Goal: Task Accomplishment & Management: Use online tool/utility

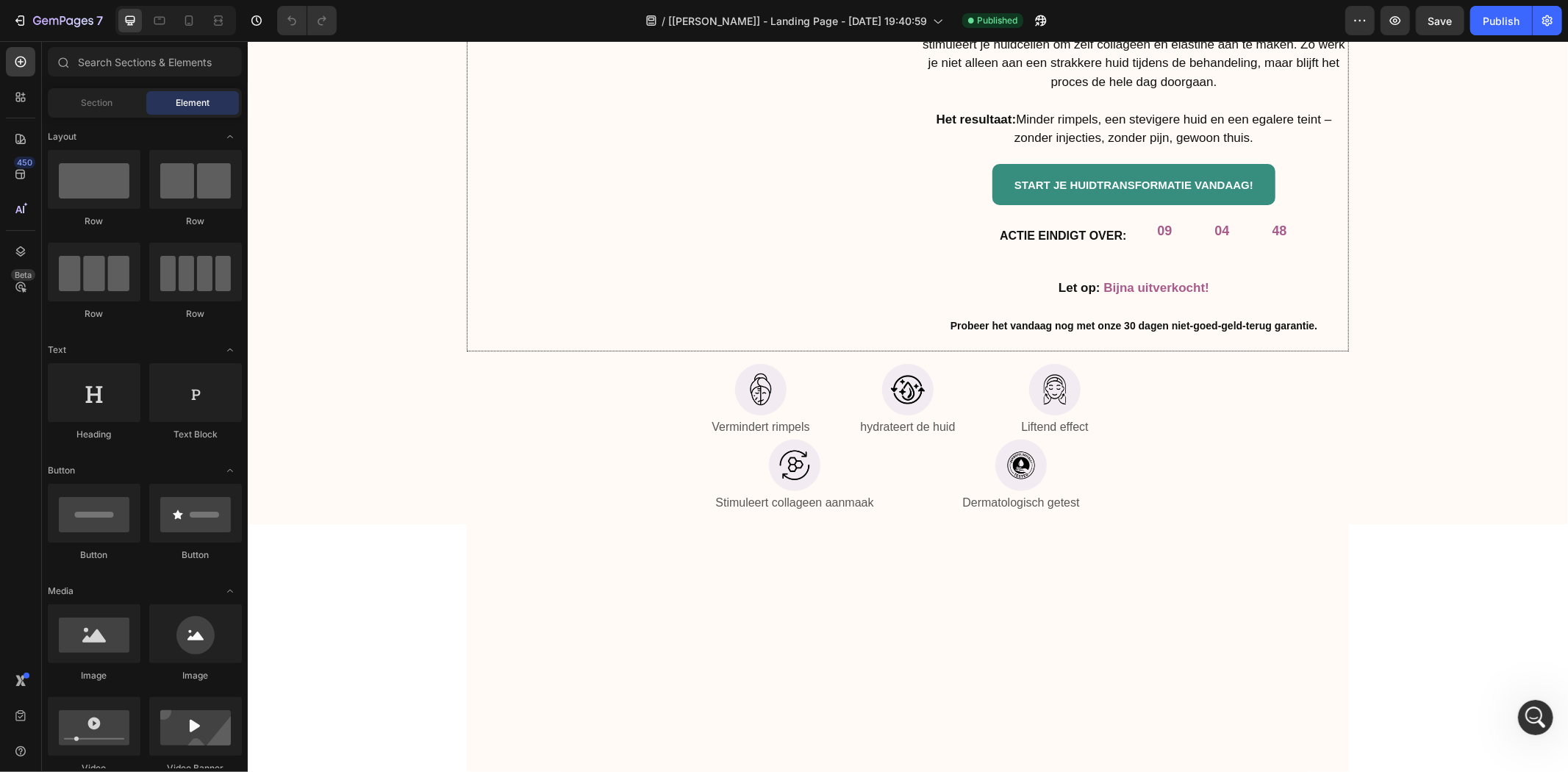
scroll to position [5856, 0]
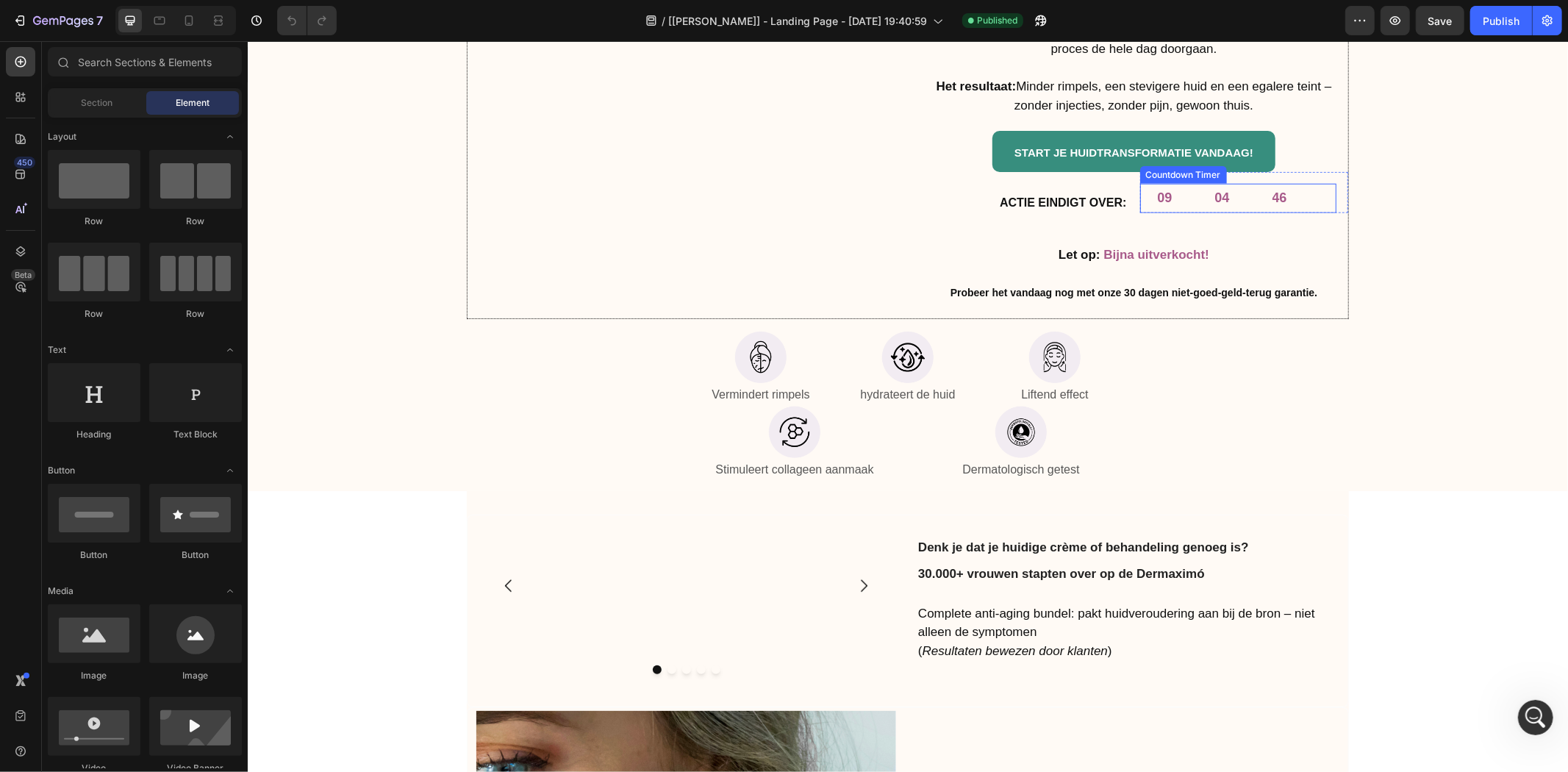
click at [1187, 198] on div "09 04 46" at bounding box center [1221, 198] width 164 height 29
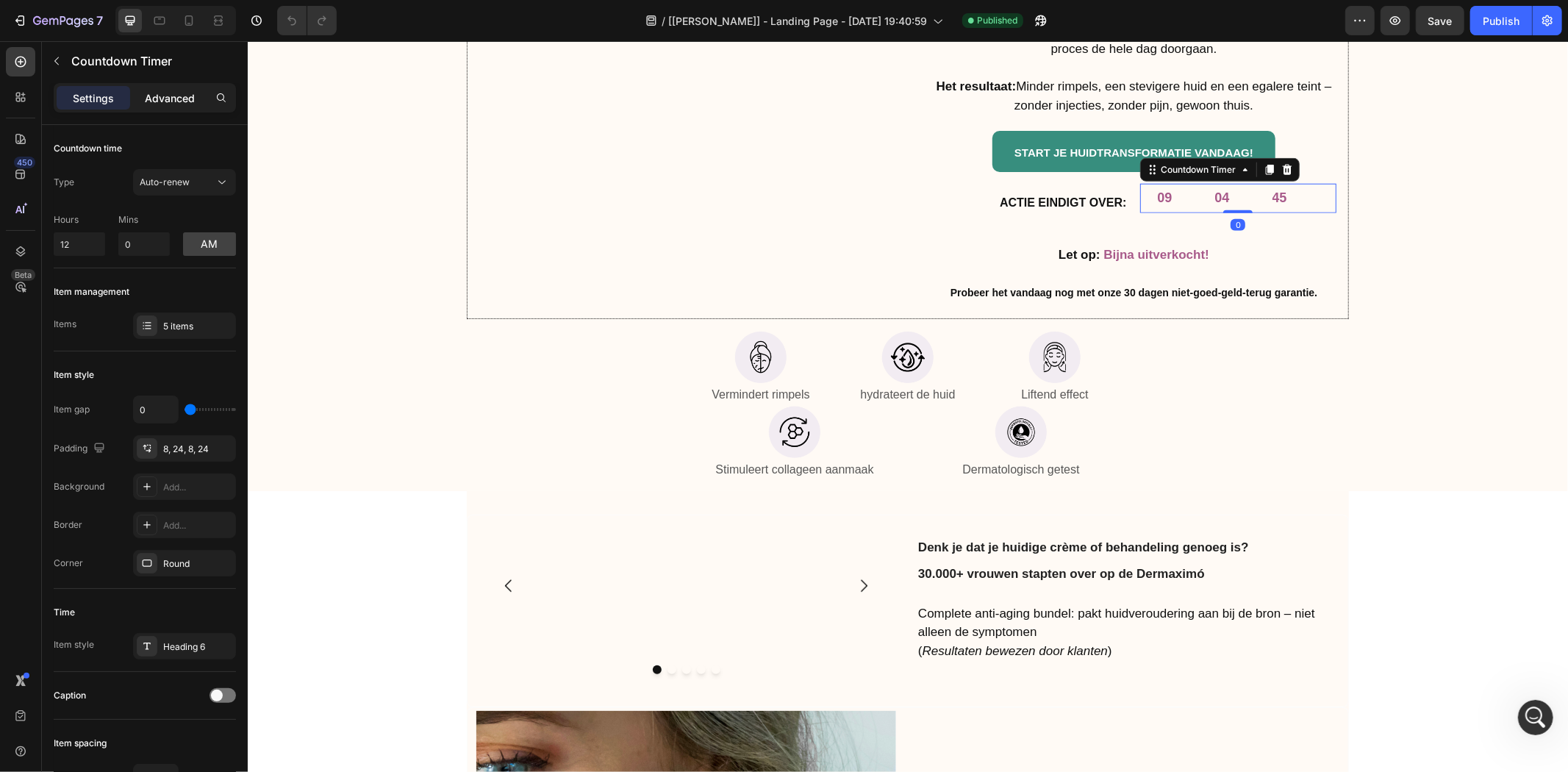
click at [145, 91] on p "Advanced" at bounding box center [169, 98] width 50 height 16
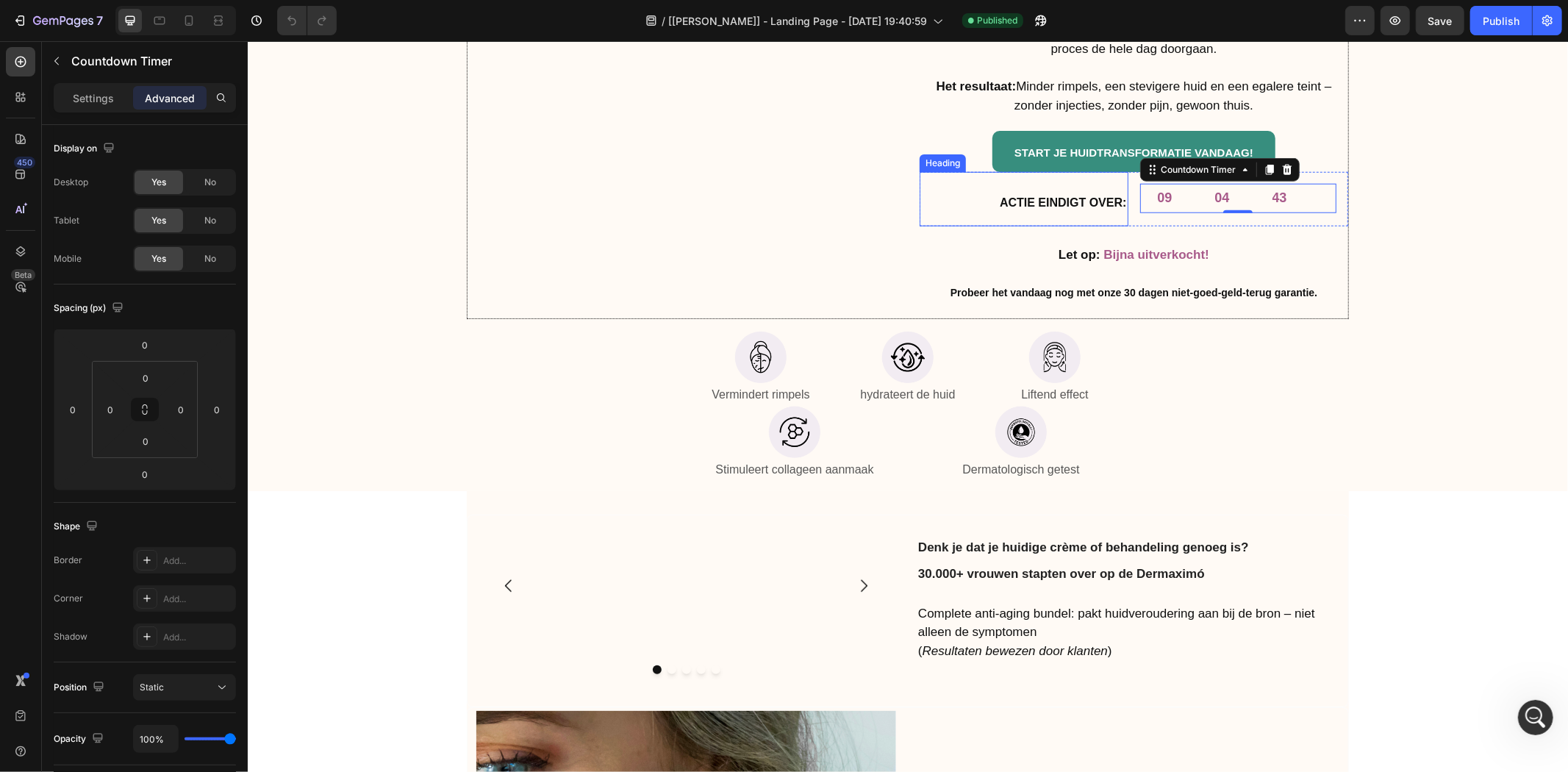
click at [1062, 196] on strong "ACTIE EINDIGT OVER:" at bounding box center [1062, 202] width 126 height 12
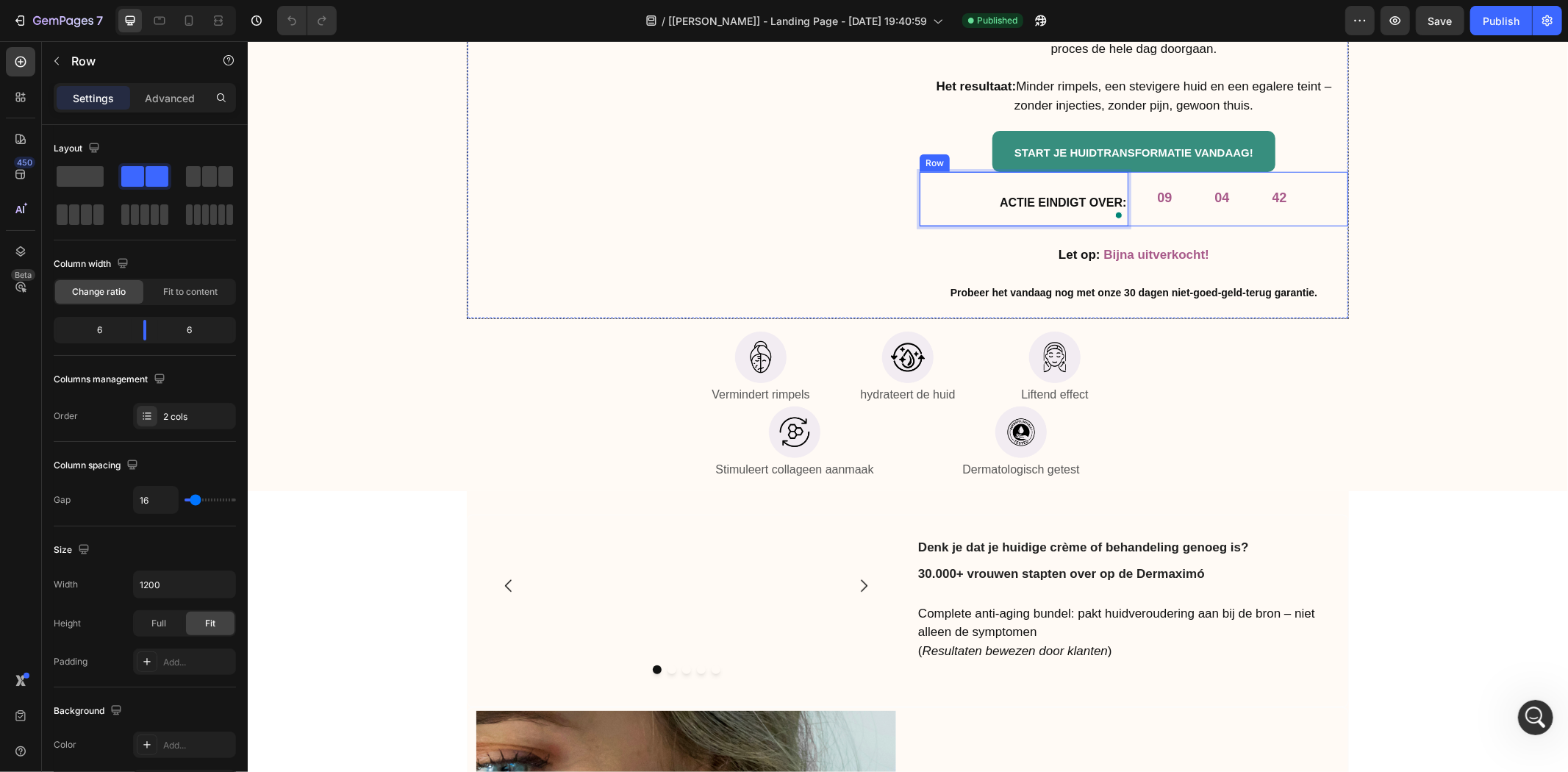
click at [1171, 214] on div "09 04 42 Countdown Timer Row" at bounding box center [1243, 198] width 209 height 55
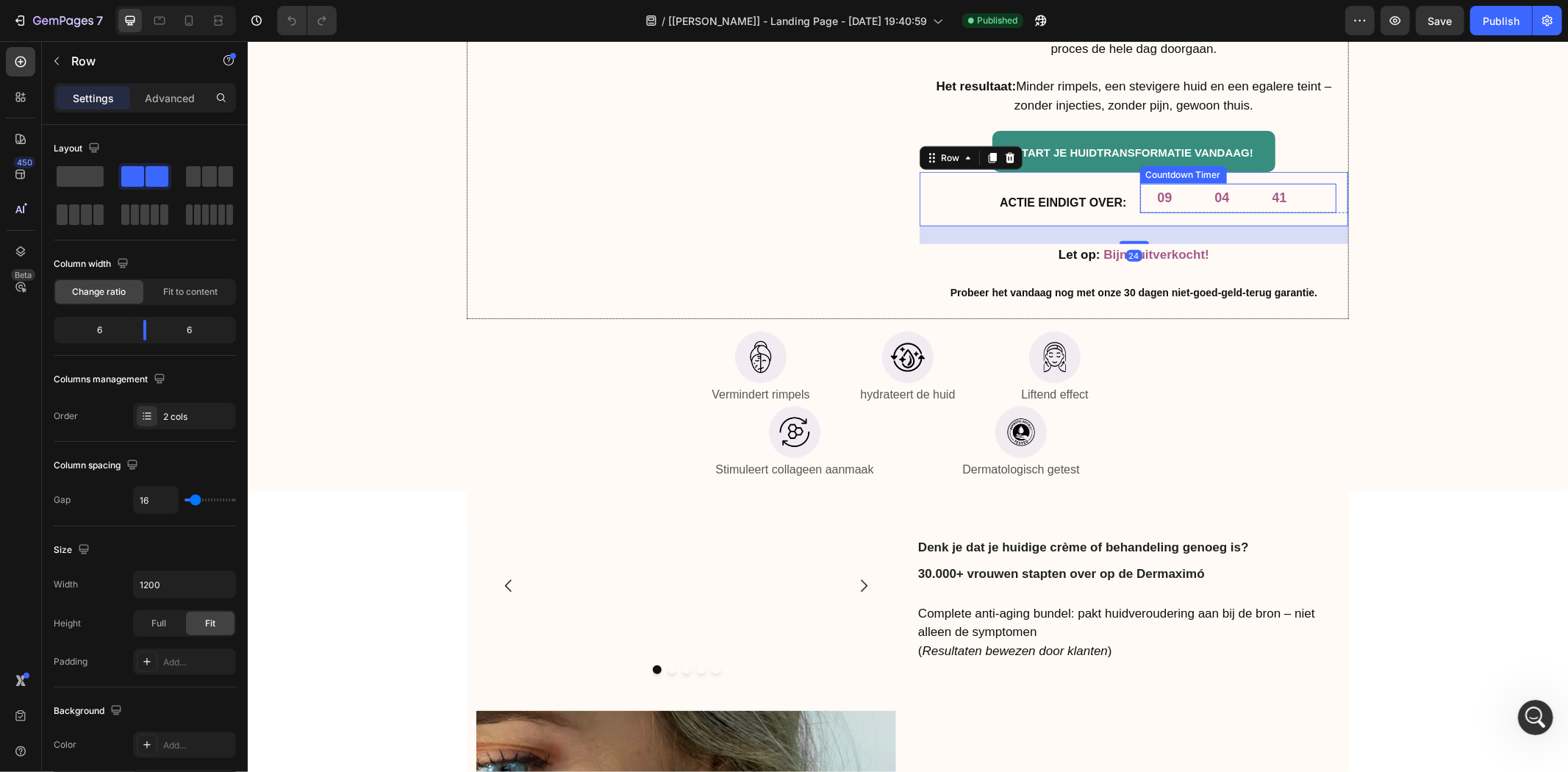
click at [1171, 202] on div "09" at bounding box center [1164, 198] width 50 height 29
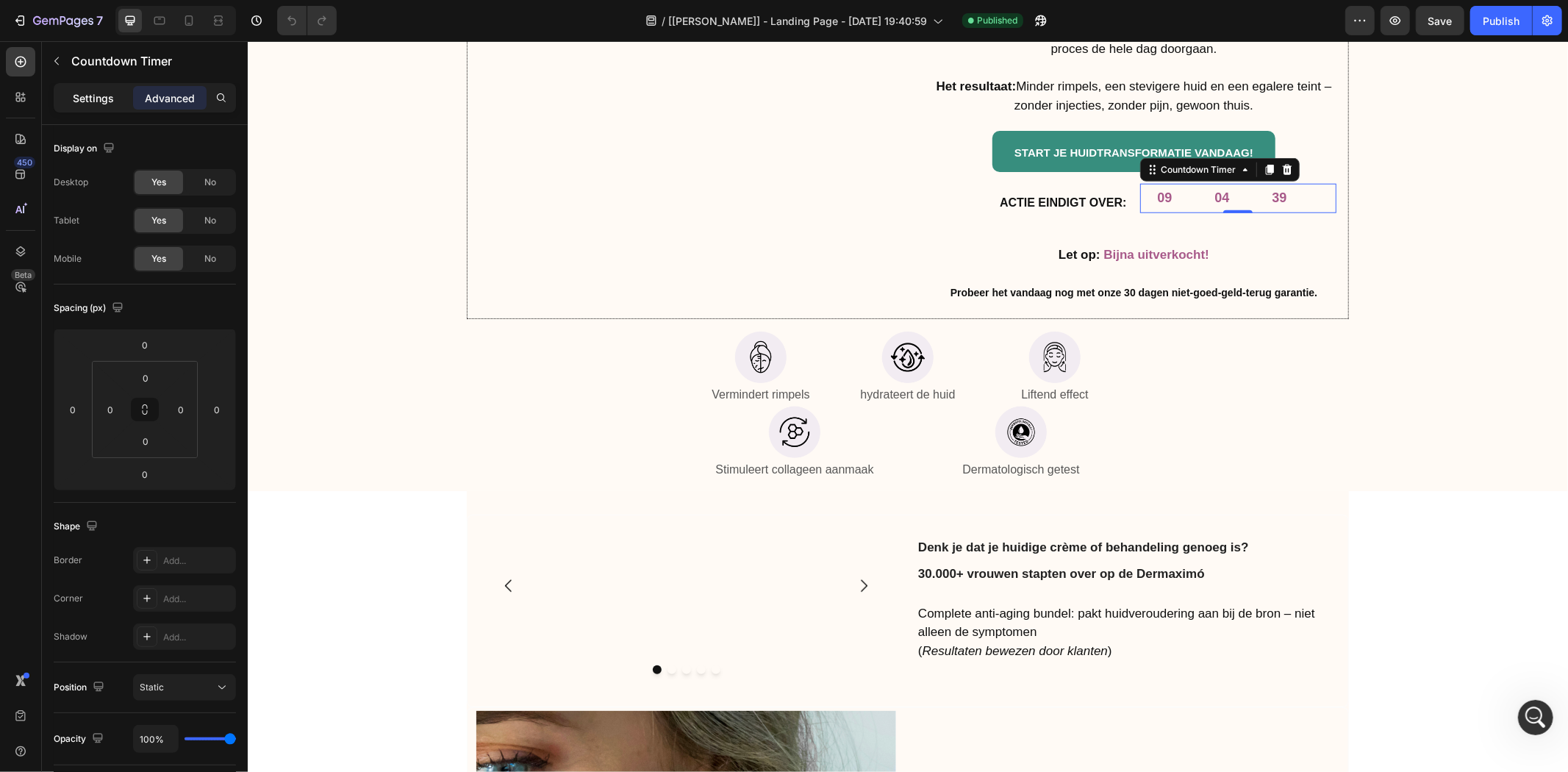
click at [81, 99] on p "Settings" at bounding box center [93, 98] width 41 height 16
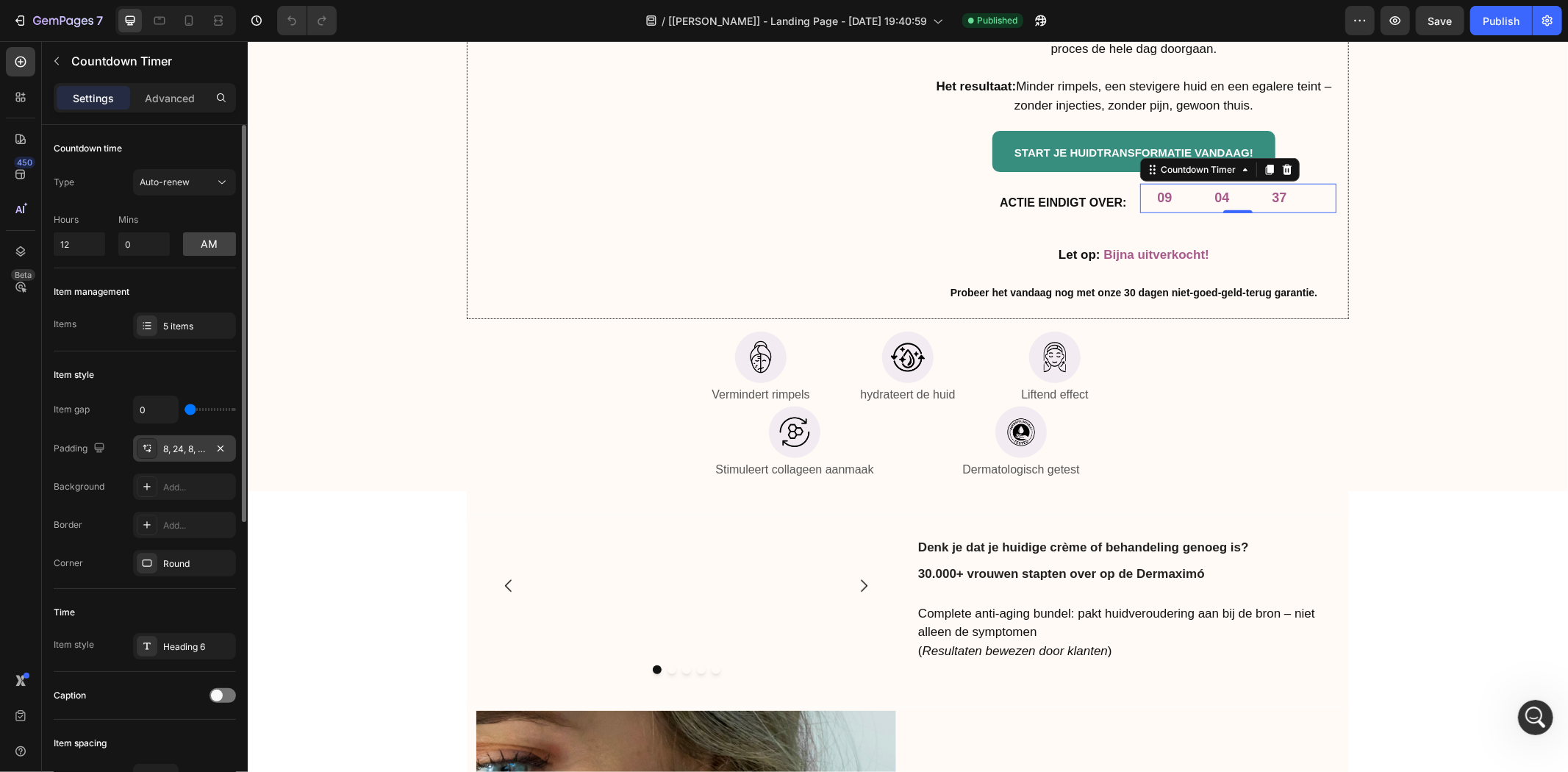
click at [178, 447] on div "8, 24, 8, 24" at bounding box center [185, 450] width 43 height 13
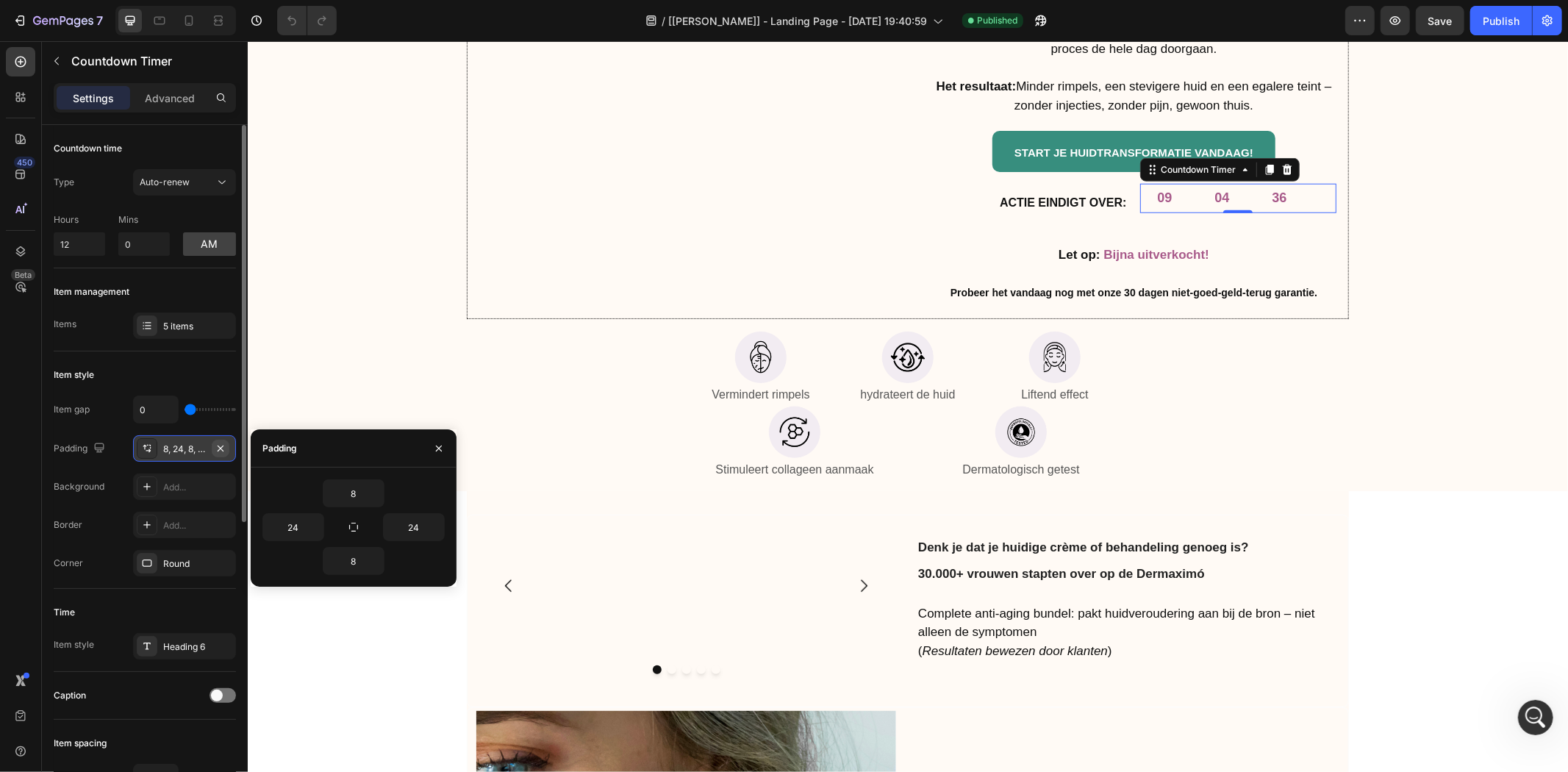
click at [221, 445] on icon "button" at bounding box center [221, 449] width 12 height 12
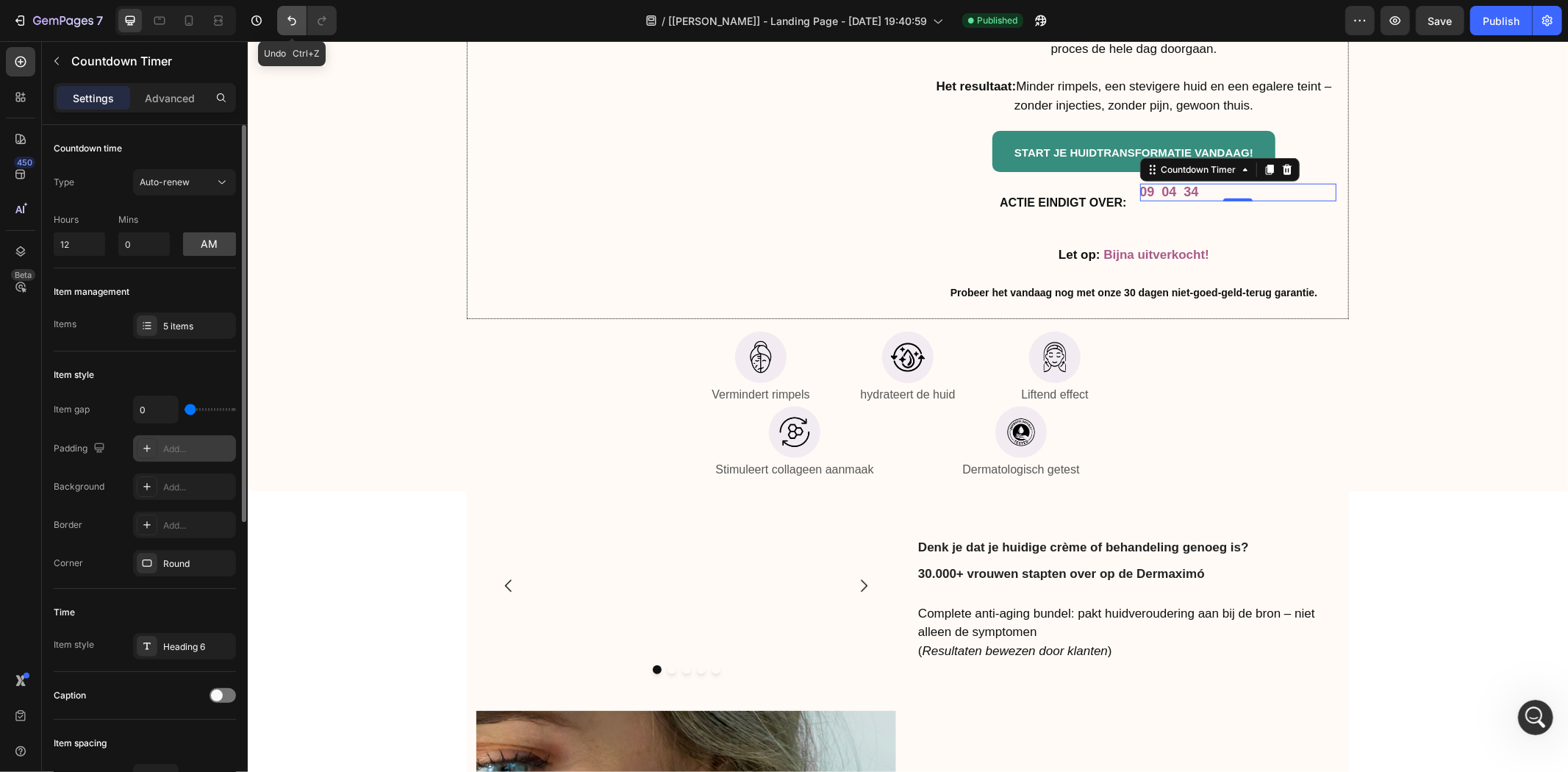
click at [283, 28] on button "Undo/Redo" at bounding box center [292, 21] width 30 height 30
click at [193, 443] on div "8, 24, 8, 24" at bounding box center [185, 450] width 43 height 13
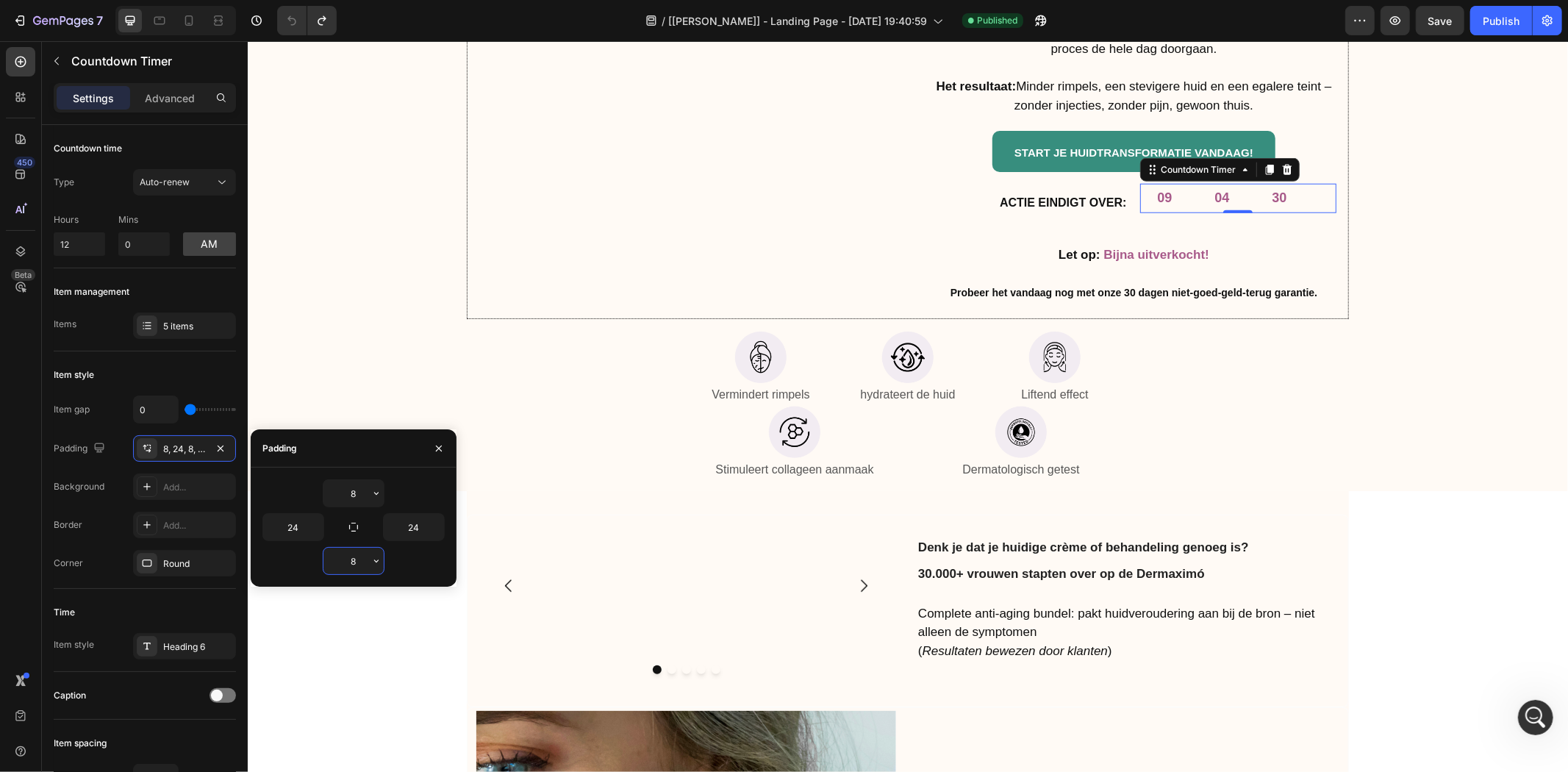
click at [331, 556] on input "8" at bounding box center [353, 561] width 60 height 26
click at [214, 107] on div at bounding box center [221, 98] width 23 height 23
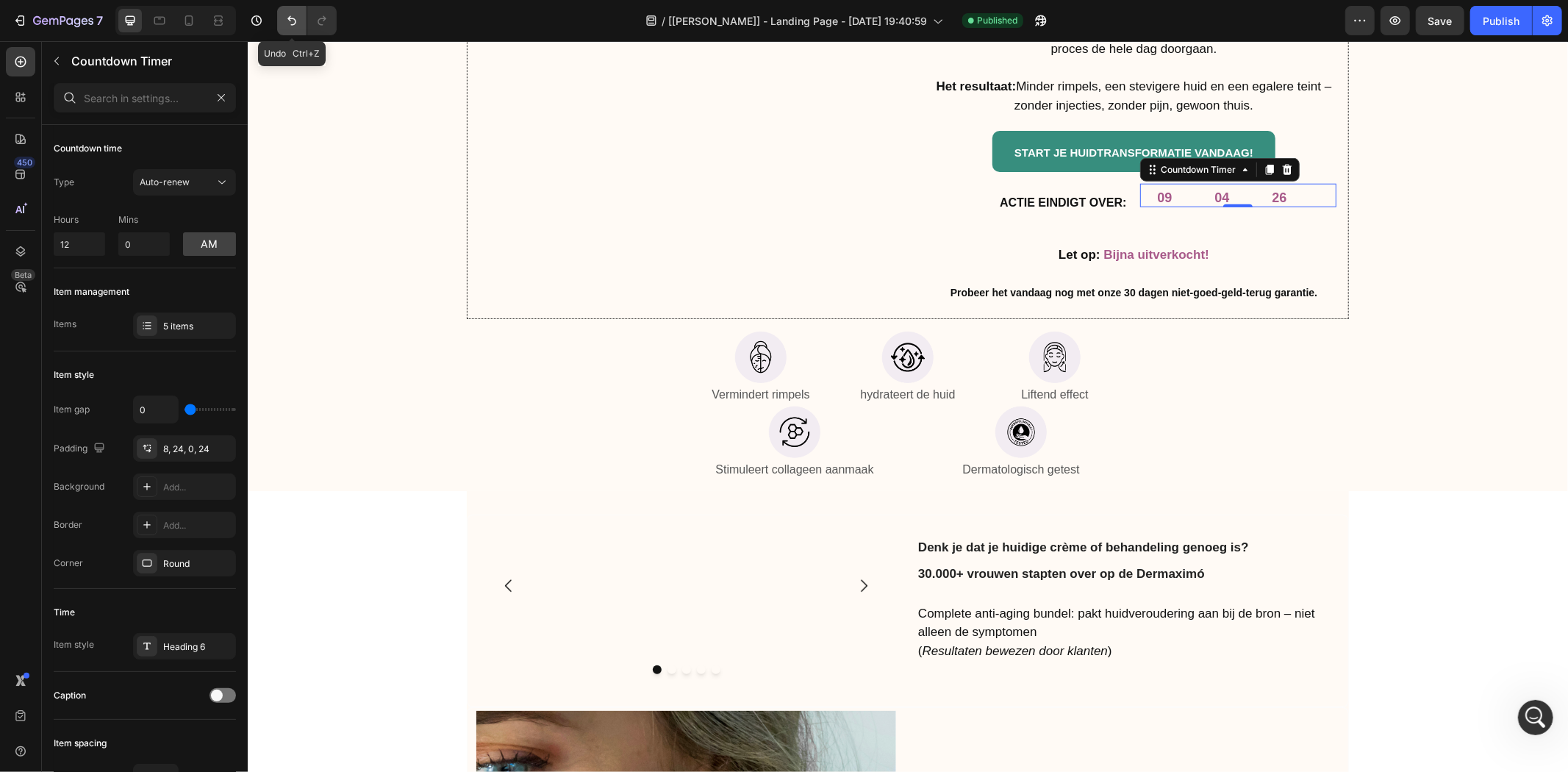
click at [283, 24] on button "Undo/Redo" at bounding box center [292, 21] width 30 height 30
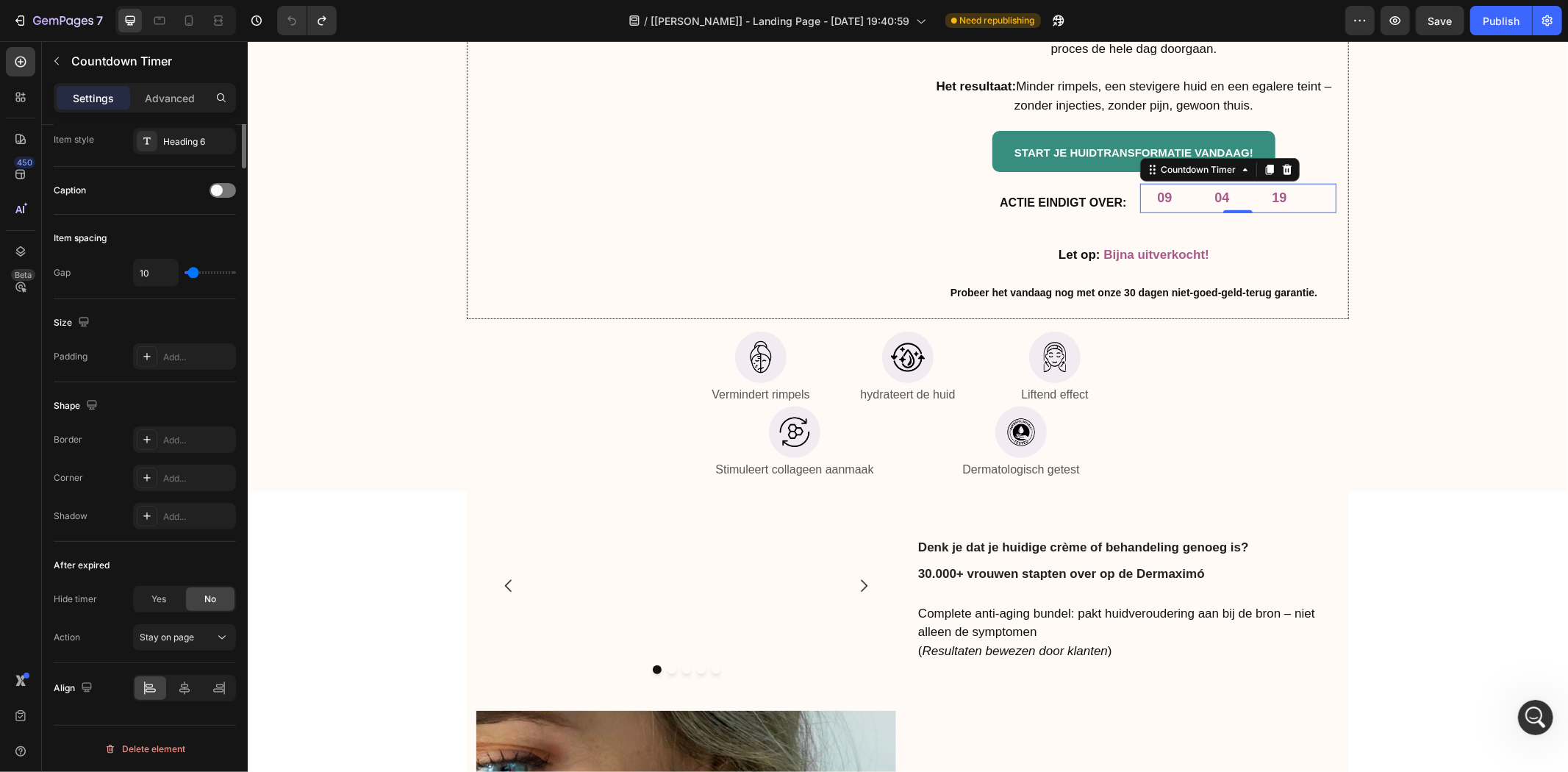
scroll to position [0, 0]
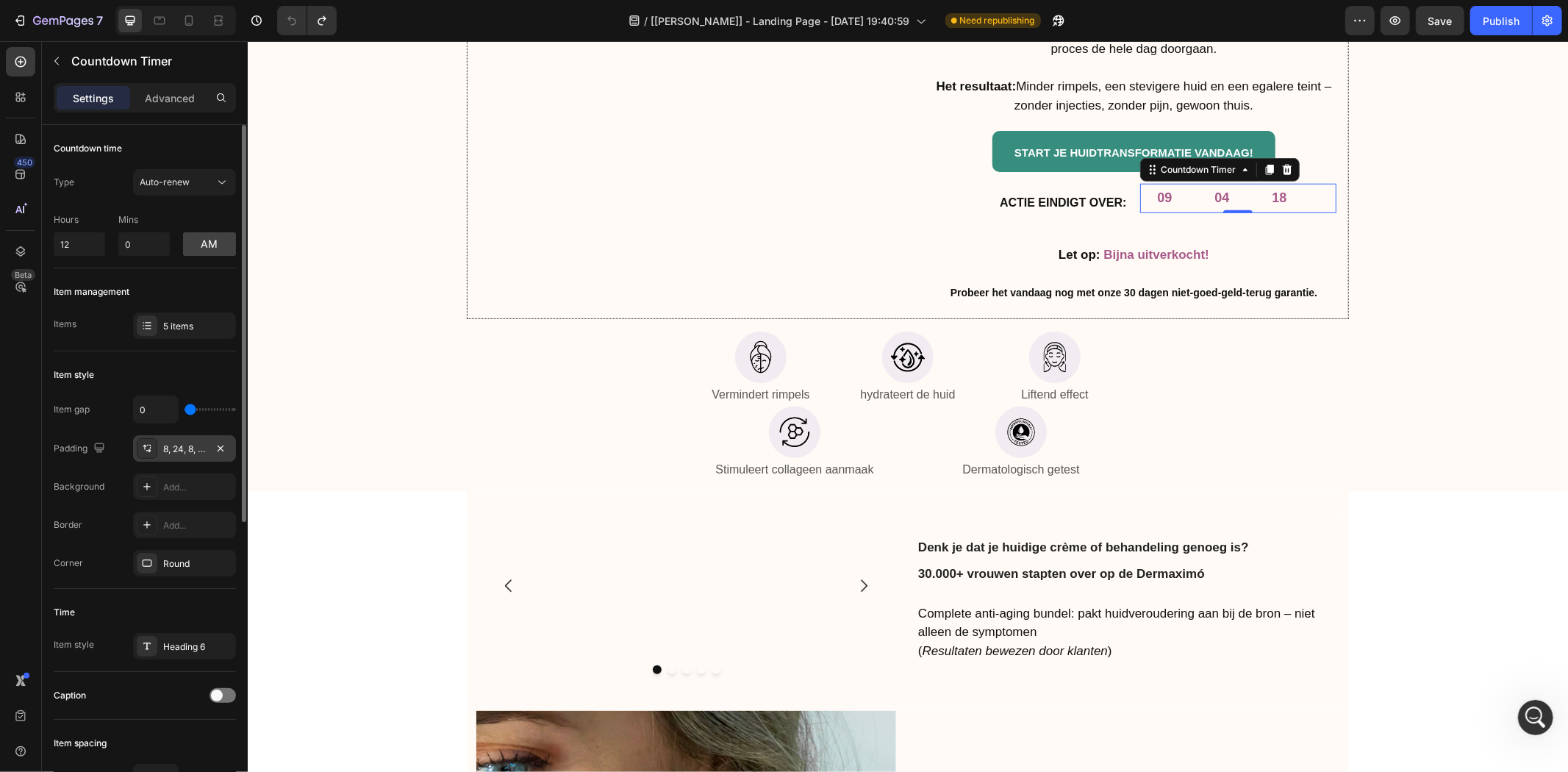
click at [181, 443] on div "8, 24, 8, 24" at bounding box center [185, 450] width 43 height 13
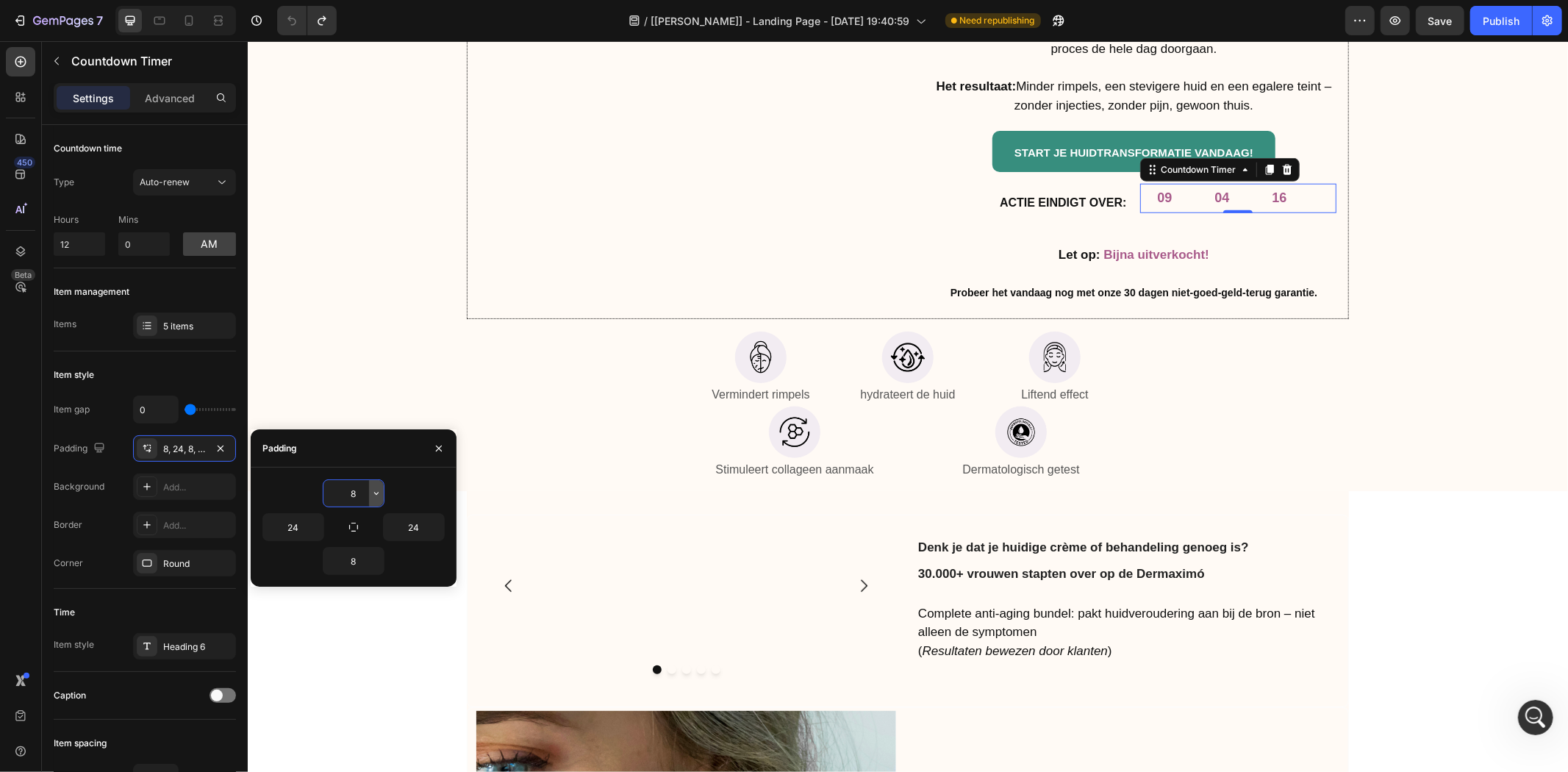
click at [372, 493] on icon "button" at bounding box center [376, 493] width 12 height 12
click at [340, 493] on input "8" at bounding box center [353, 493] width 60 height 26
type input "-"
type input "12"
click at [1366, 430] on div "Krijg alleen vandaag 25% korting en 3 gratis cadeau's! Heading Hoe het werkt: S…" at bounding box center [906, 200] width 1298 height 565
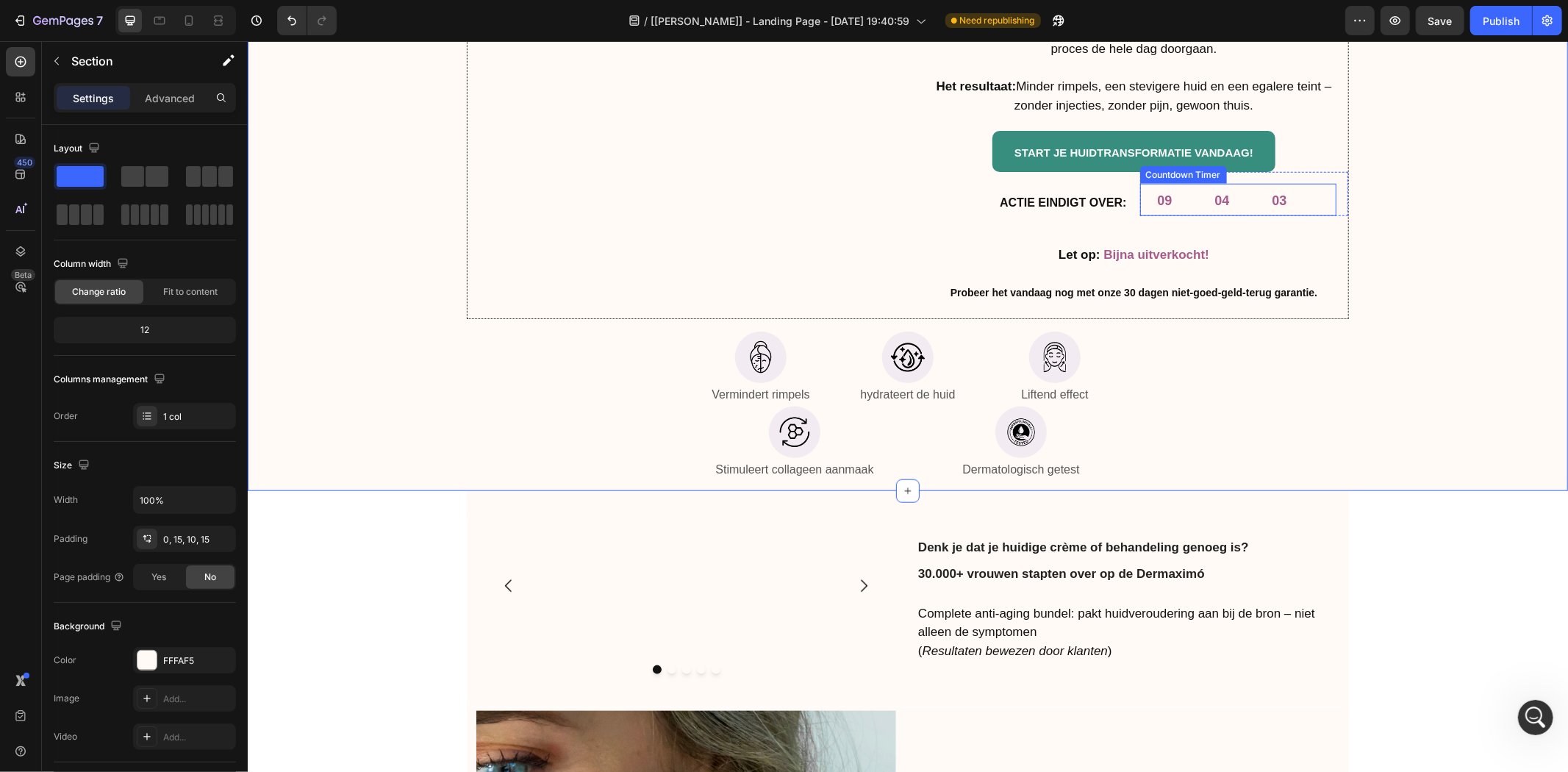
click at [1160, 198] on div "09" at bounding box center [1164, 200] width 15 height 17
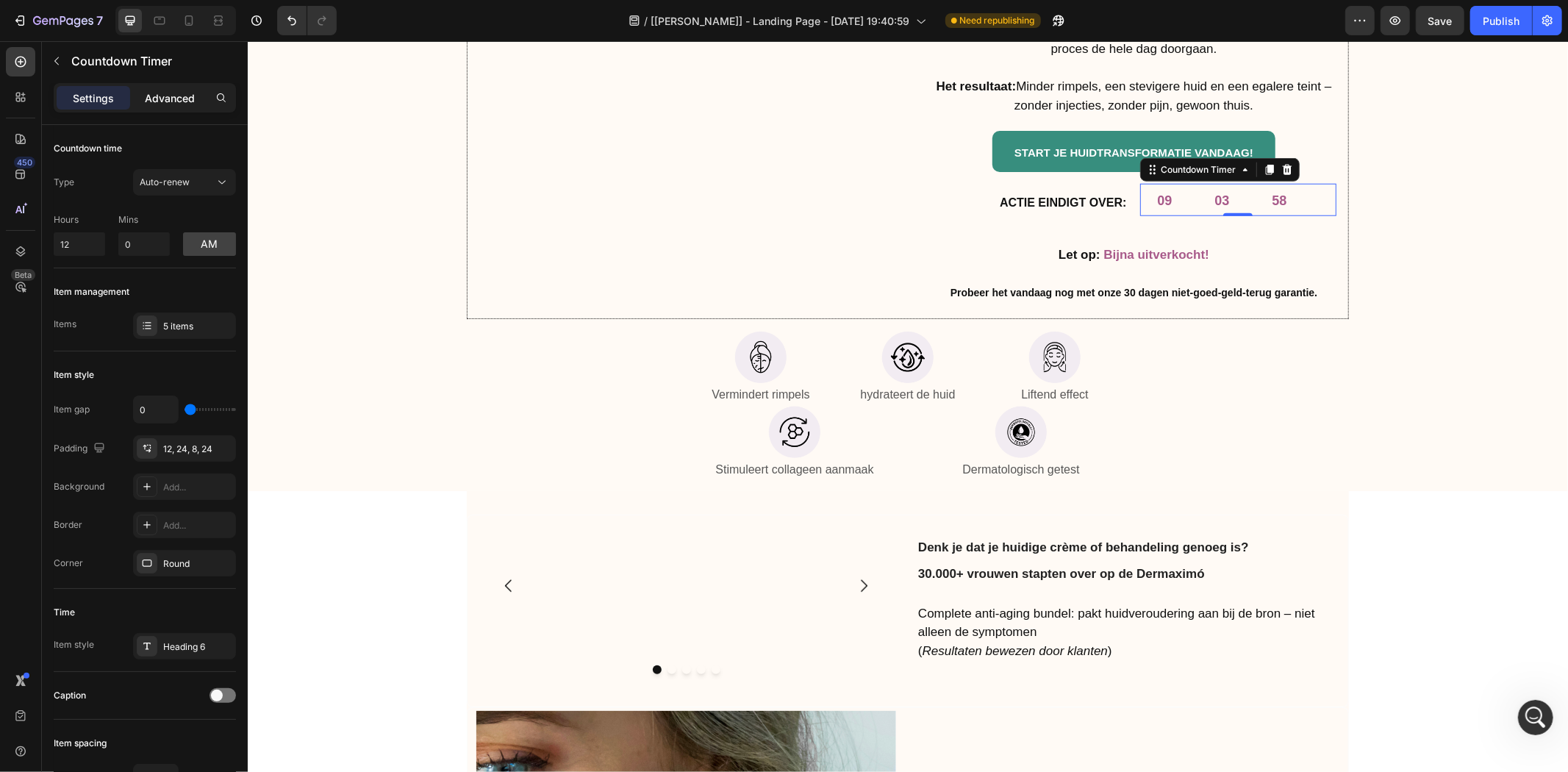
click at [160, 100] on p "Advanced" at bounding box center [169, 98] width 50 height 16
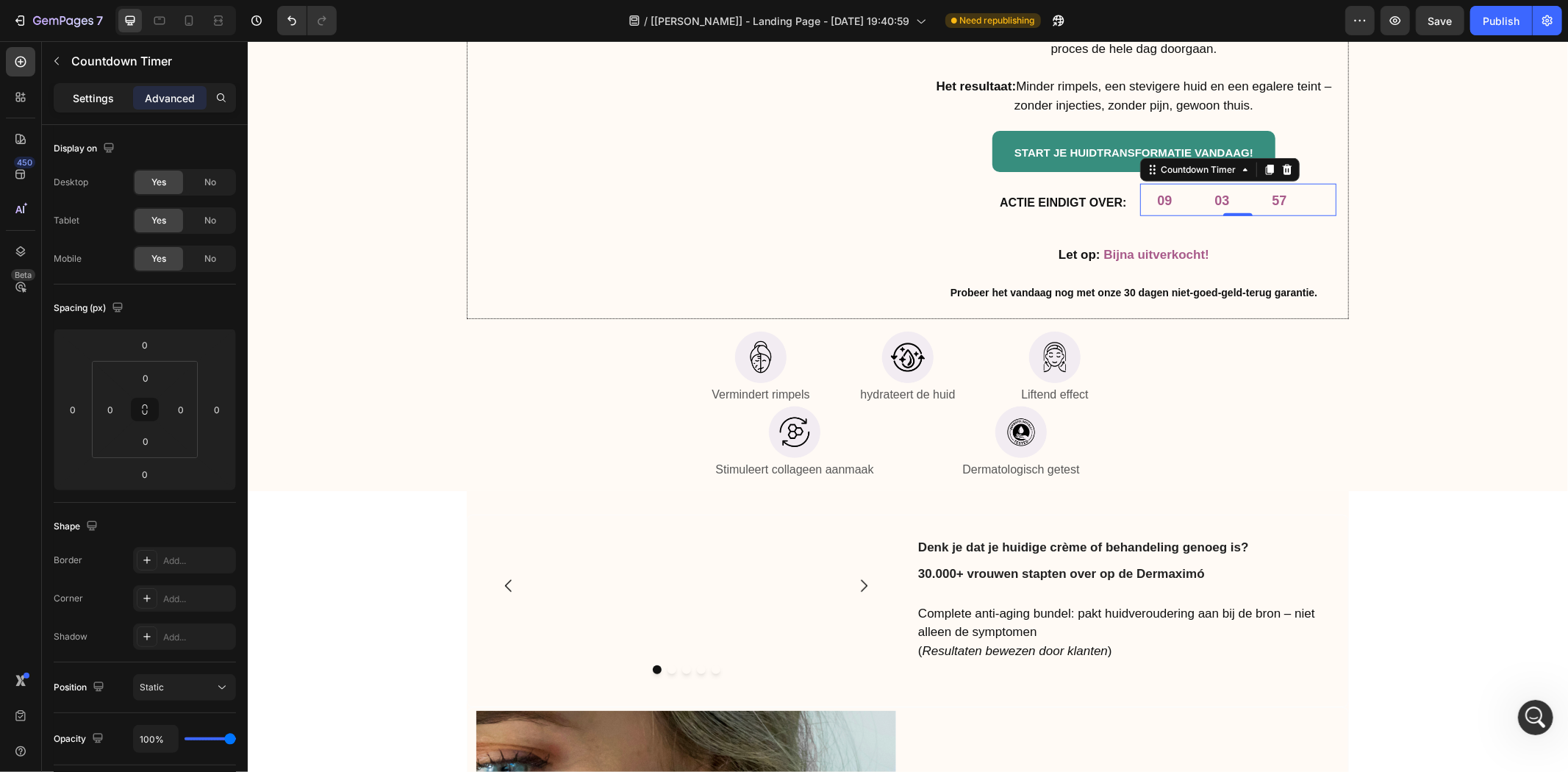
click at [117, 92] on div "Settings" at bounding box center [93, 98] width 74 height 23
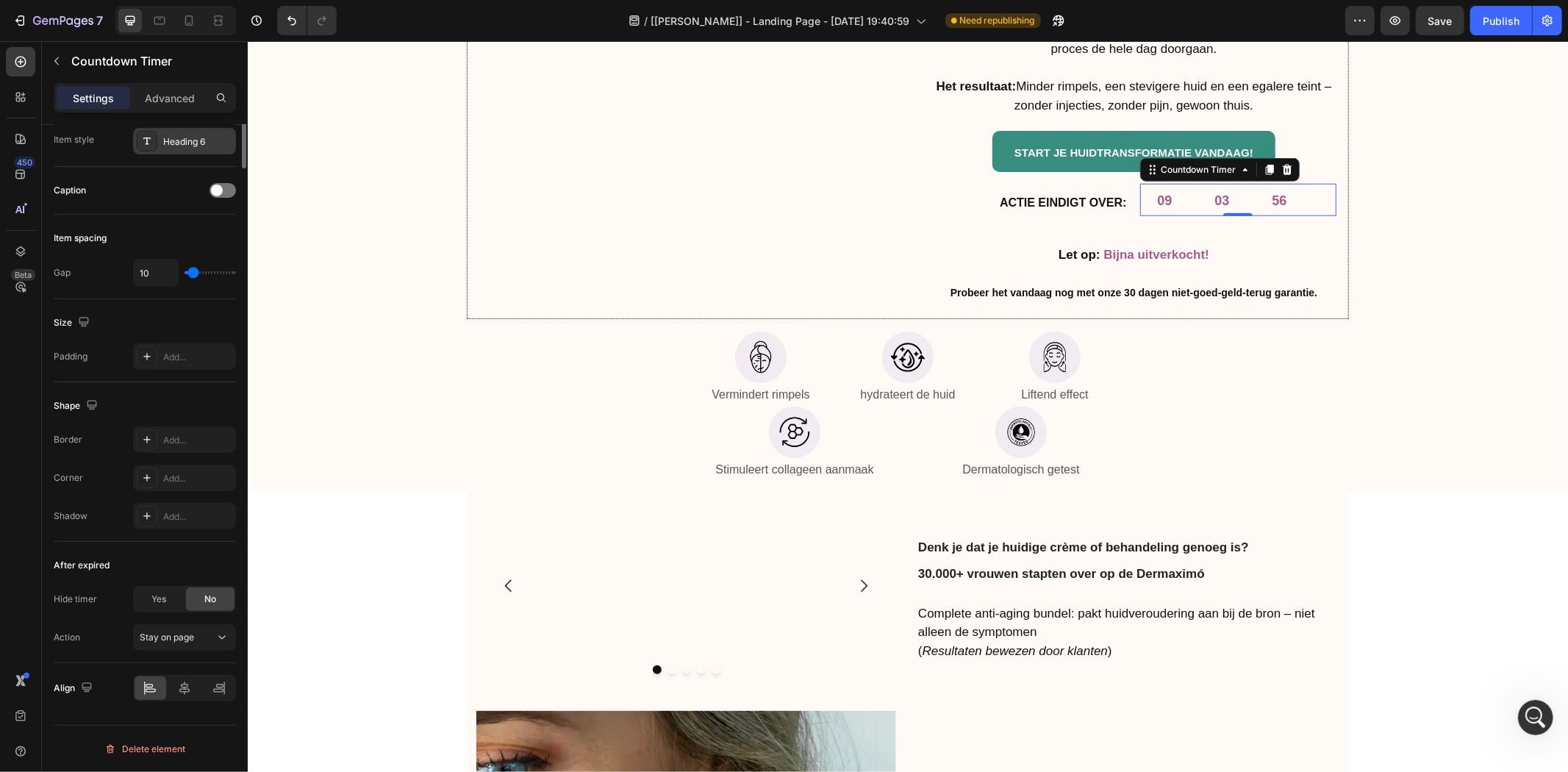
scroll to position [97, 0]
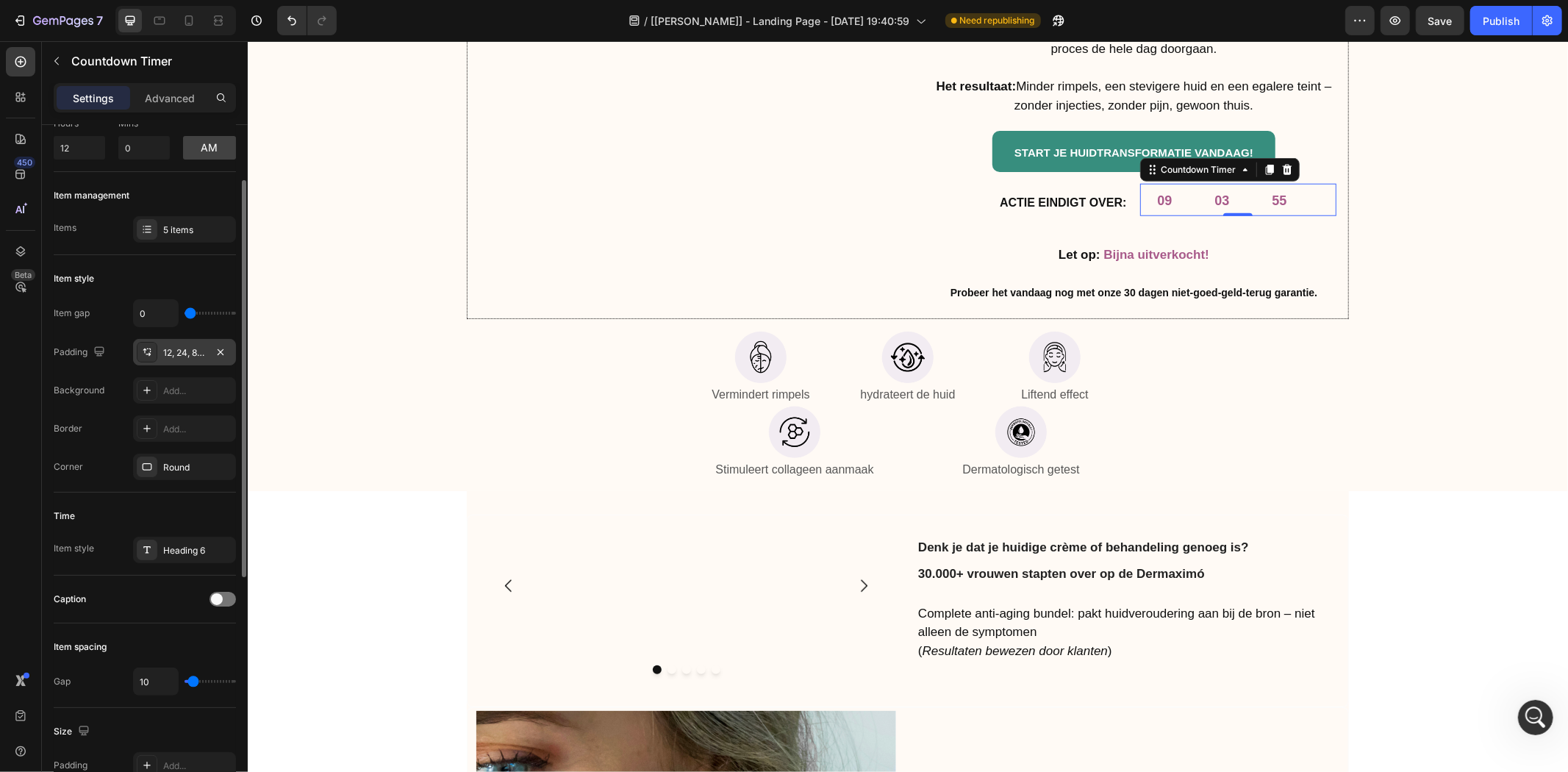
click at [197, 348] on div "12, 24, 8, 24" at bounding box center [185, 353] width 43 height 13
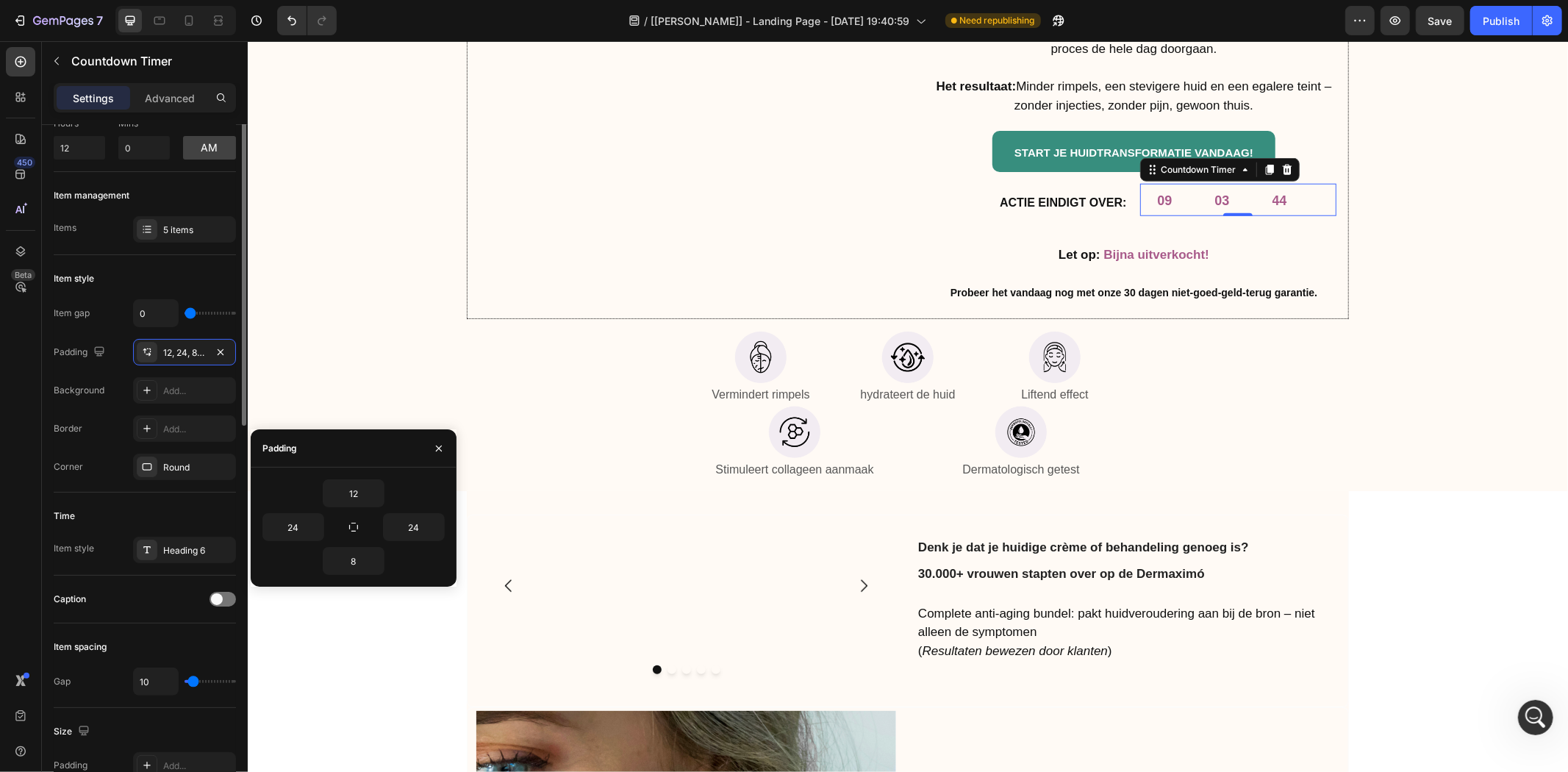
scroll to position [0, 0]
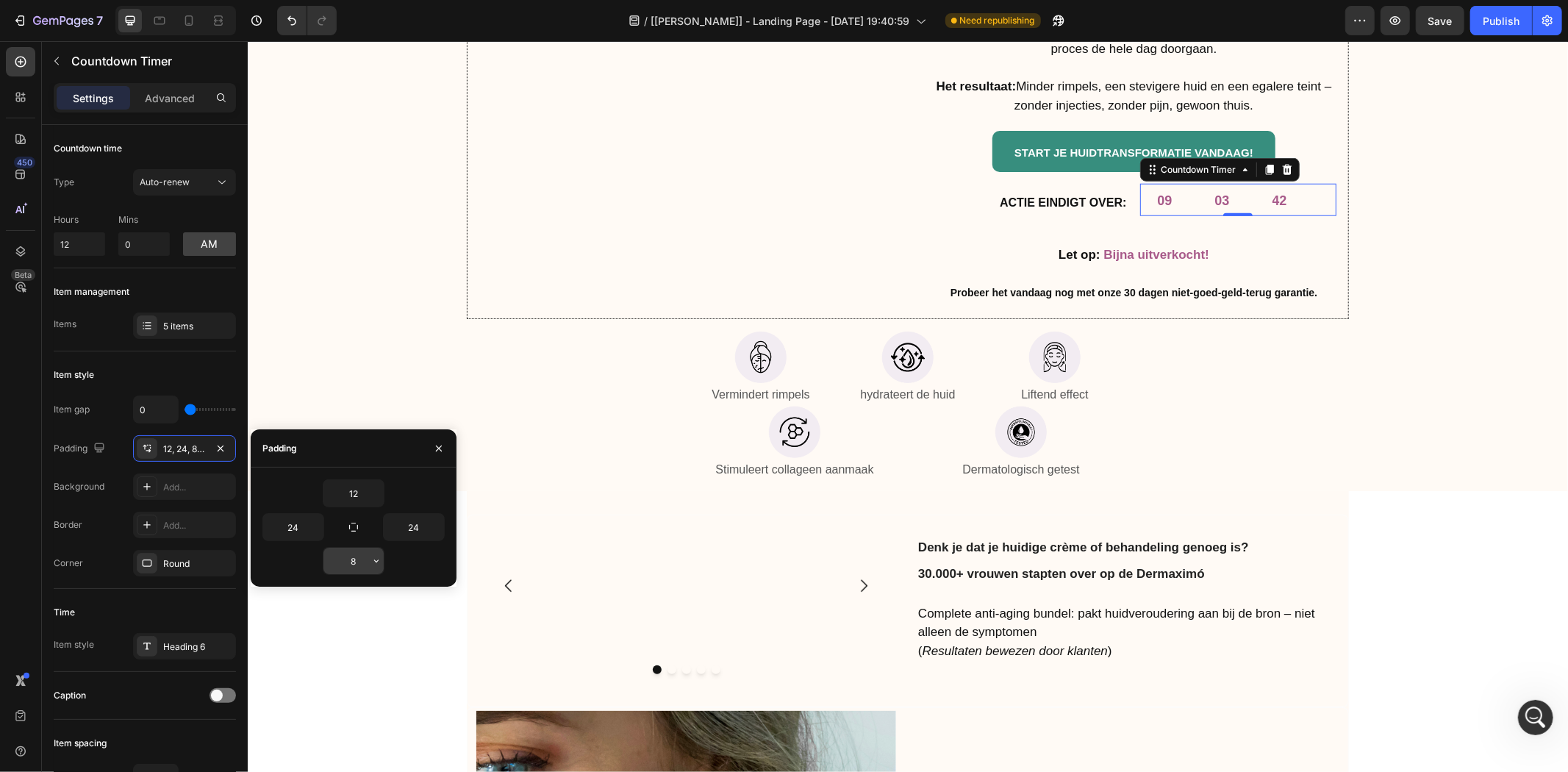
click at [363, 560] on input "8" at bounding box center [353, 561] width 60 height 26
click at [351, 493] on input "12" at bounding box center [353, 493] width 60 height 26
type input "0"
type input "12"
click at [359, 561] on input "0" at bounding box center [353, 561] width 60 height 26
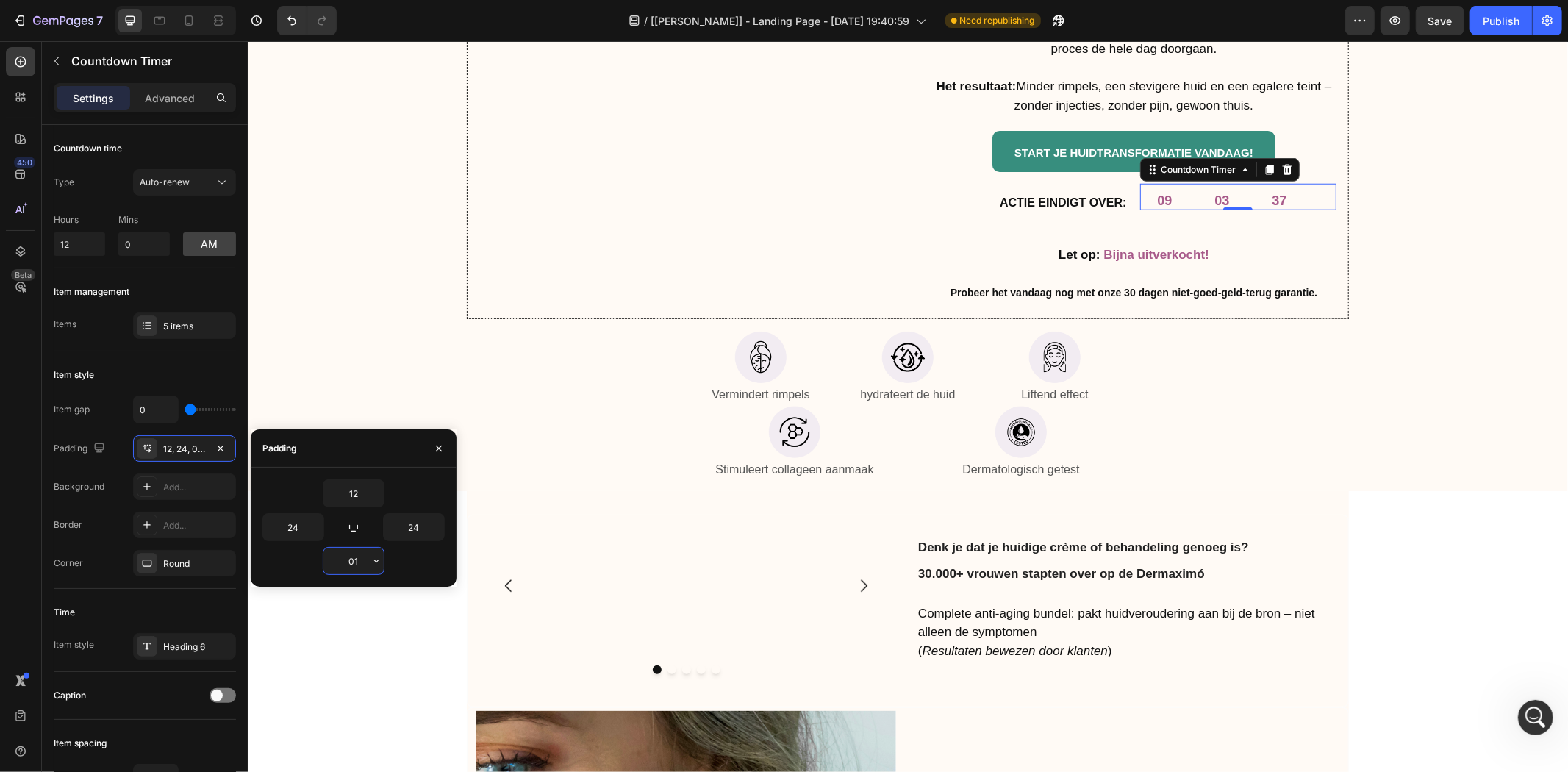
type input "012"
click at [1090, 405] on p "Liftend effect" at bounding box center [1054, 394] width 144 height 21
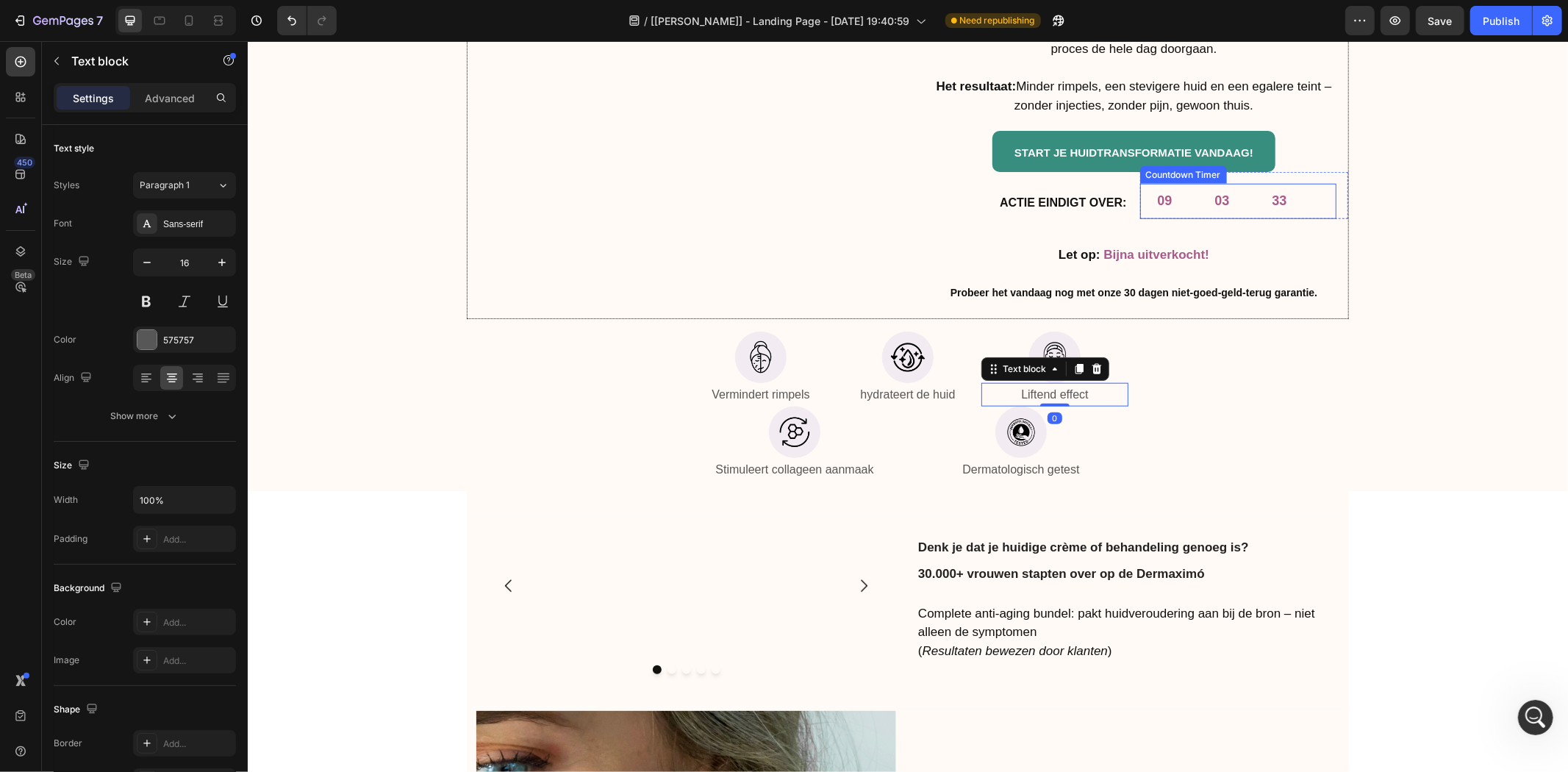
click at [1186, 203] on div "09 03 33" at bounding box center [1221, 201] width 164 height 35
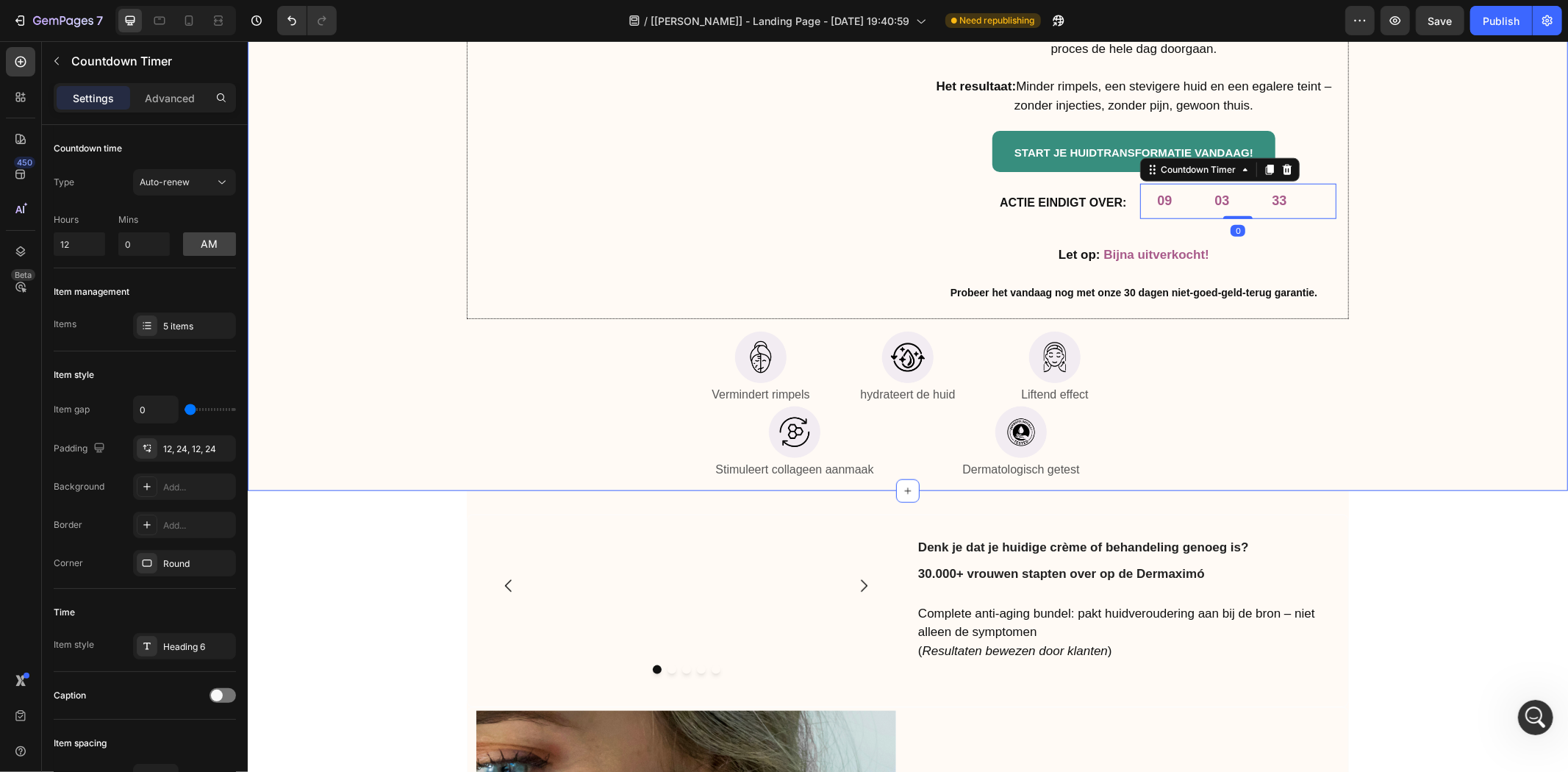
click at [1460, 325] on div "Krijg alleen vandaag 25% korting en 3 gratis cadeau's! Heading Hoe het werkt: S…" at bounding box center [906, 200] width 1298 height 565
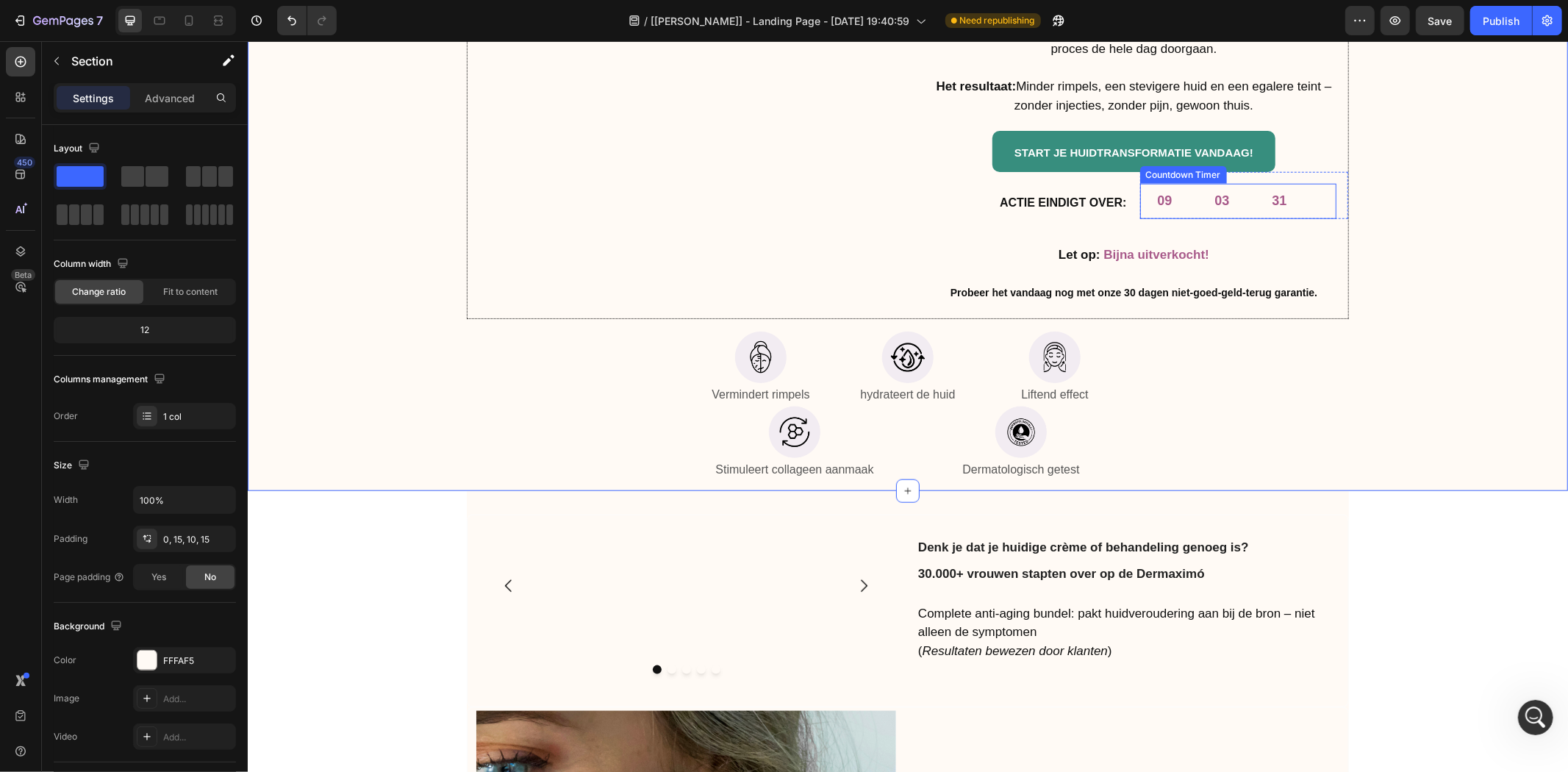
click at [1197, 196] on div "03" at bounding box center [1221, 201] width 50 height 35
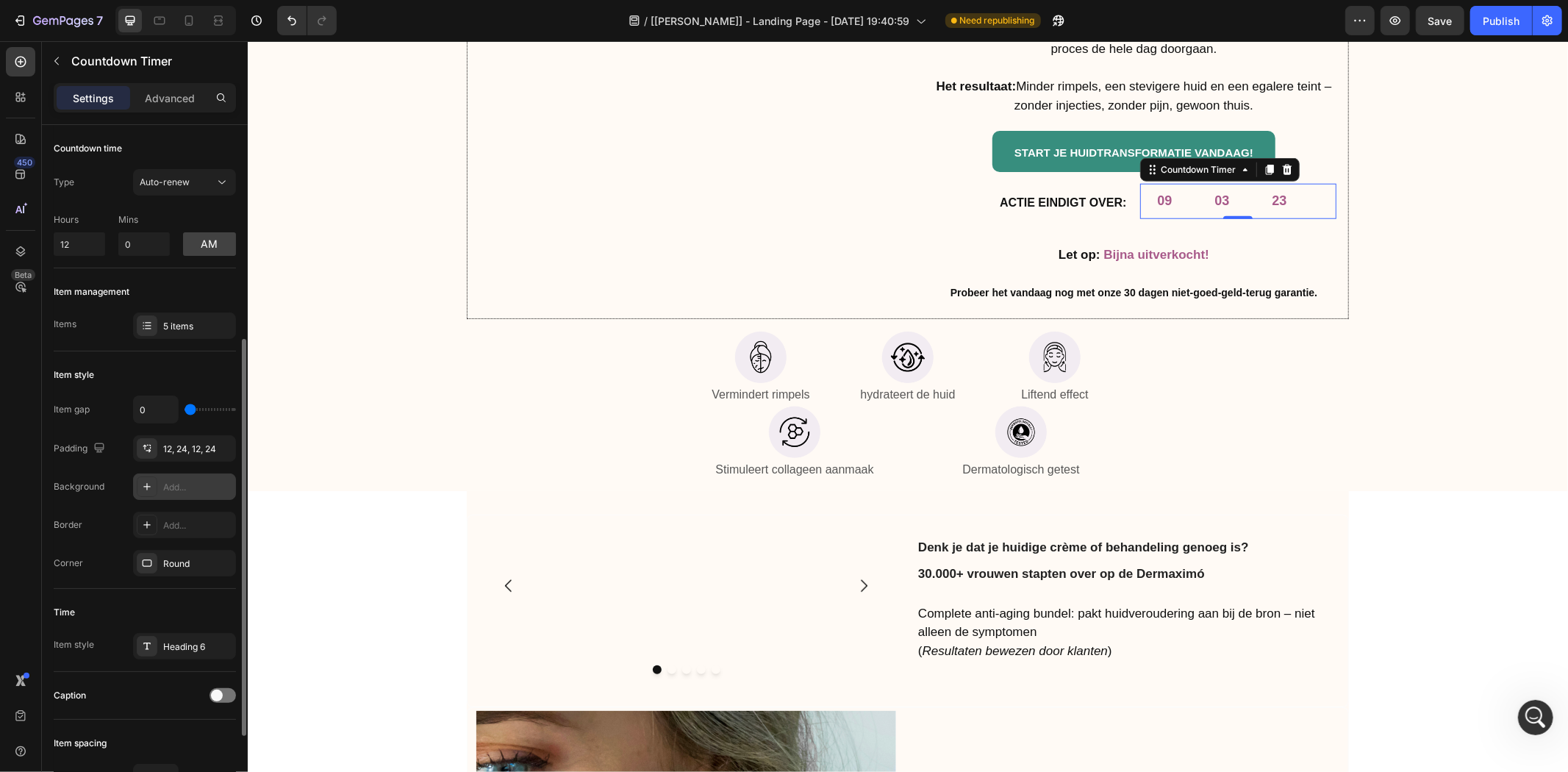
scroll to position [505, 0]
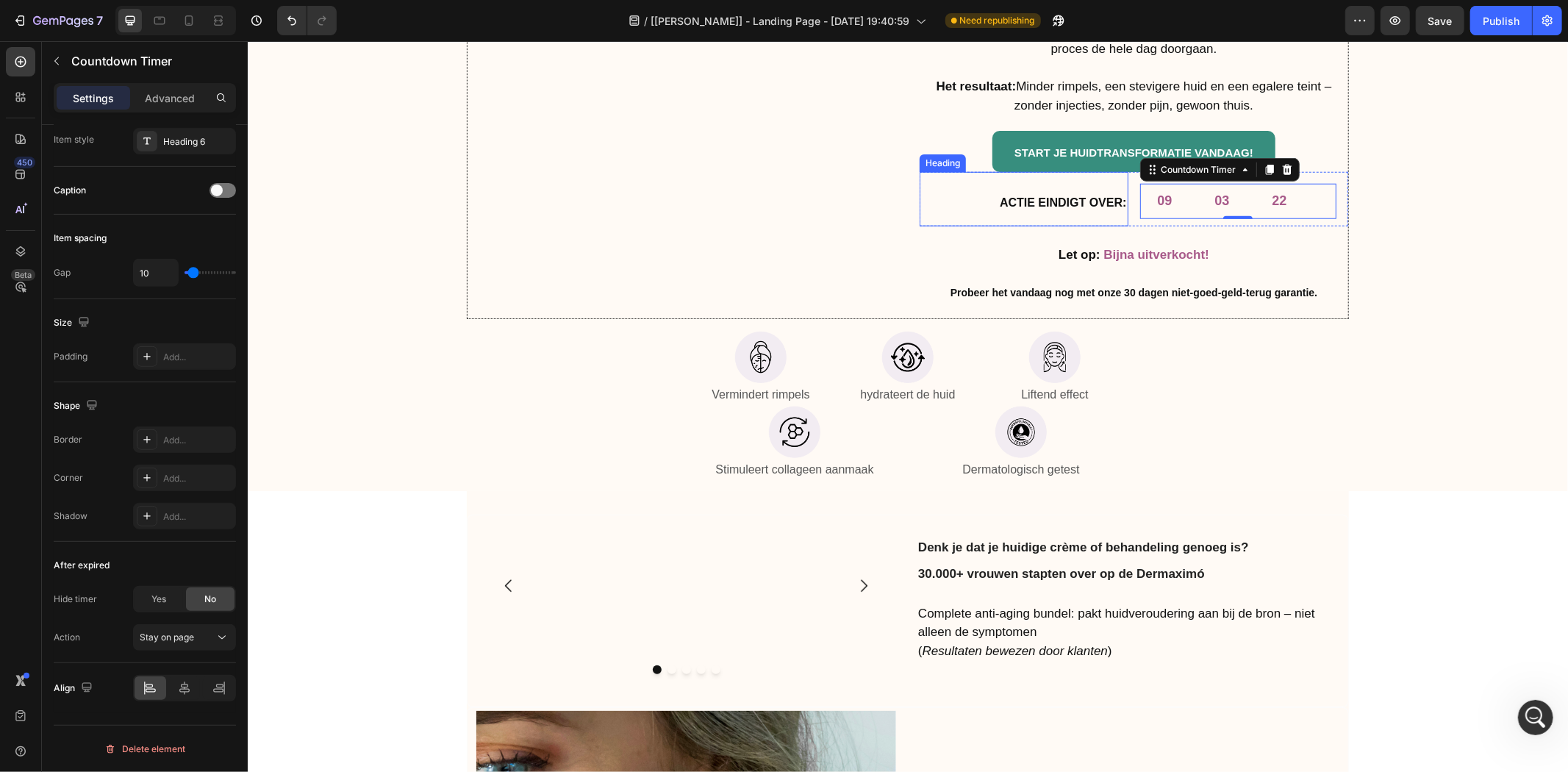
click at [1023, 220] on p "⁠⁠⁠⁠⁠⁠⁠ ACTIE EINDIGT OVER:" at bounding box center [1023, 198] width 206 height 51
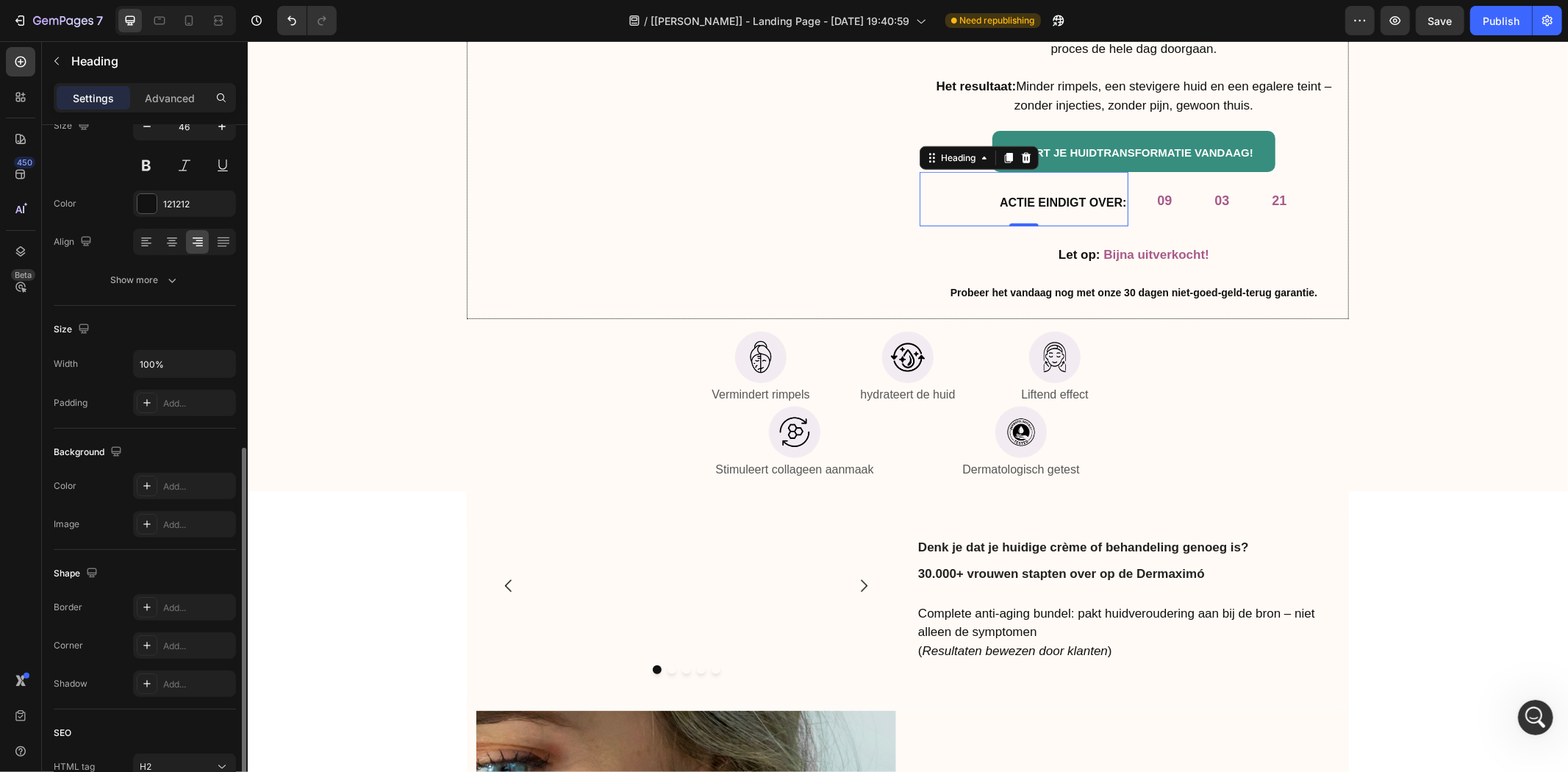
scroll to position [266, 0]
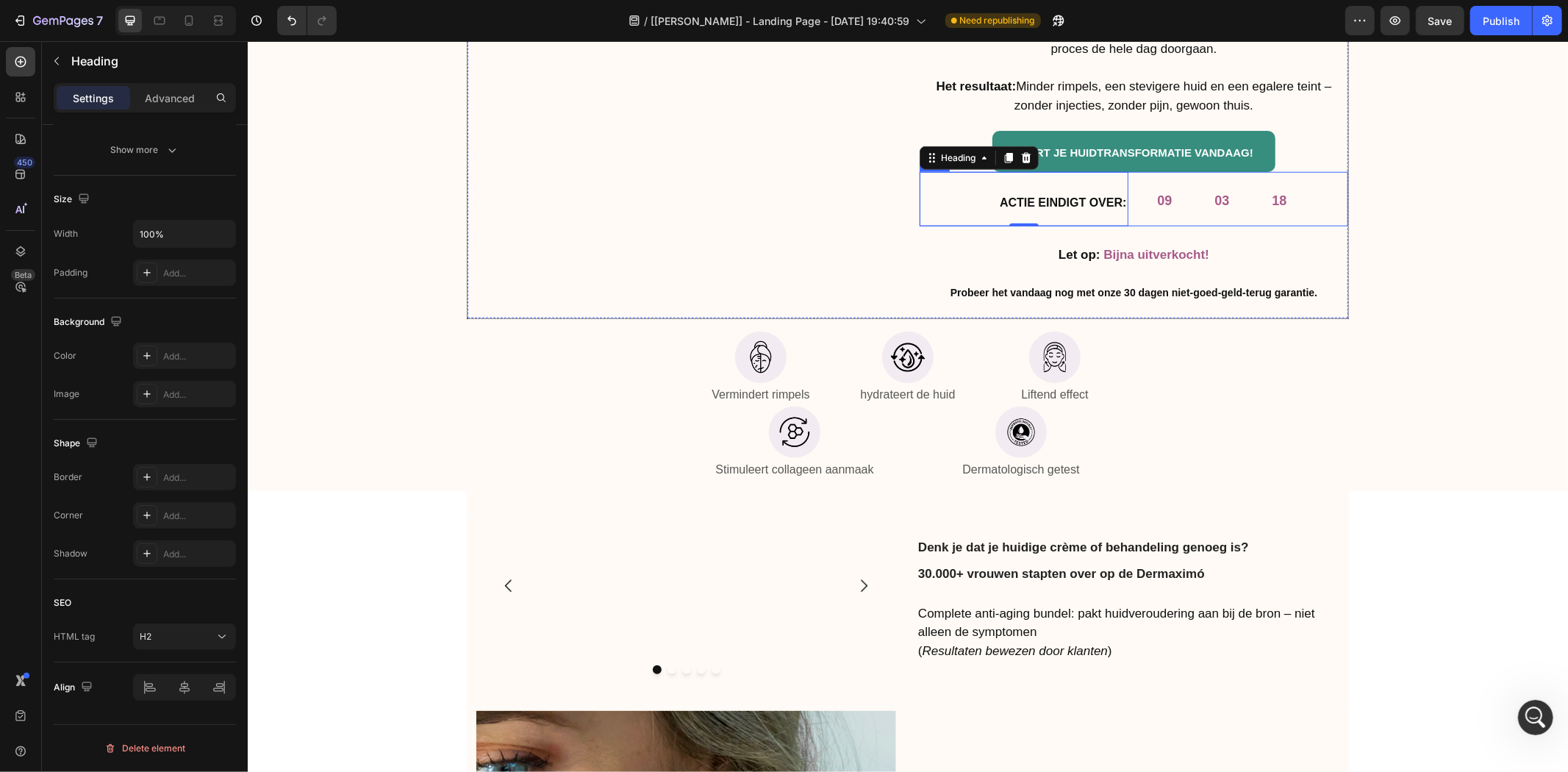
click at [1139, 217] on div "09 03 18 Countdown Timer Row" at bounding box center [1243, 198] width 209 height 55
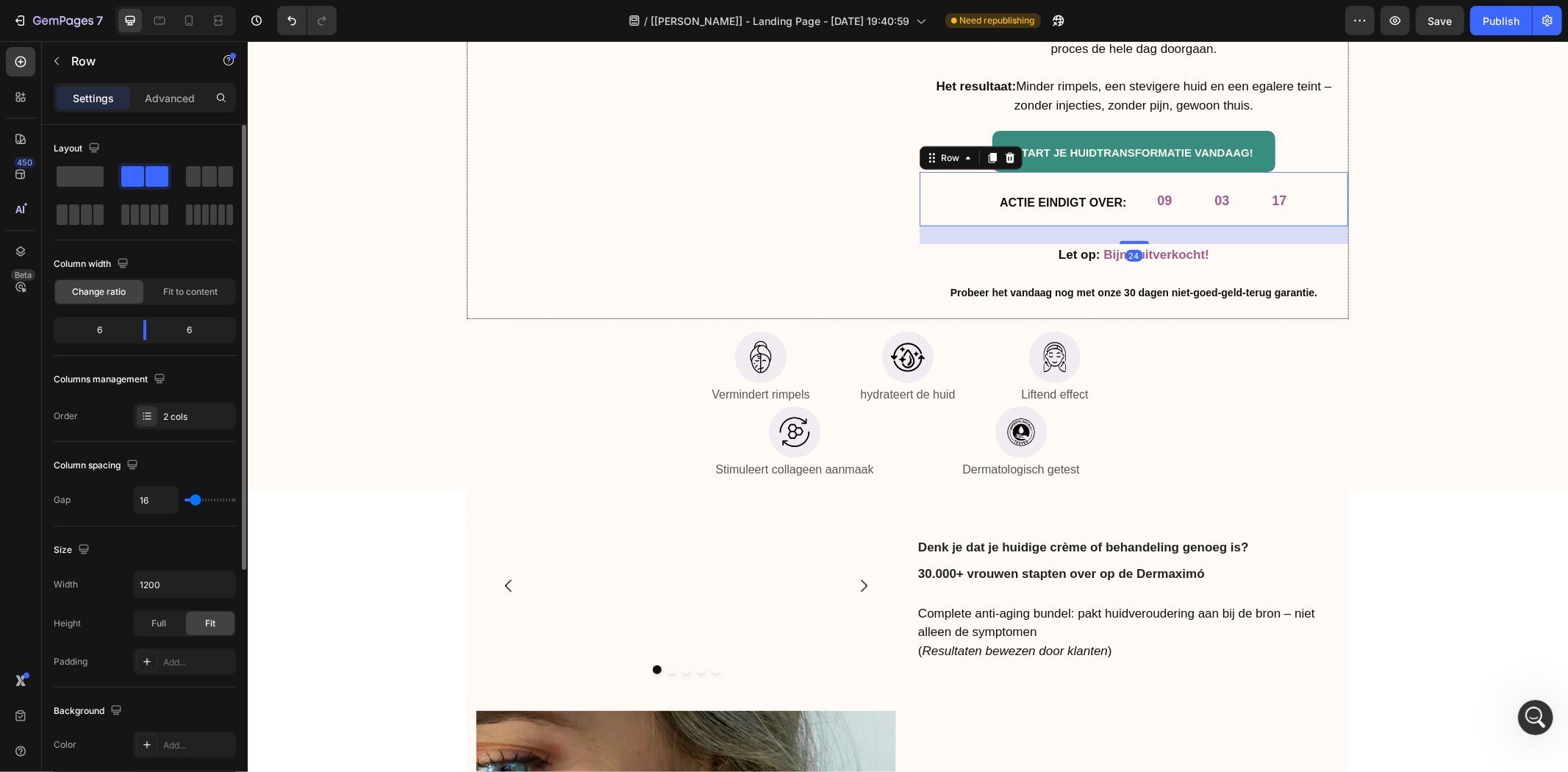
scroll to position [377, 0]
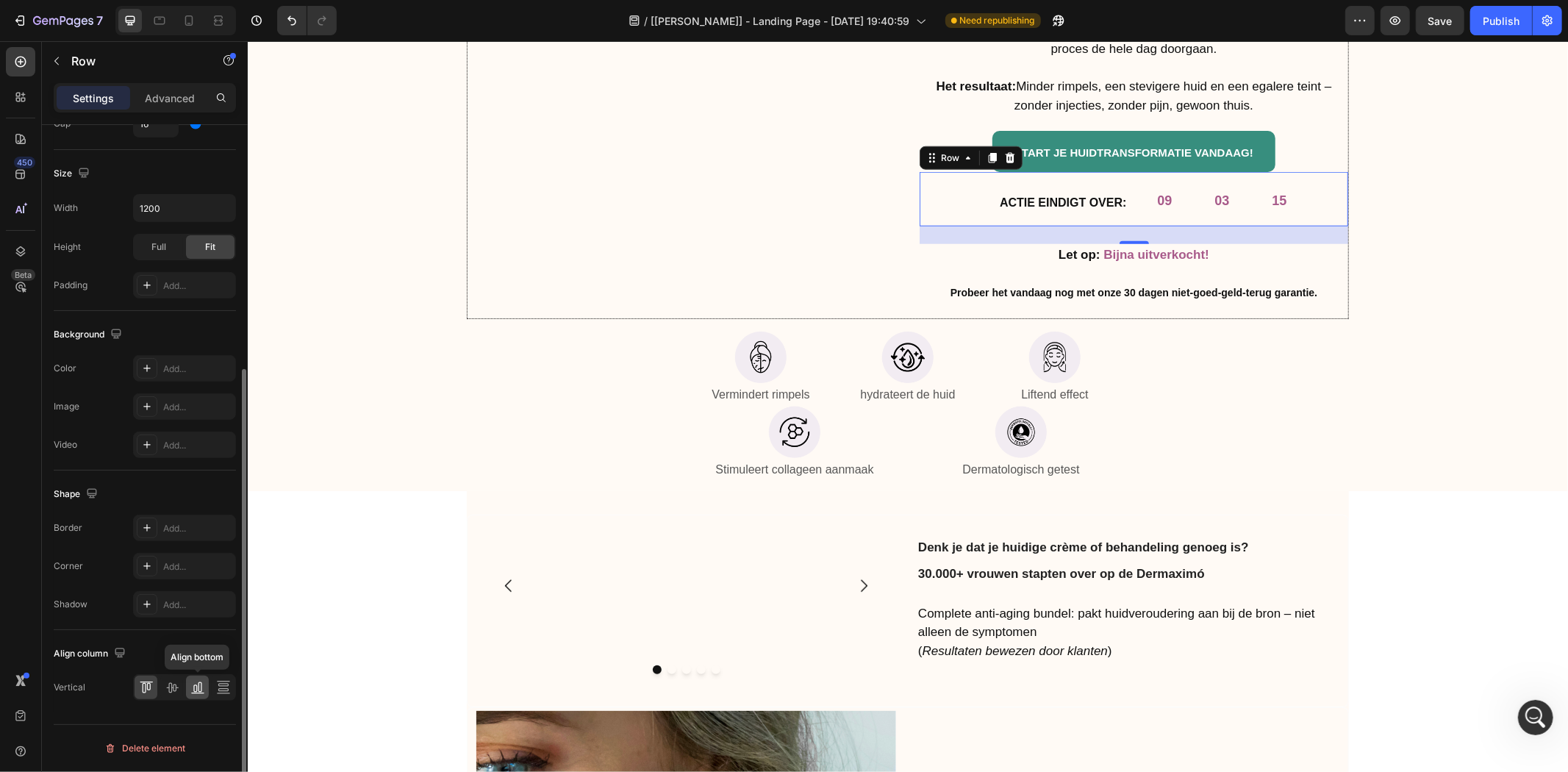
click at [195, 690] on icon at bounding box center [197, 688] width 15 height 15
click at [144, 693] on icon at bounding box center [144, 689] width 3 height 10
click at [1423, 242] on div "Krijg alleen vandaag 25% korting en 3 gratis cadeau's! Heading Hoe het werkt: S…" at bounding box center [906, 200] width 1298 height 565
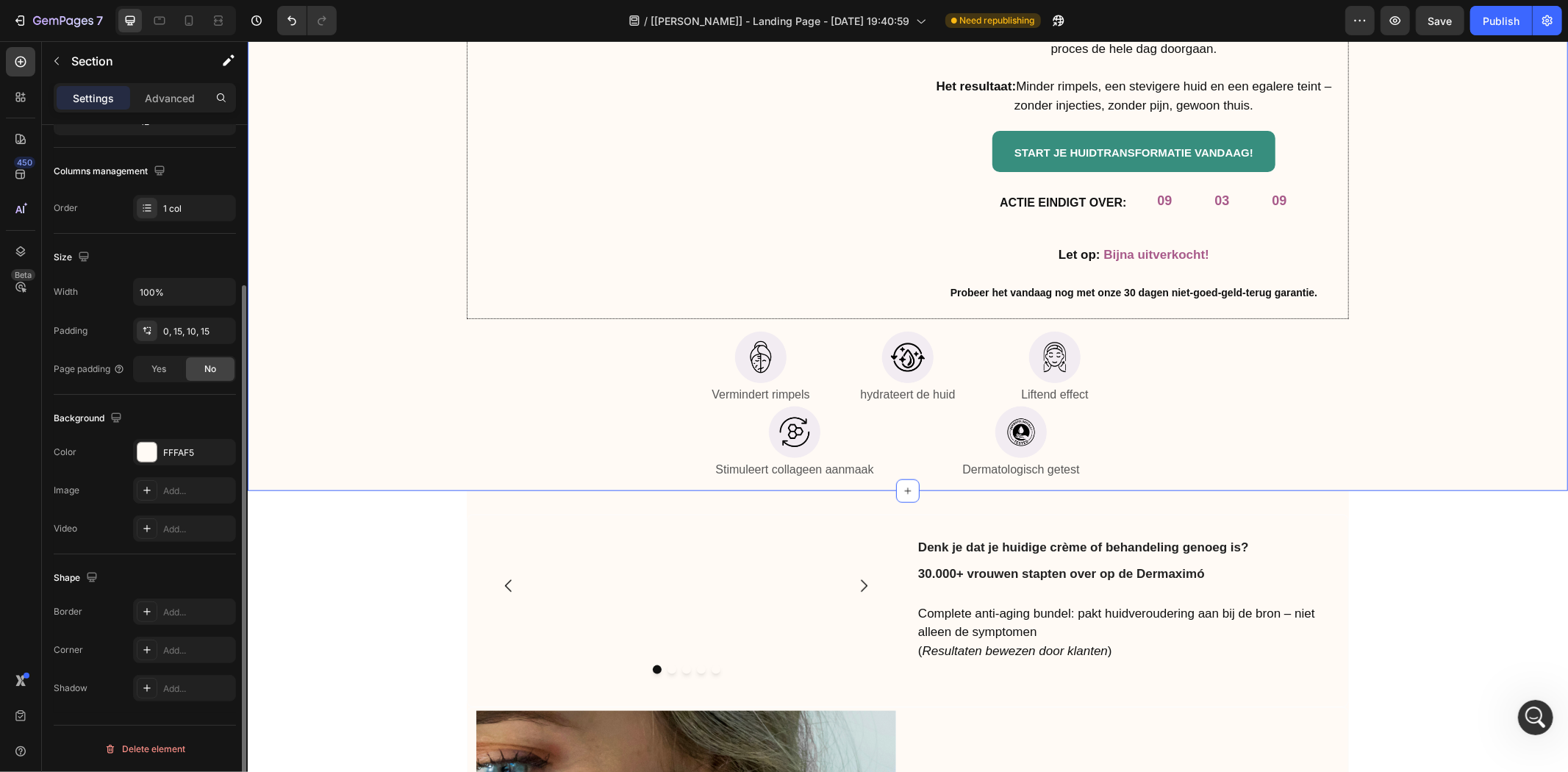
scroll to position [0, 0]
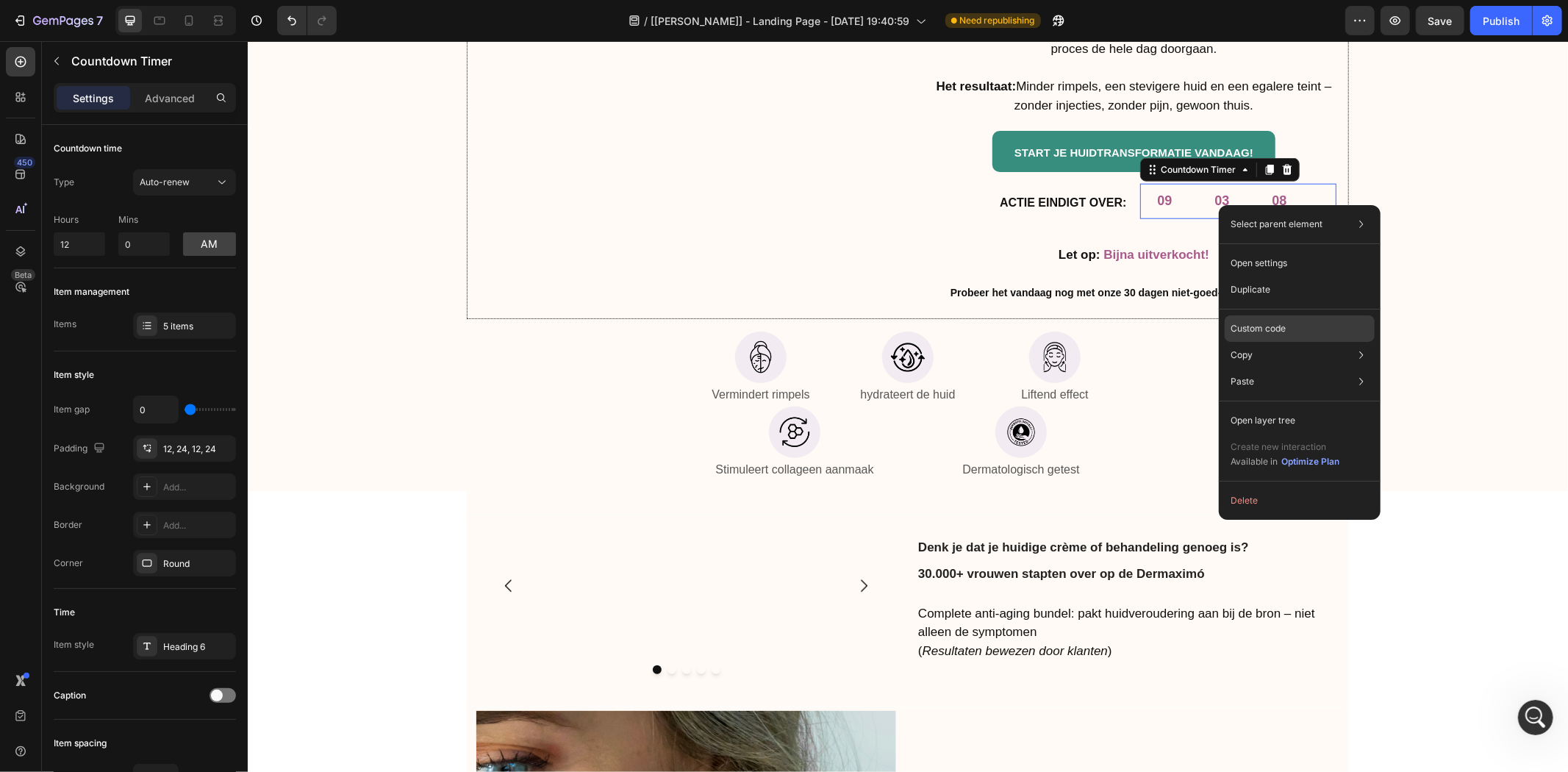
click at [1289, 326] on div "Custom code" at bounding box center [1300, 329] width 150 height 26
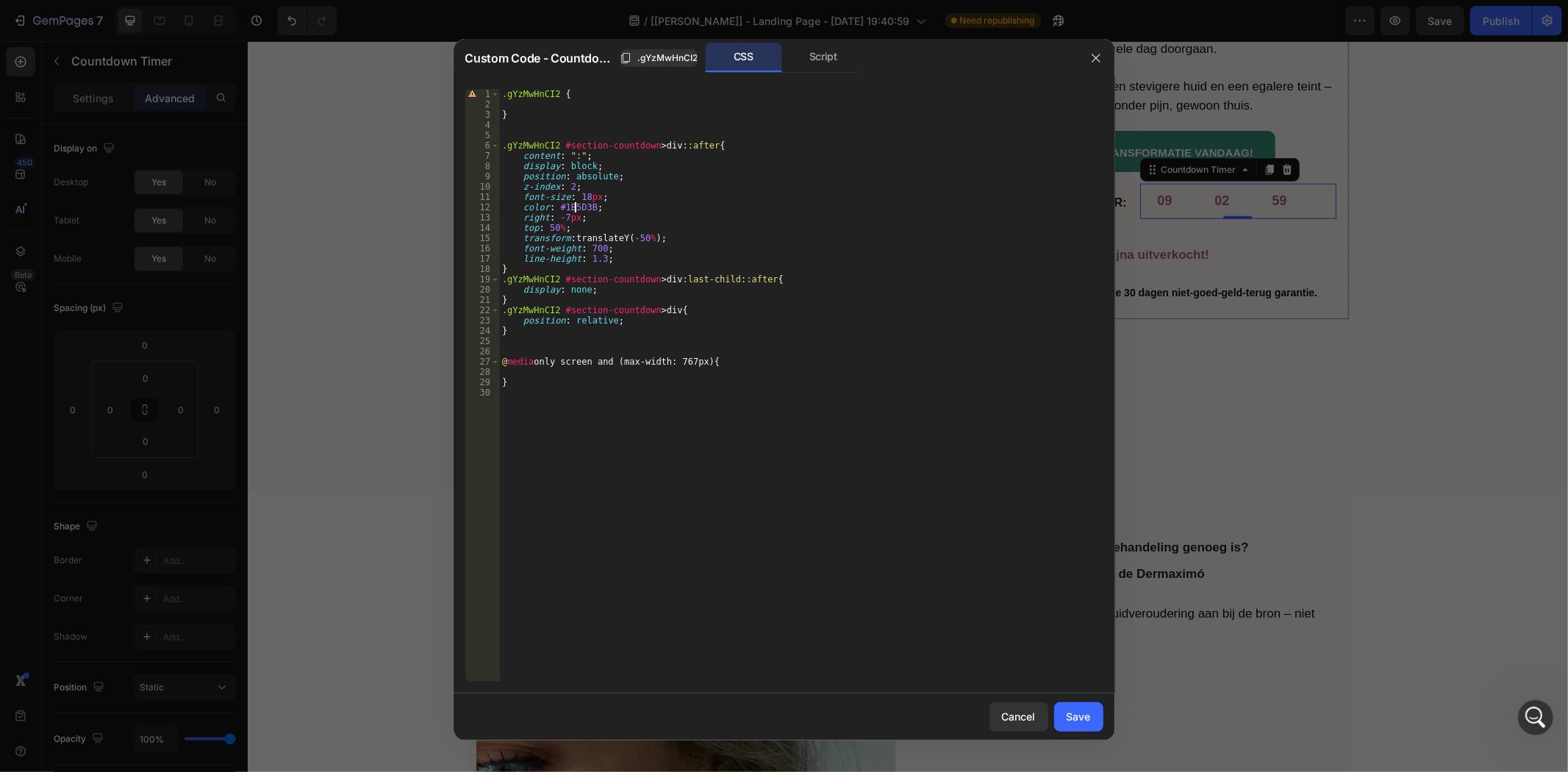
click at [576, 209] on div ".gYzMwHnCI2 { } .gYzMwHnCI2 #section-countdown > div : :after { content : " : "…" at bounding box center [801, 396] width 604 height 613
click at [663, 270] on div ".gYzMwHnCI2 { } .gYzMwHnCI2 #section-countdown > div : :after { content : " : "…" at bounding box center [801, 396] width 604 height 613
type textarea "}"
click at [1290, 298] on div at bounding box center [784, 386] width 1568 height 772
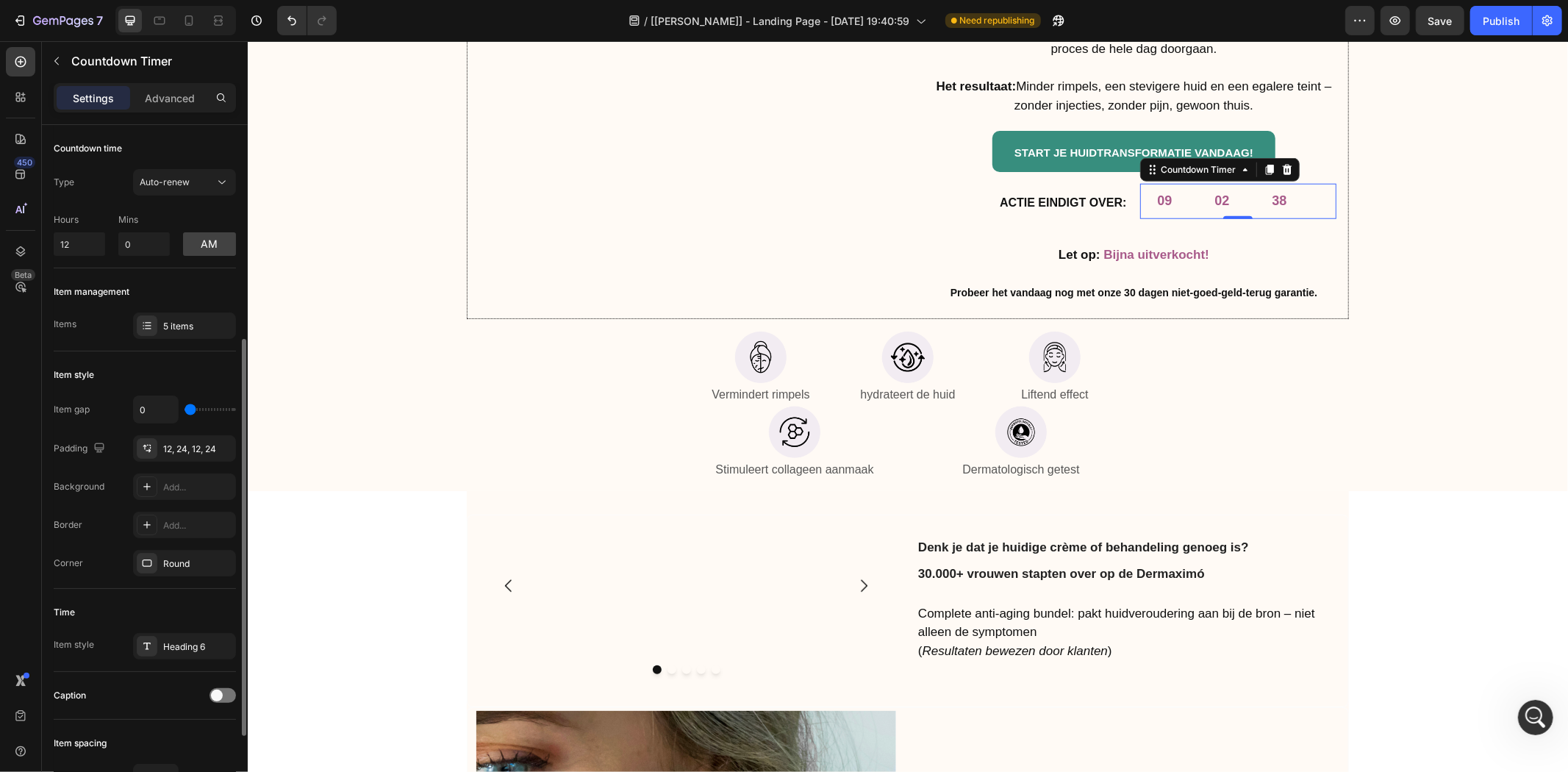
scroll to position [136, 0]
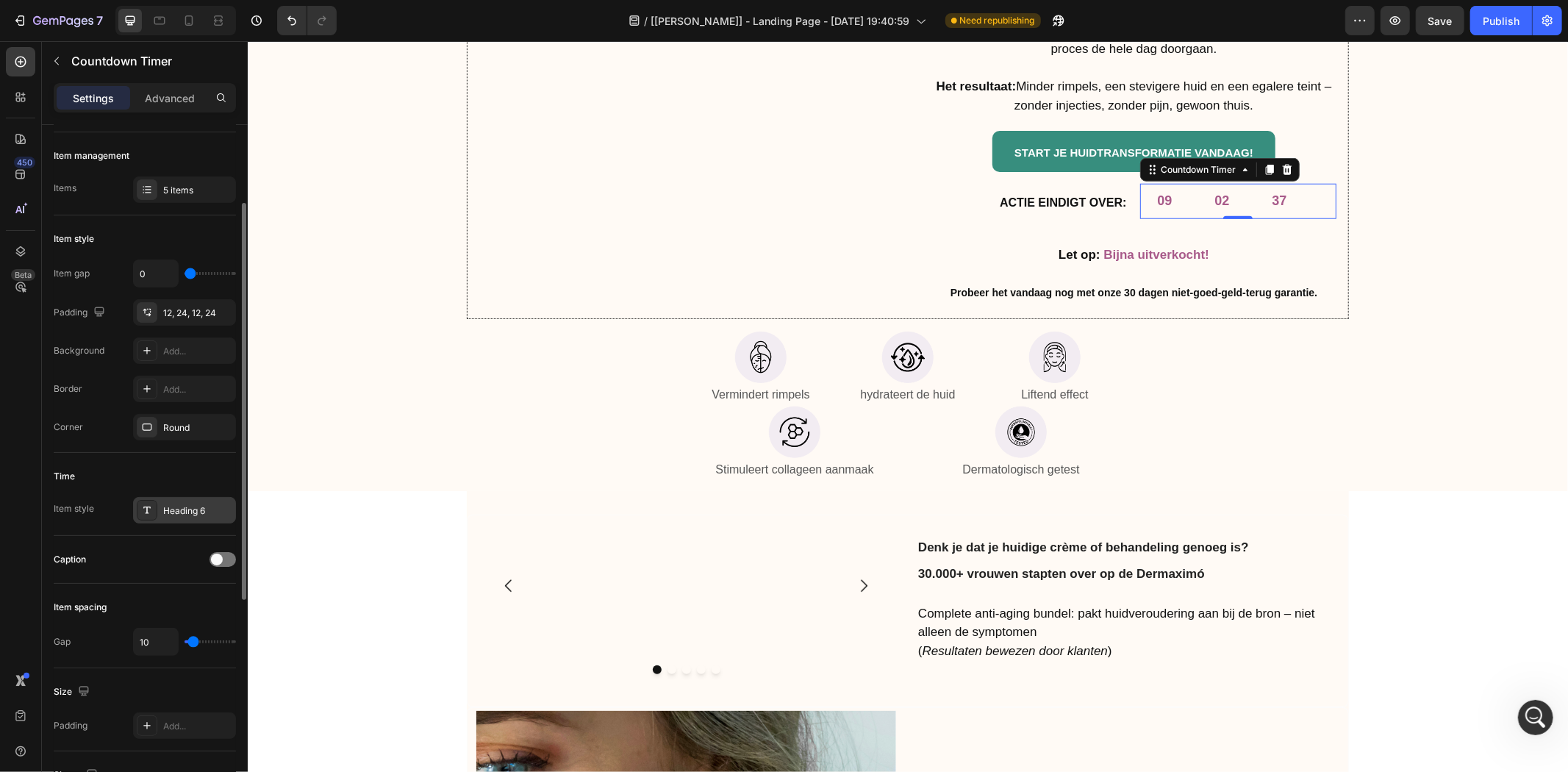
click at [173, 517] on div "Heading 6" at bounding box center [198, 511] width 69 height 13
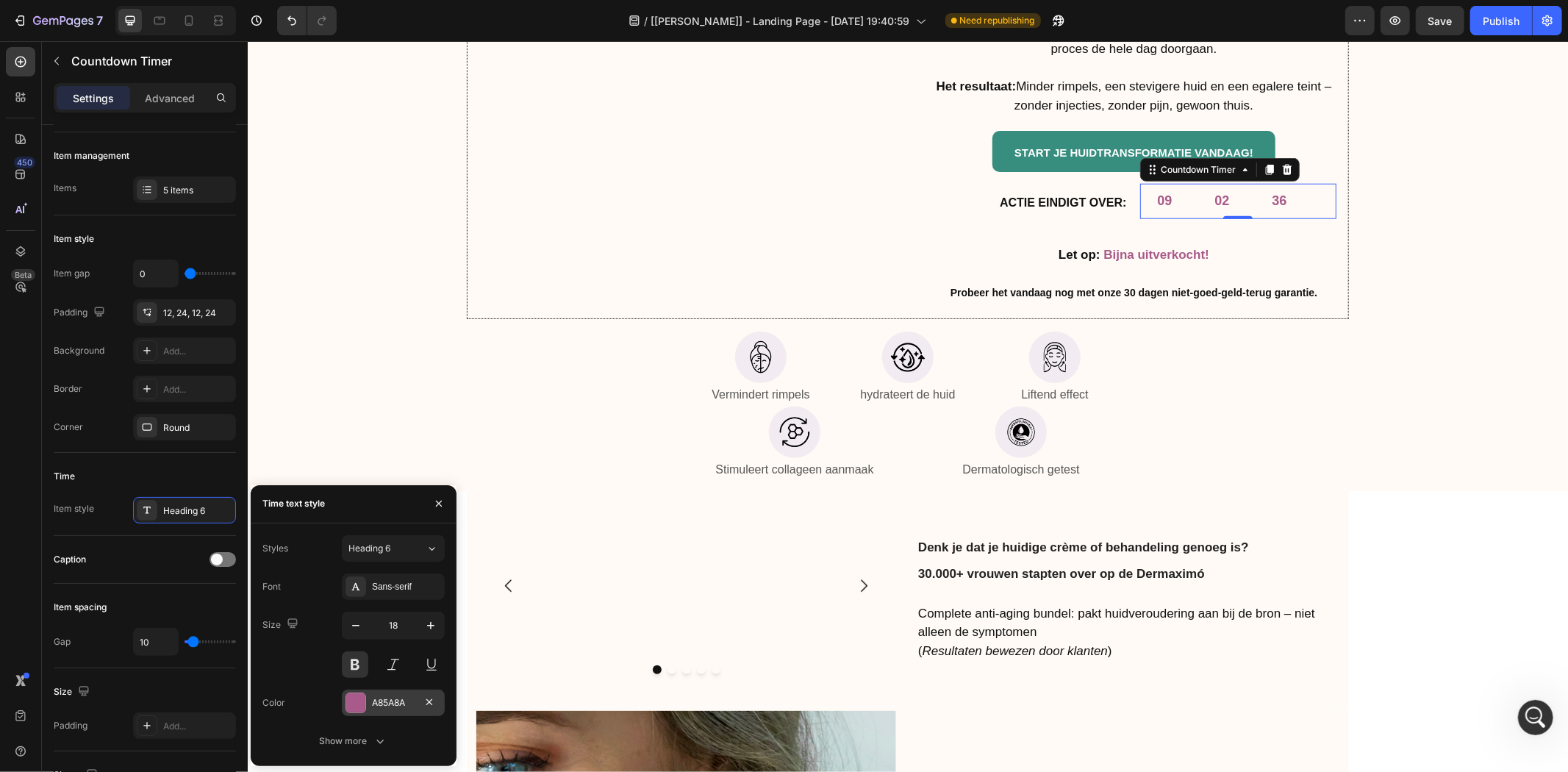
click at [393, 712] on div "A85A8A" at bounding box center [393, 703] width 103 height 26
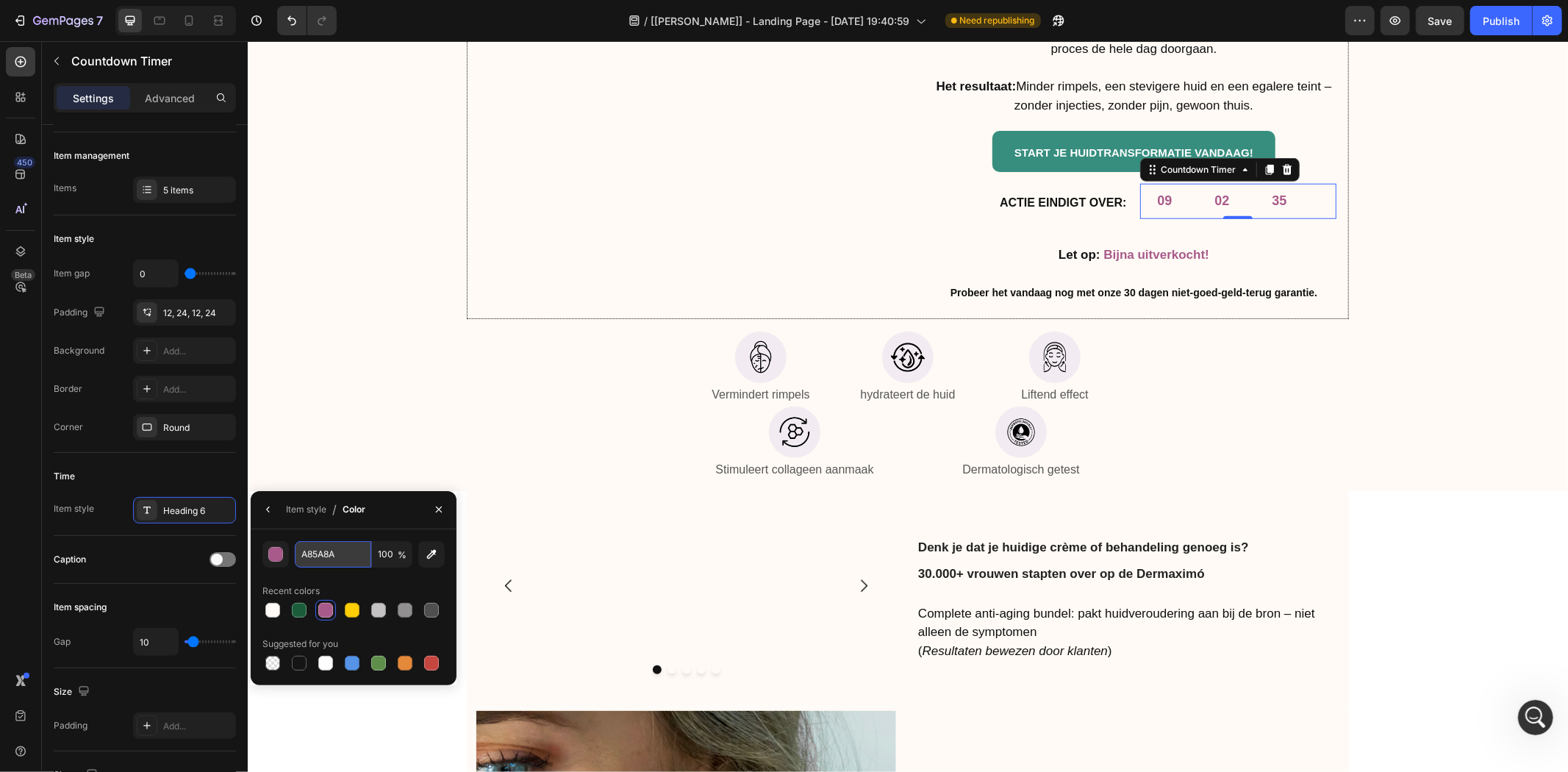
click at [333, 554] on input "A85A8A" at bounding box center [333, 555] width 77 height 26
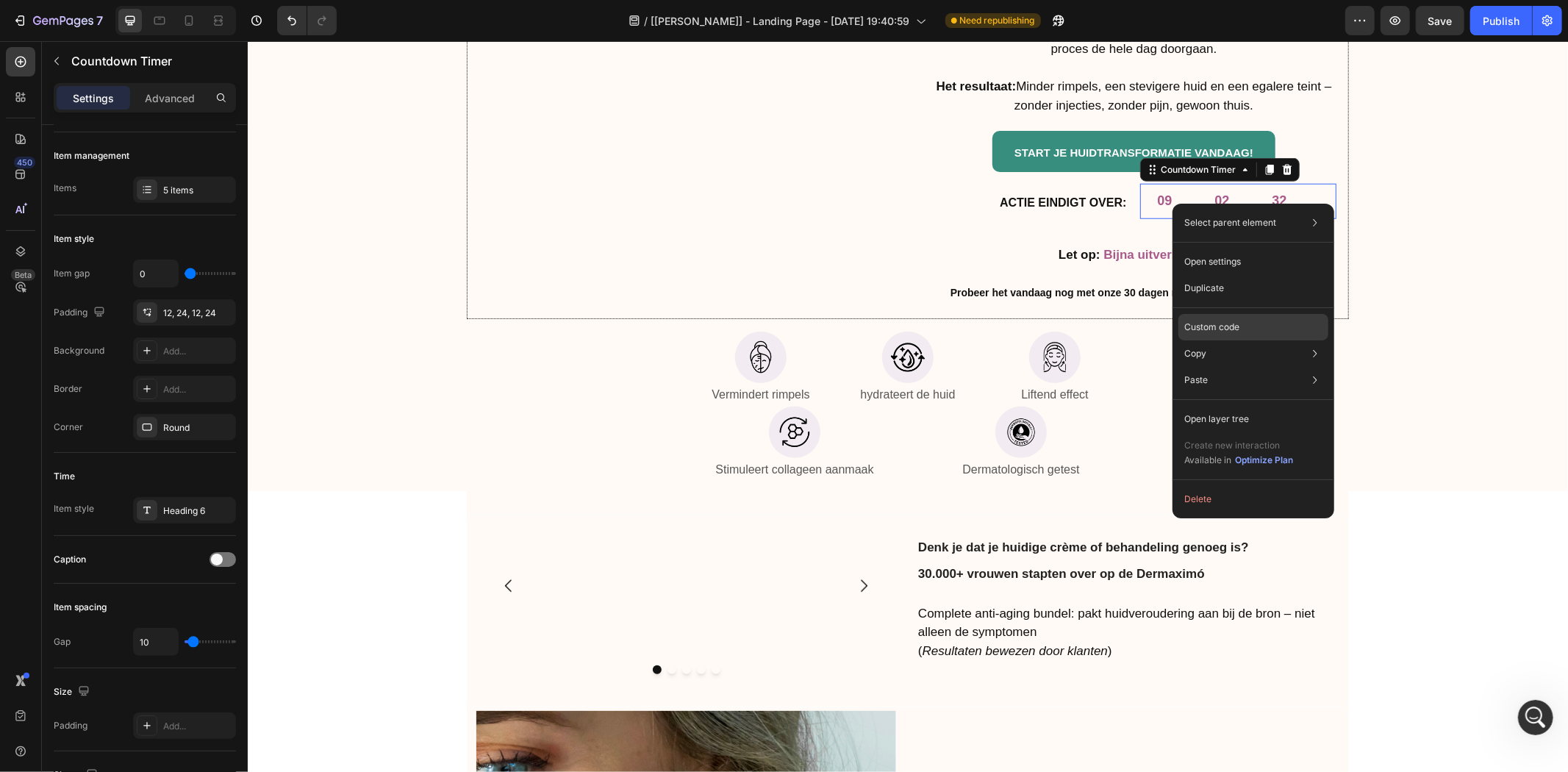
click at [1221, 321] on p "Custom code" at bounding box center [1211, 327] width 55 height 13
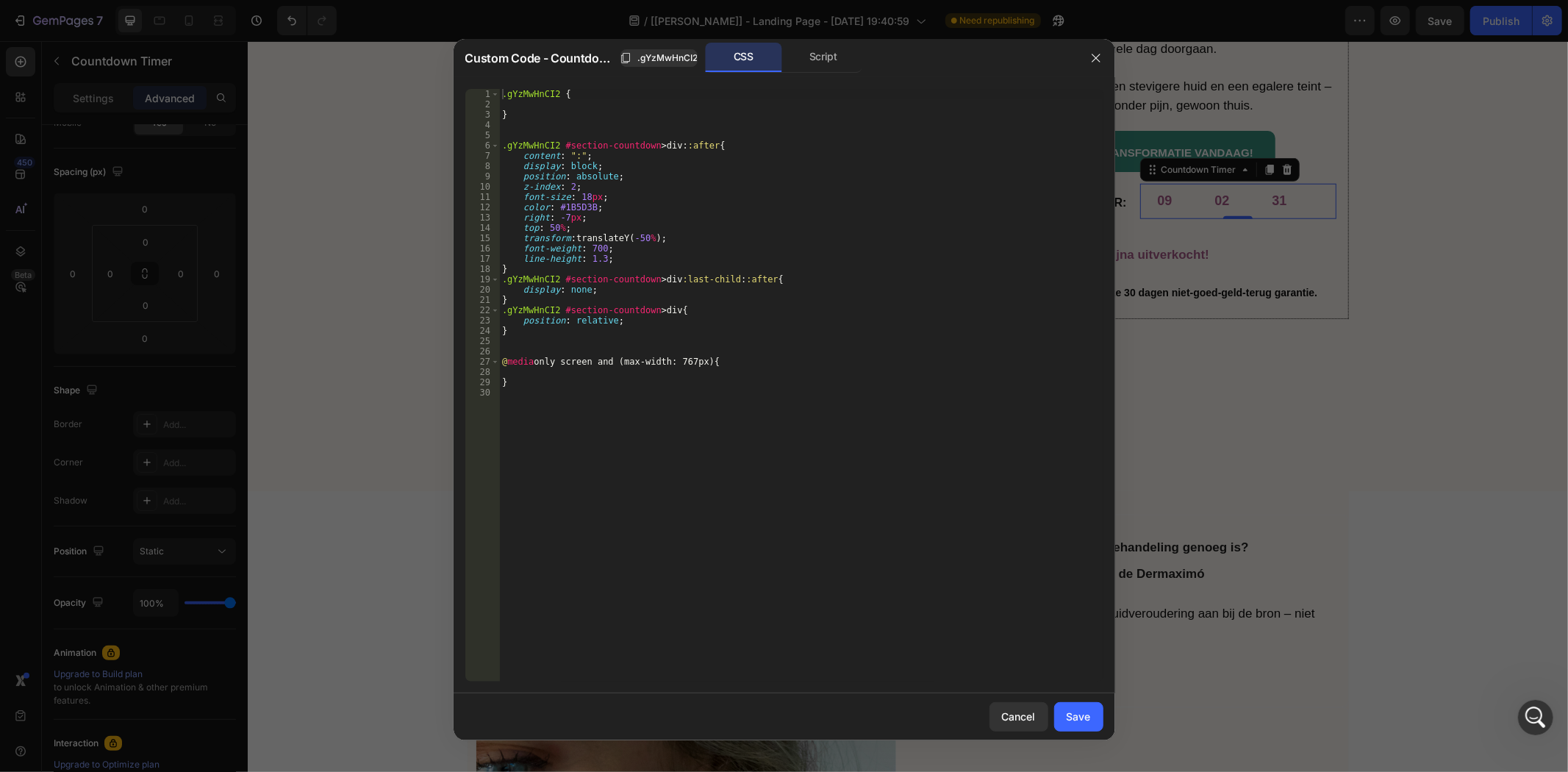
click at [570, 207] on div ".gYzMwHnCI2 { } .gYzMwHnCI2 #section-countdown > div : :after { content : " : "…" at bounding box center [801, 396] width 604 height 613
paste textarea "A85A8A"
click at [764, 270] on div ".gYzMwHnCI2 { } .gYzMwHnCI2 #section-countdown > div : :after { content : " : "…" at bounding box center [801, 396] width 604 height 613
type textarea "}"
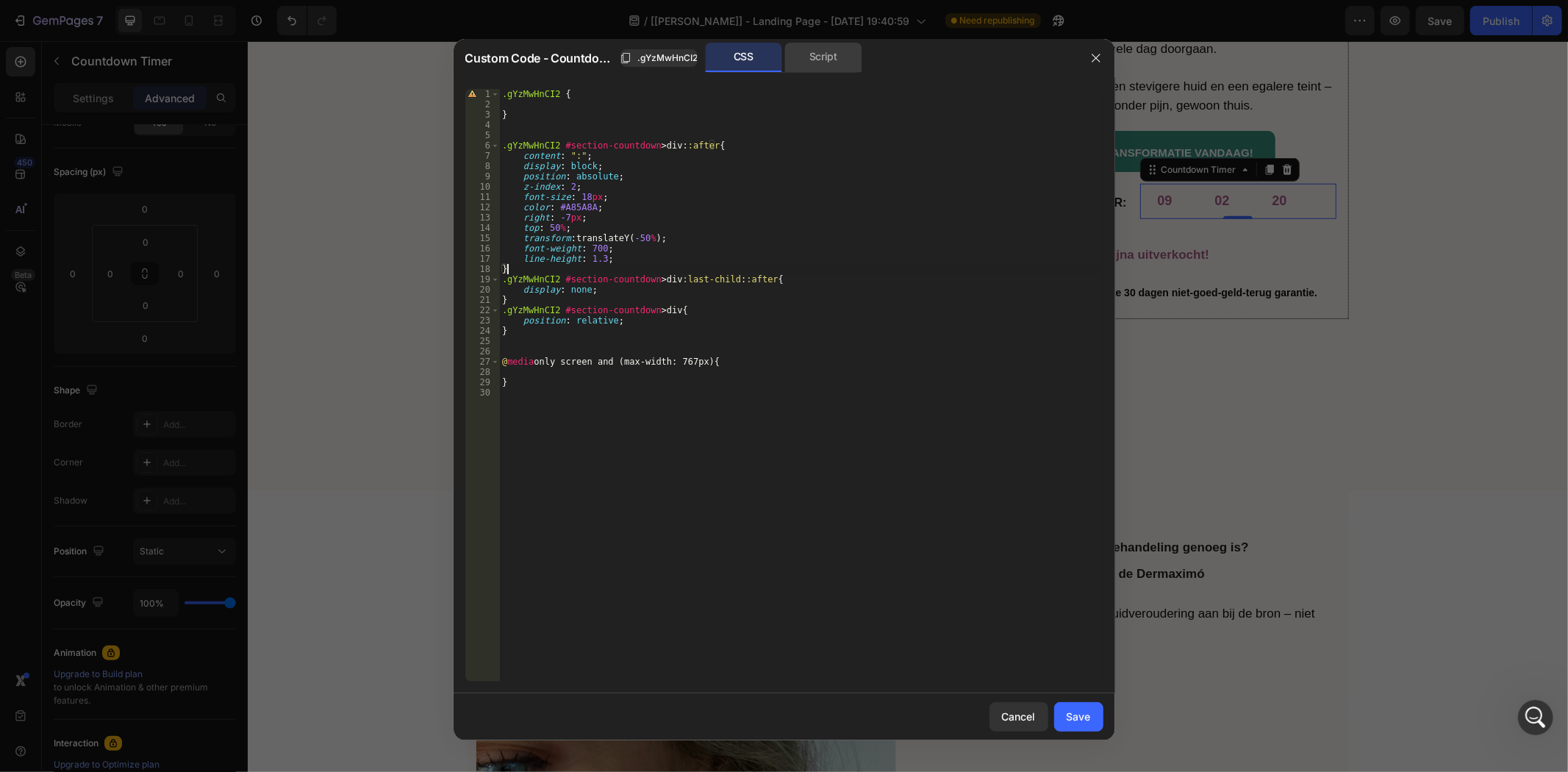
click at [833, 55] on div "Script" at bounding box center [823, 58] width 77 height 30
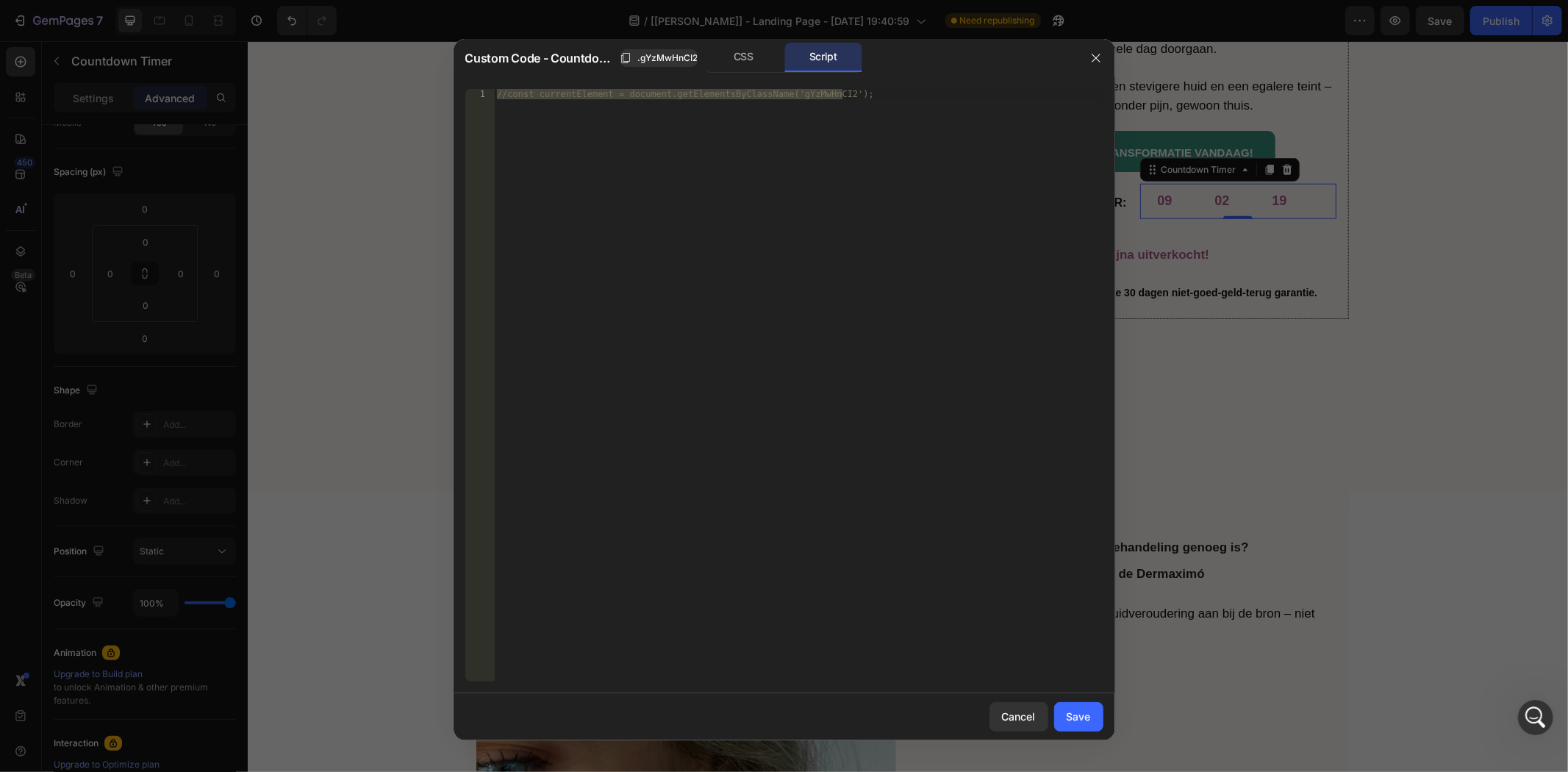
click at [1306, 244] on div at bounding box center [784, 386] width 1568 height 772
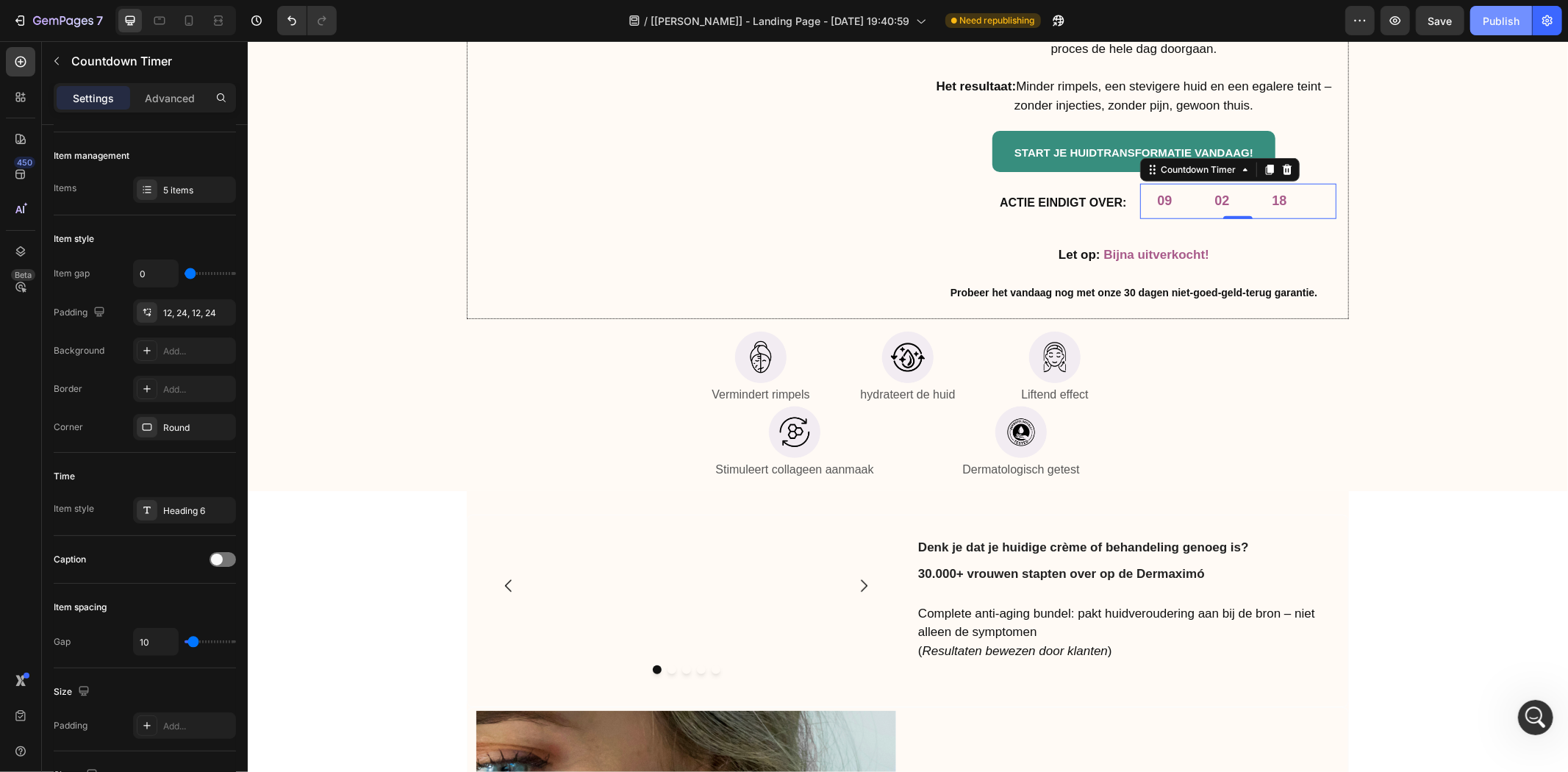
click at [1479, 31] on button "Publish" at bounding box center [1500, 21] width 62 height 30
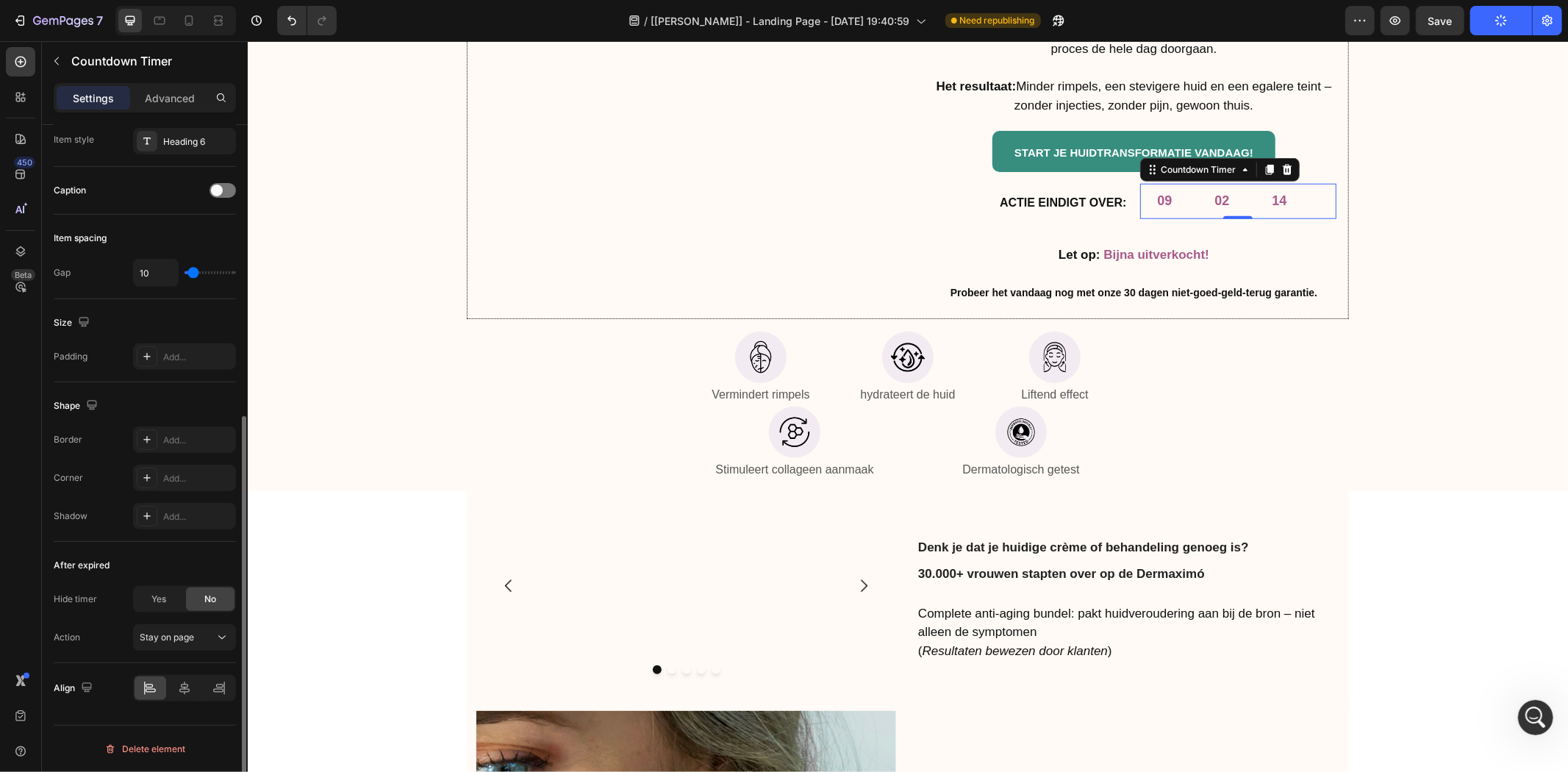
scroll to position [97, 0]
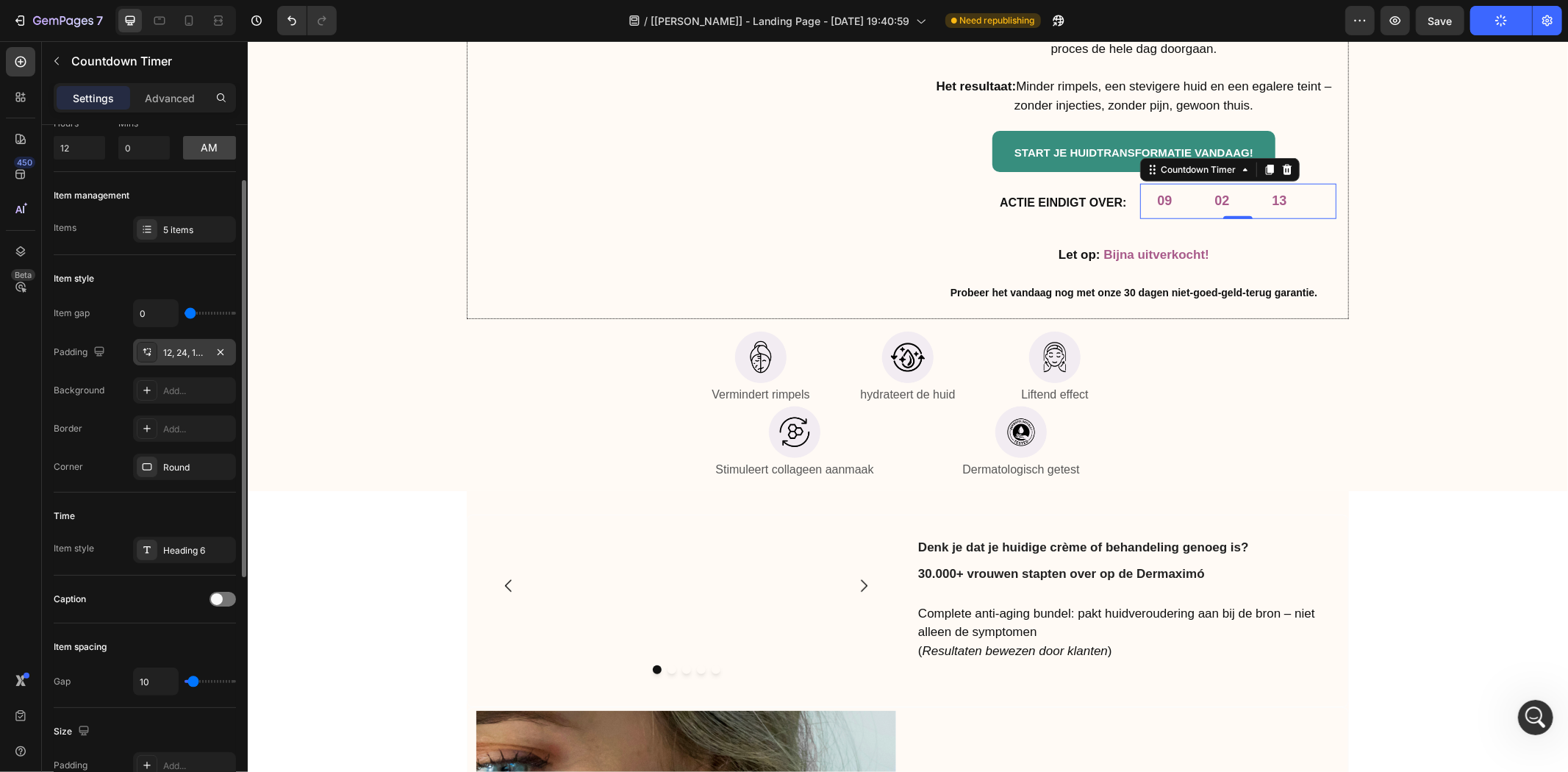
click at [197, 343] on div "12, 24, 12, 24" at bounding box center [184, 352] width 103 height 26
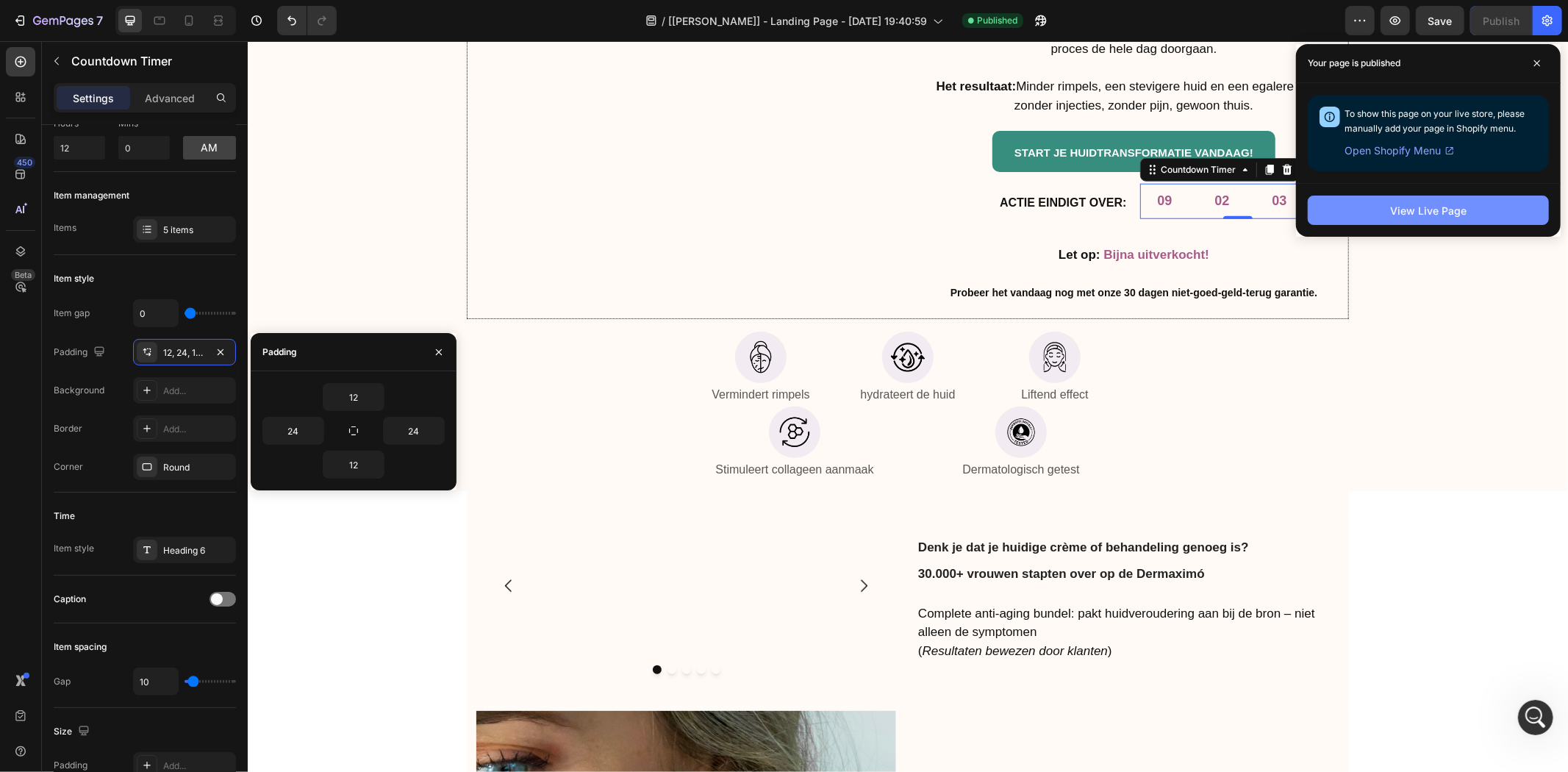
click at [1395, 216] on div "View Live Page" at bounding box center [1428, 211] width 77 height 16
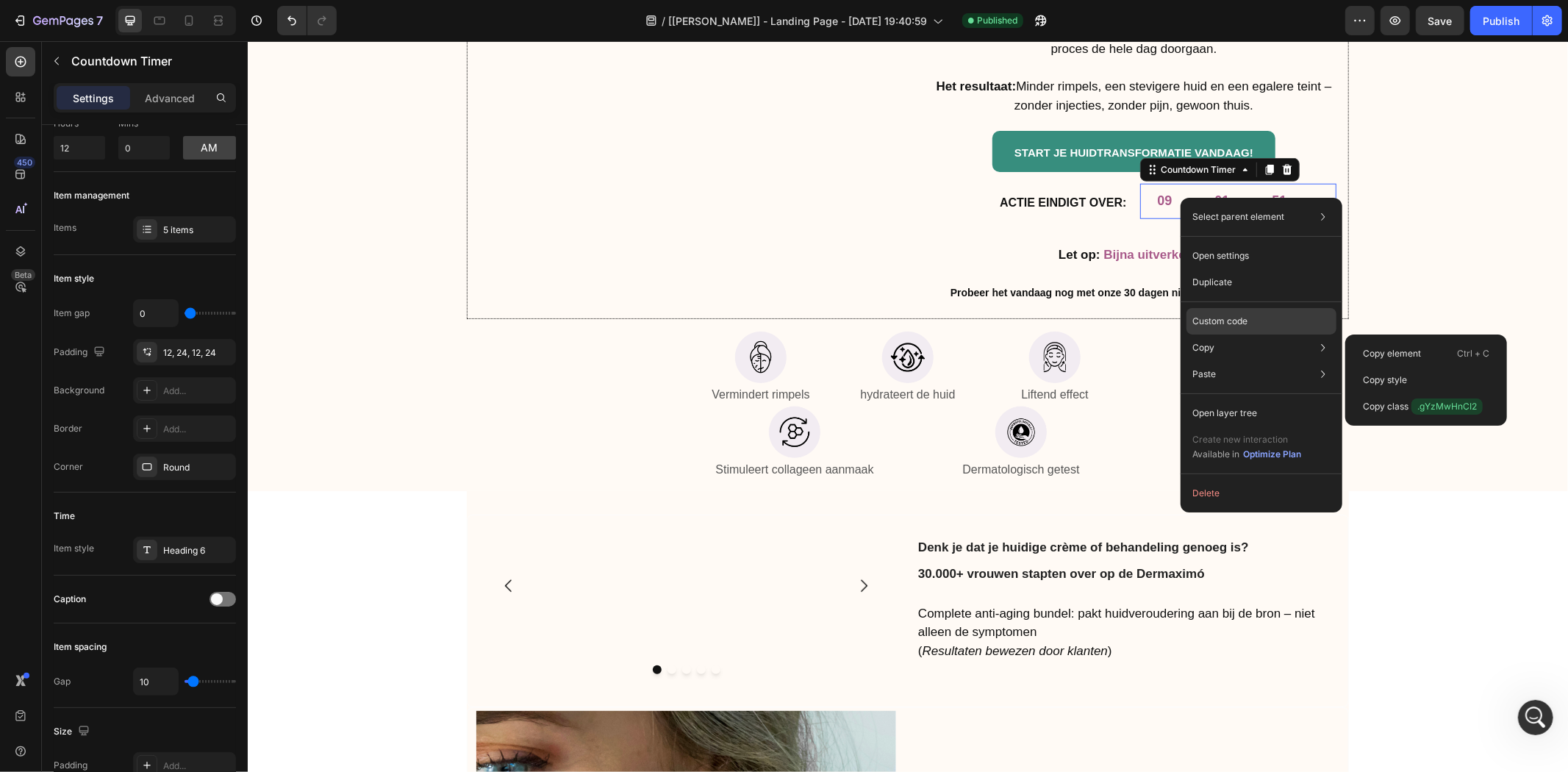
click at [1231, 312] on div "Custom code" at bounding box center [1262, 322] width 150 height 26
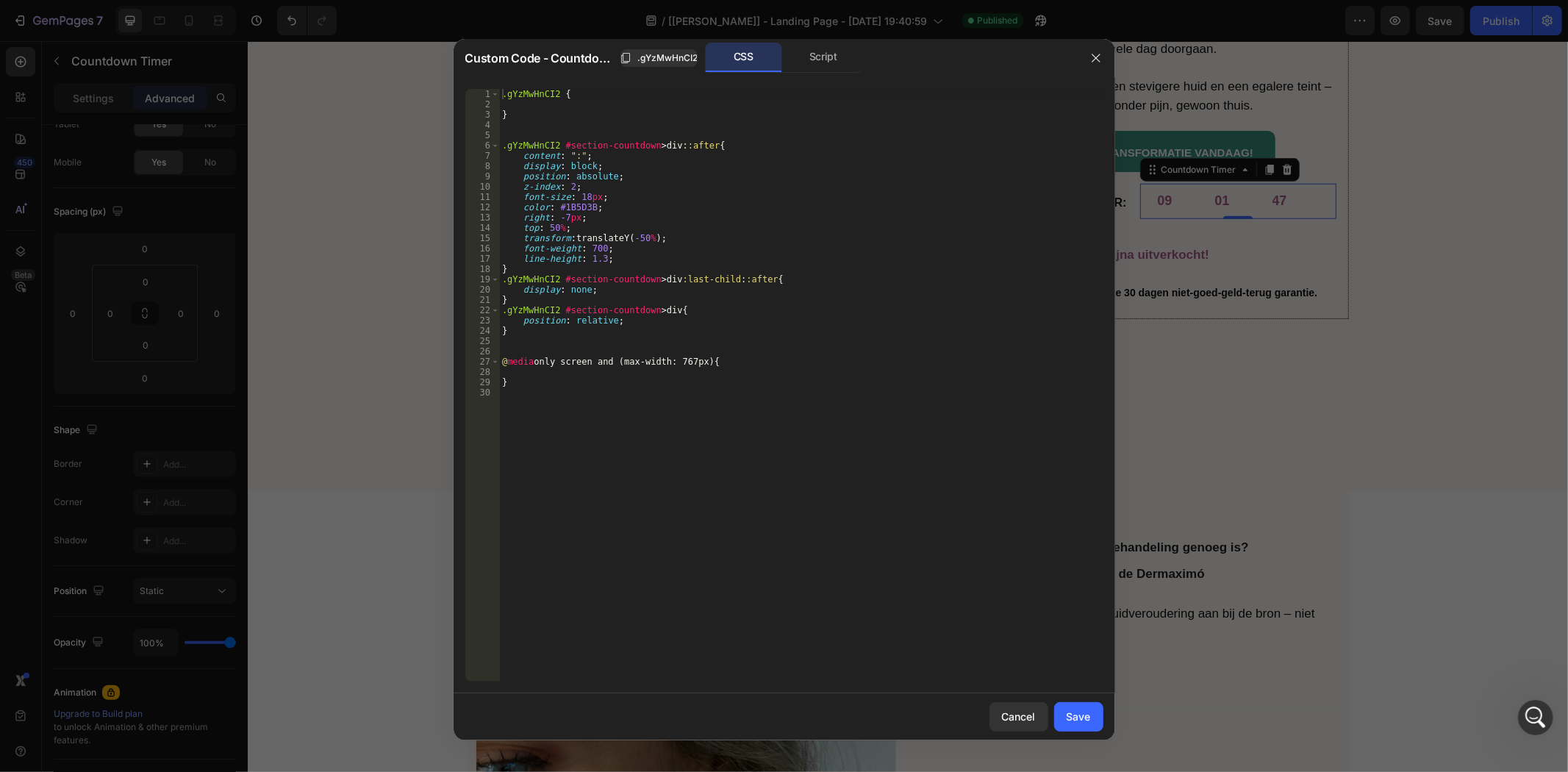
type textarea "color: #1B5D3B;"
click at [564, 211] on div ".gYzMwHnCI2 { } .gYzMwHnCI2 #section-countdown > div : :after { content : " : "…" at bounding box center [801, 396] width 604 height 613
click at [575, 207] on div ".gYzMwHnCI2 { } .gYzMwHnCI2 #section-countdown > div : :after { content : " : "…" at bounding box center [801, 385] width 604 height 593
click at [575, 207] on div ".gYzMwHnCI2 { } .gYzMwHnCI2 #section-countdown > div : :after { content : " : "…" at bounding box center [801, 396] width 604 height 613
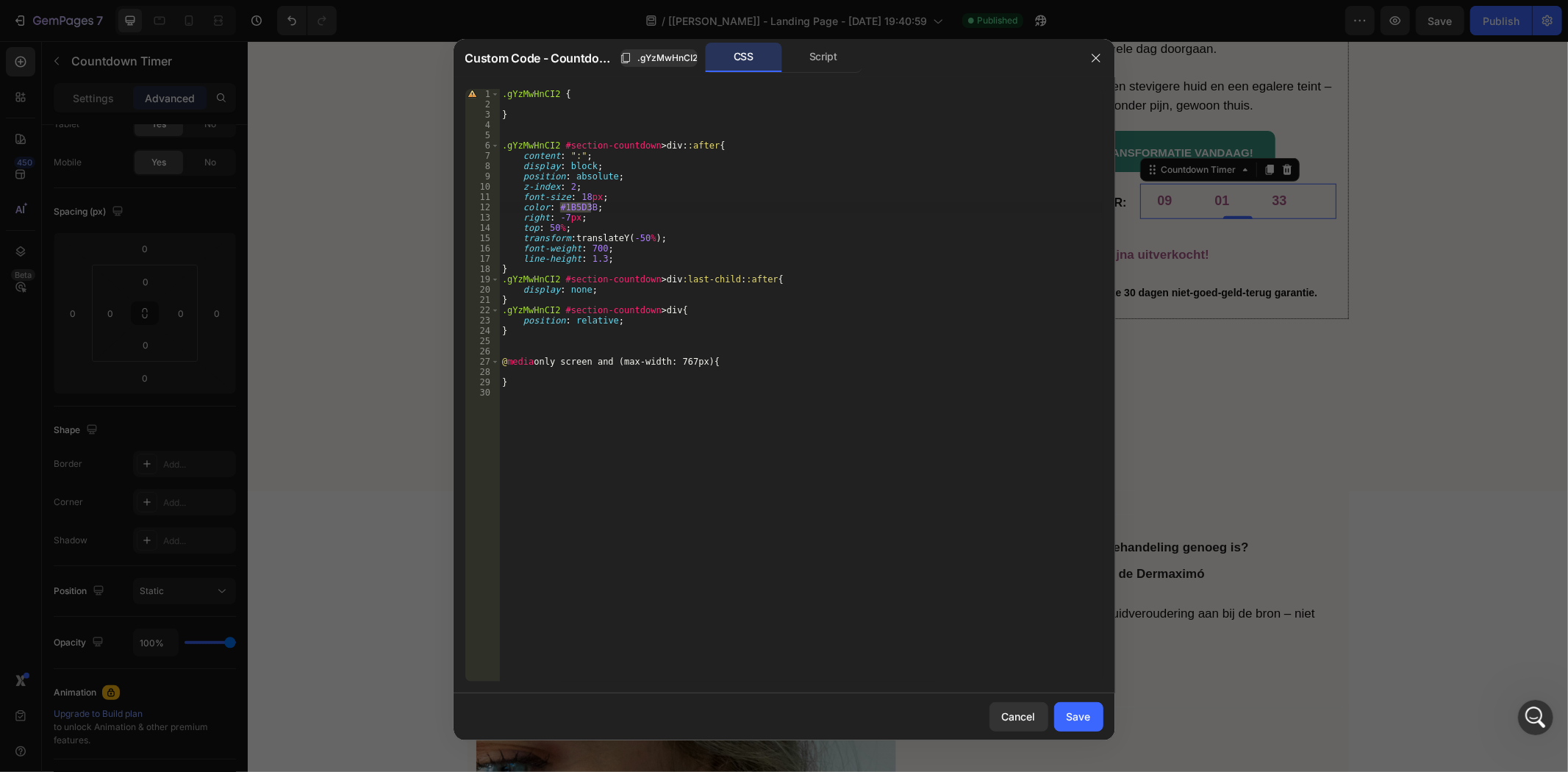
drag, startPoint x: 1231, startPoint y: 304, endPoint x: 330, endPoint y: 493, distance: 920.6
click at [1231, 304] on div at bounding box center [784, 386] width 1568 height 772
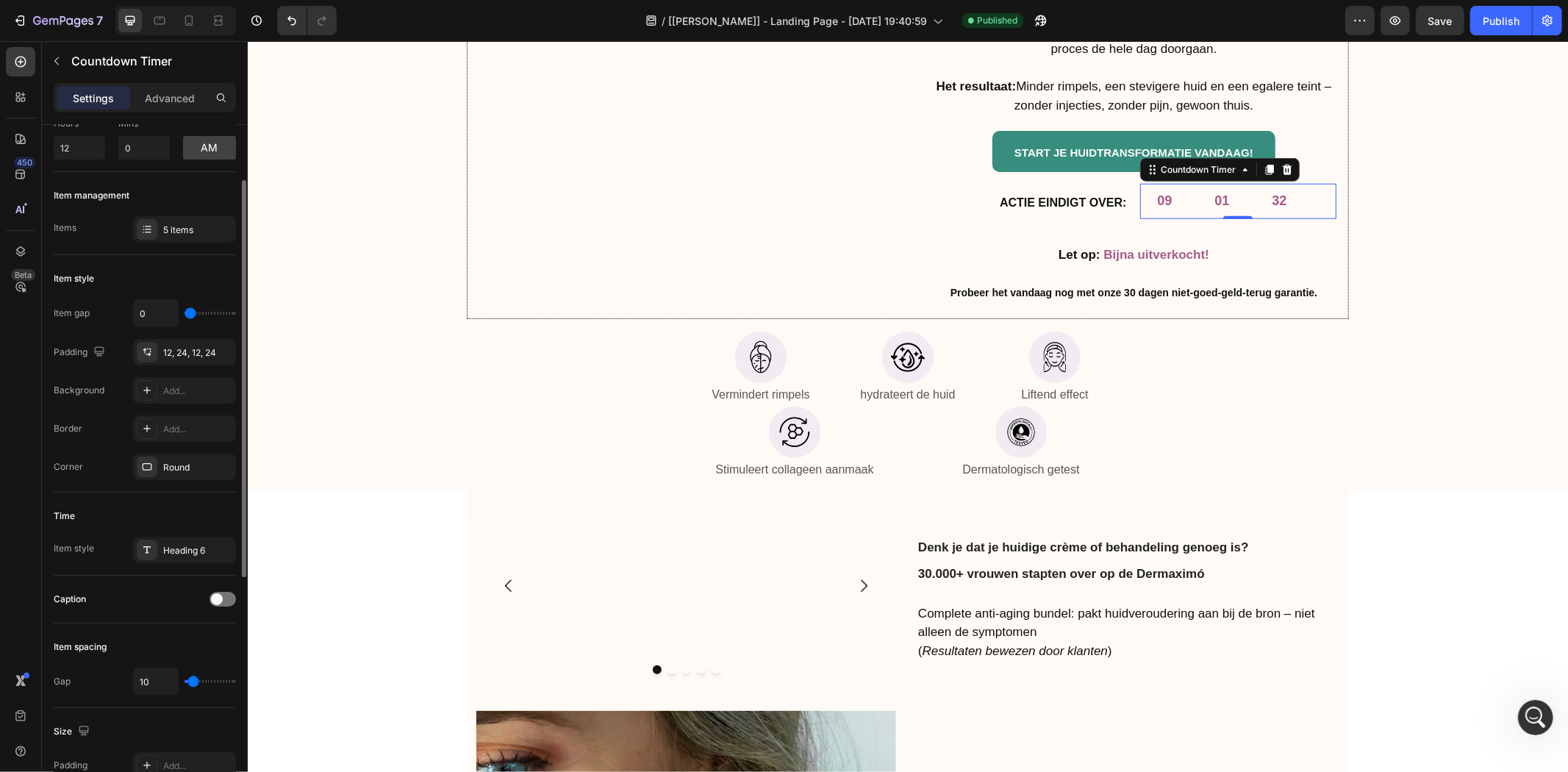
scroll to position [232, 0]
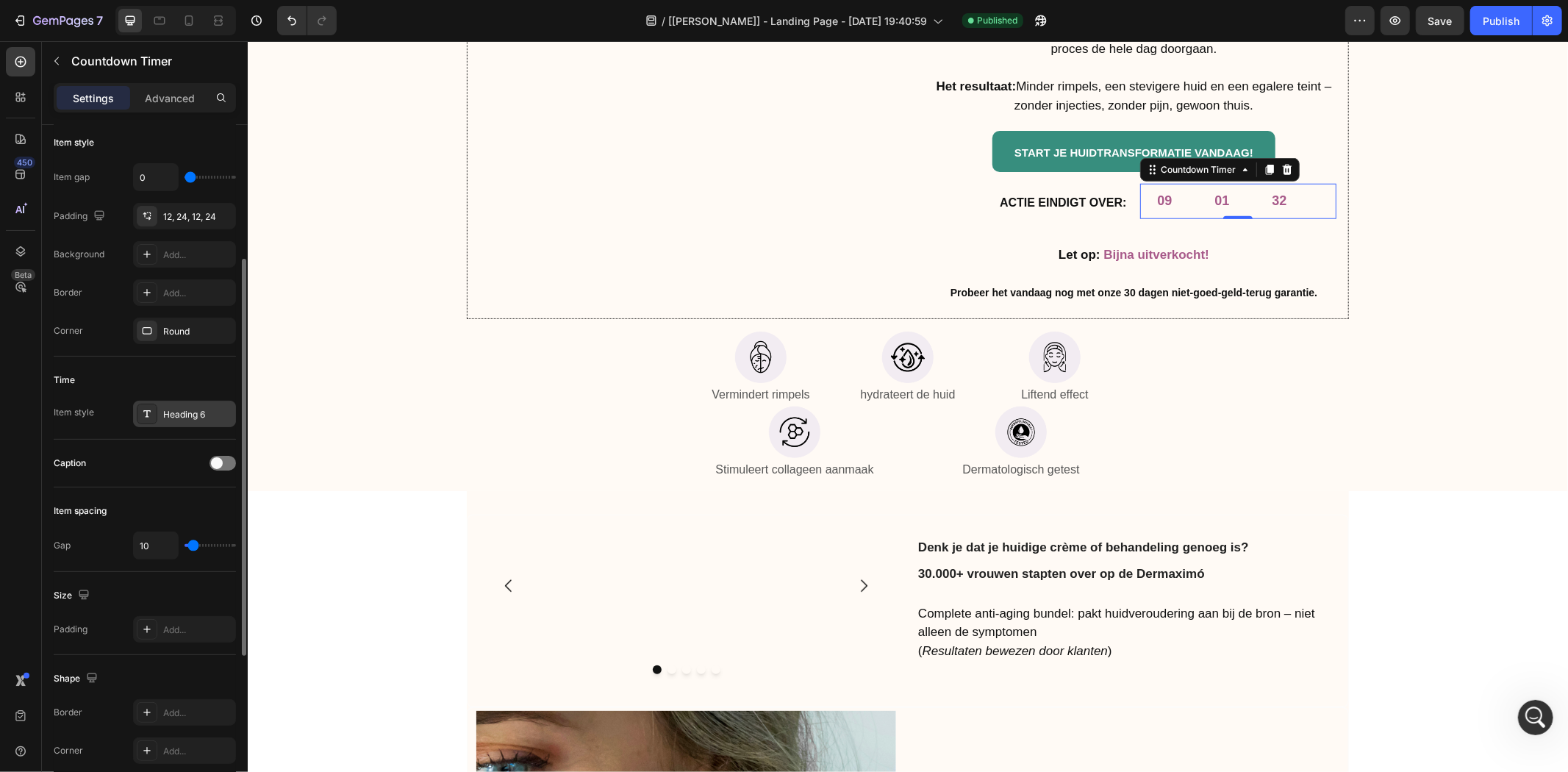
click at [175, 408] on div "Heading 6" at bounding box center [198, 415] width 69 height 13
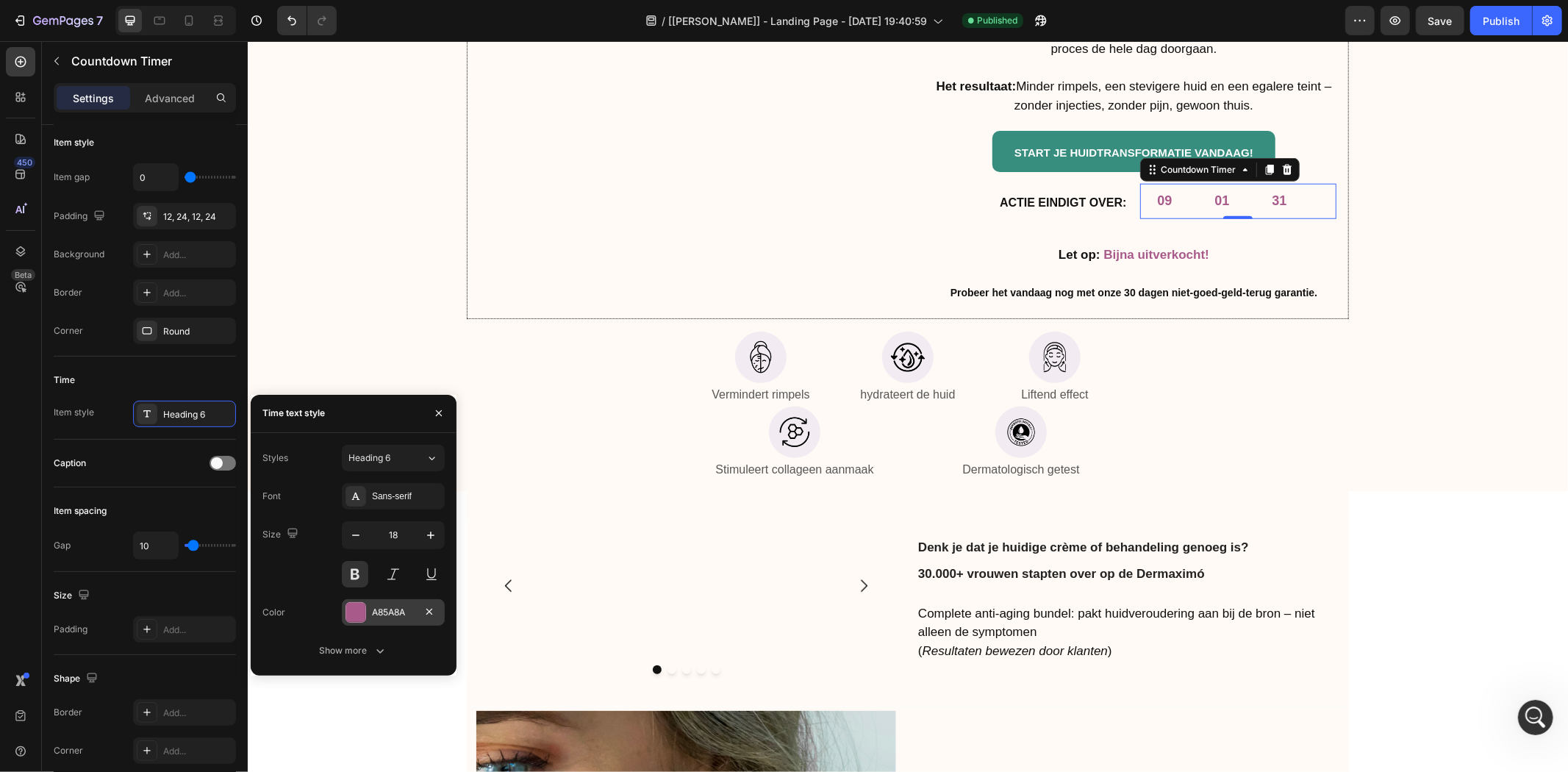
drag, startPoint x: 387, startPoint y: 608, endPoint x: 150, endPoint y: 569, distance: 240.2
click at [387, 608] on div "A85A8A" at bounding box center [393, 612] width 43 height 13
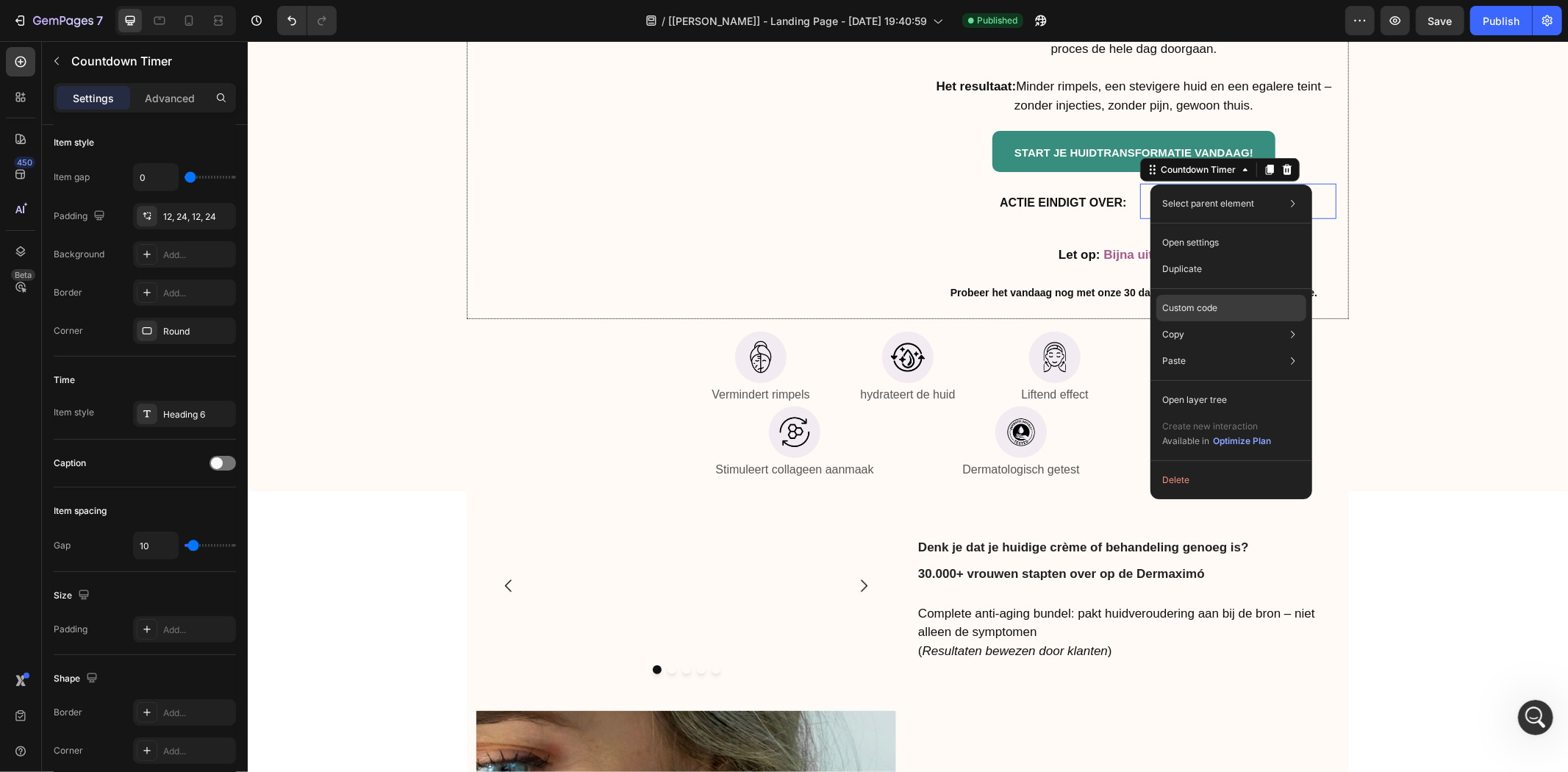
click at [1192, 310] on p "Custom code" at bounding box center [1190, 308] width 55 height 13
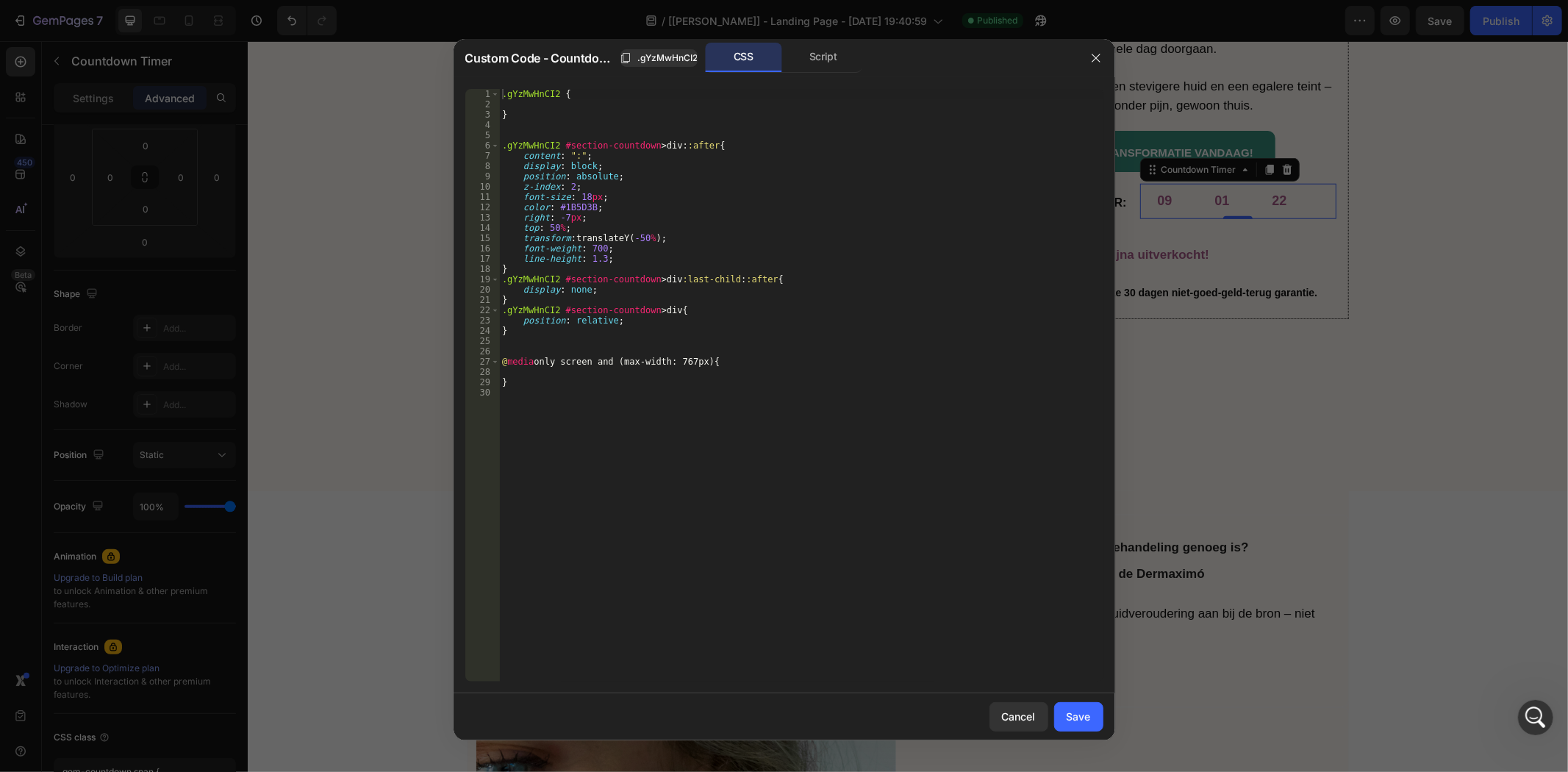
click at [577, 204] on div ".gYzMwHnCI2 { } .gYzMwHnCI2 #section-countdown > div : :after { content : " : "…" at bounding box center [801, 396] width 604 height 613
paste textarea "#A85A8A"
click at [674, 274] on div ".gYzMwHnCI2 { } .gYzMwHnCI2 #section-countdown > div : :after { content : " : "…" at bounding box center [801, 396] width 604 height 613
type textarea "}"
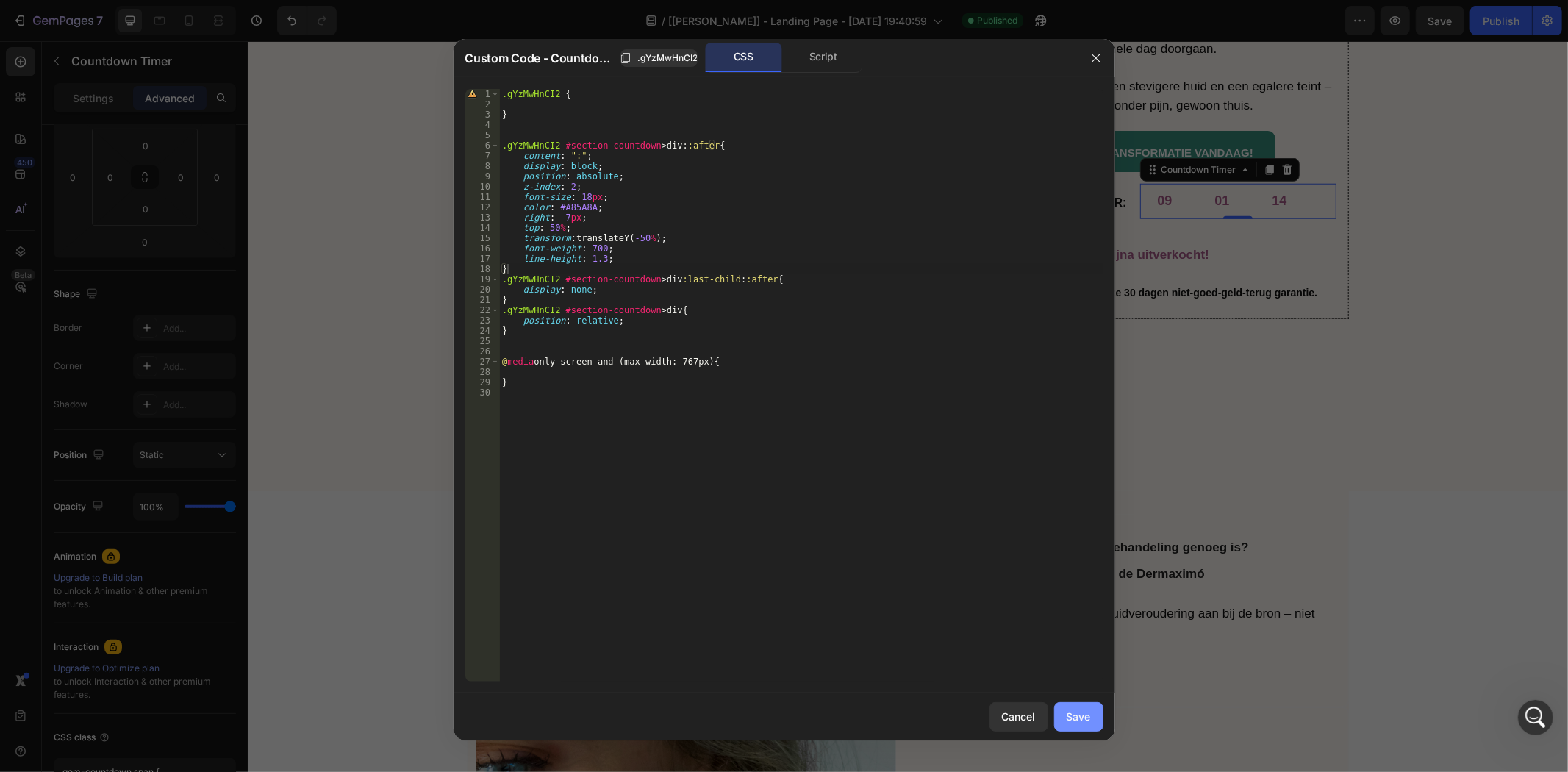
drag, startPoint x: 1090, startPoint y: 726, endPoint x: 837, endPoint y: 669, distance: 259.3
click at [1090, 726] on button "Save" at bounding box center [1079, 717] width 50 height 30
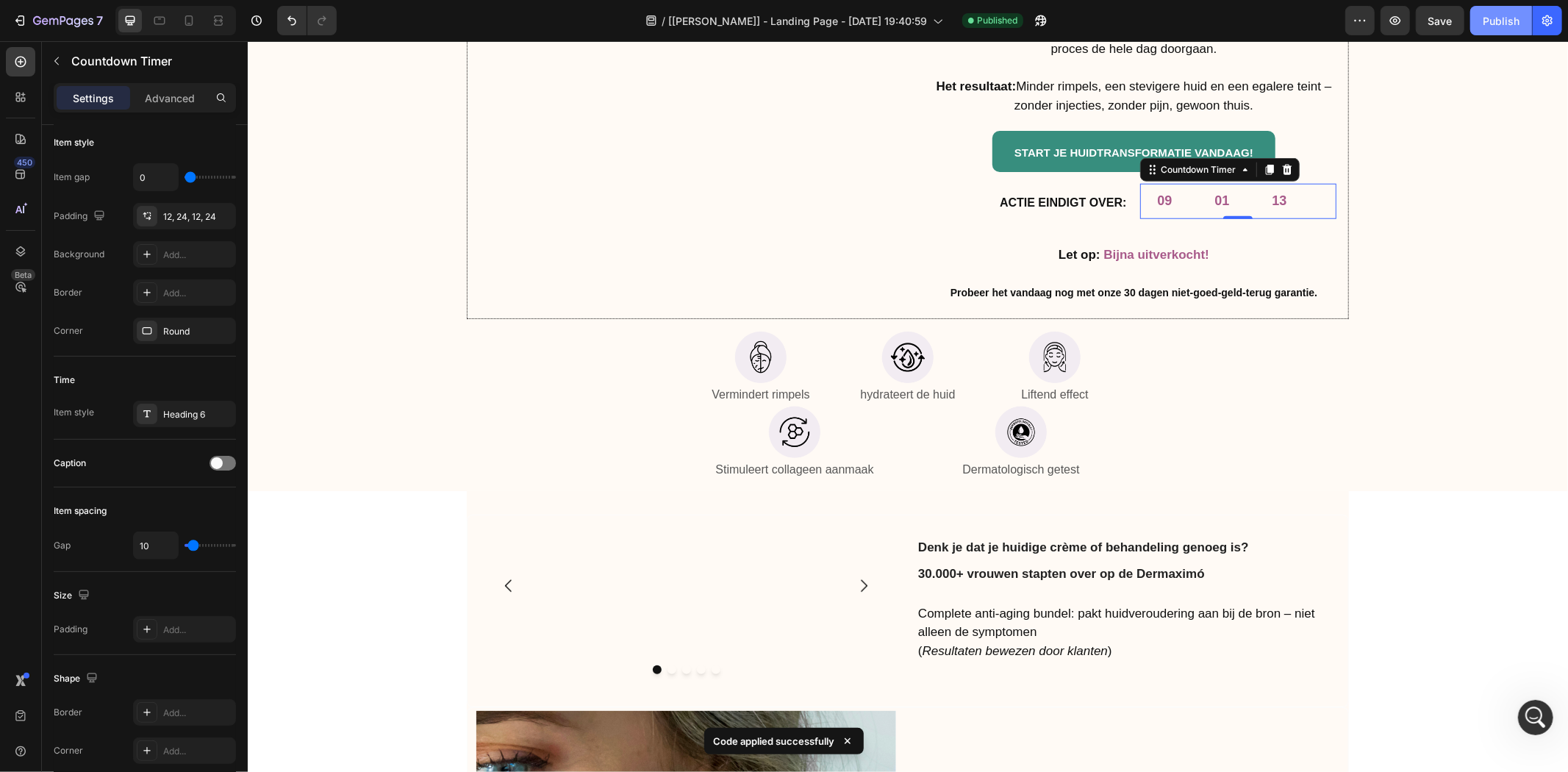
click at [1490, 25] on div "Publish" at bounding box center [1501, 21] width 36 height 16
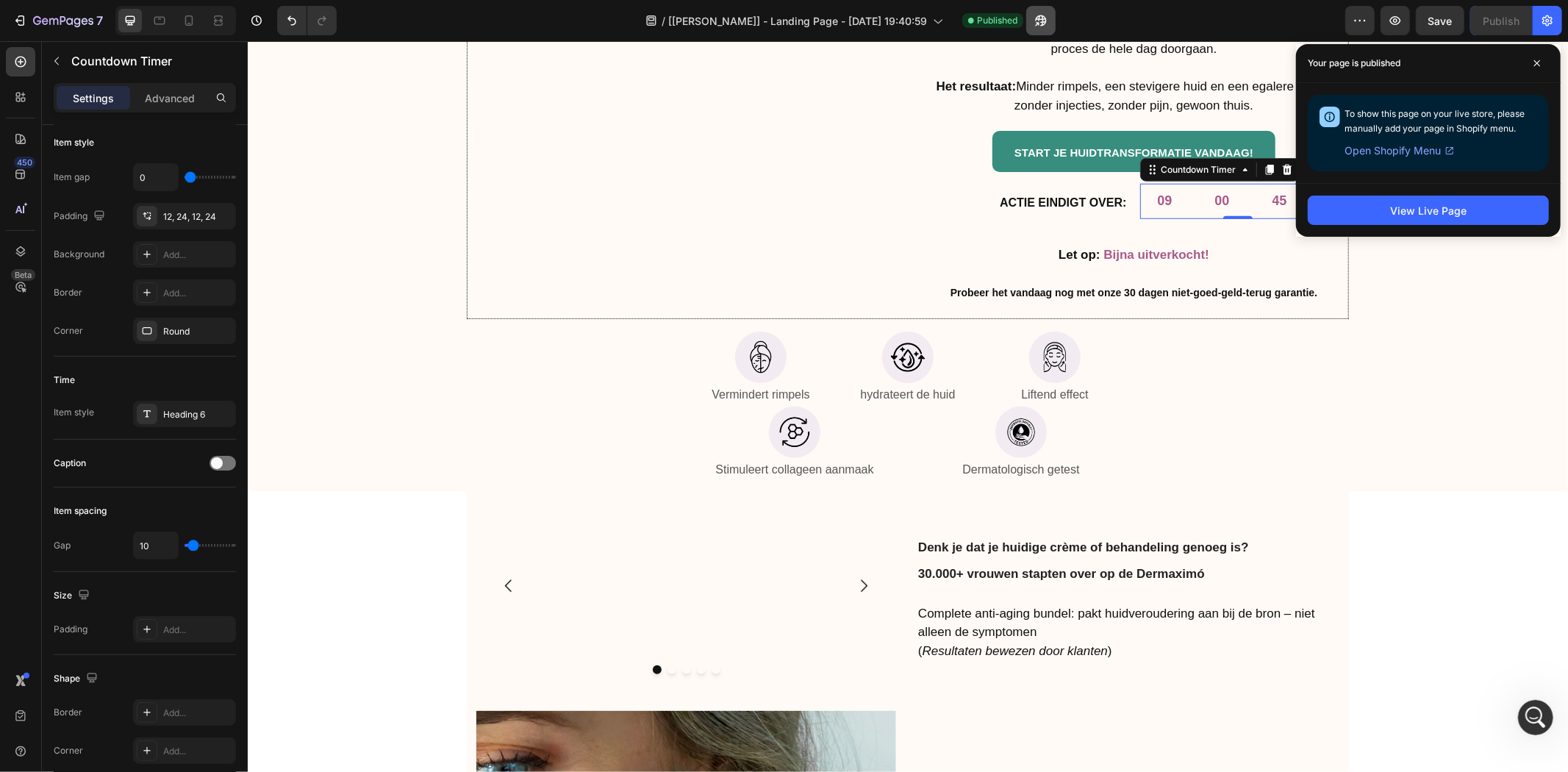
click at [1033, 25] on button "button" at bounding box center [1041, 21] width 30 height 30
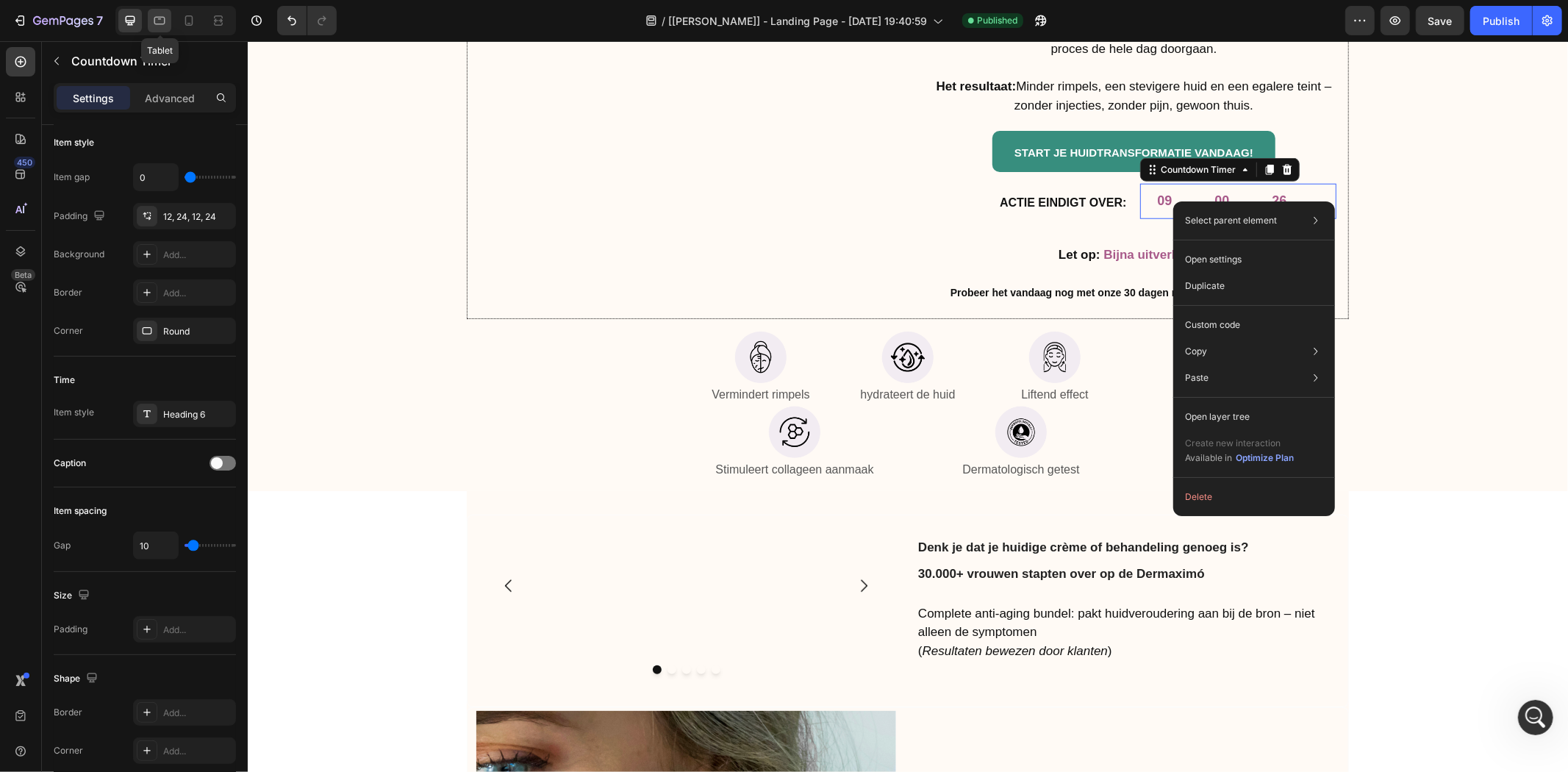
click at [168, 12] on div at bounding box center [159, 21] width 23 height 23
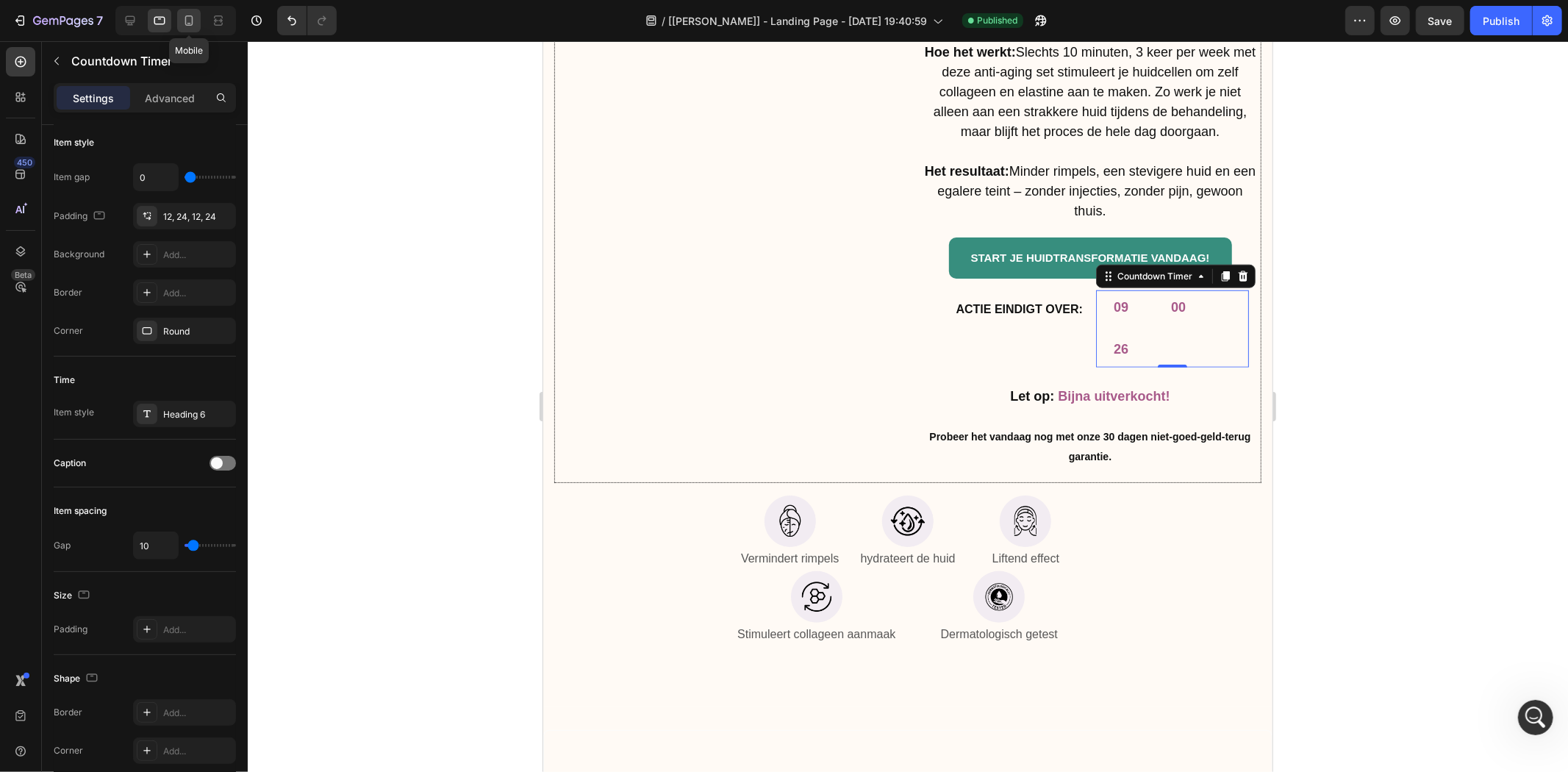
click at [183, 18] on icon at bounding box center [189, 21] width 15 height 15
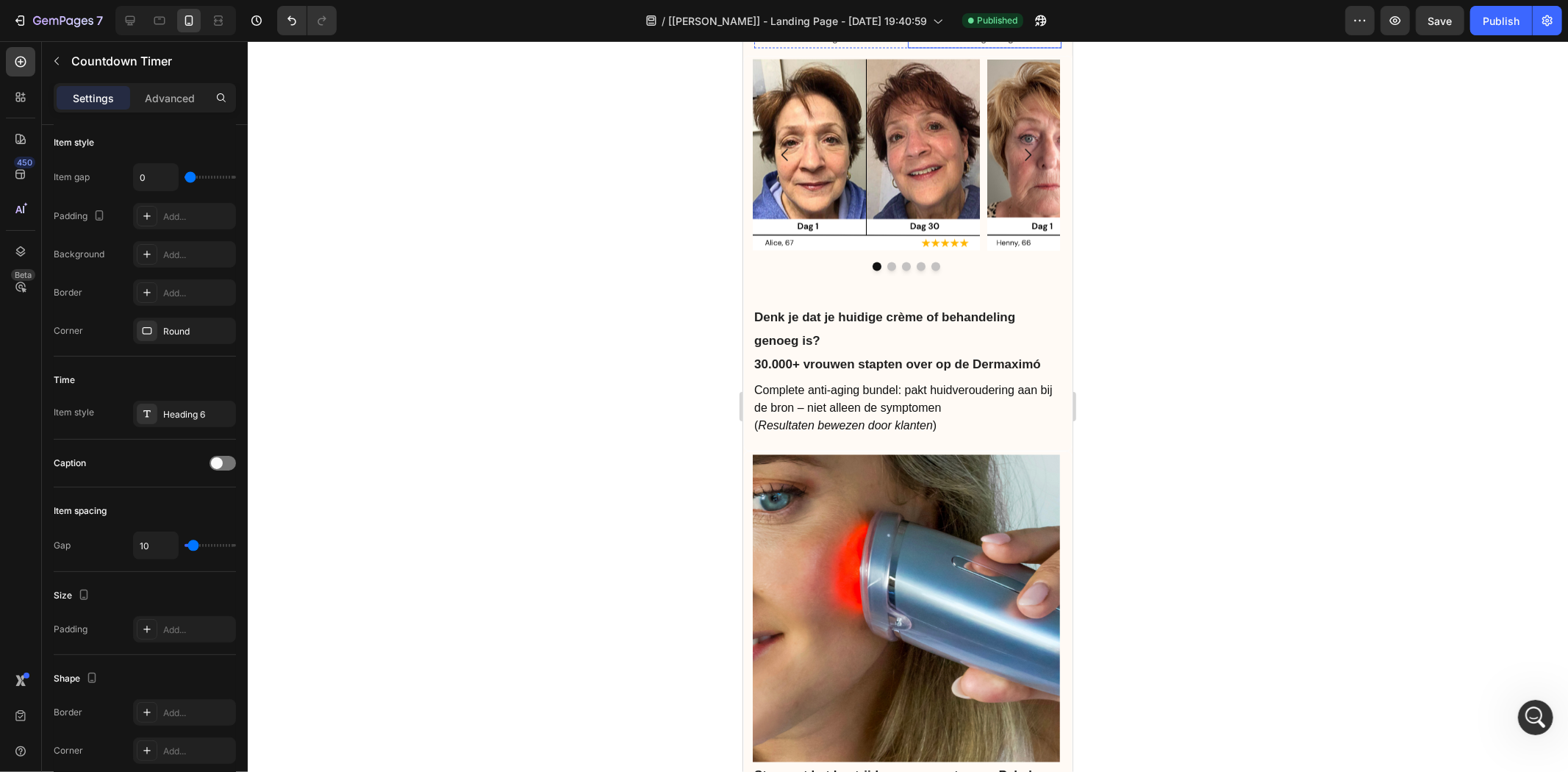
scroll to position [6494, 0]
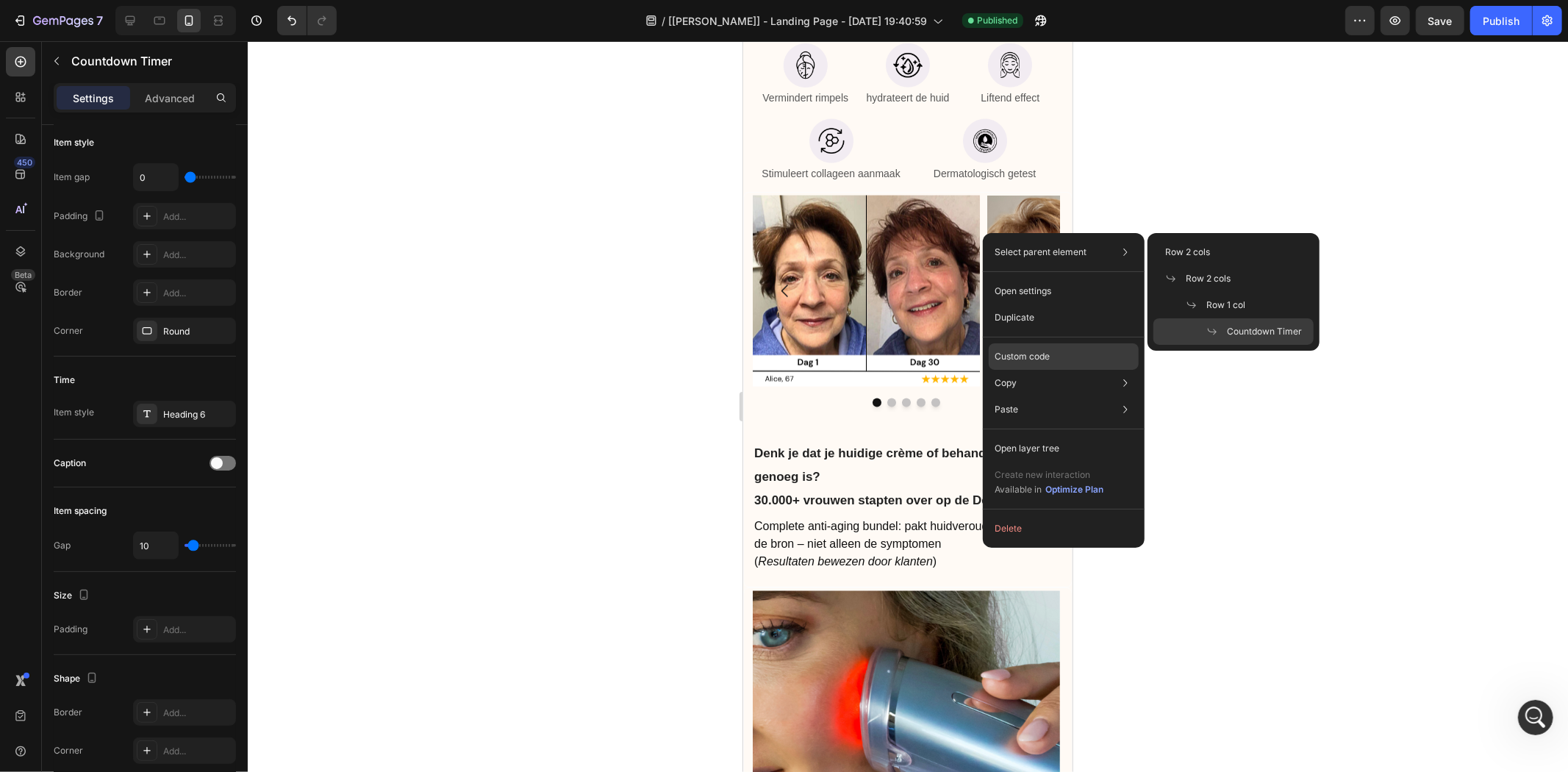
click at [1046, 361] on p "Custom code" at bounding box center [1022, 357] width 55 height 13
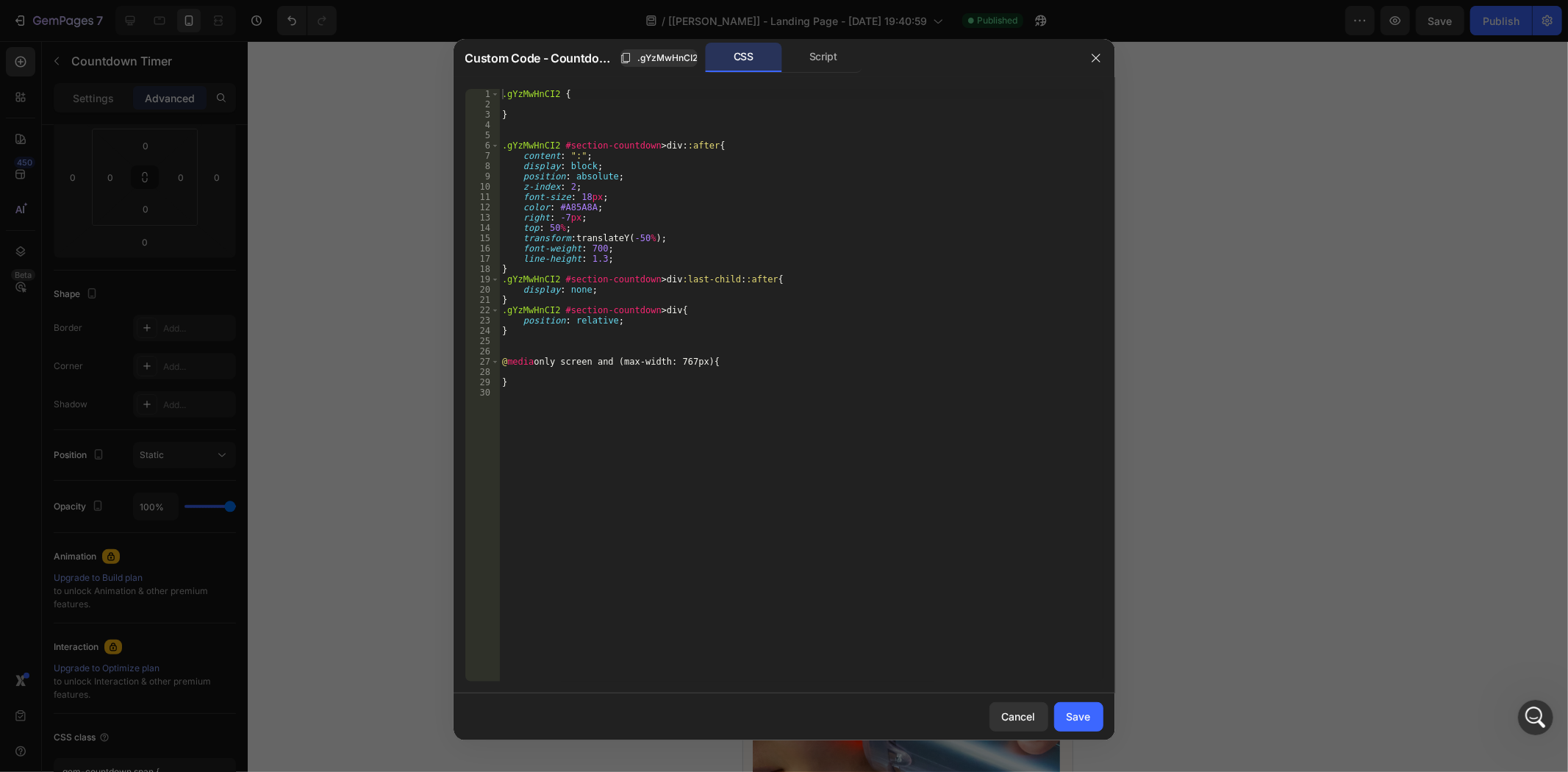
click at [563, 213] on div ".gYzMwHnCI2 { } .gYzMwHnCI2 #section-countdown > div : :after { content : " : "…" at bounding box center [801, 396] width 604 height 613
click at [721, 274] on div ".gYzMwHnCI2 { } .gYzMwHnCI2 #section-countdown > div : :after { content : " : "…" at bounding box center [801, 396] width 604 height 613
click at [719, 273] on div ".gYzMwHnCI2 { } .gYzMwHnCI2 #section-countdown > div : :after { content : " : "…" at bounding box center [801, 396] width 604 height 613
click at [710, 259] on div ".gYzMwHnCI2 { } .gYzMwHnCI2 #section-countdown > div : :after { content : " : "…" at bounding box center [801, 396] width 604 height 613
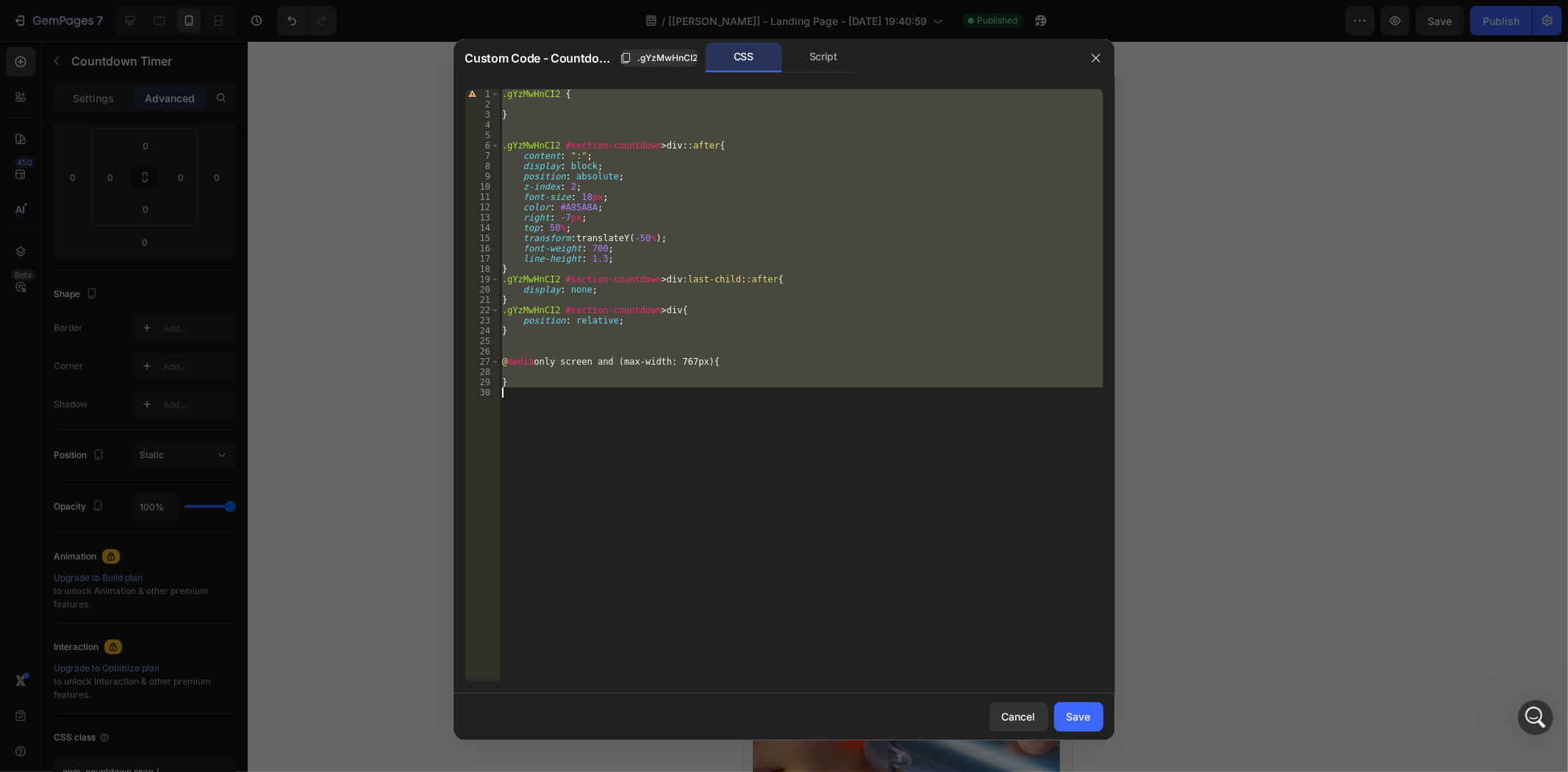
click at [663, 226] on div ".gYzMwHnCI2 { } .gYzMwHnCI2 #section-countdown > div : :after { content : " : "…" at bounding box center [801, 385] width 604 height 593
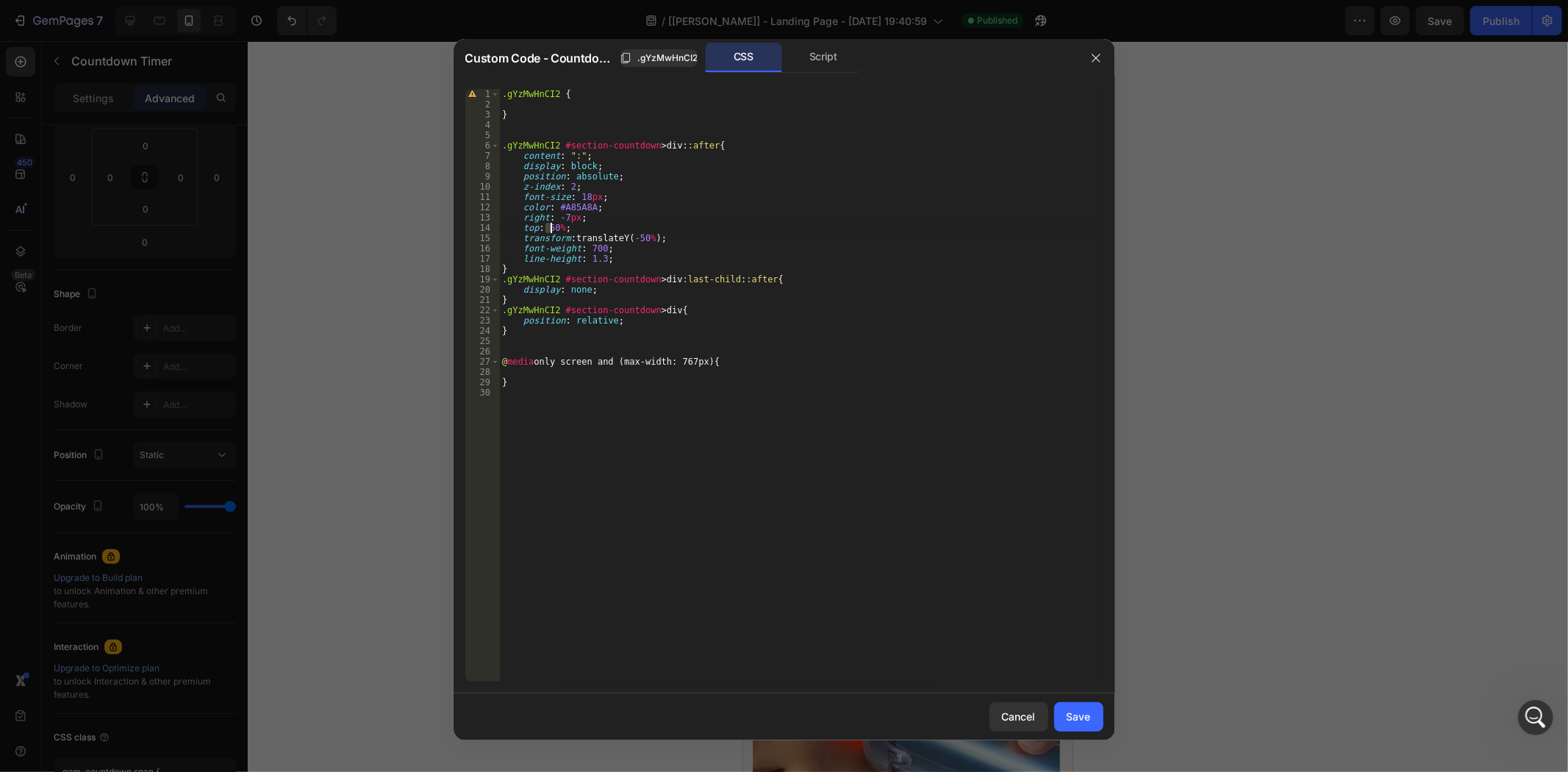
click at [549, 226] on div ".gYzMwHnCI2 { } .gYzMwHnCI2 #section-countdown > div : :after { content : " : "…" at bounding box center [801, 396] width 604 height 613
click at [724, 236] on div ".gYzMwHnCI2 { } .gYzMwHnCI2 #section-countdown > div : :after { content : " : "…" at bounding box center [801, 396] width 604 height 613
click at [550, 226] on div ".gYzMwHnCI2 { } .gYzMwHnCI2 #section-countdown > div : :after { content : " : "…" at bounding box center [801, 396] width 604 height 613
click at [898, 385] on div ".gYzMwHnCI2 { } .gYzMwHnCI2 #section-countdown > div : :after { content : " : "…" at bounding box center [801, 396] width 604 height 613
type textarea "}"
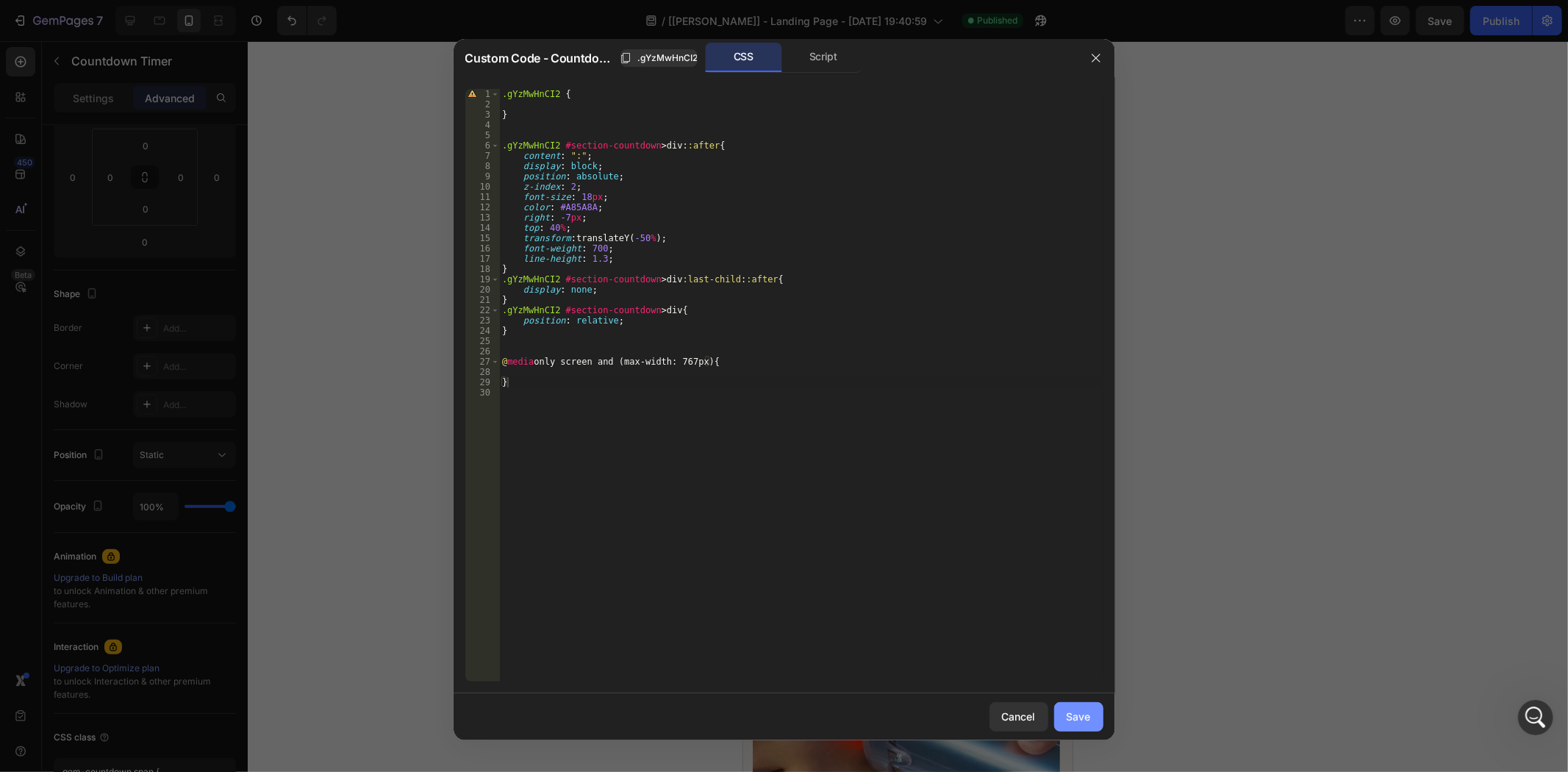
drag, startPoint x: 1077, startPoint y: 716, endPoint x: 306, endPoint y: 492, distance: 802.9
click at [1077, 716] on div "Save" at bounding box center [1078, 717] width 24 height 16
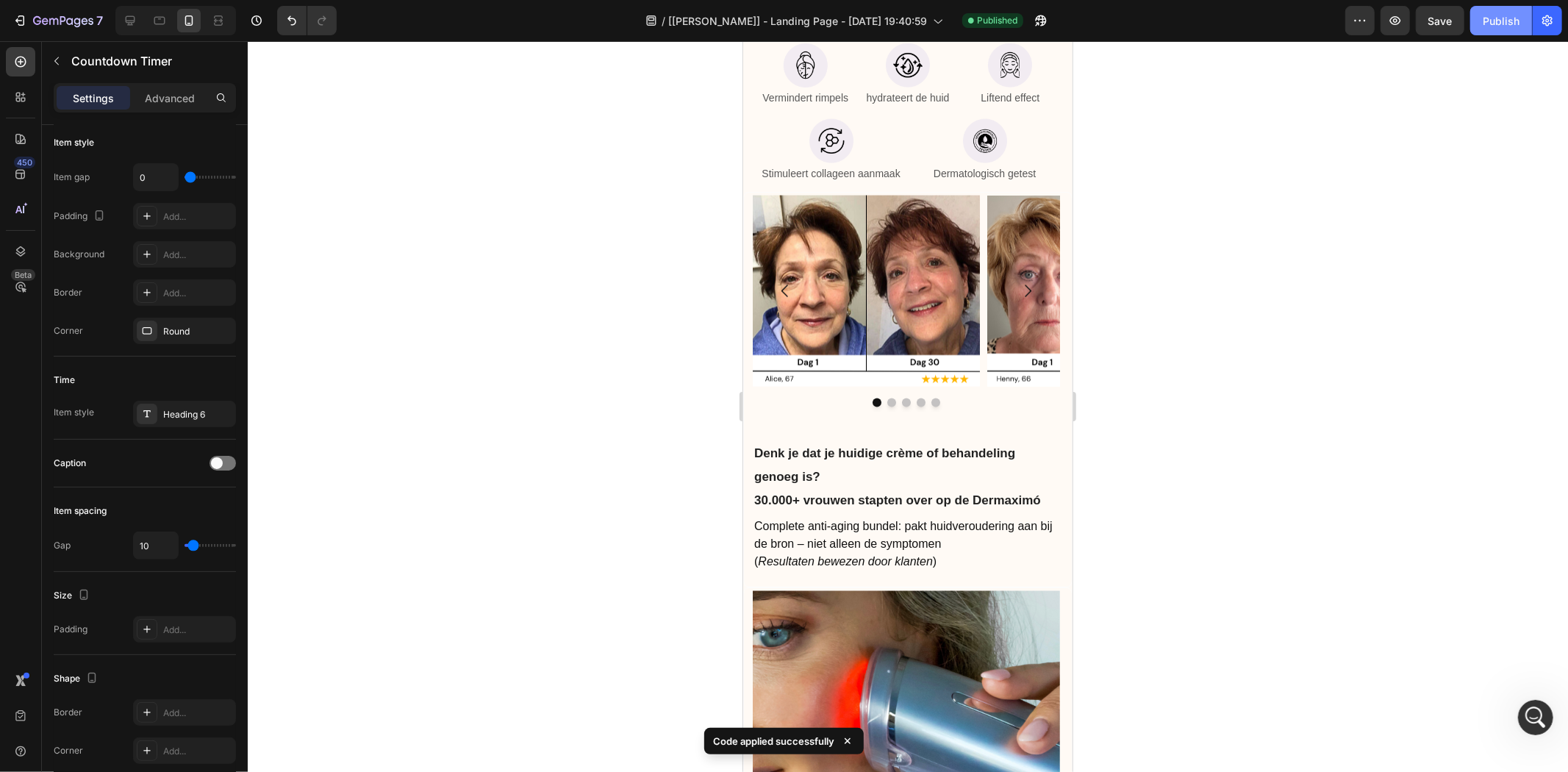
click at [1499, 15] on div "Publish" at bounding box center [1501, 21] width 36 height 16
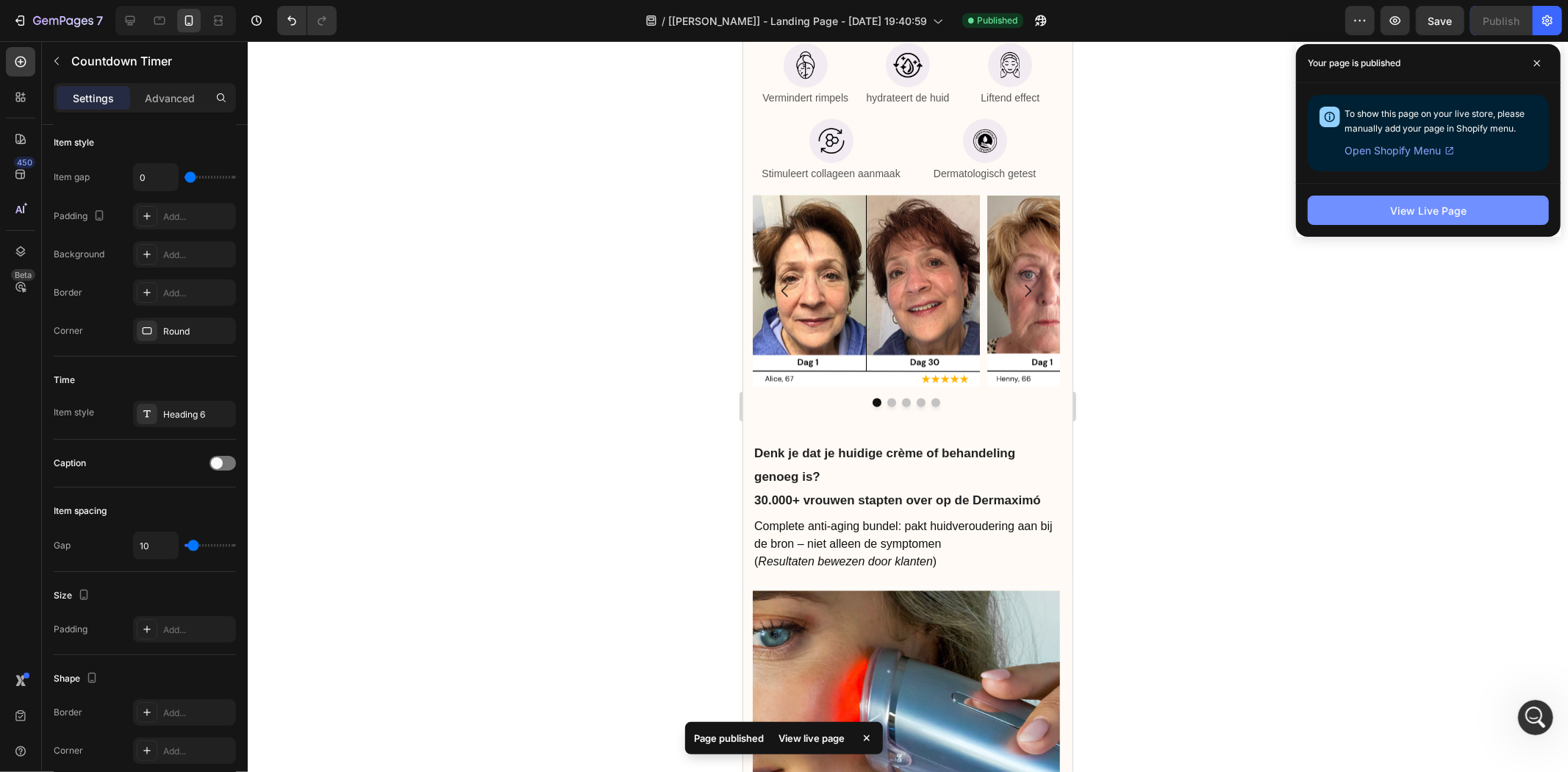
click at [1342, 217] on button "View Live Page" at bounding box center [1428, 211] width 241 height 30
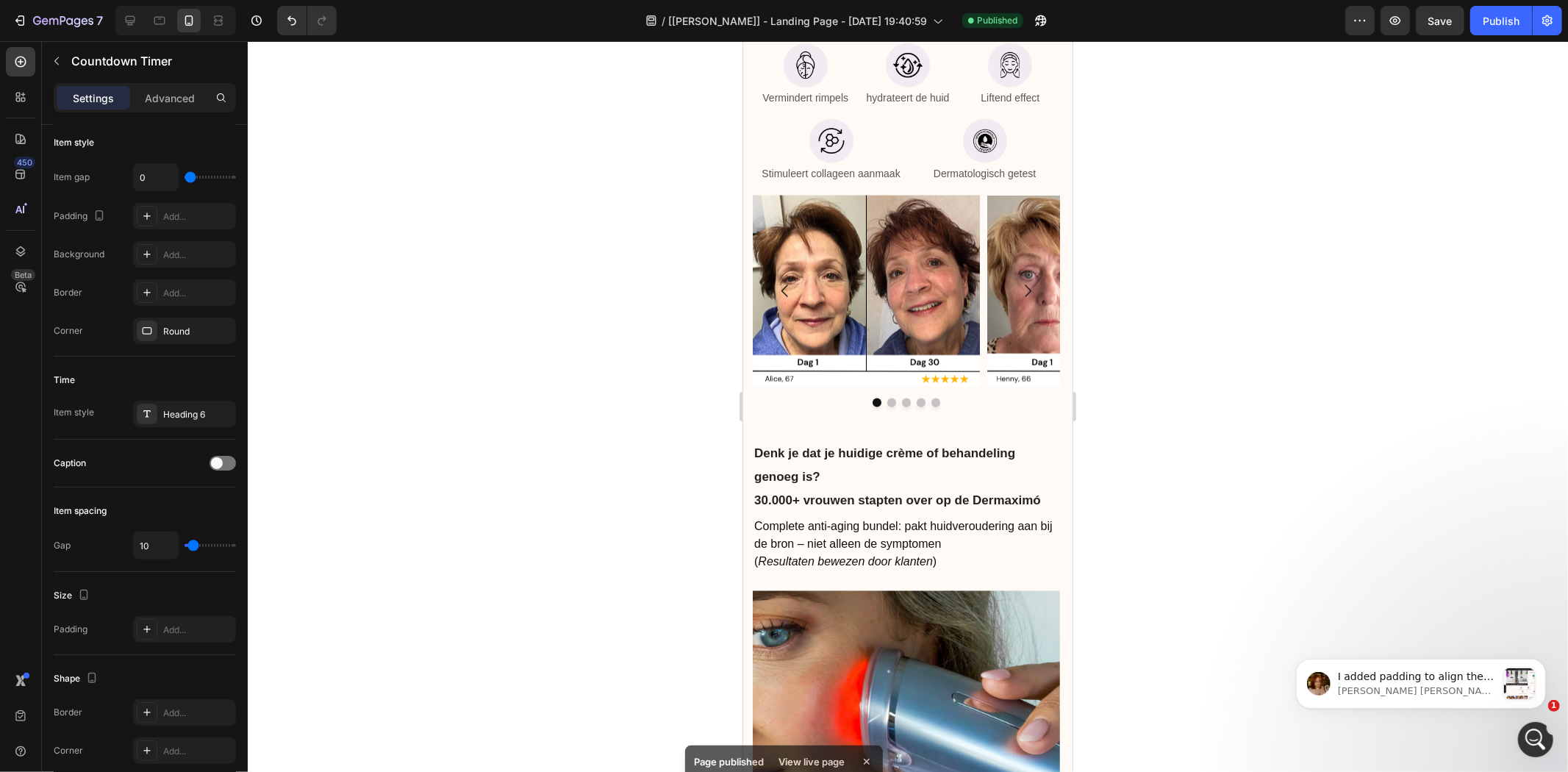
scroll to position [0, 0]
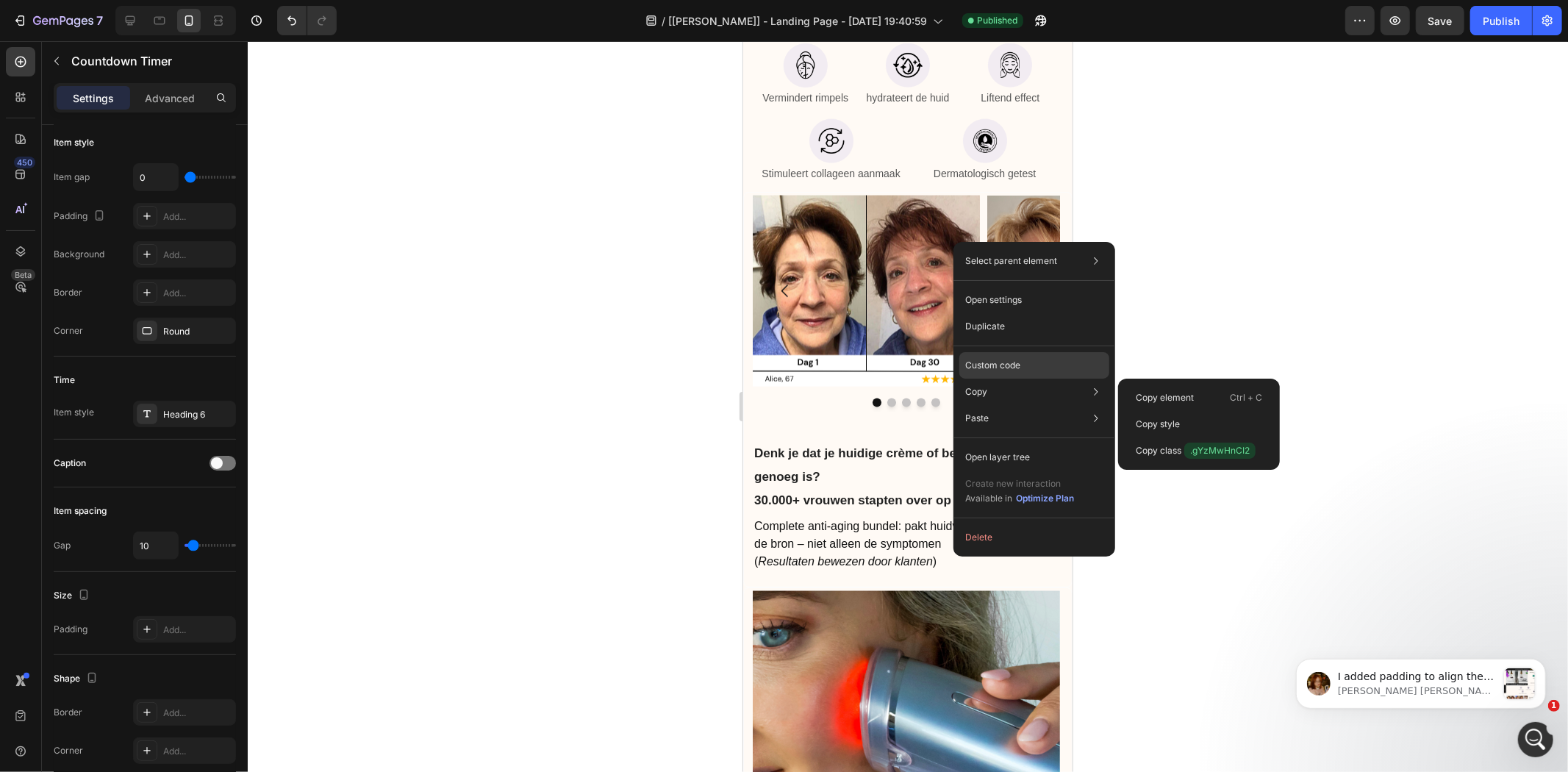
click at [1038, 358] on div "Custom code" at bounding box center [1034, 365] width 150 height 26
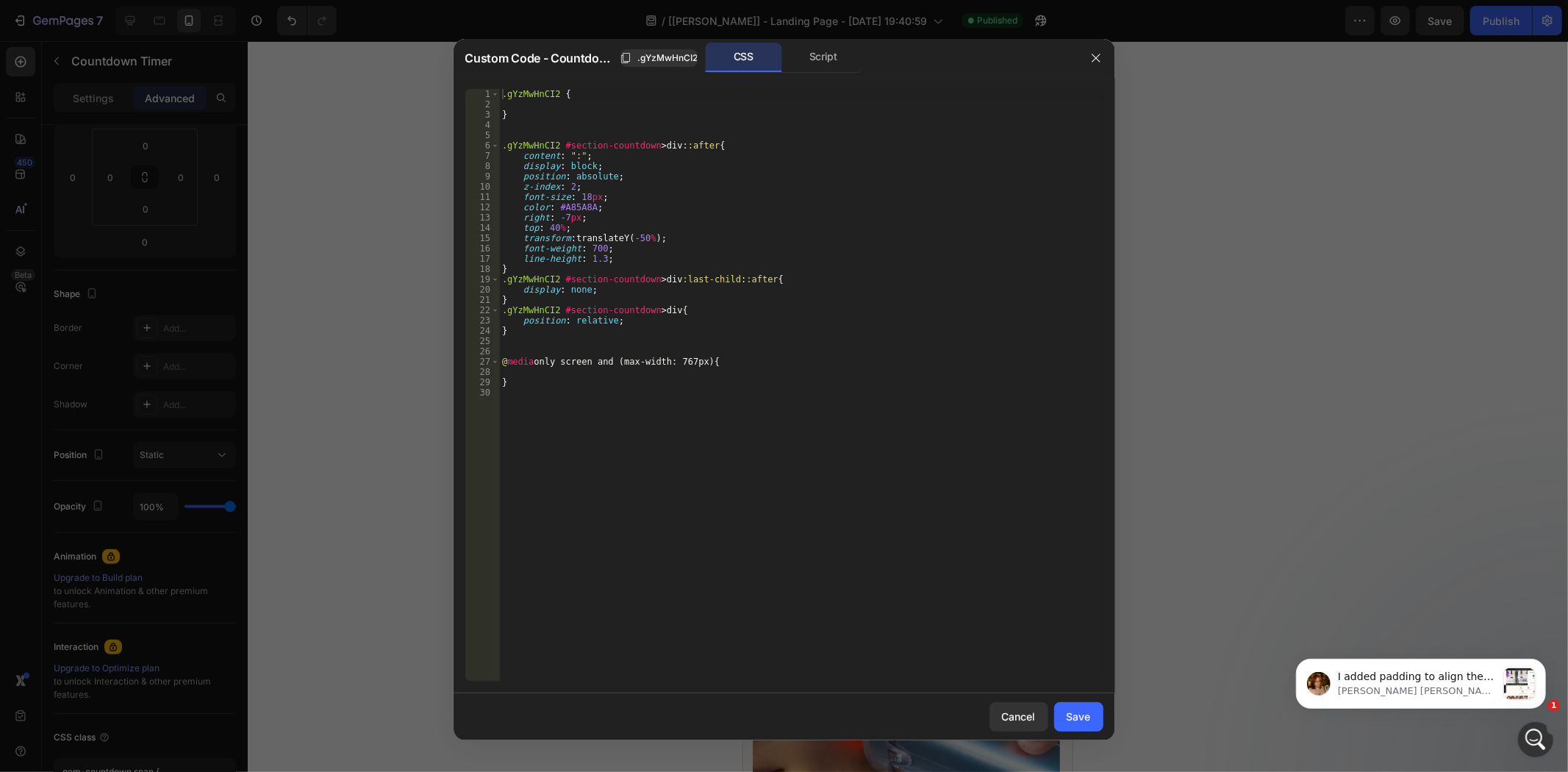
click at [549, 225] on div ".gYzMwHnCI2 { } .gYzMwHnCI2 #section-countdown > div : :after { content : " : "…" at bounding box center [801, 396] width 604 height 613
click at [720, 311] on div ".gYzMwHnCI2 { } .gYzMwHnCI2 #section-countdown > div : :after { content : " : "…" at bounding box center [801, 396] width 604 height 613
click at [551, 230] on div ".gYzMwHnCI2 { } .gYzMwHnCI2 #section-countdown > div : :after { content : " : "…" at bounding box center [801, 396] width 604 height 613
click at [738, 380] on div ".gYzMwHnCI2 { } .gYzMwHnCI2 #section-countdown > div : :after { content : " : "…" at bounding box center [801, 396] width 604 height 613
type textarea "}"
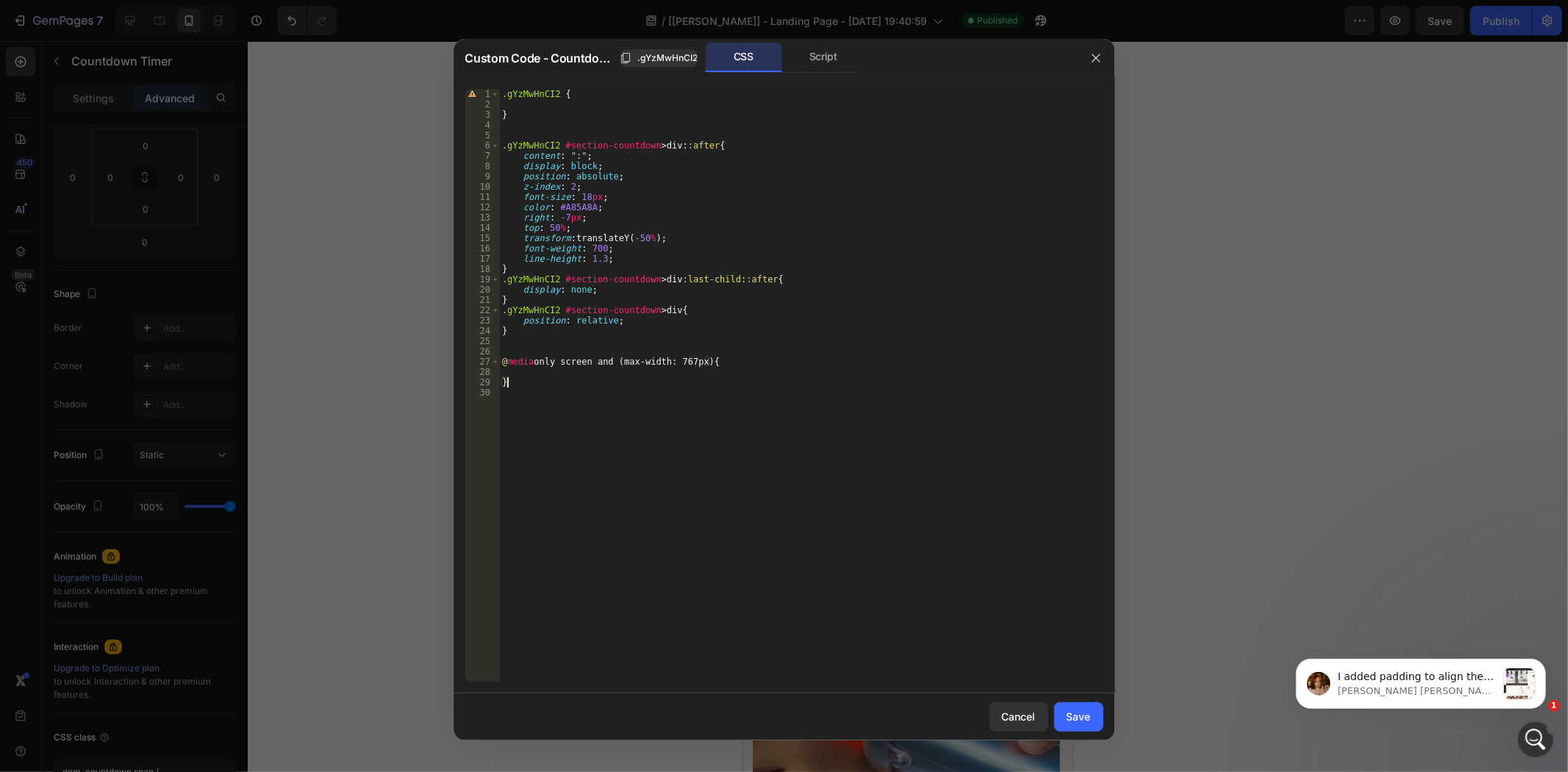
click at [1076, 715] on div "Save" at bounding box center [1078, 717] width 24 height 16
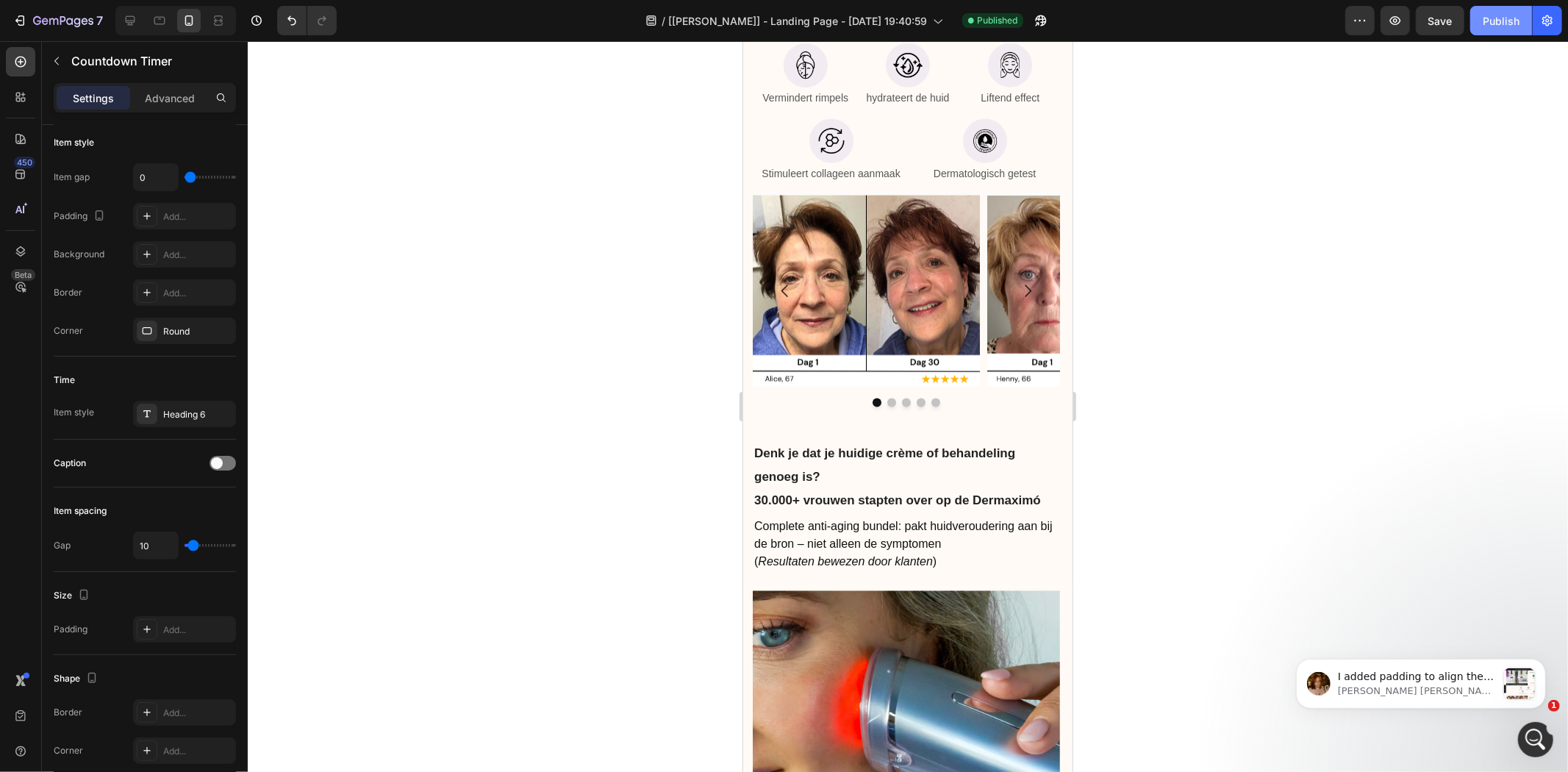
click at [1496, 17] on div "Publish" at bounding box center [1501, 21] width 36 height 16
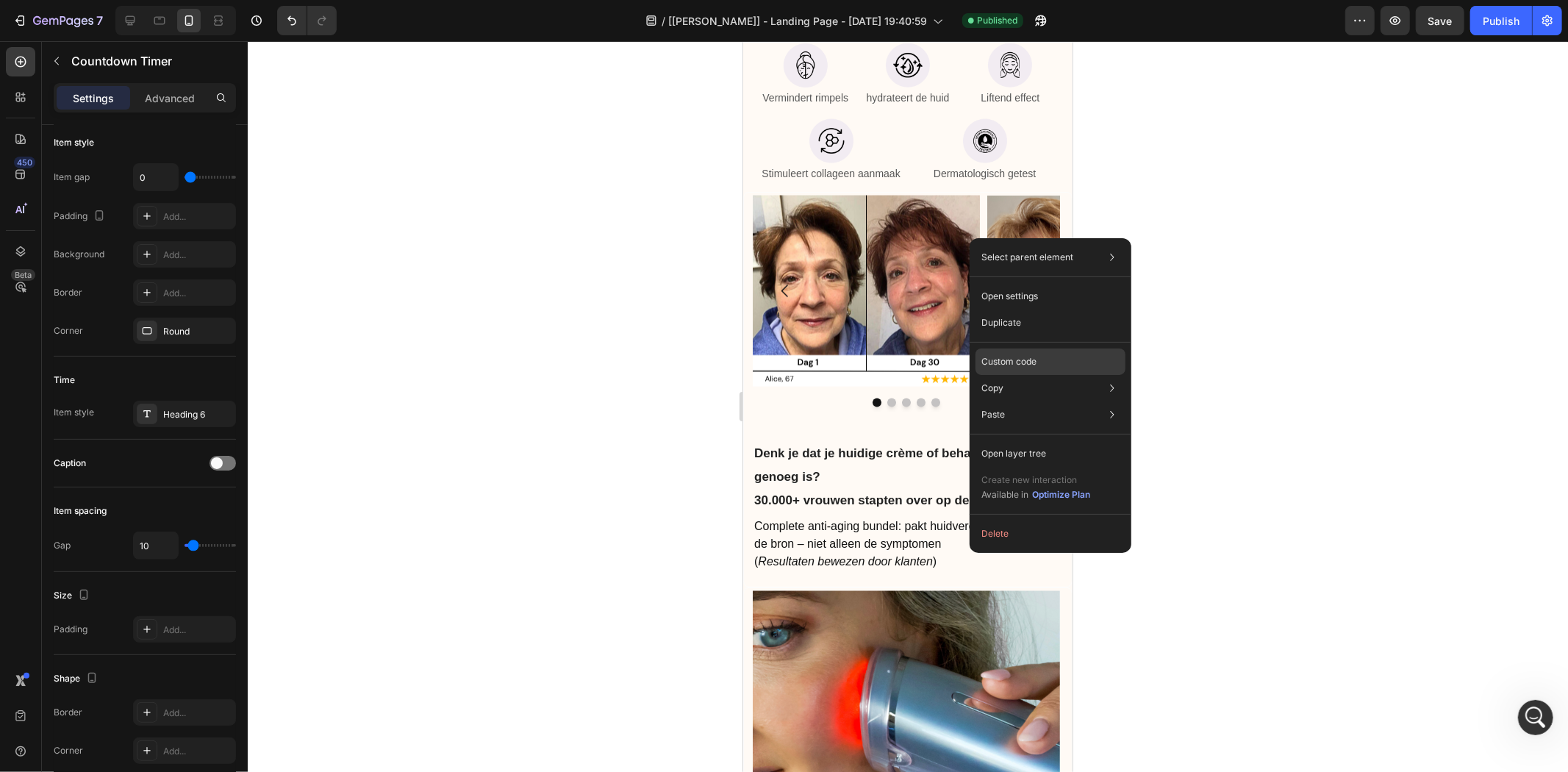
click at [1034, 358] on p "Custom code" at bounding box center [1009, 362] width 55 height 13
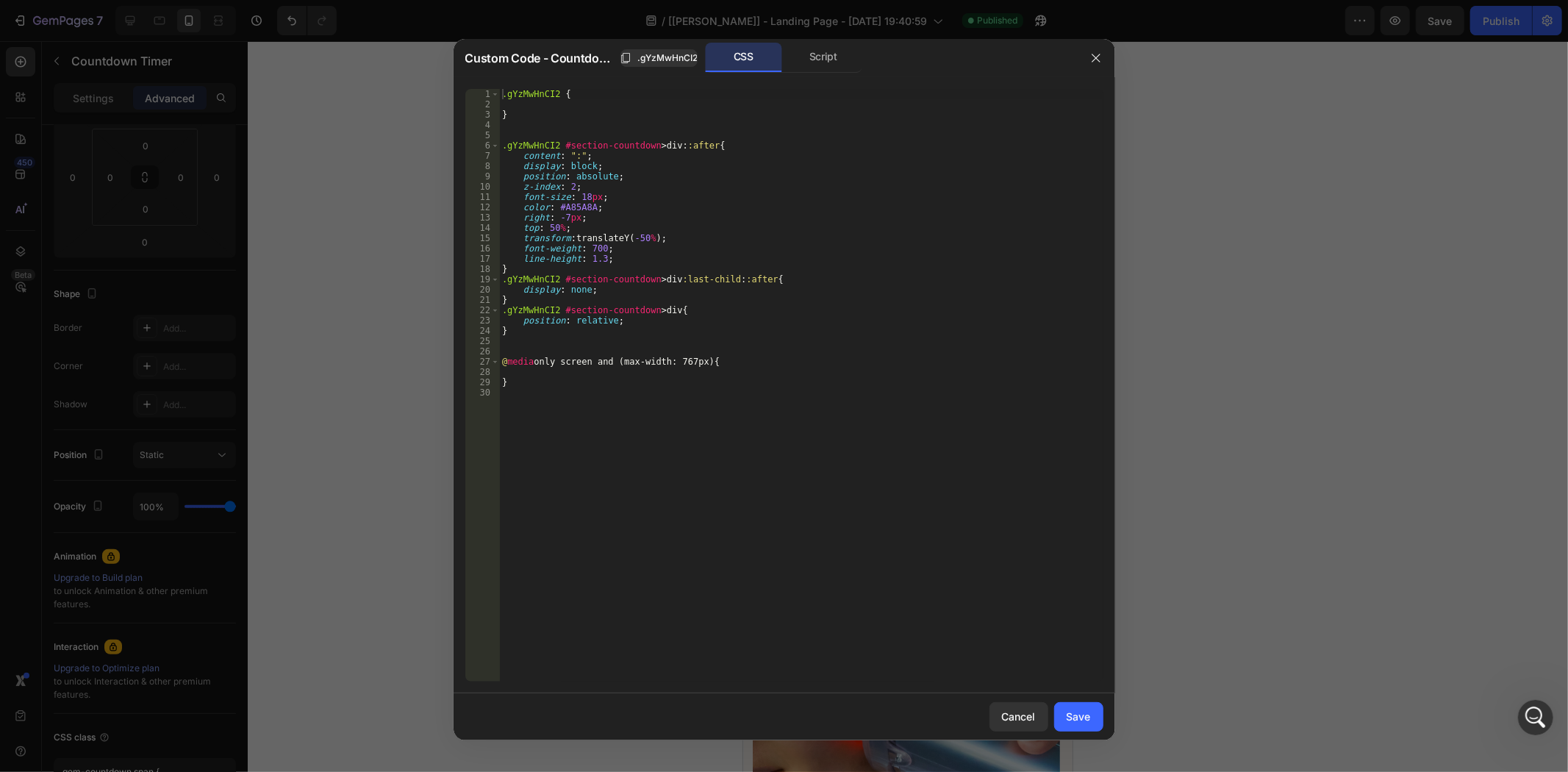
click at [640, 233] on div ".gYzMwHnCI2 { } .gYzMwHnCI2 #section-countdown > div : :after { content : " : "…" at bounding box center [801, 396] width 604 height 613
type textarea "5555"
click at [819, 344] on div ".gYzMwHnCI2 { } .gYzMwHnCI2 #section-countdown > div : :after { content : " : "…" at bounding box center [801, 396] width 604 height 613
click at [644, 231] on div ".gYzMwHnCI2 { } .gYzMwHnCI2 #section-countdown > div : :after { content : " : "…" at bounding box center [801, 396] width 604 height 613
click at [642, 236] on div ".gYzMwHnCI2 { } .gYzMwHnCI2 #section-countdown > div : :after { content : " : "…" at bounding box center [801, 396] width 604 height 613
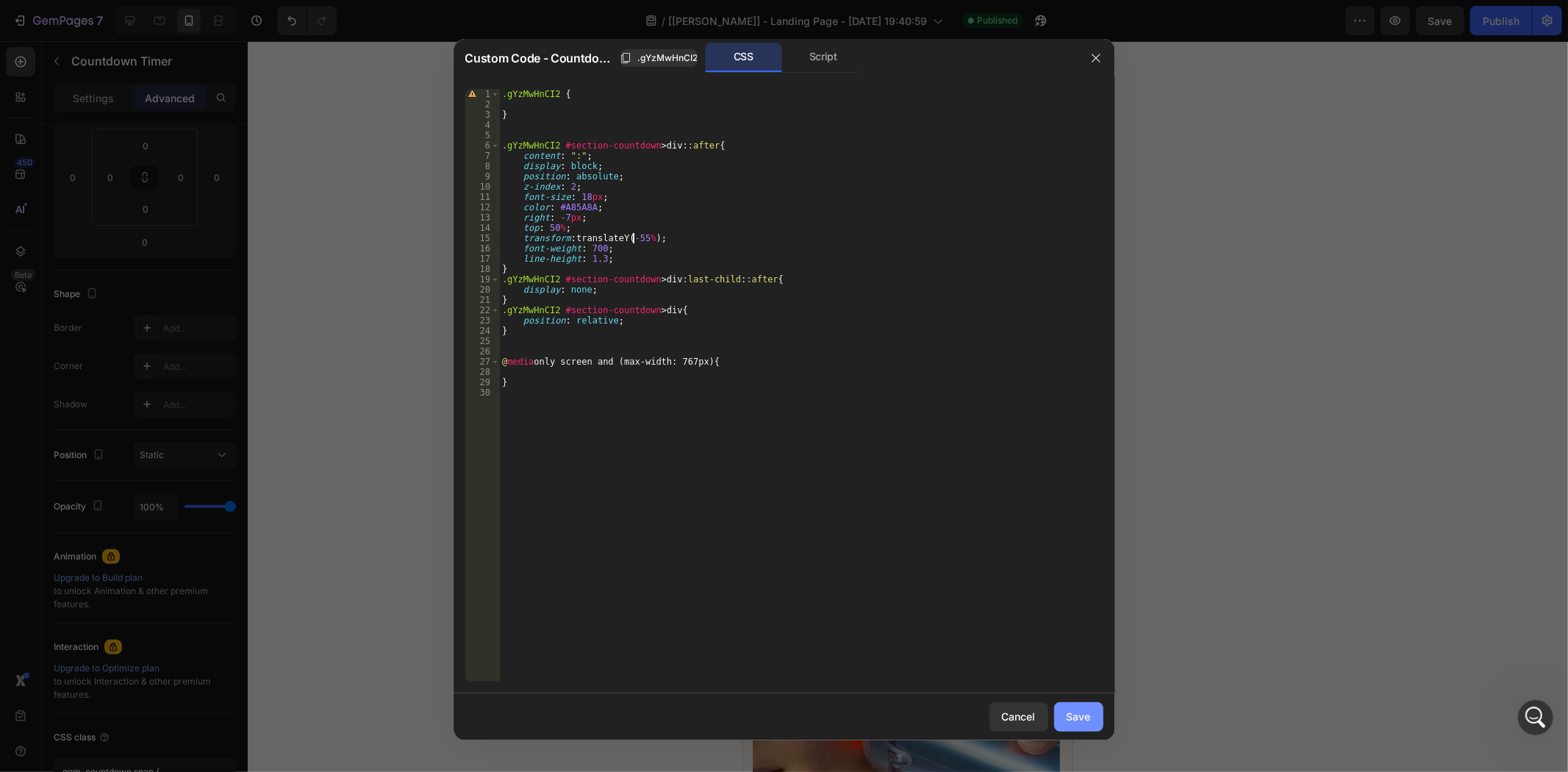
type textarea "transform: translateY(-55%);"
click at [1067, 717] on div "Save" at bounding box center [1078, 717] width 24 height 16
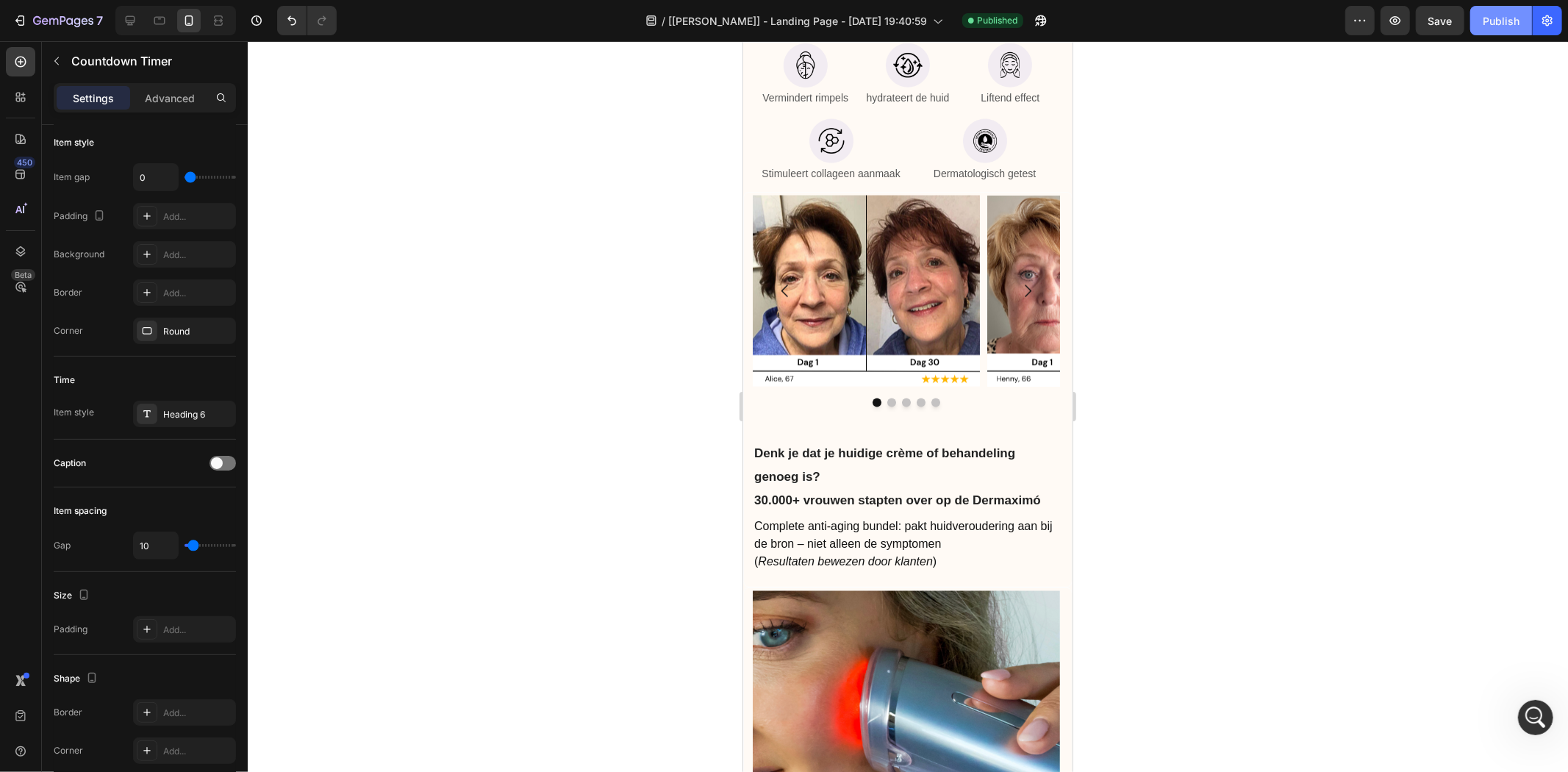
click at [1504, 25] on div "Publish" at bounding box center [1501, 21] width 36 height 16
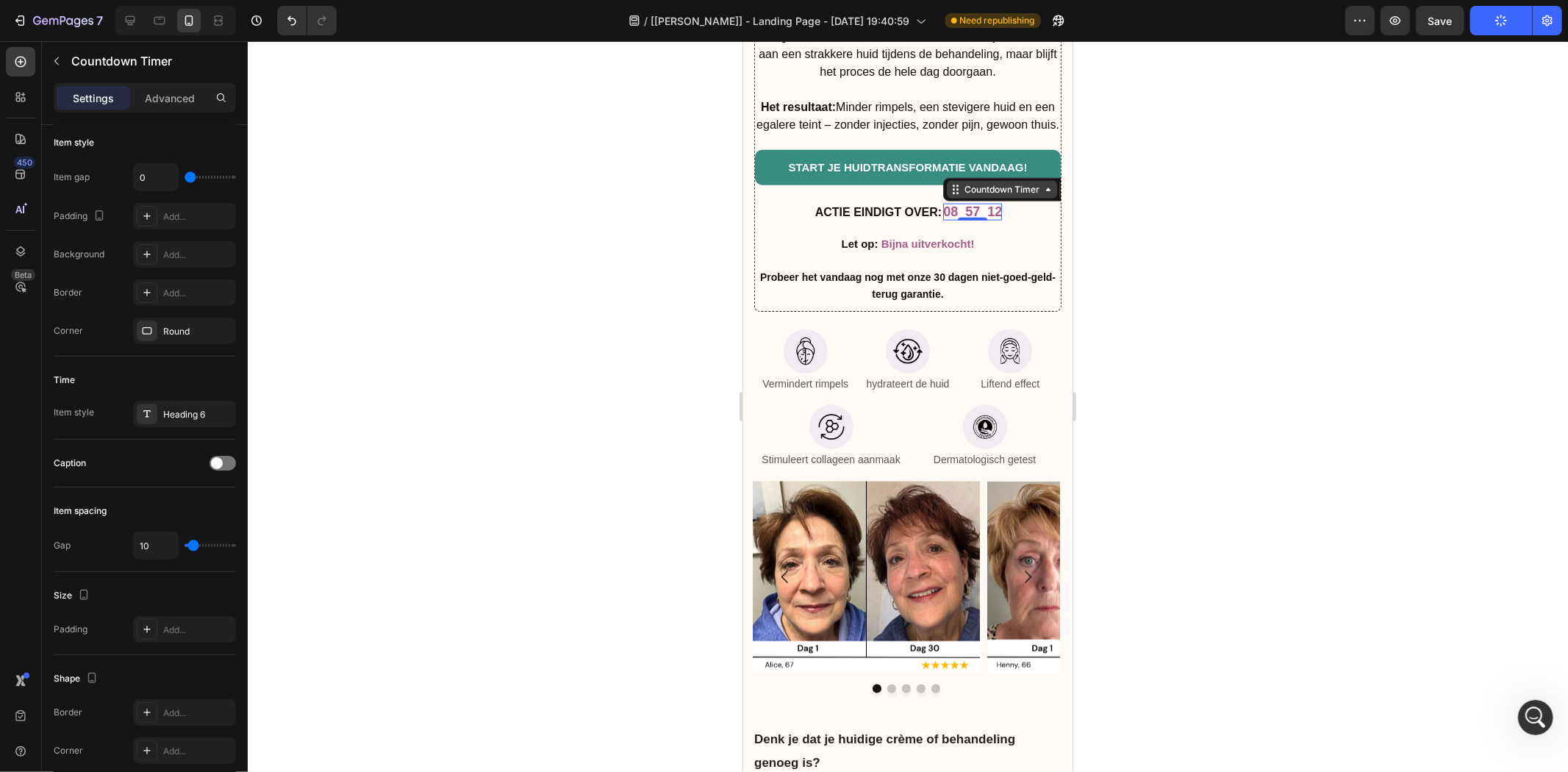
scroll to position [6193, 0]
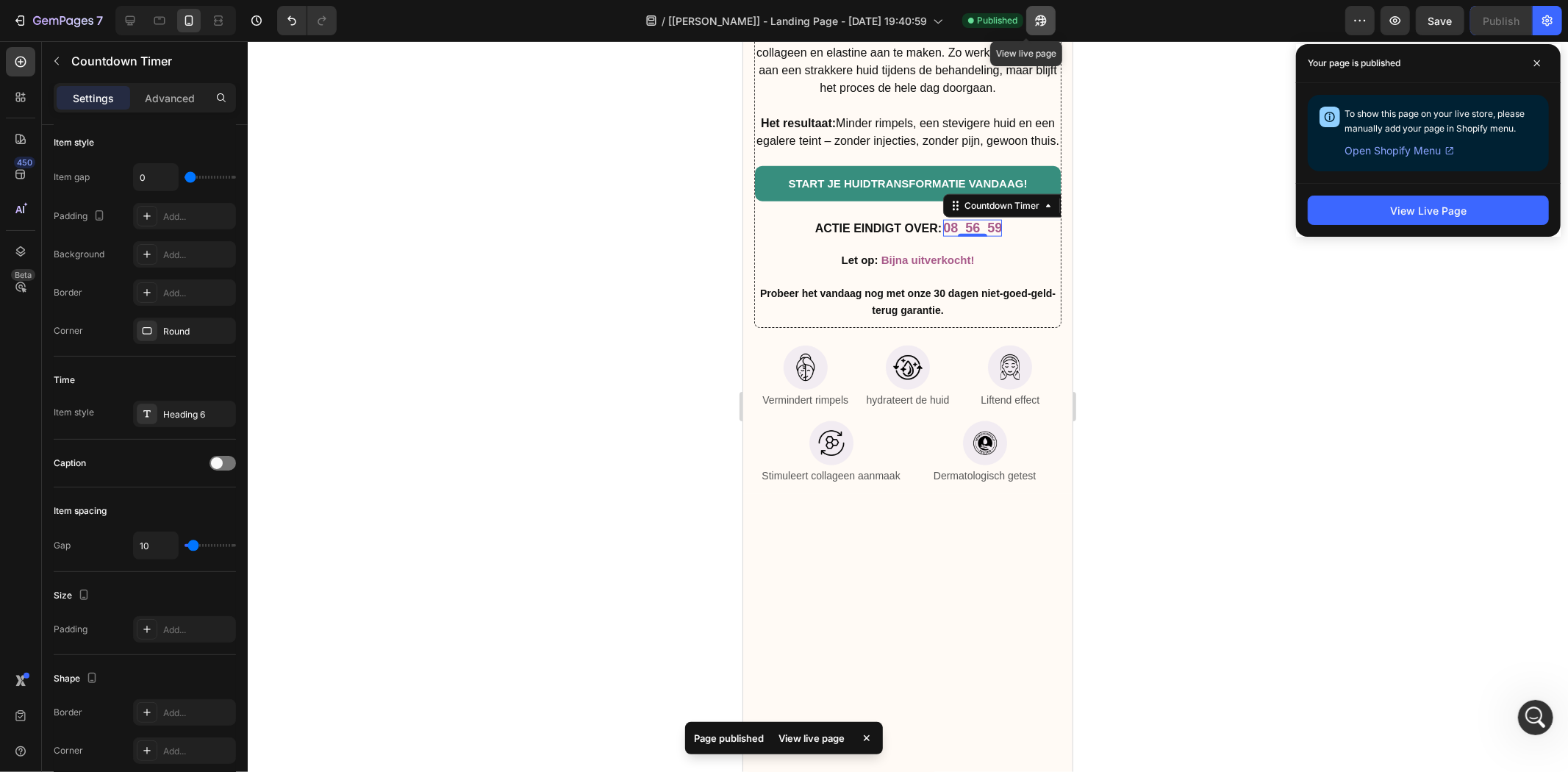
click at [1026, 15] on button "button" at bounding box center [1041, 21] width 30 height 30
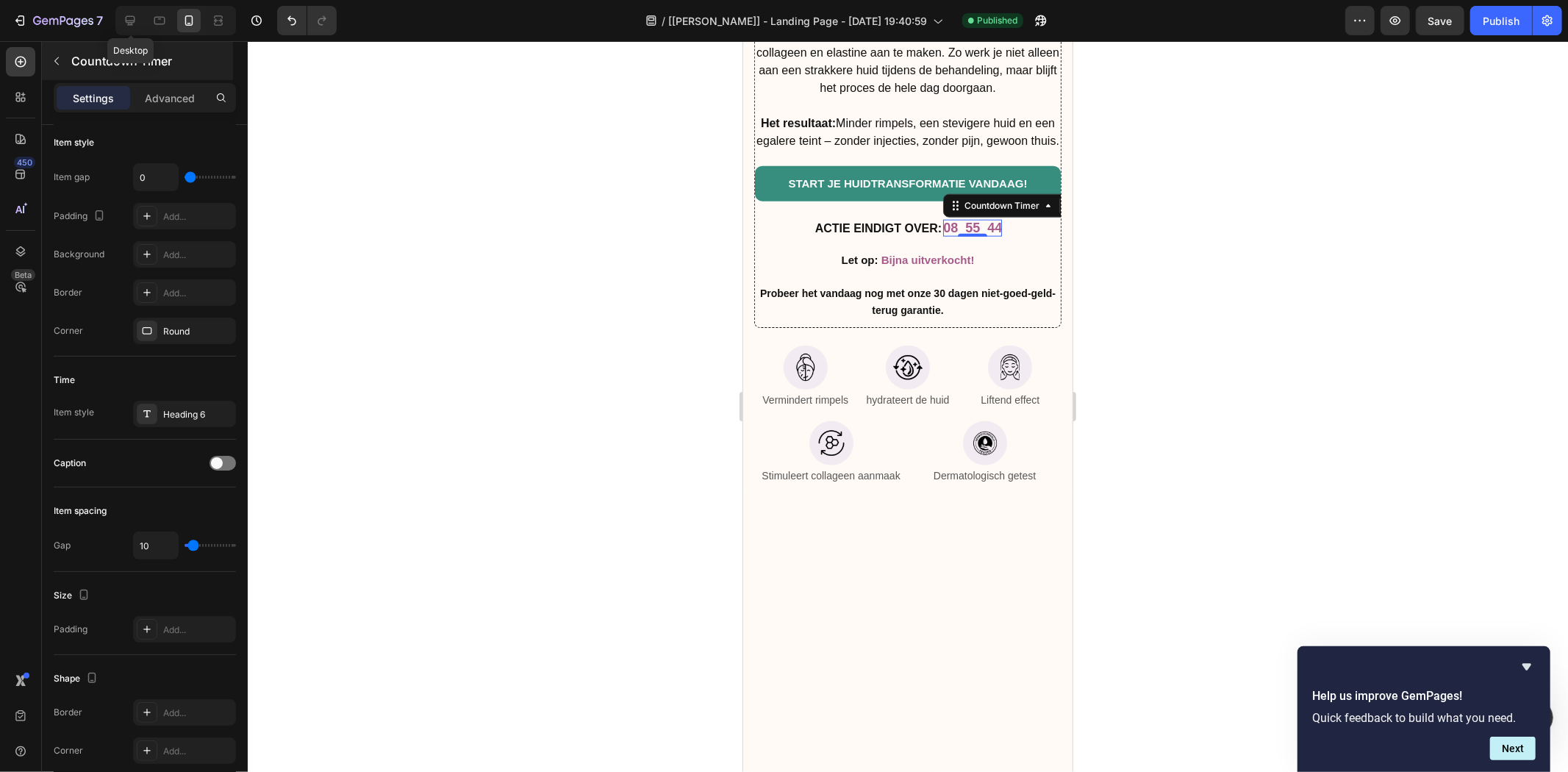
click at [126, 23] on icon at bounding box center [131, 21] width 15 height 15
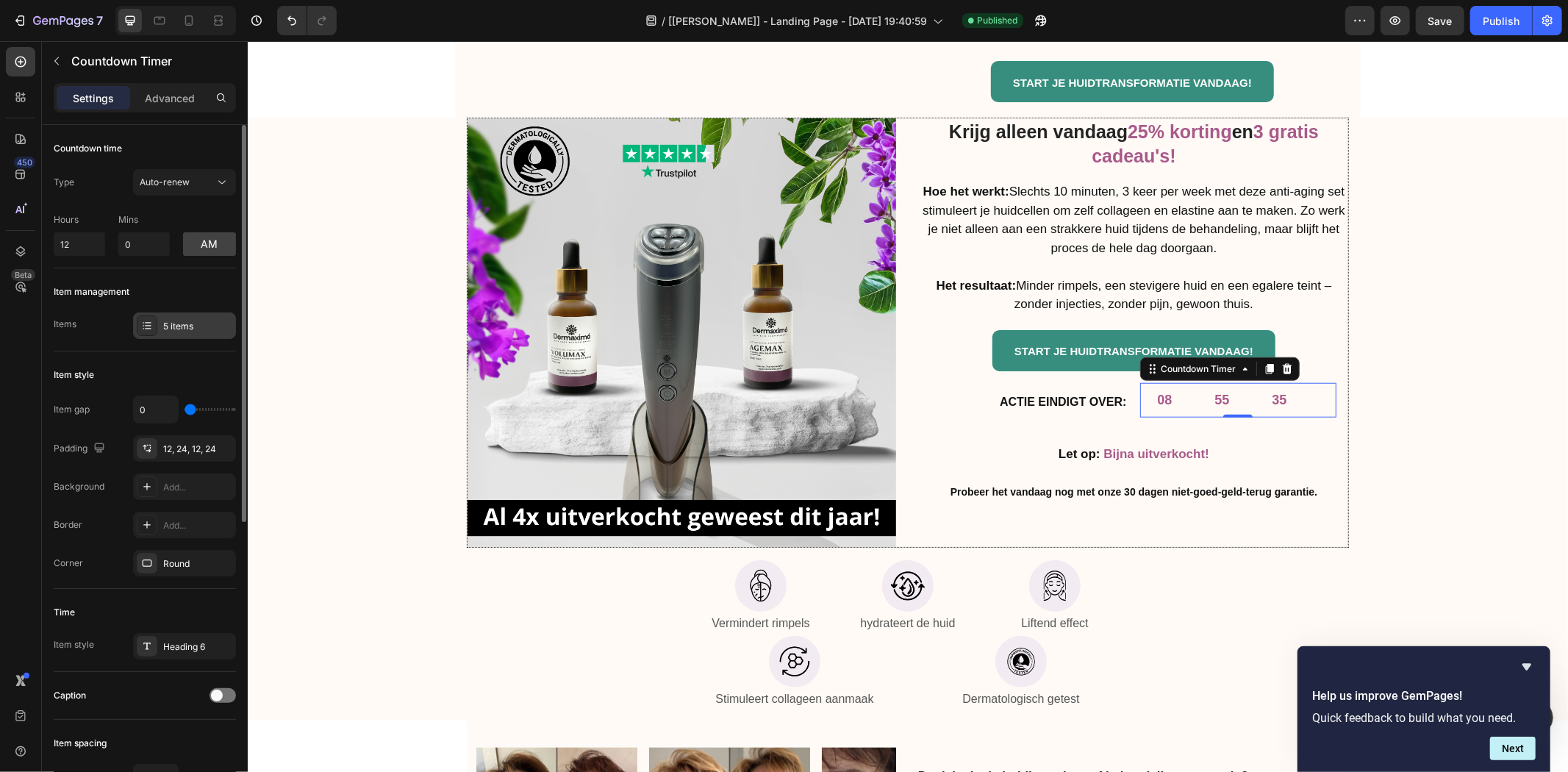
click at [188, 317] on div "5 items" at bounding box center [184, 326] width 103 height 26
click at [157, 179] on span "Auto-renew" at bounding box center [164, 182] width 50 height 11
click at [164, 450] on div "12, 24, 12, 24" at bounding box center [185, 450] width 43 height 13
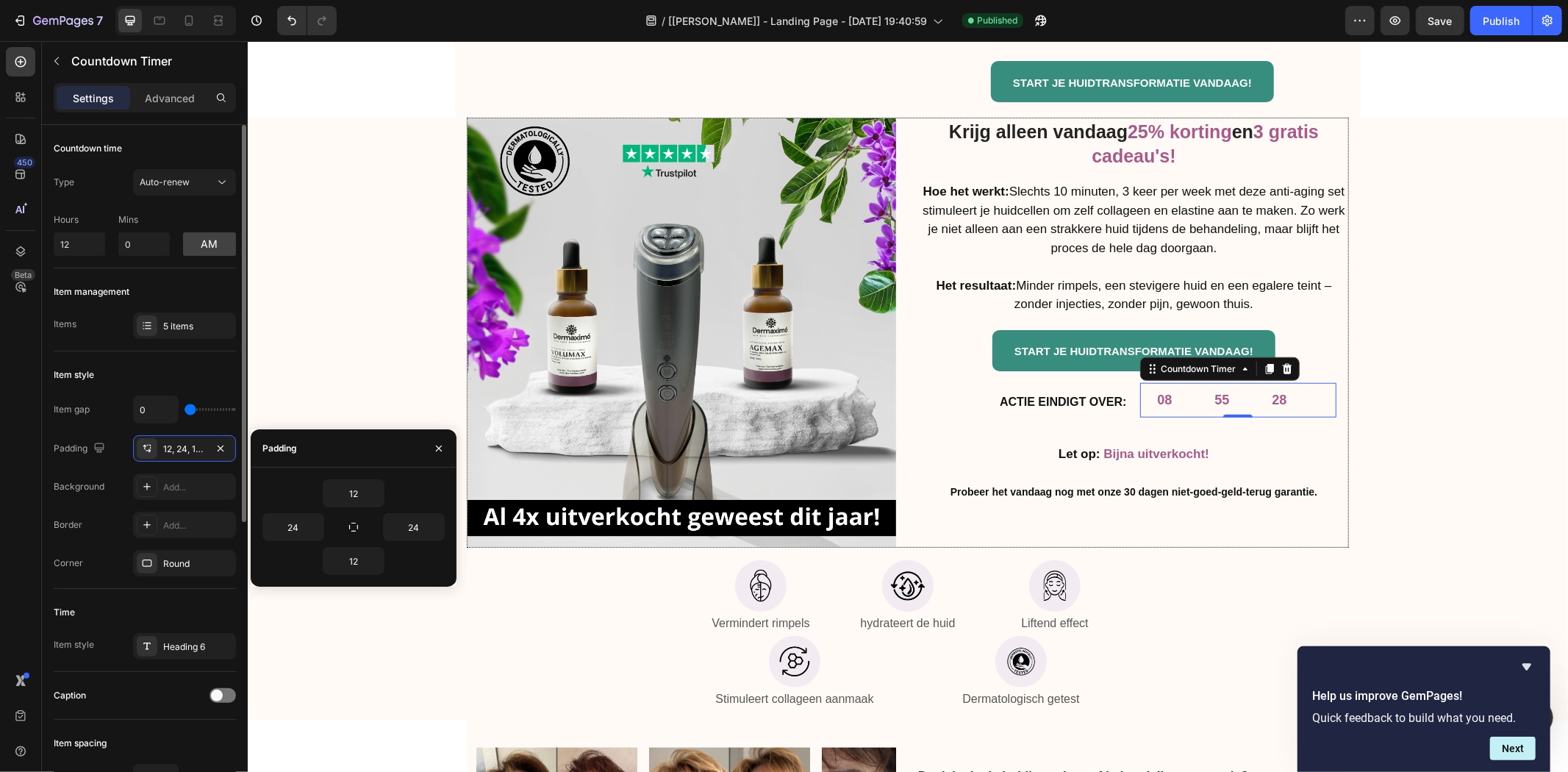
type input "5"
type input "7"
type input "22"
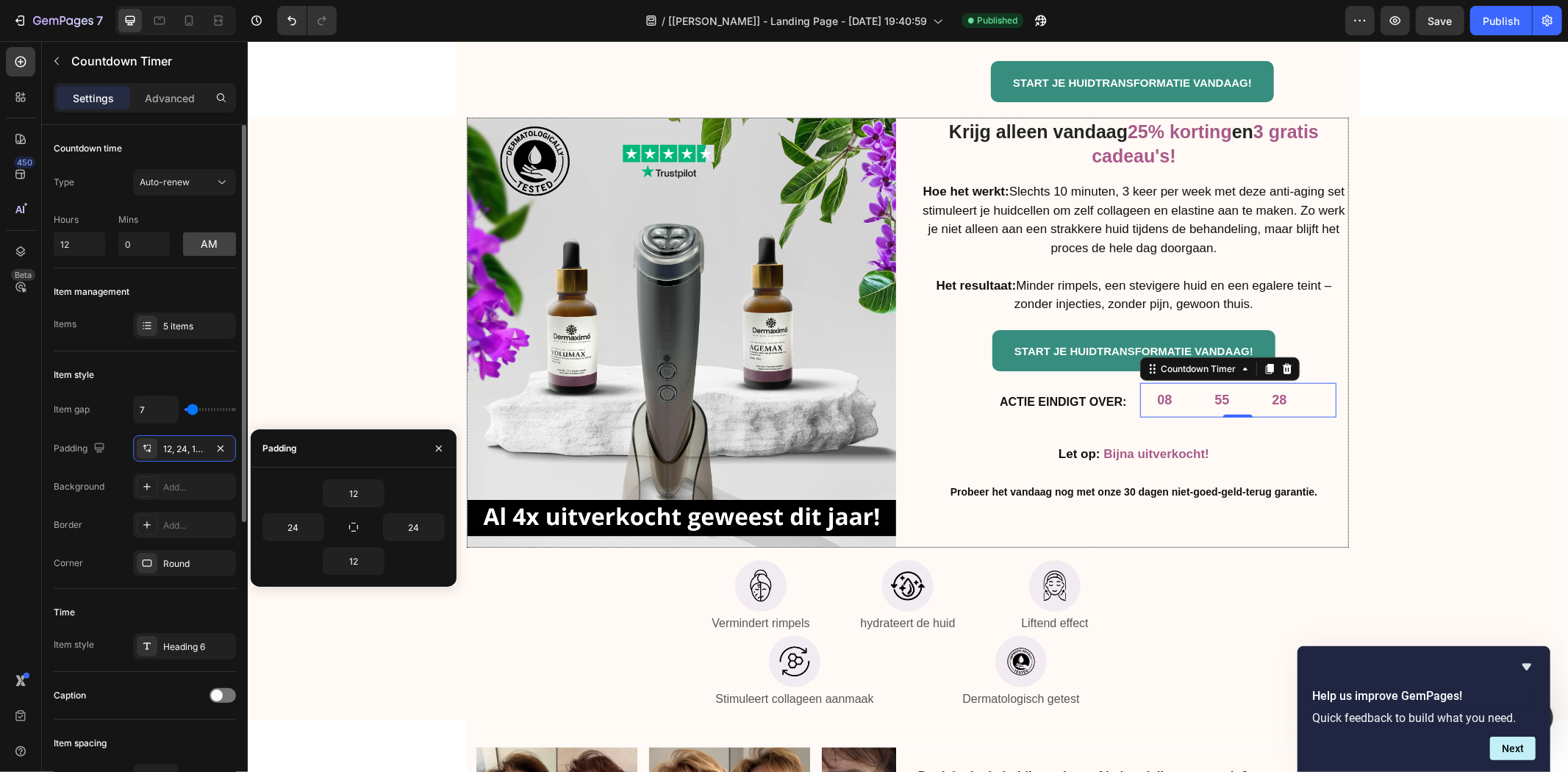
type input "22"
type input "39"
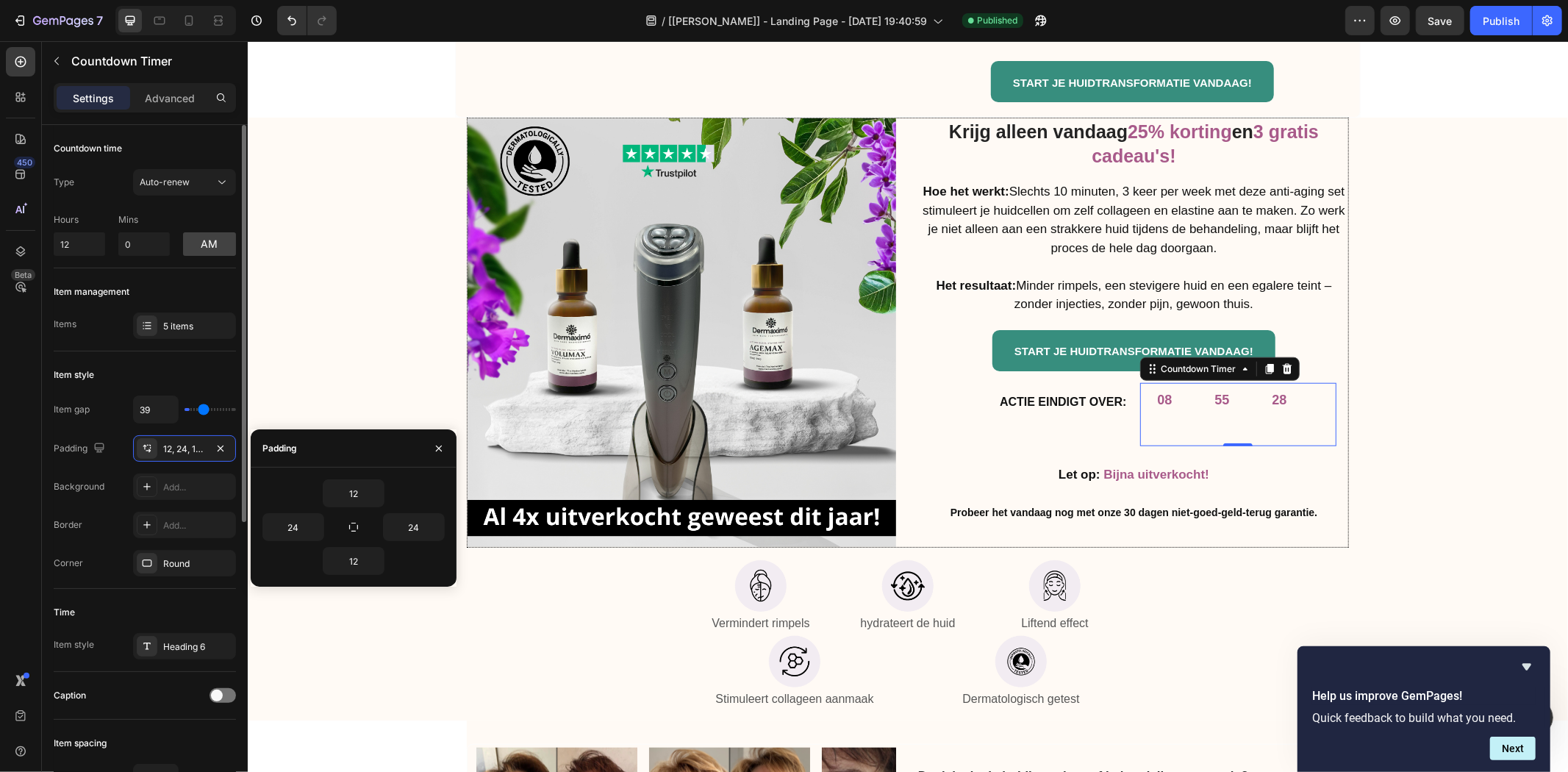
type input "57"
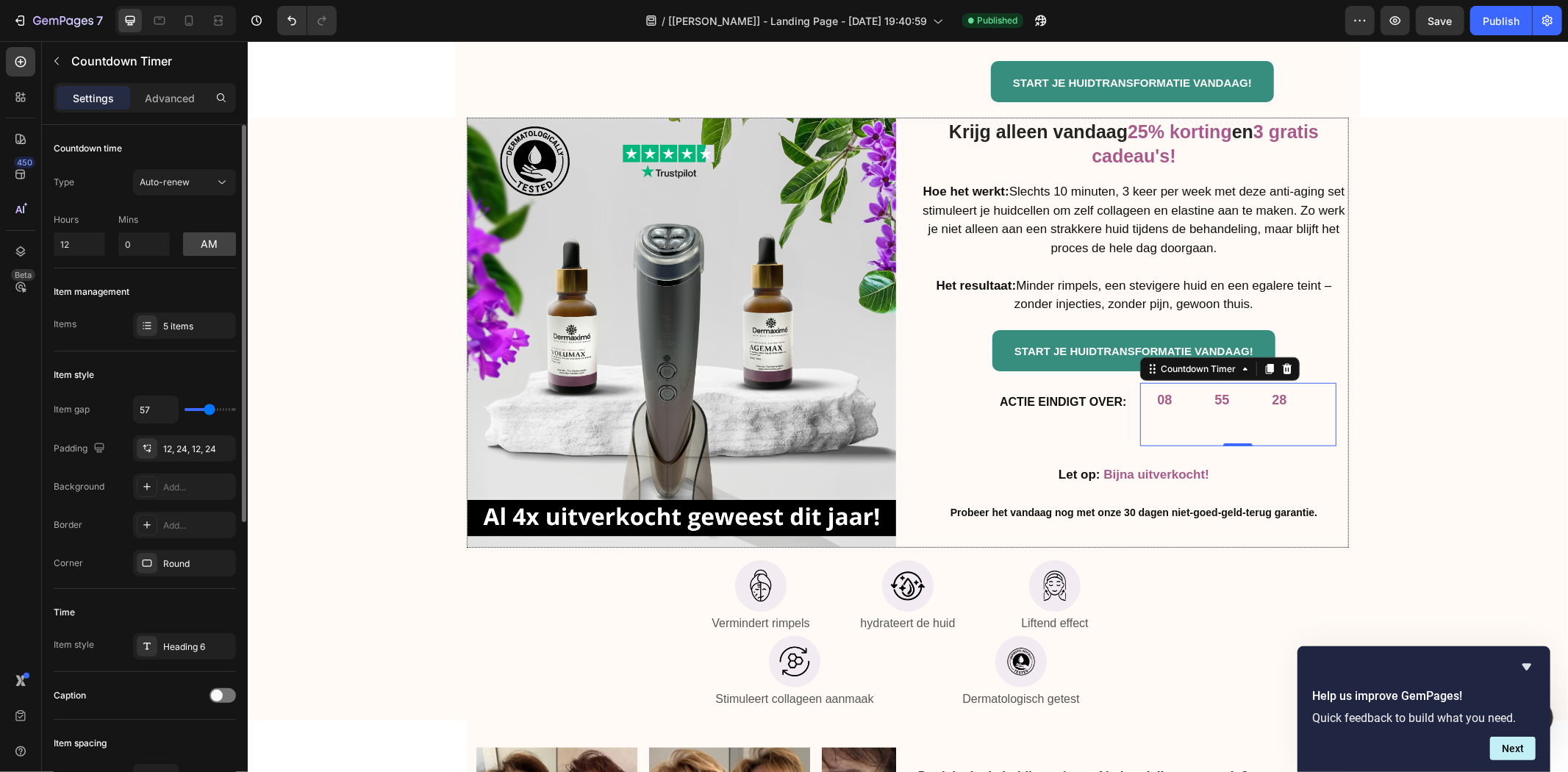
type input "62"
type input "64"
type input "66"
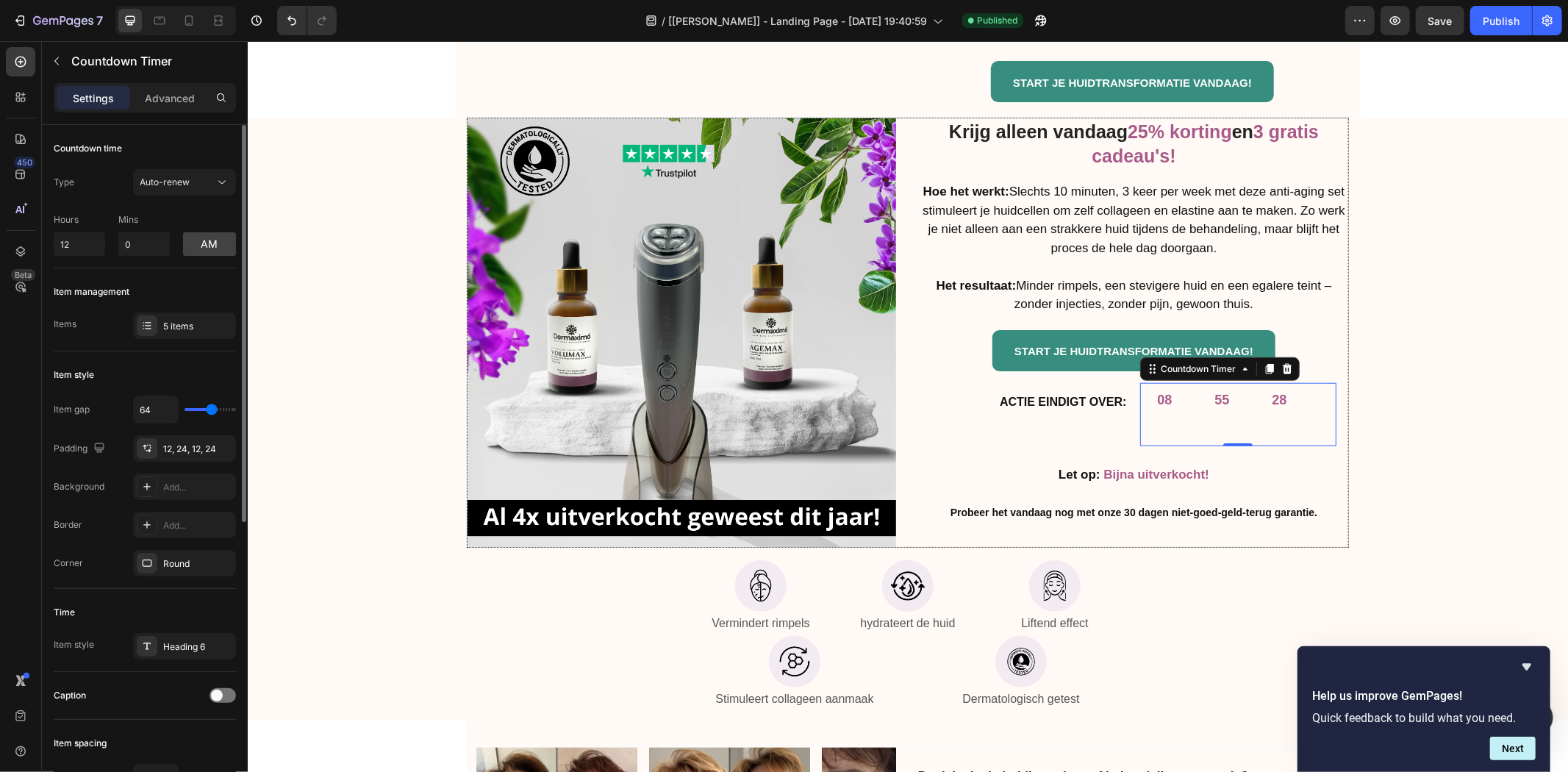
type input "66"
type input "71"
type input "74"
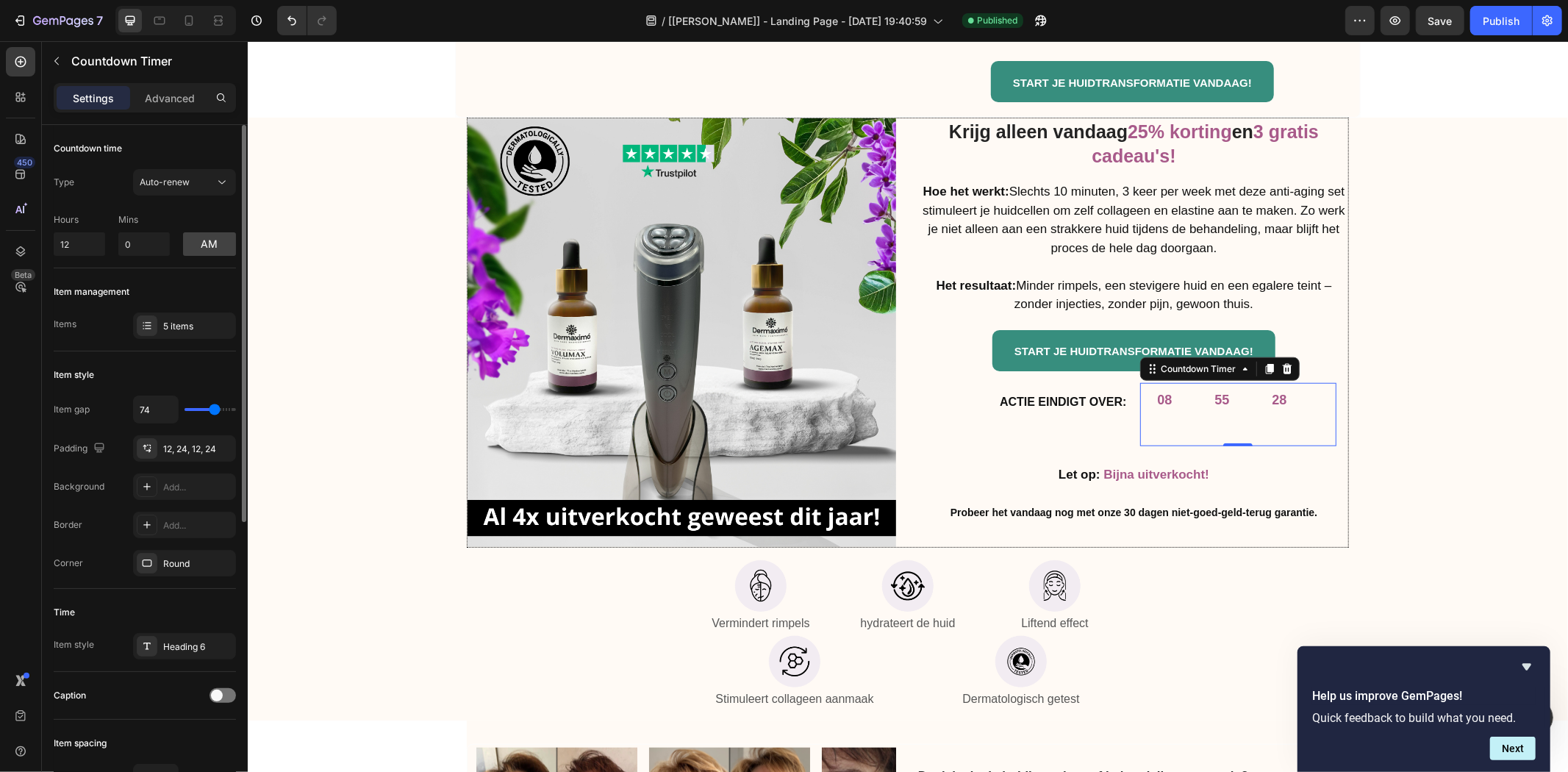
type input "76"
type input "79"
type input "81"
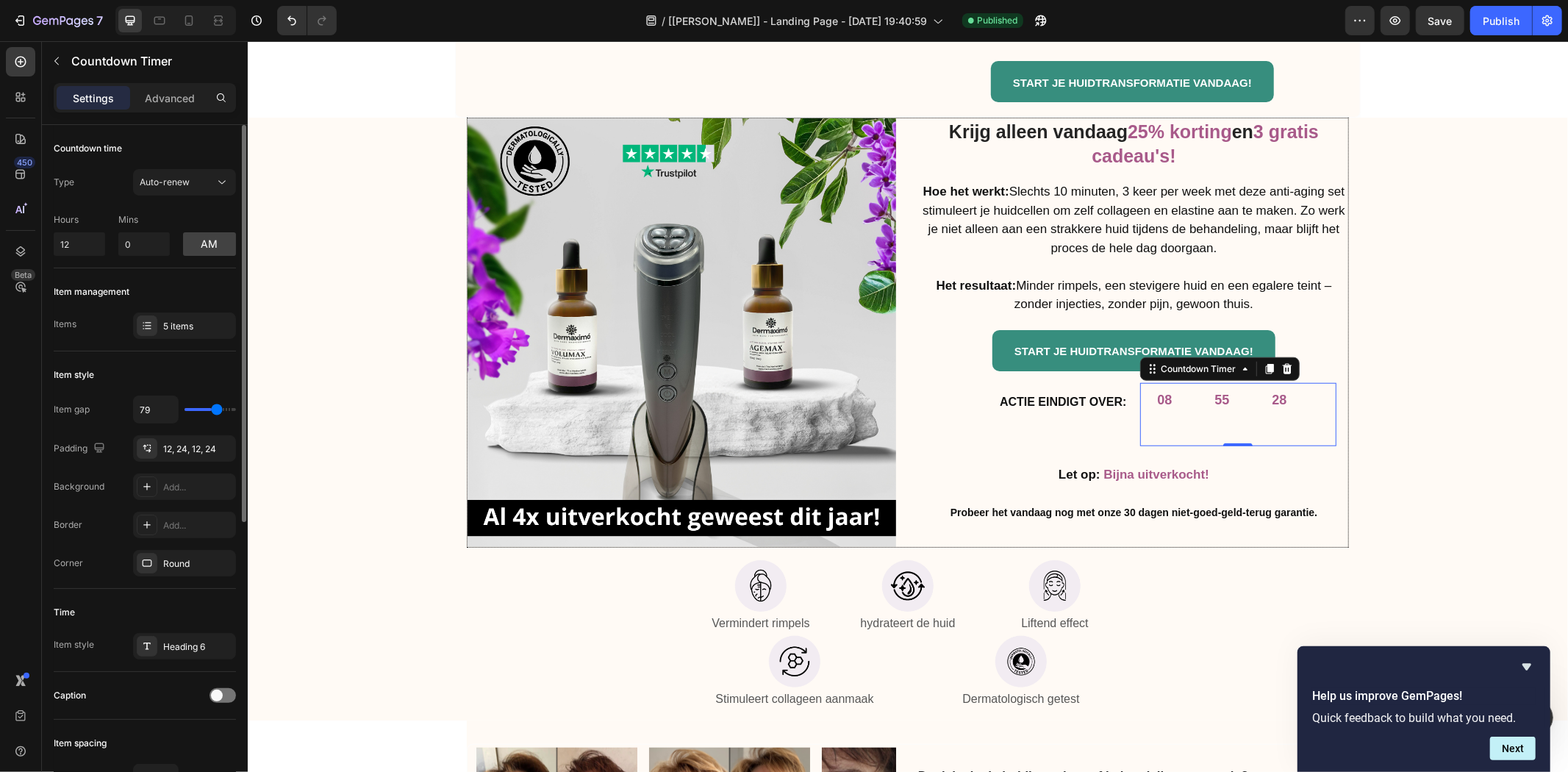
type input "81"
type input "84"
type input "86"
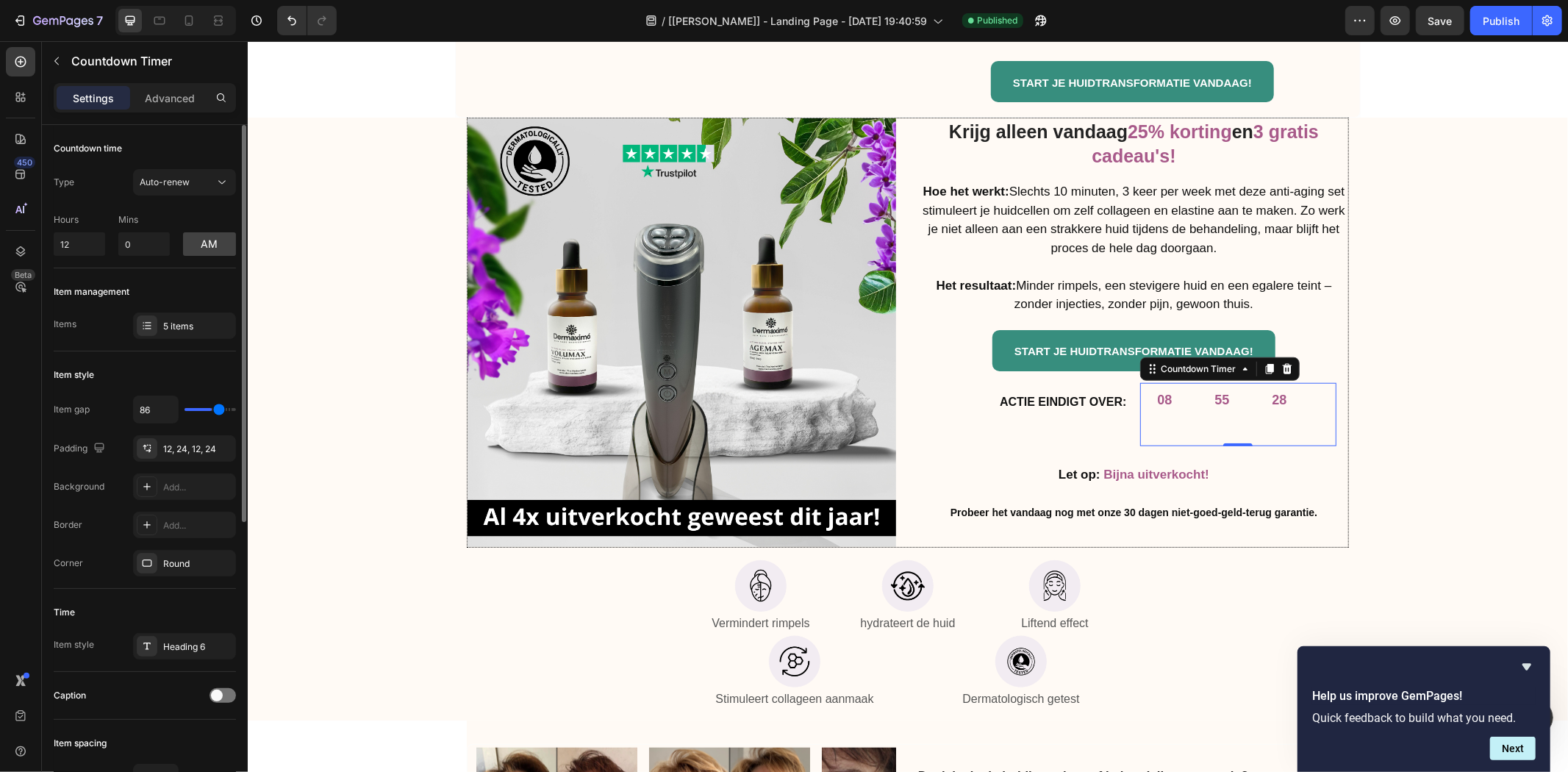
type input "89"
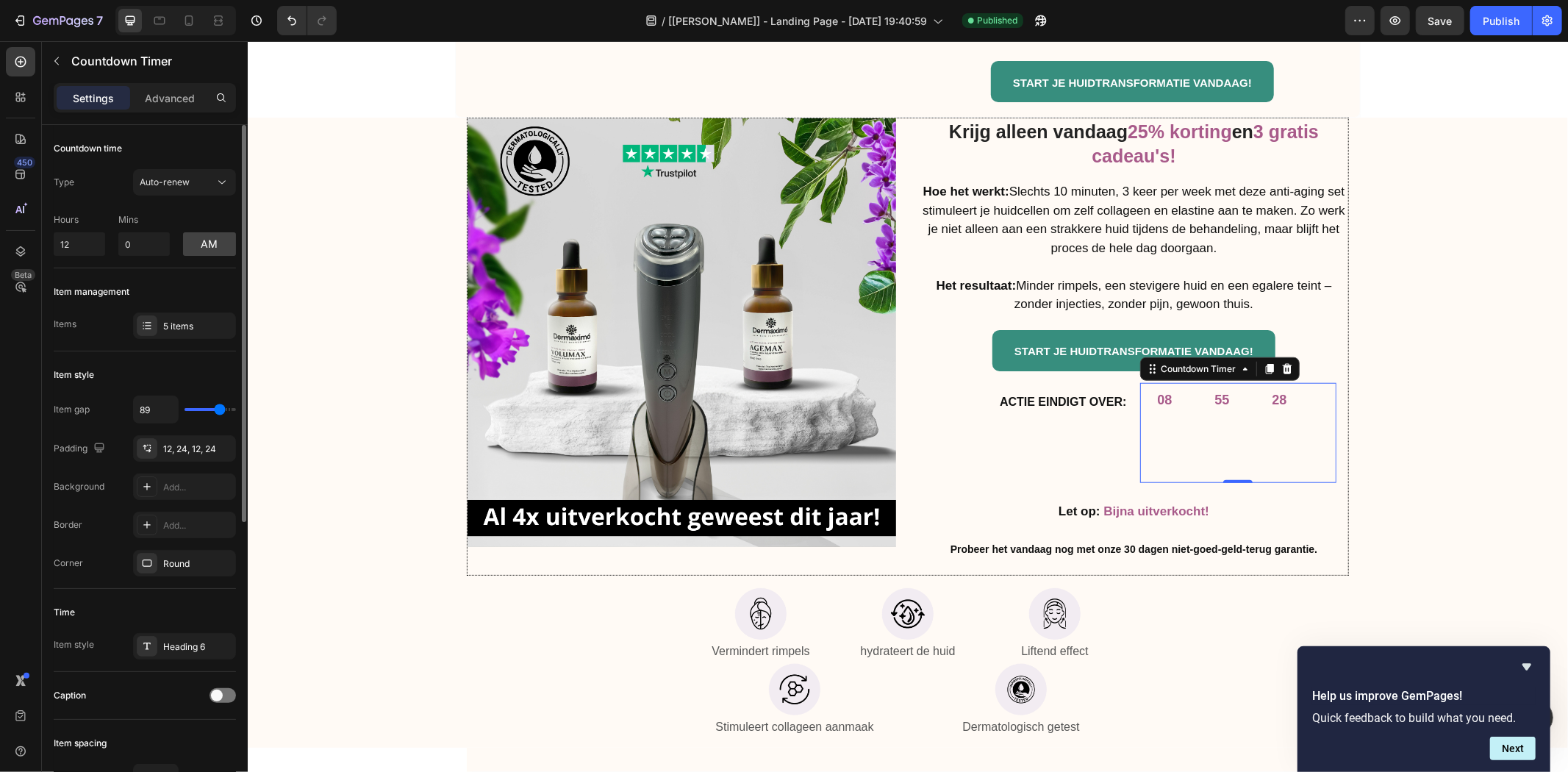
type input "76"
type input "20"
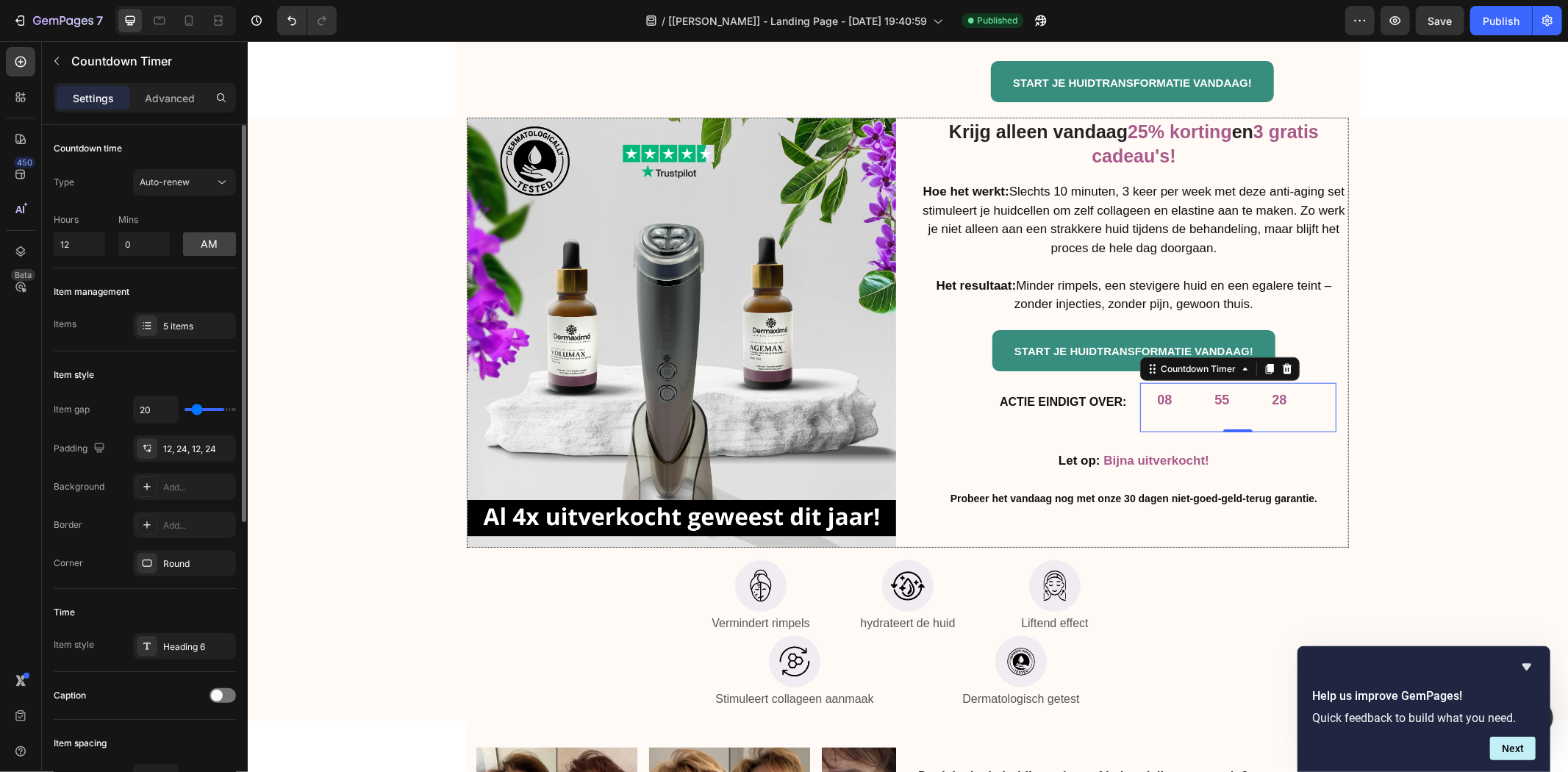
type input "0"
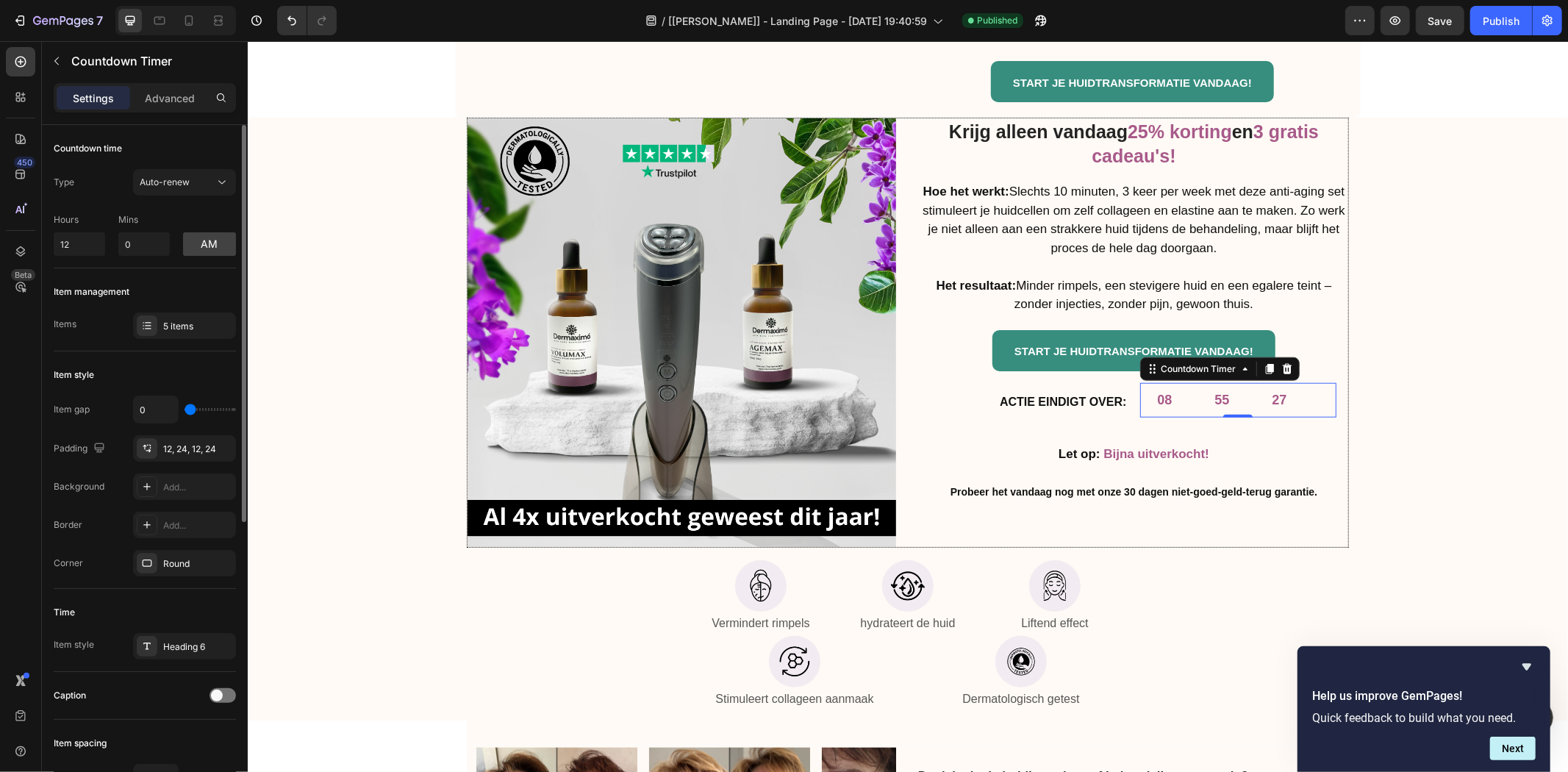
drag, startPoint x: 192, startPoint y: 409, endPoint x: 152, endPoint y: 408, distance: 40.0
click at [184, 408] on input "range" at bounding box center [210, 410] width 51 height 3
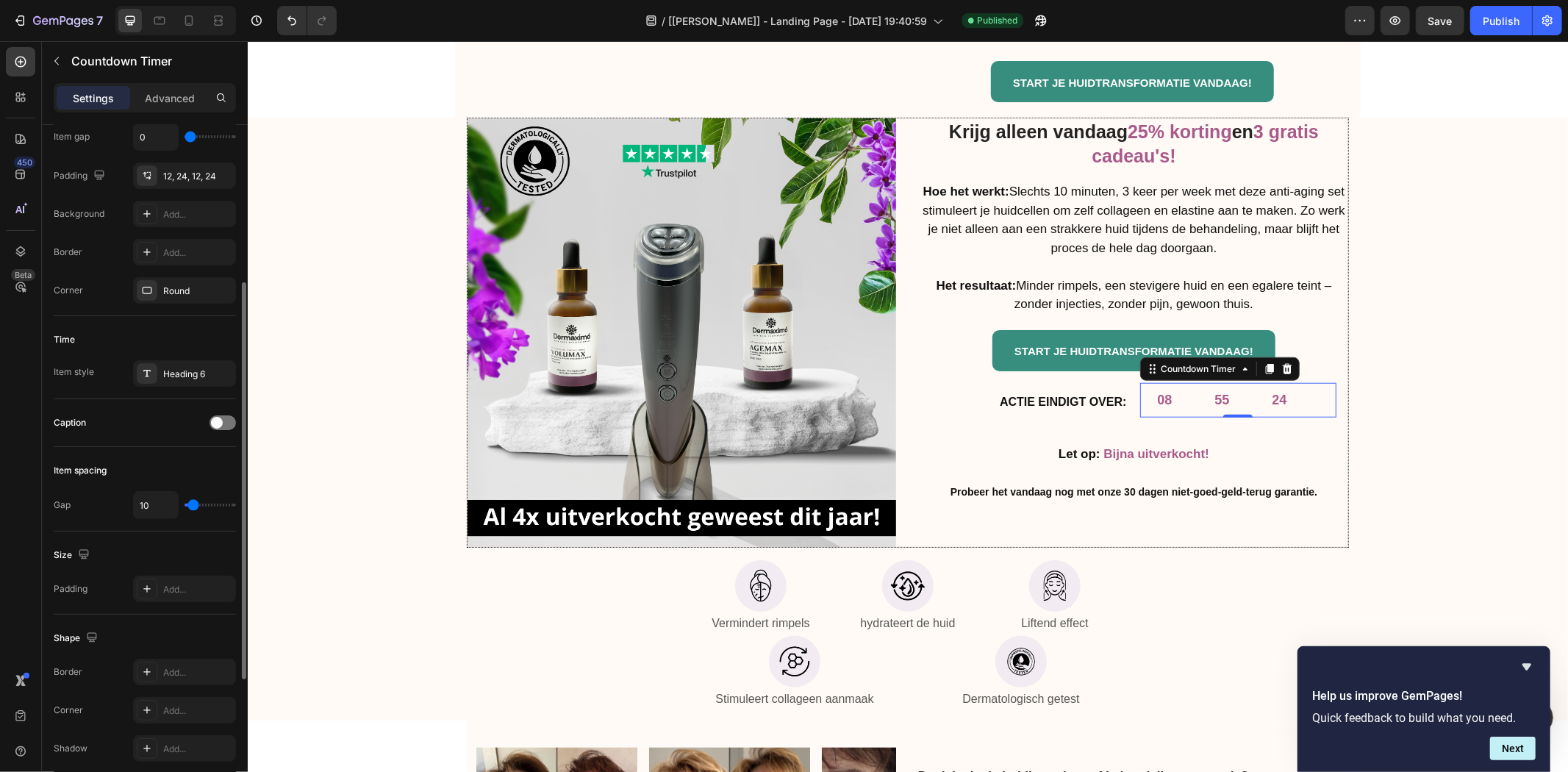
type input "7"
type input "0"
drag, startPoint x: 193, startPoint y: 502, endPoint x: 159, endPoint y: 502, distance: 34.0
type input "0"
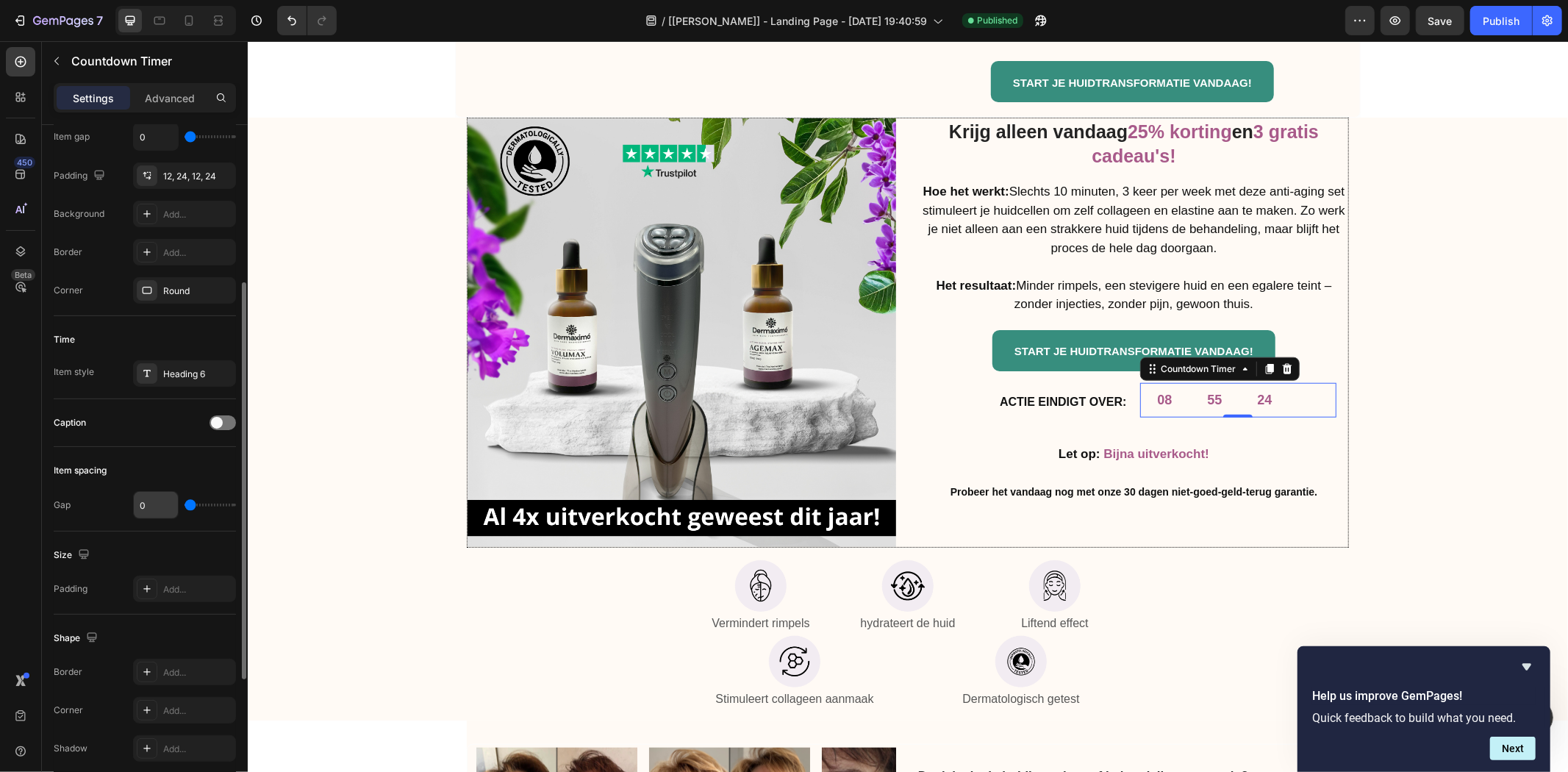
click at [184, 503] on input "range" at bounding box center [210, 505] width 51 height 3
click at [197, 25] on div at bounding box center [188, 21] width 23 height 23
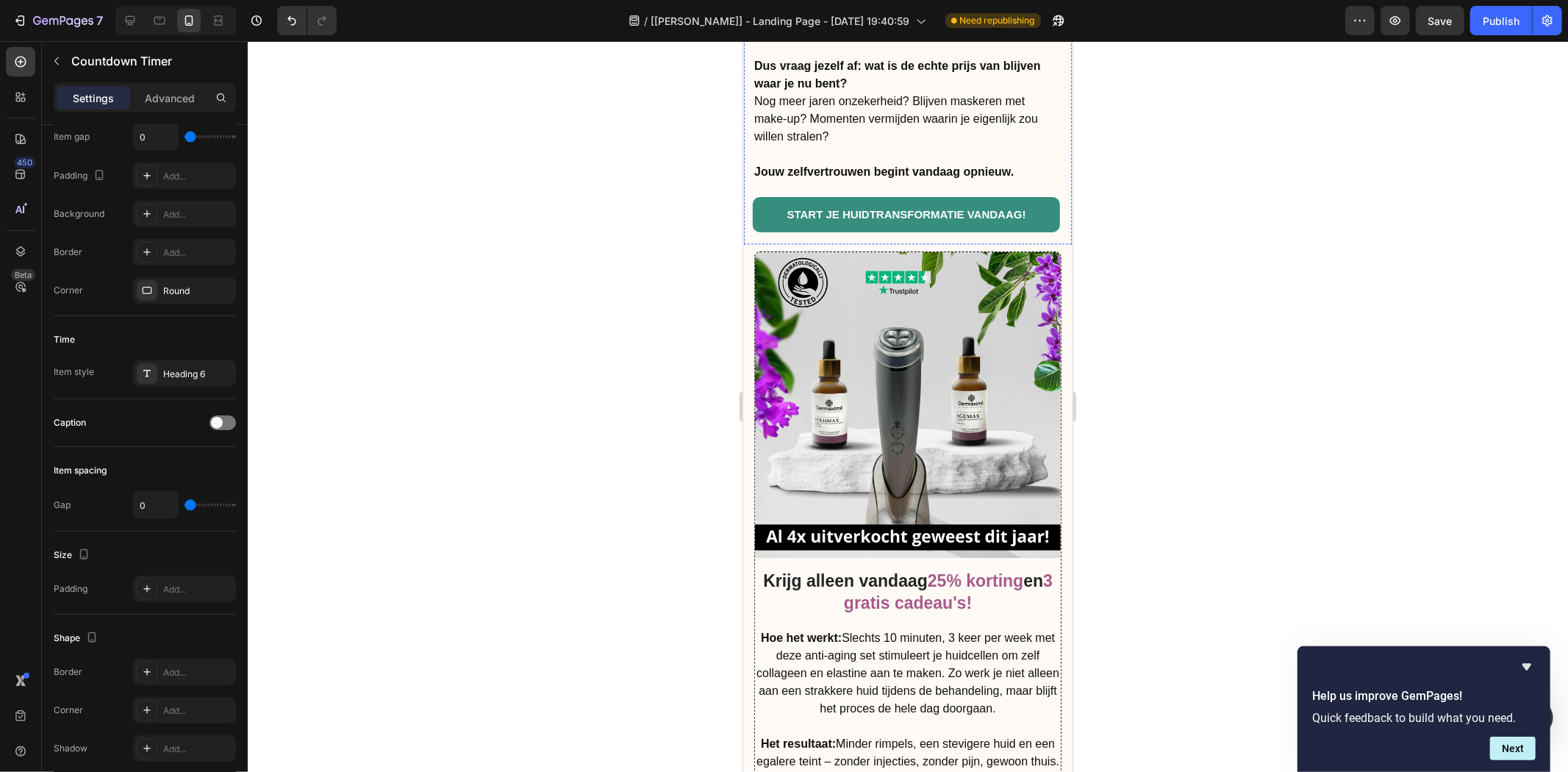
scroll to position [7074, 0]
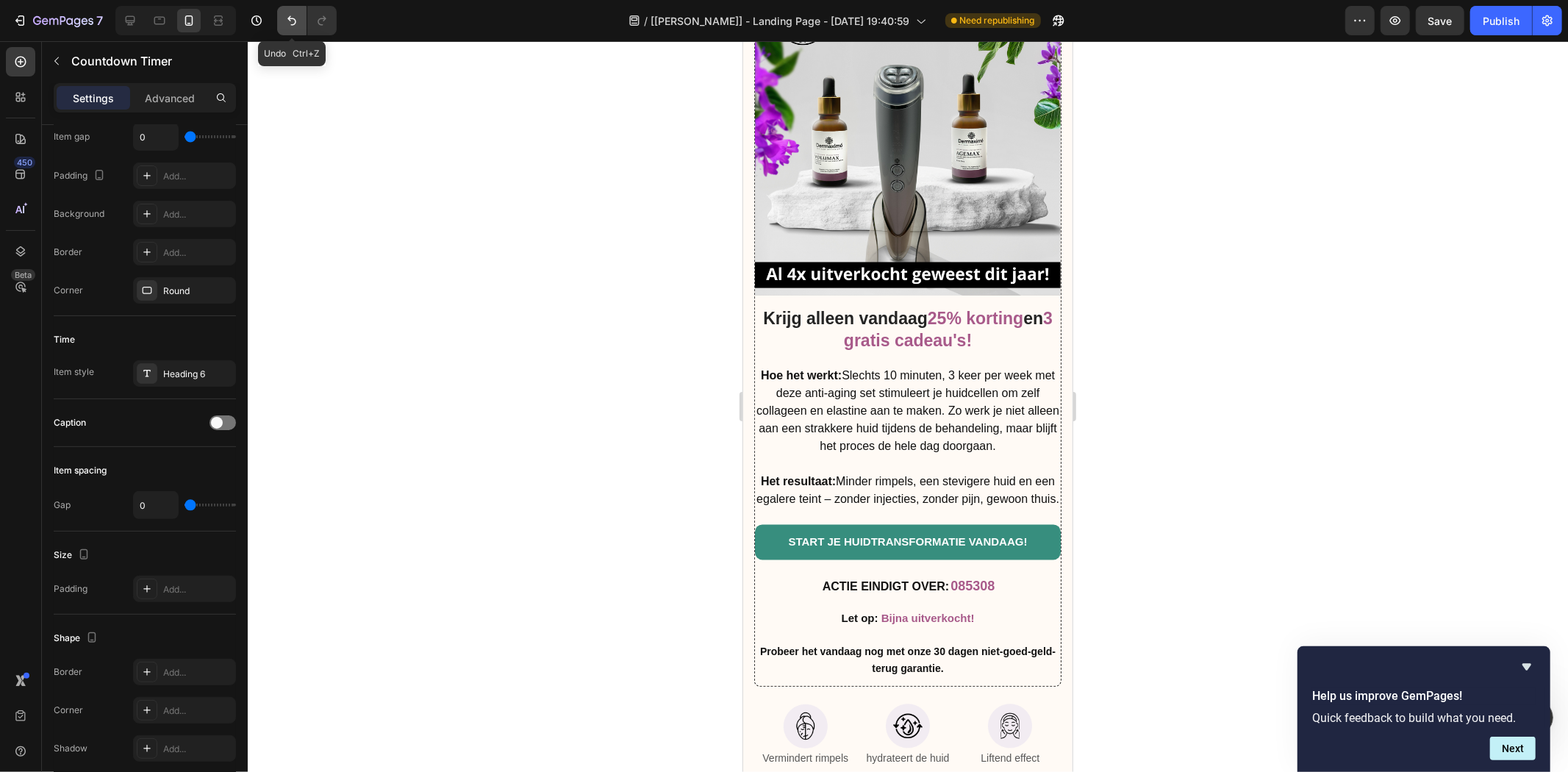
click at [297, 21] on icon "Undo/Redo" at bounding box center [292, 21] width 15 height 15
type input "10"
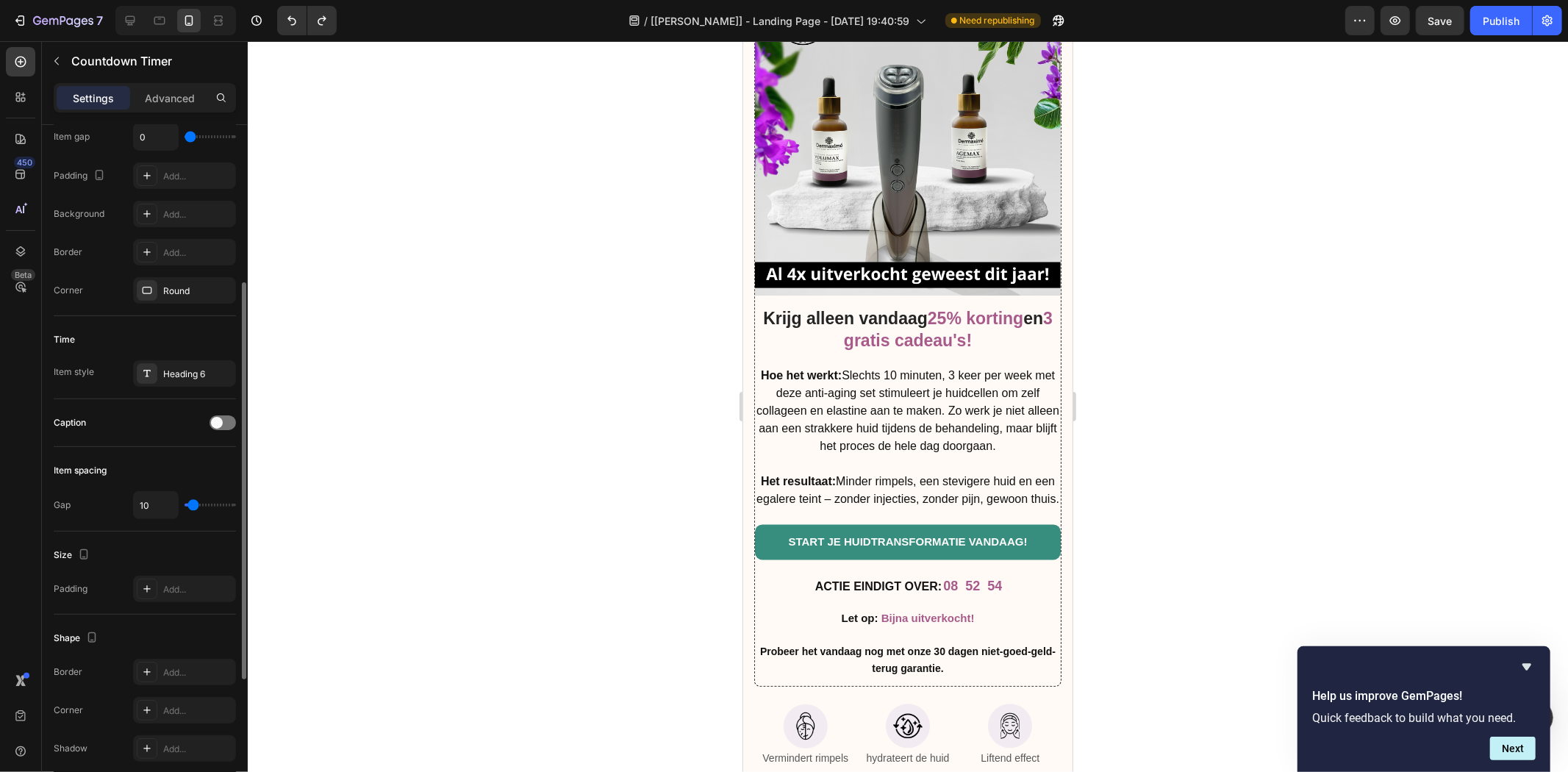
scroll to position [505, 0]
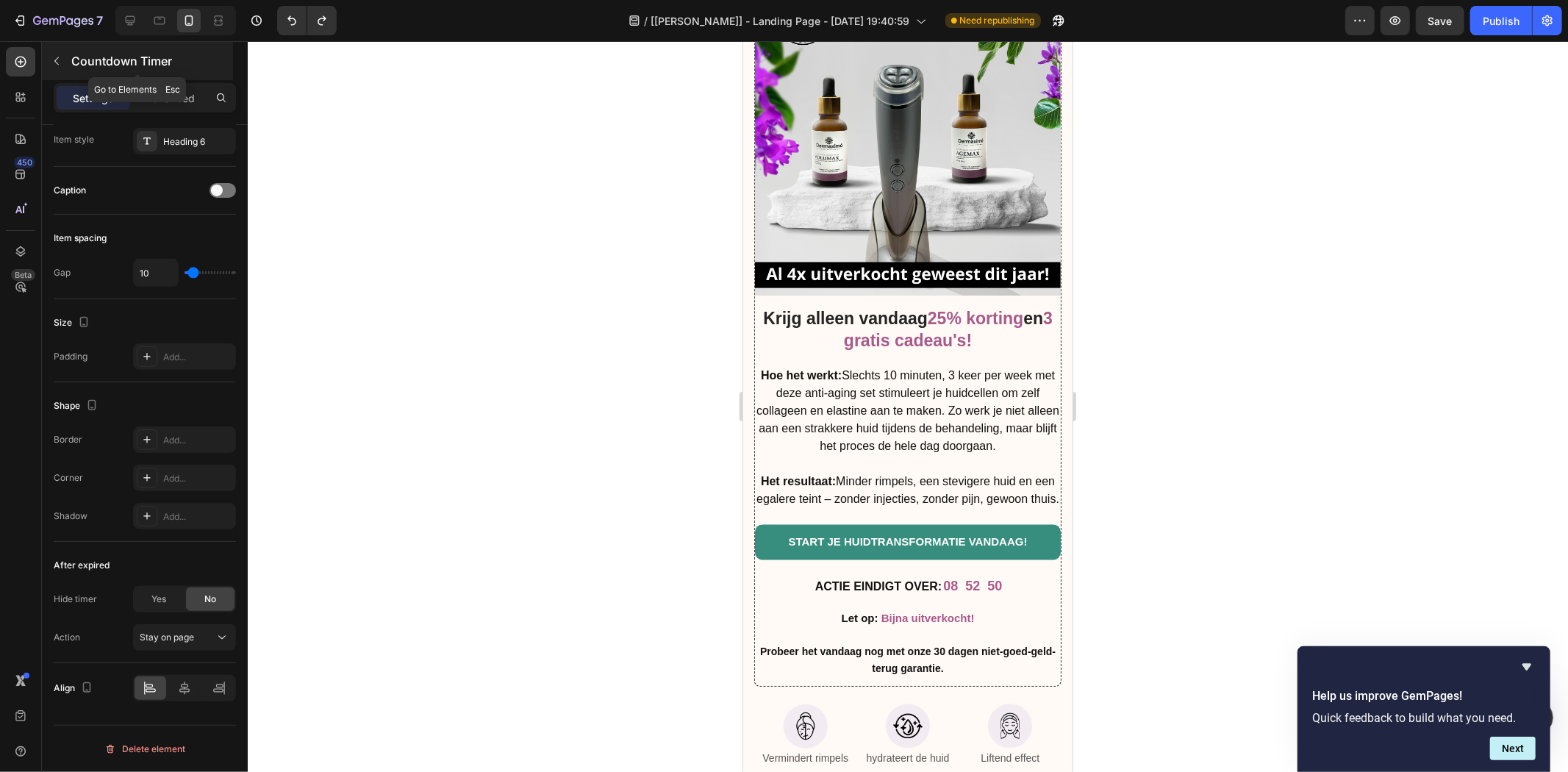
click at [78, 55] on p "Countdown Timer" at bounding box center [150, 60] width 159 height 17
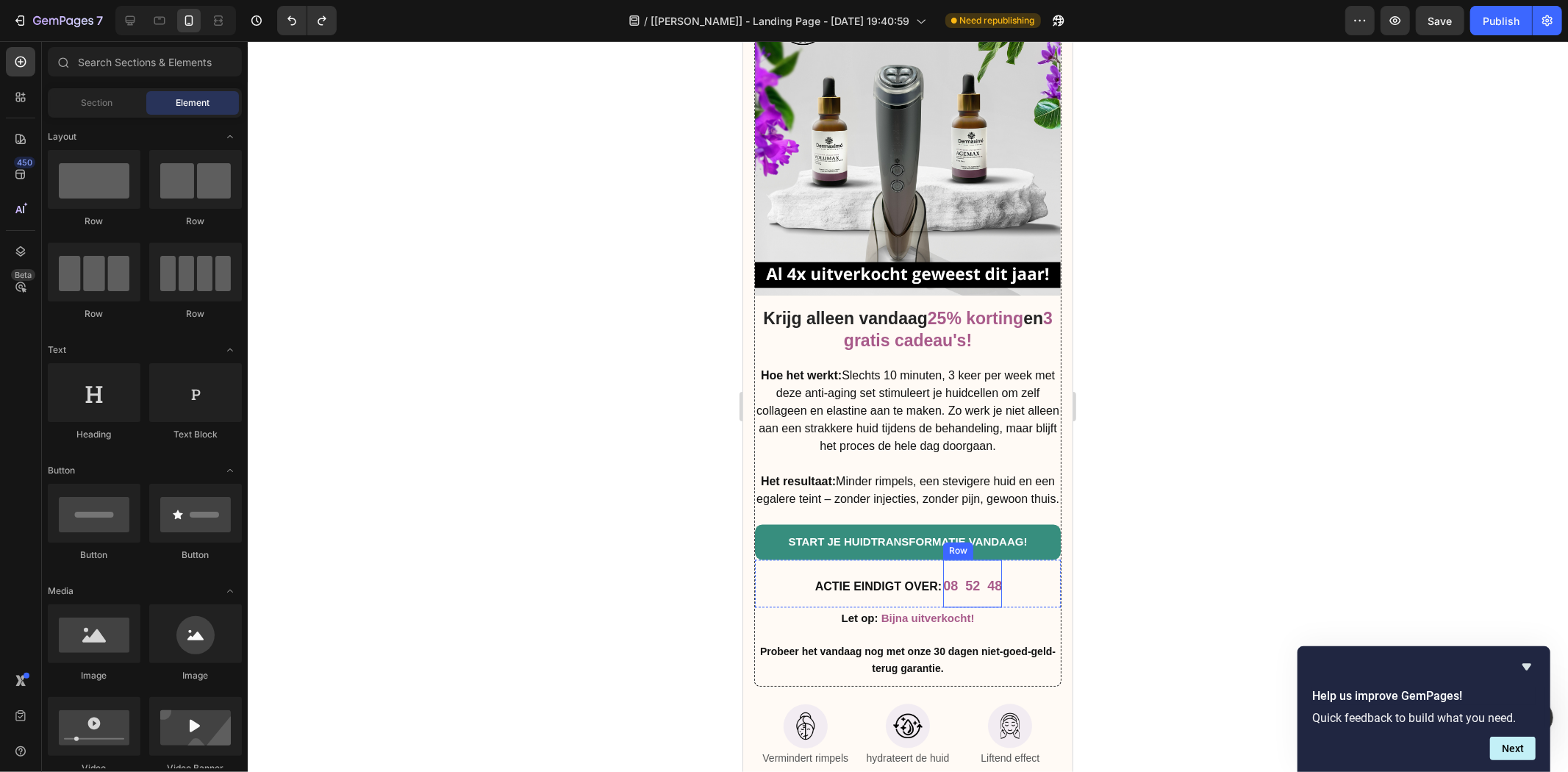
click at [976, 582] on div "08 52 48 Countdown Timer" at bounding box center [972, 584] width 59 height 48
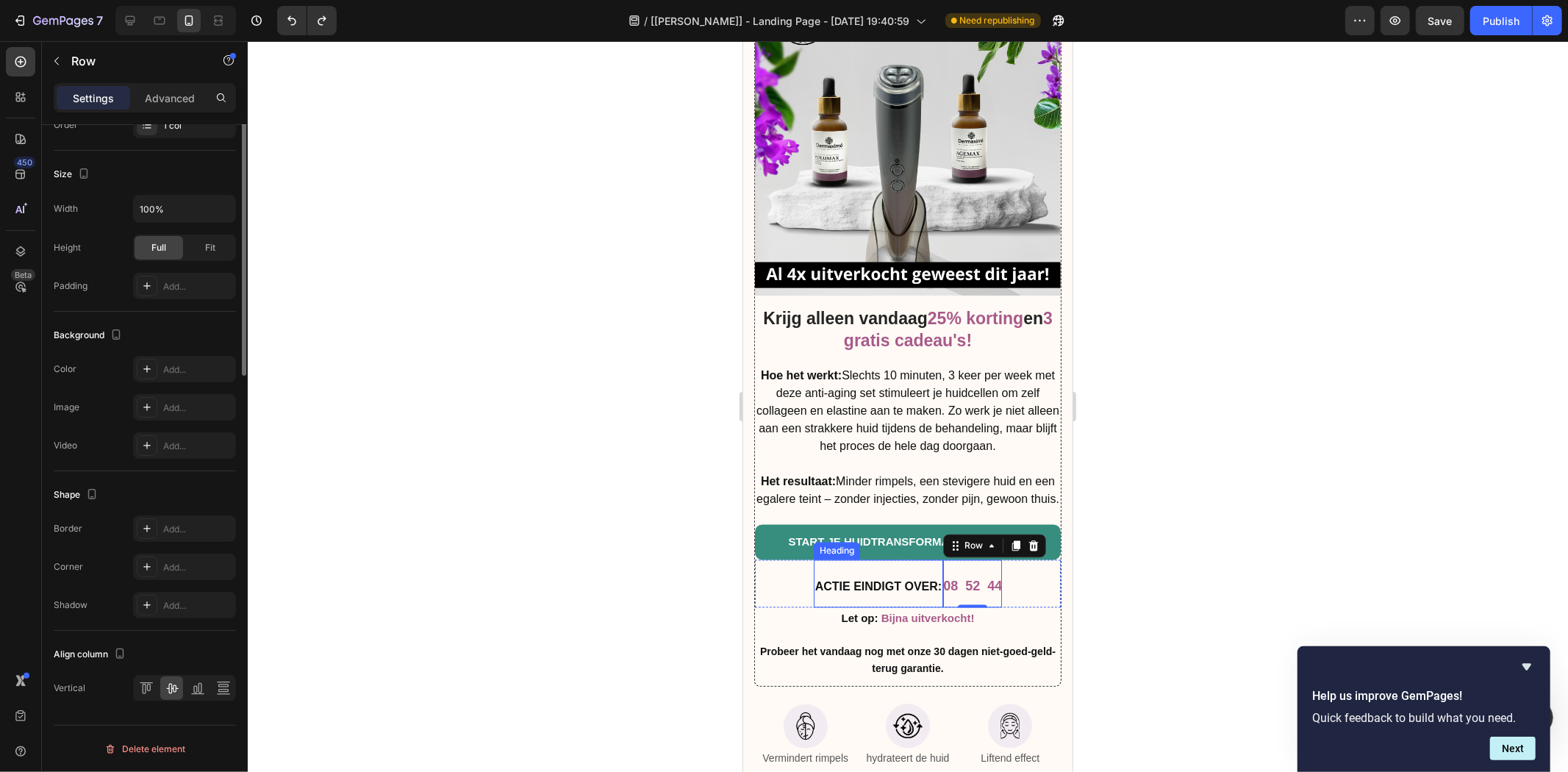
scroll to position [0, 0]
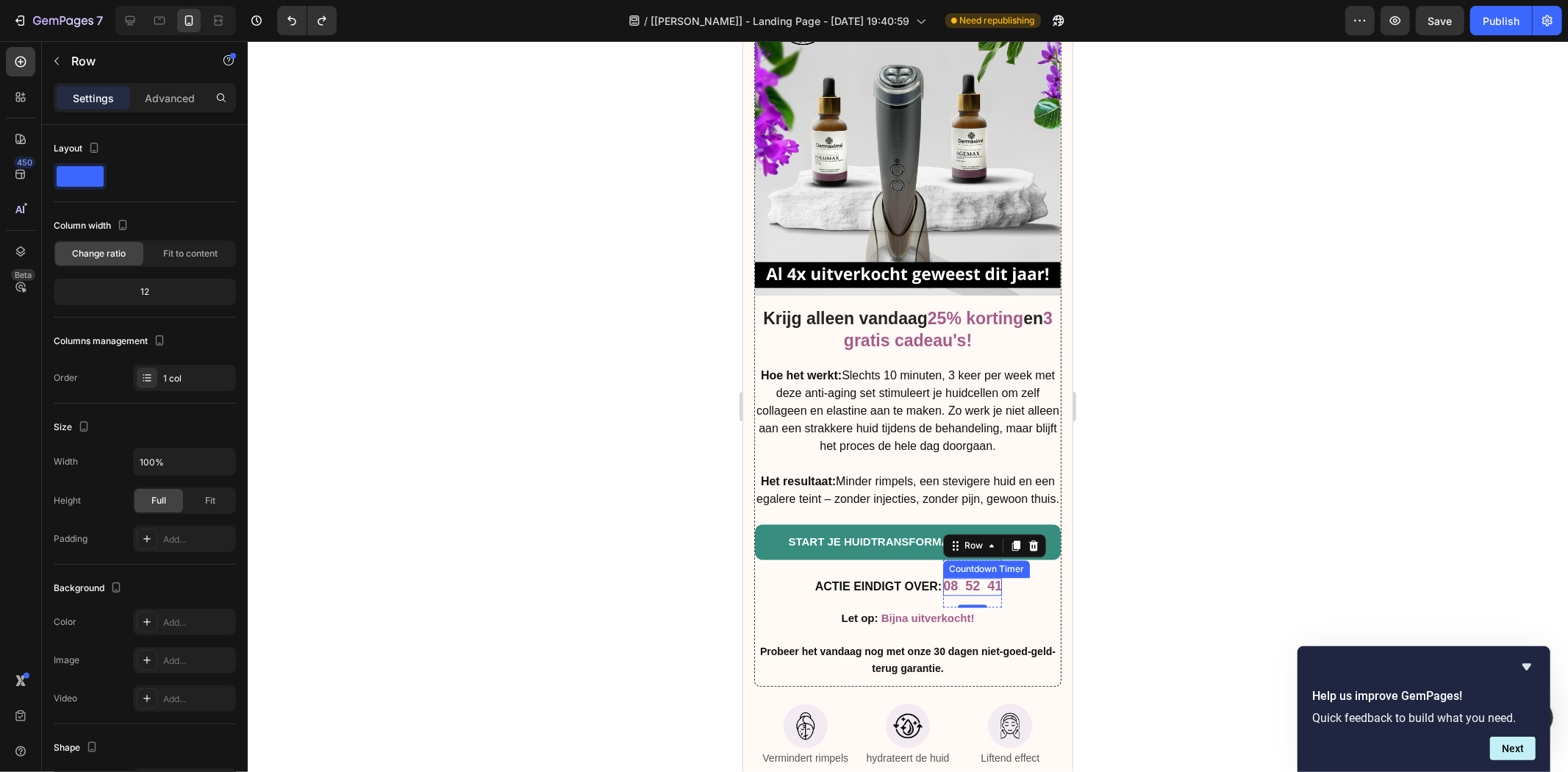
click at [960, 569] on div "Countdown Timer" at bounding box center [986, 569] width 81 height 13
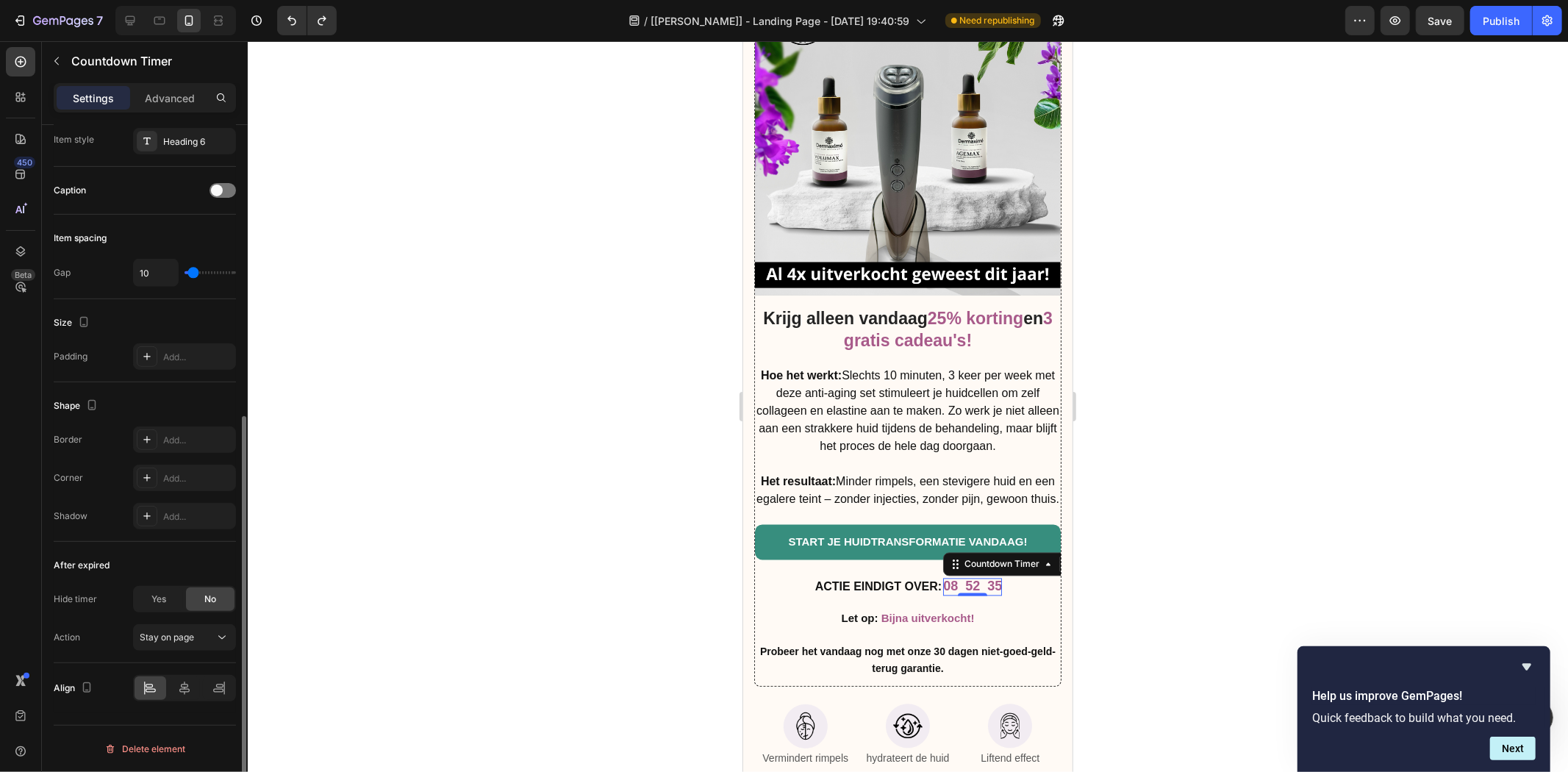
scroll to position [369, 0]
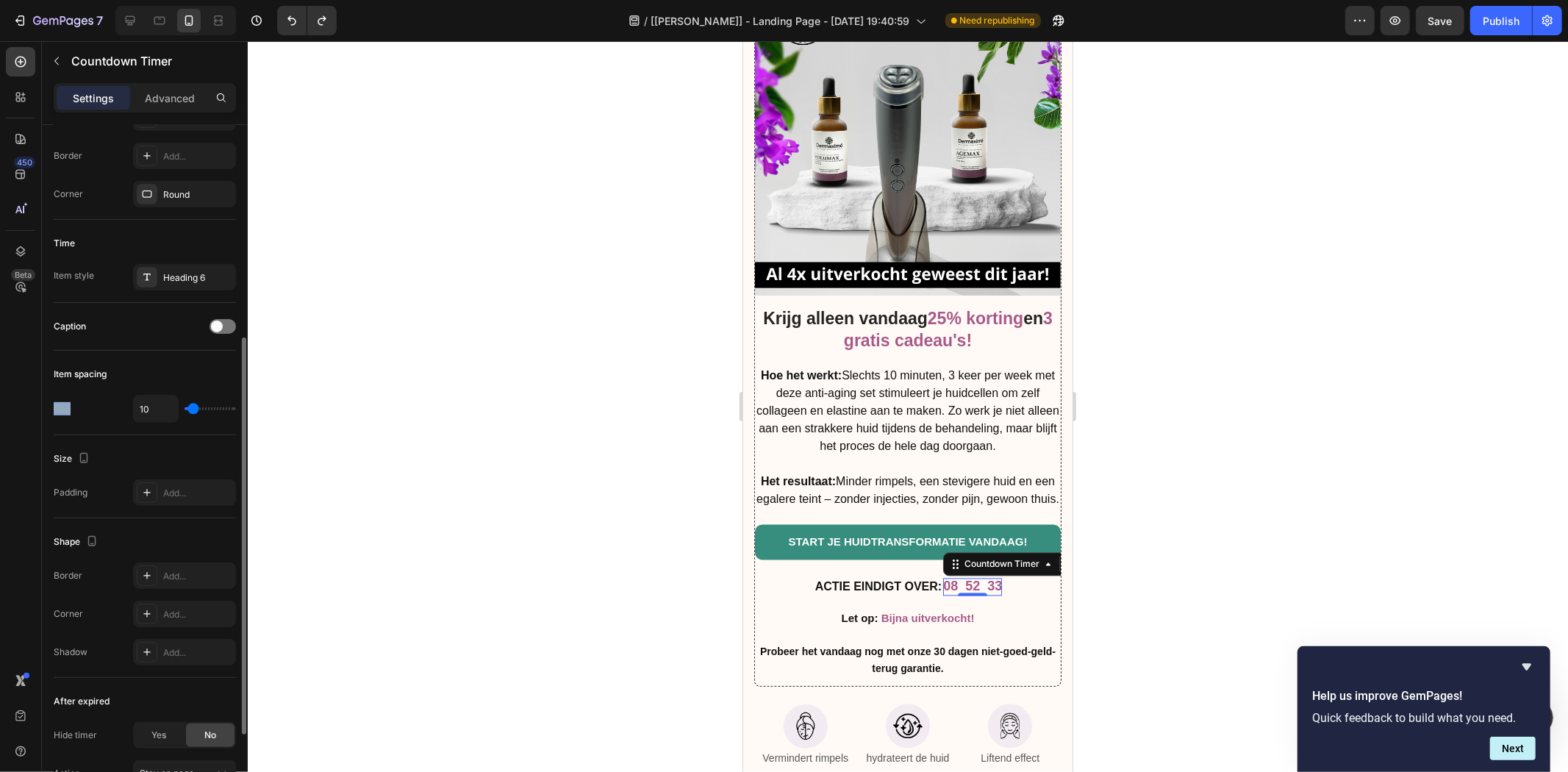
drag, startPoint x: 72, startPoint y: 412, endPoint x: 50, endPoint y: 408, distance: 22.4
click at [51, 408] on div "Countdown time Type Auto-renew Hours 12 Mins 0 am Item management Items 5 items…" at bounding box center [145, 353] width 206 height 1194
click at [134, 24] on icon at bounding box center [131, 21] width 15 height 15
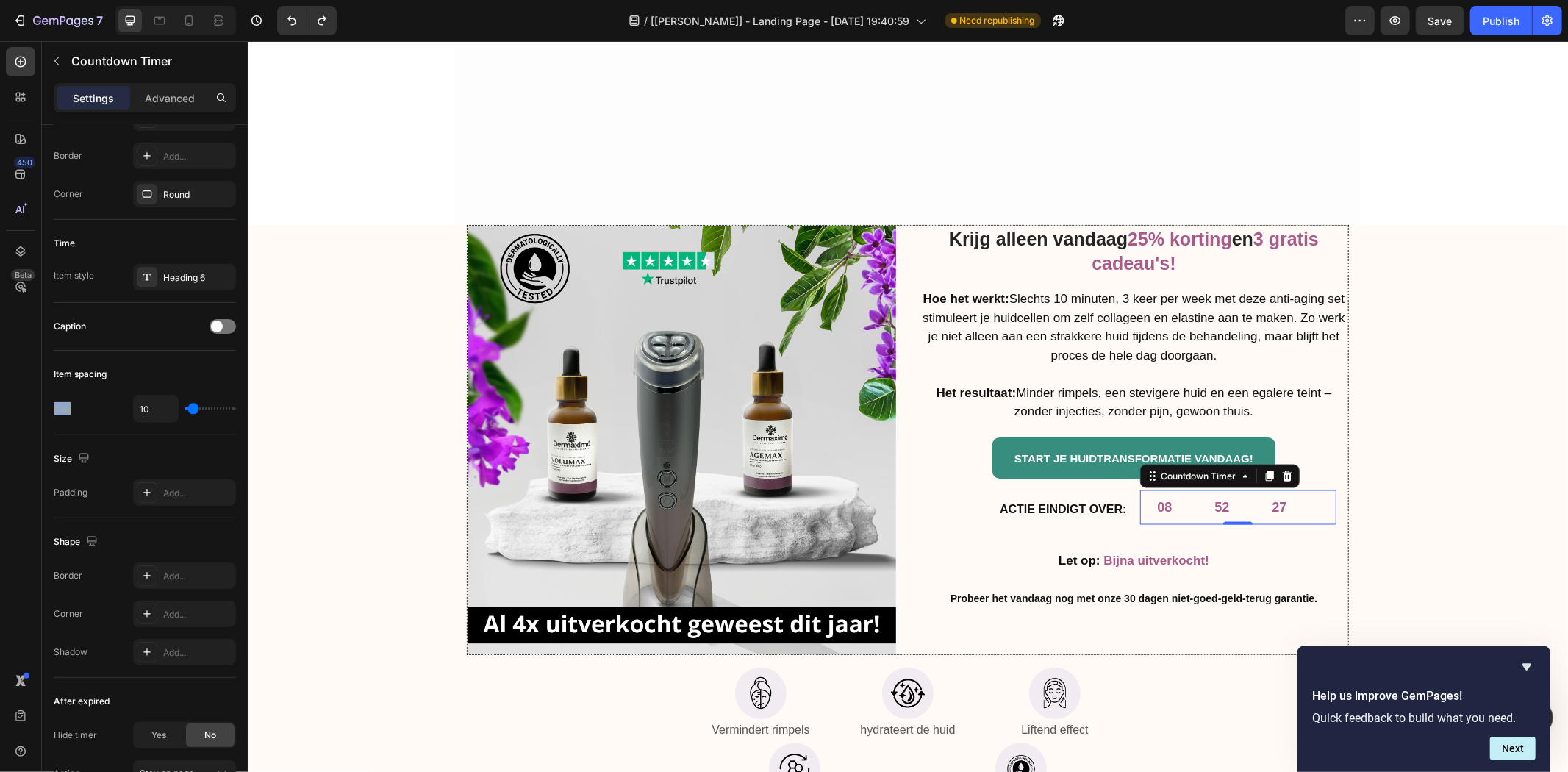
scroll to position [6524, 0]
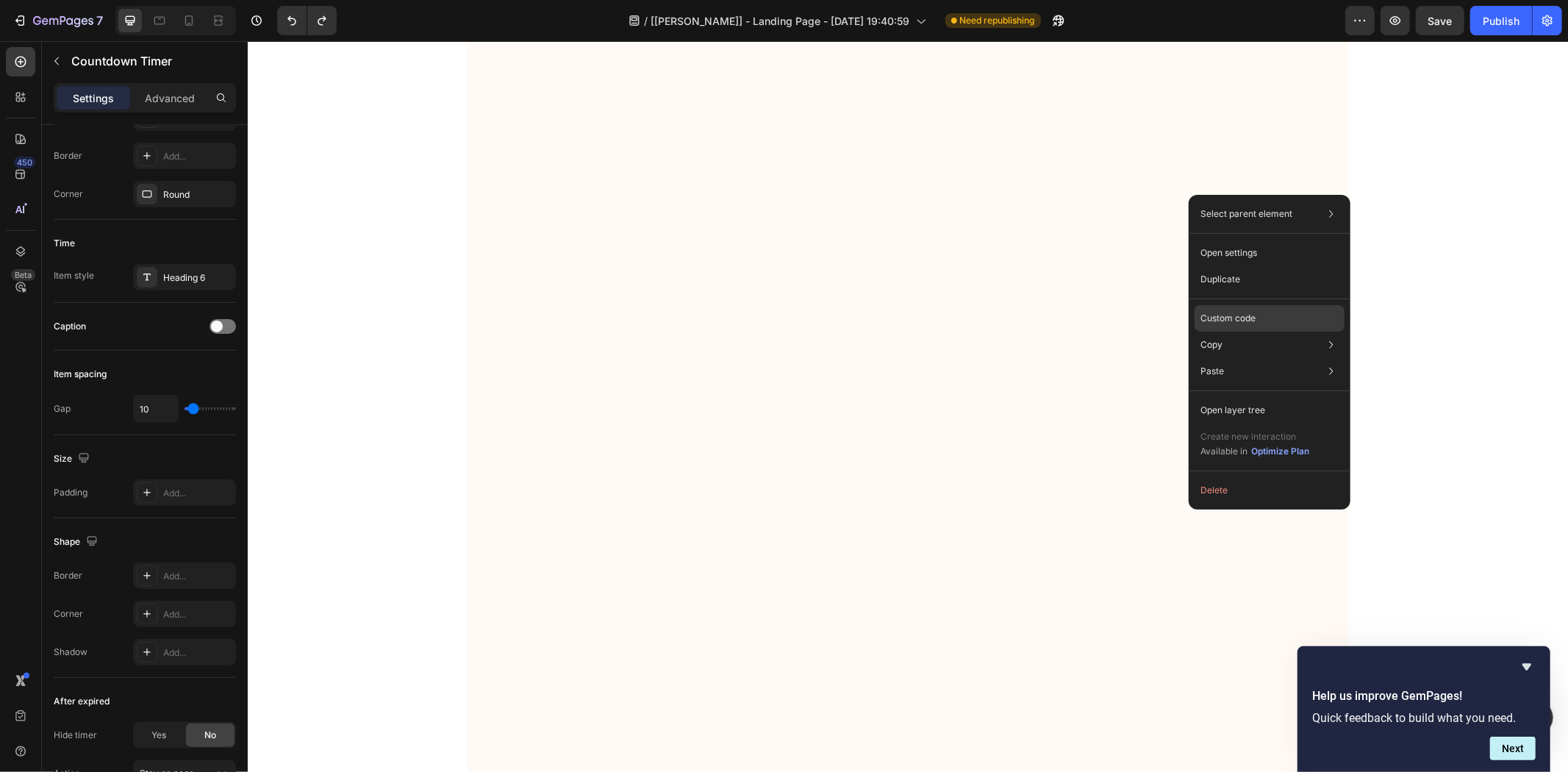
click at [1225, 315] on p "Custom code" at bounding box center [1228, 318] width 55 height 13
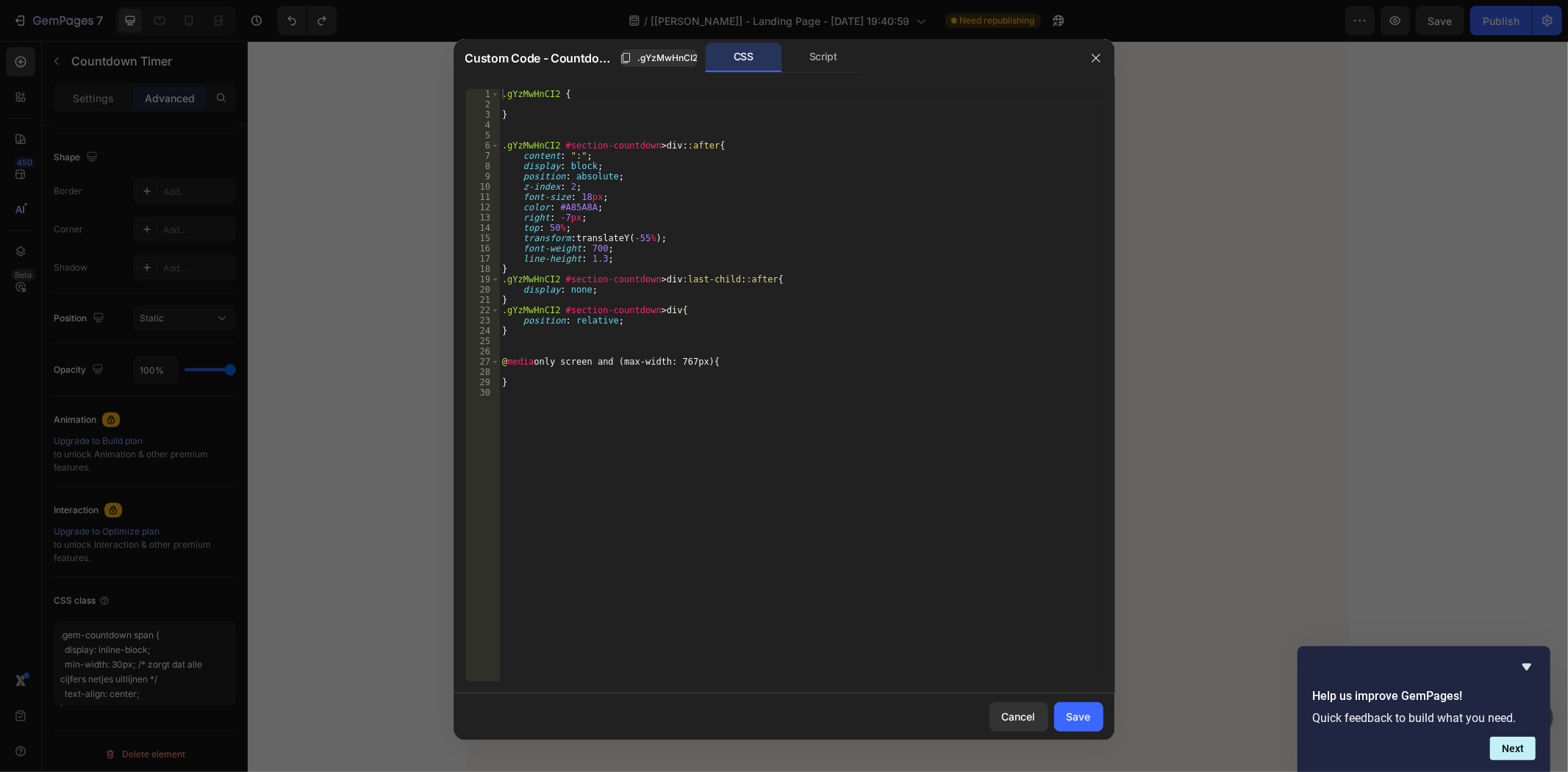
drag, startPoint x: 1155, startPoint y: 374, endPoint x: 854, endPoint y: 367, distance: 301.1
click at [1155, 374] on div at bounding box center [784, 386] width 1568 height 772
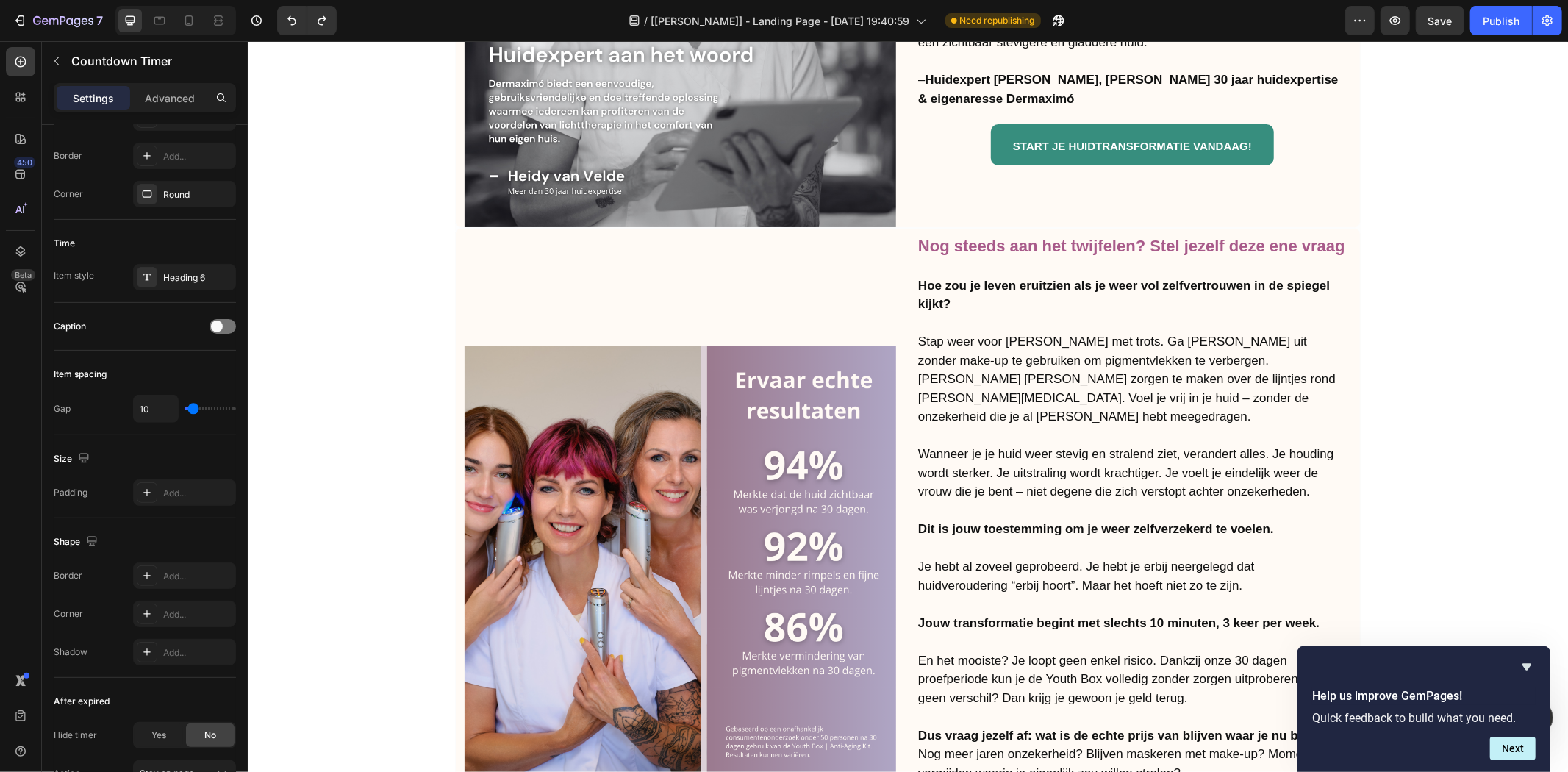
scroll to position [5437, 0]
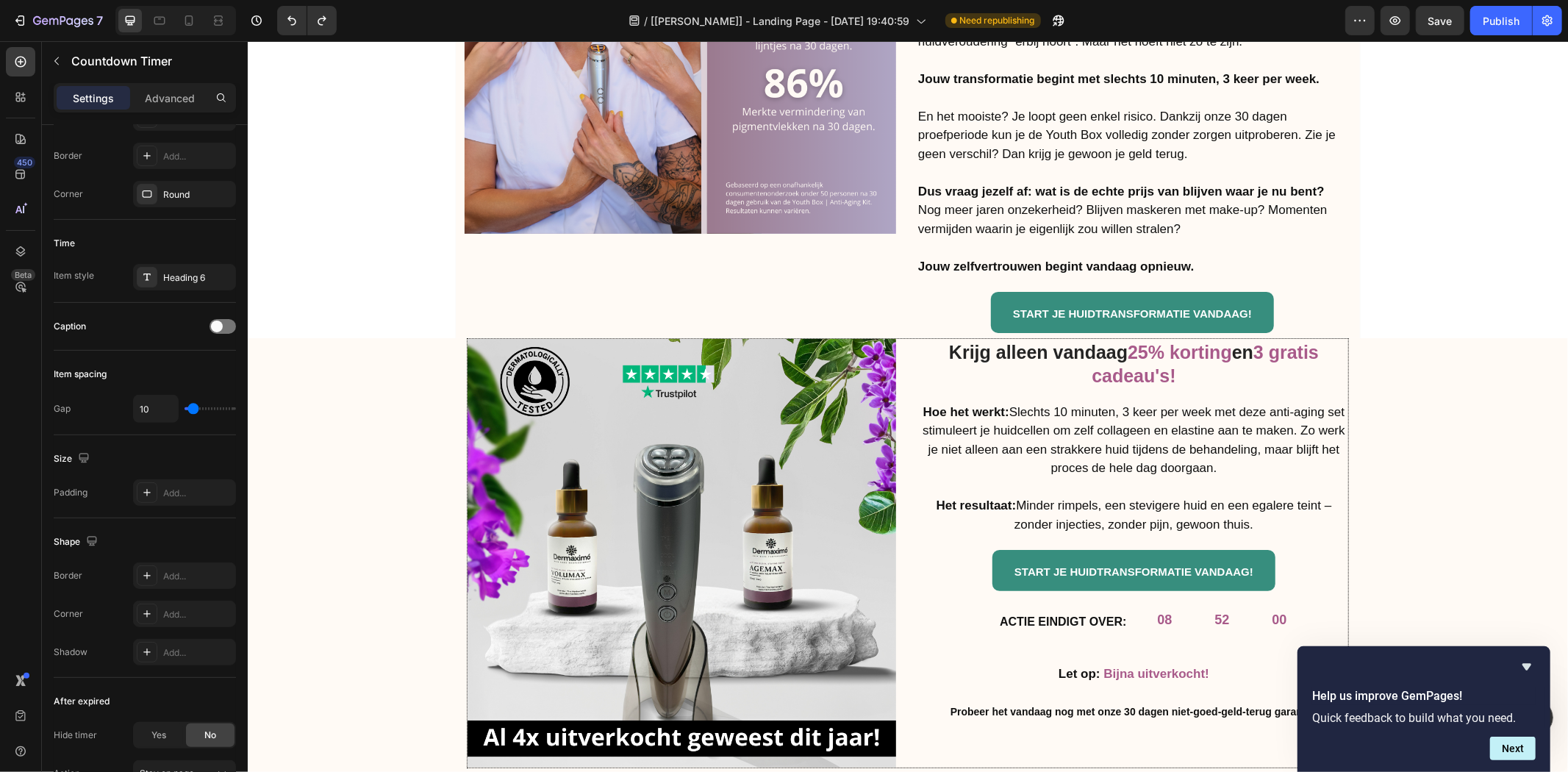
click at [1214, 617] on div "52" at bounding box center [1222, 619] width 15 height 17
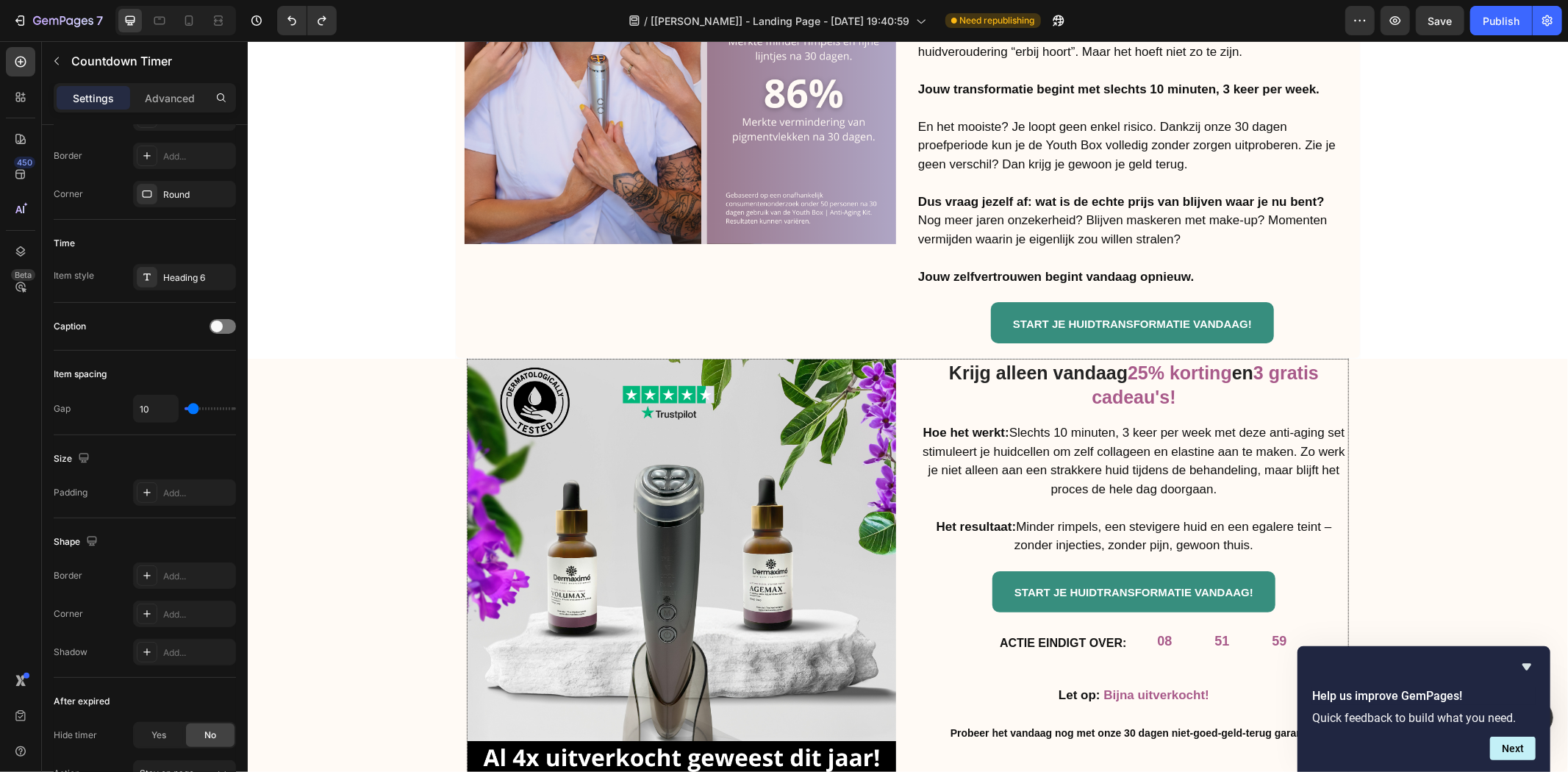
click at [1241, 623] on div "08 51 59" at bounding box center [1221, 641] width 164 height 35
click at [1157, 632] on div "08" at bounding box center [1164, 641] width 15 height 17
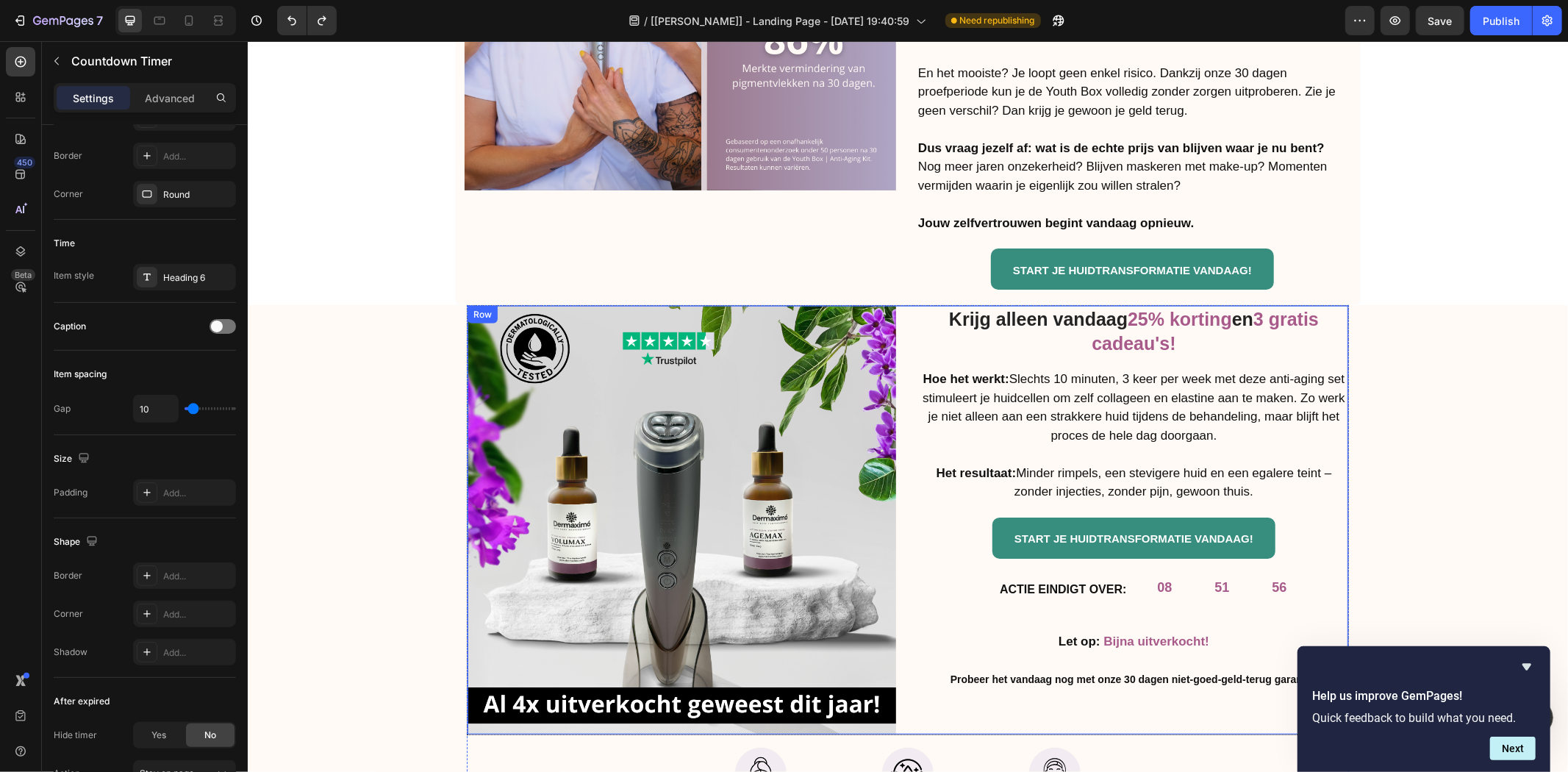
scroll to position [5710, 0]
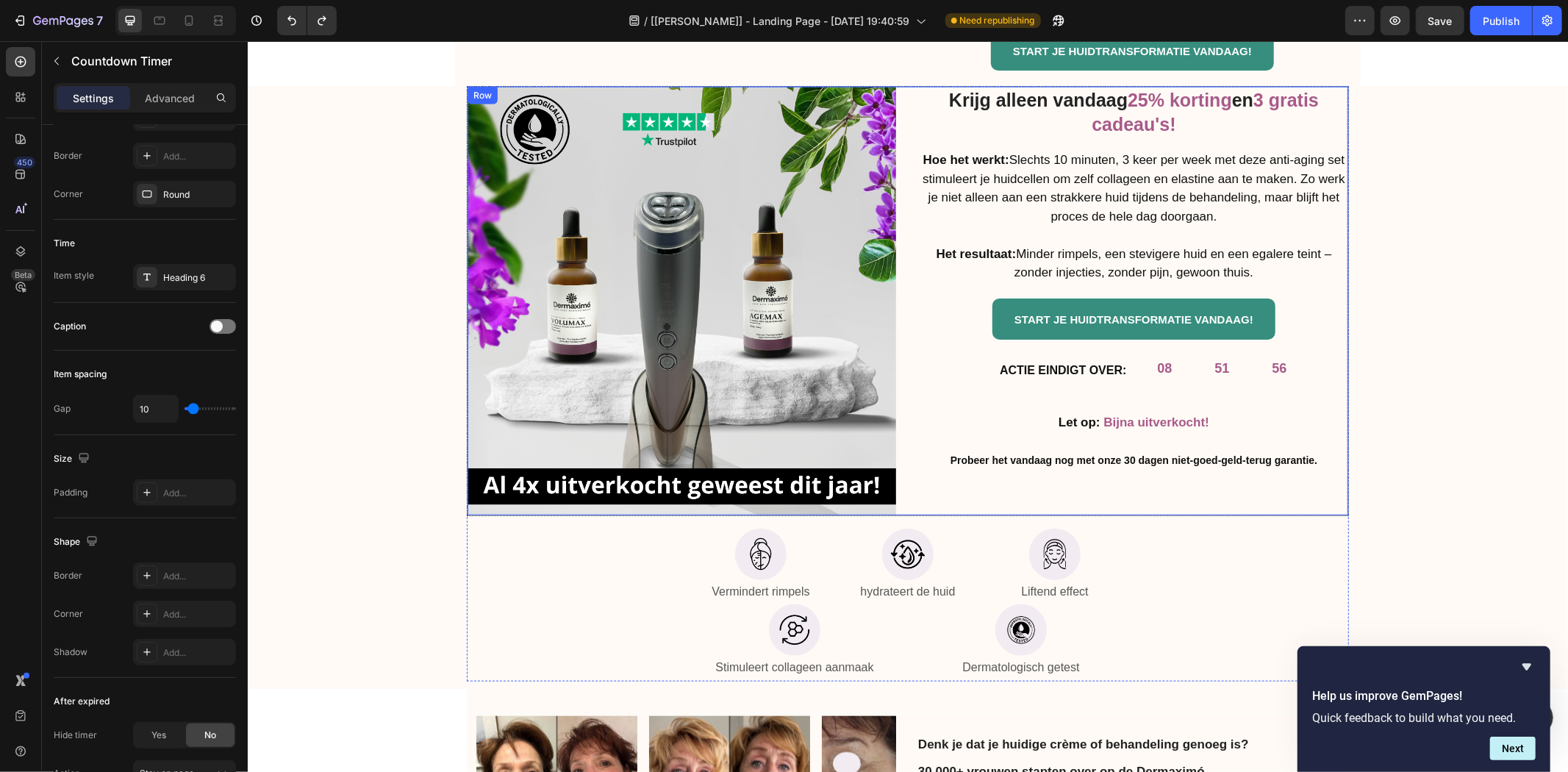
click at [1085, 364] on strong "ACTIE EINDIGT OVER:" at bounding box center [1062, 369] width 126 height 12
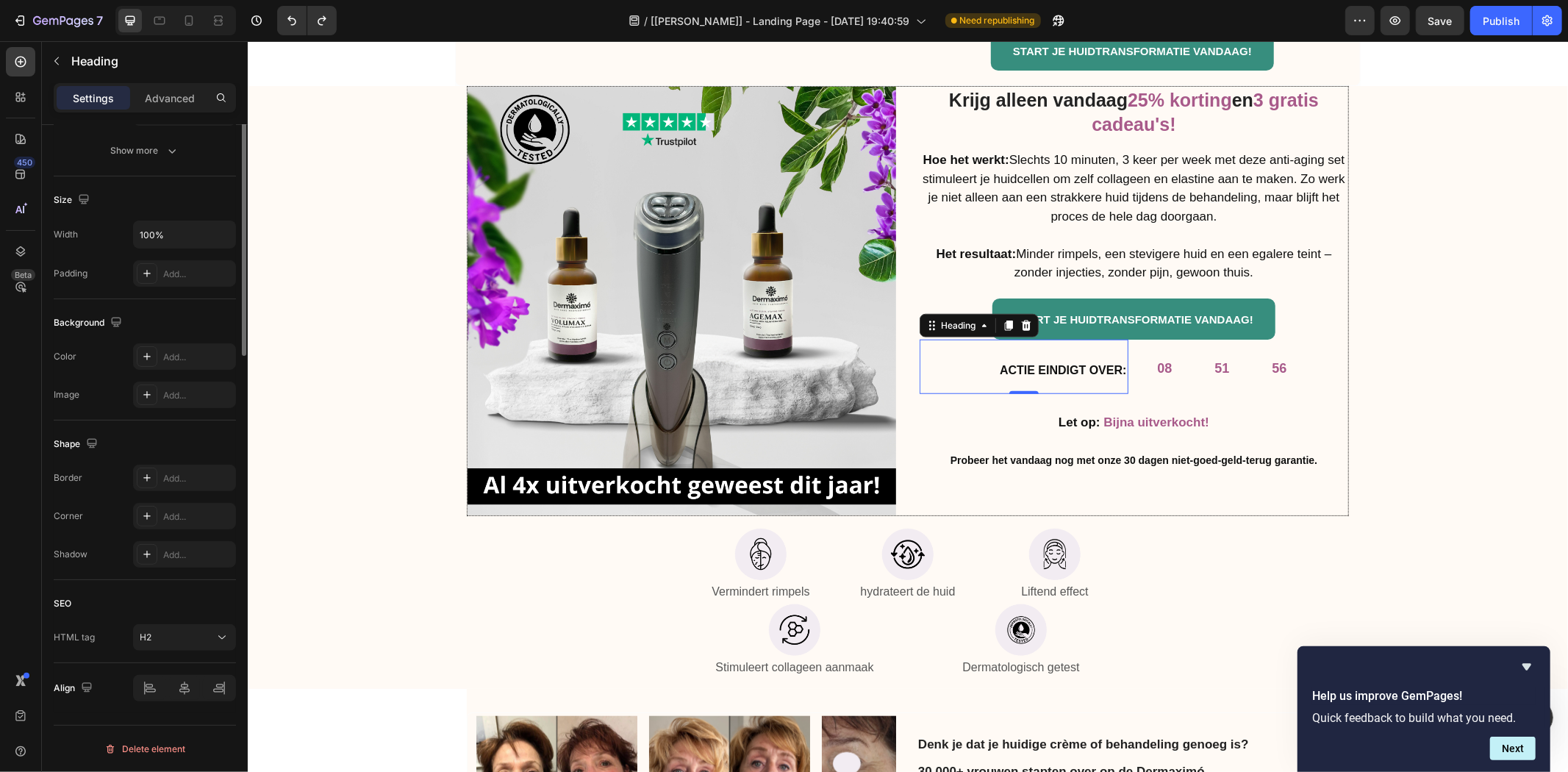
scroll to position [0, 0]
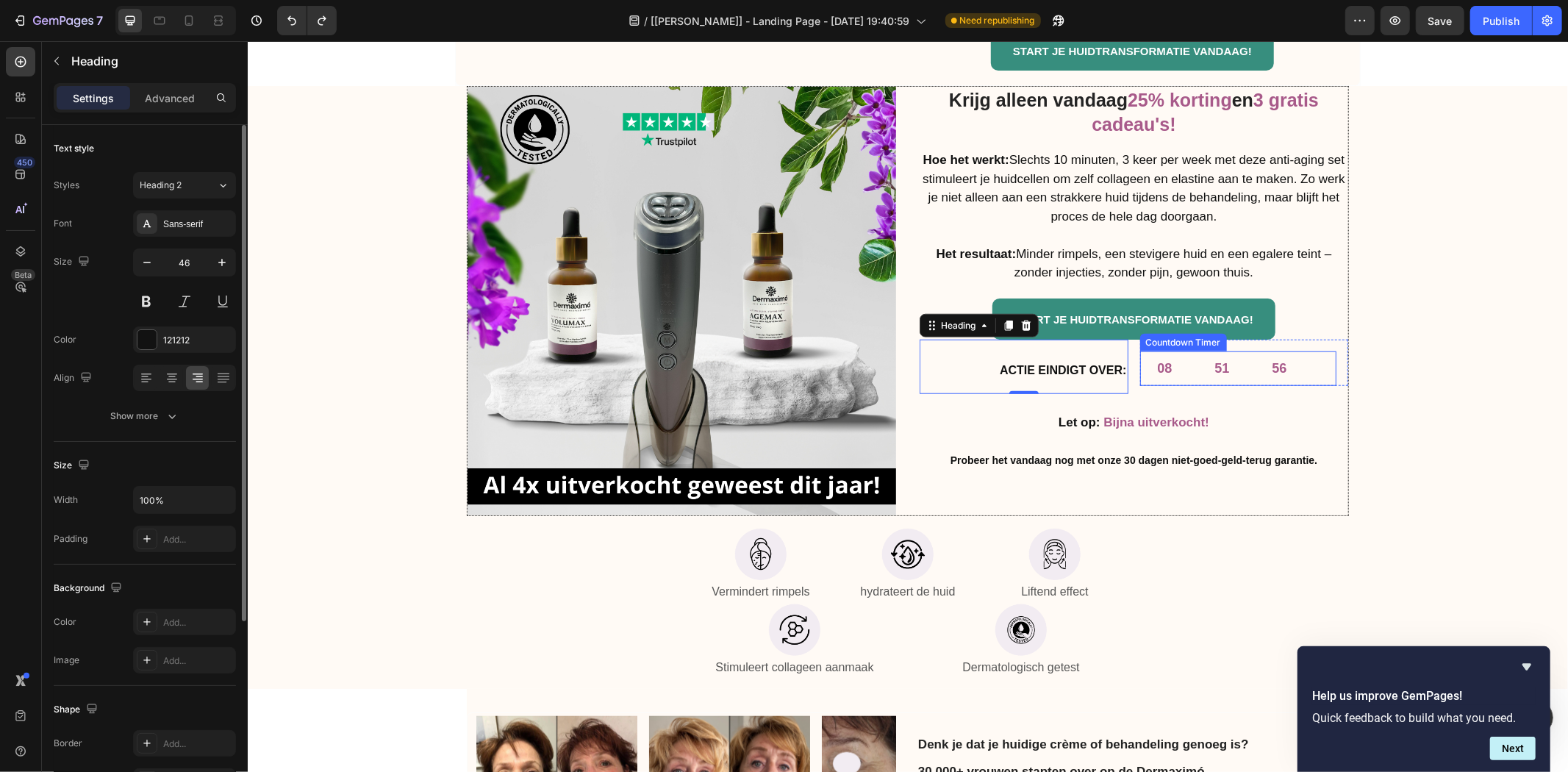
click at [1176, 350] on div "08" at bounding box center [1164, 368] width 50 height 35
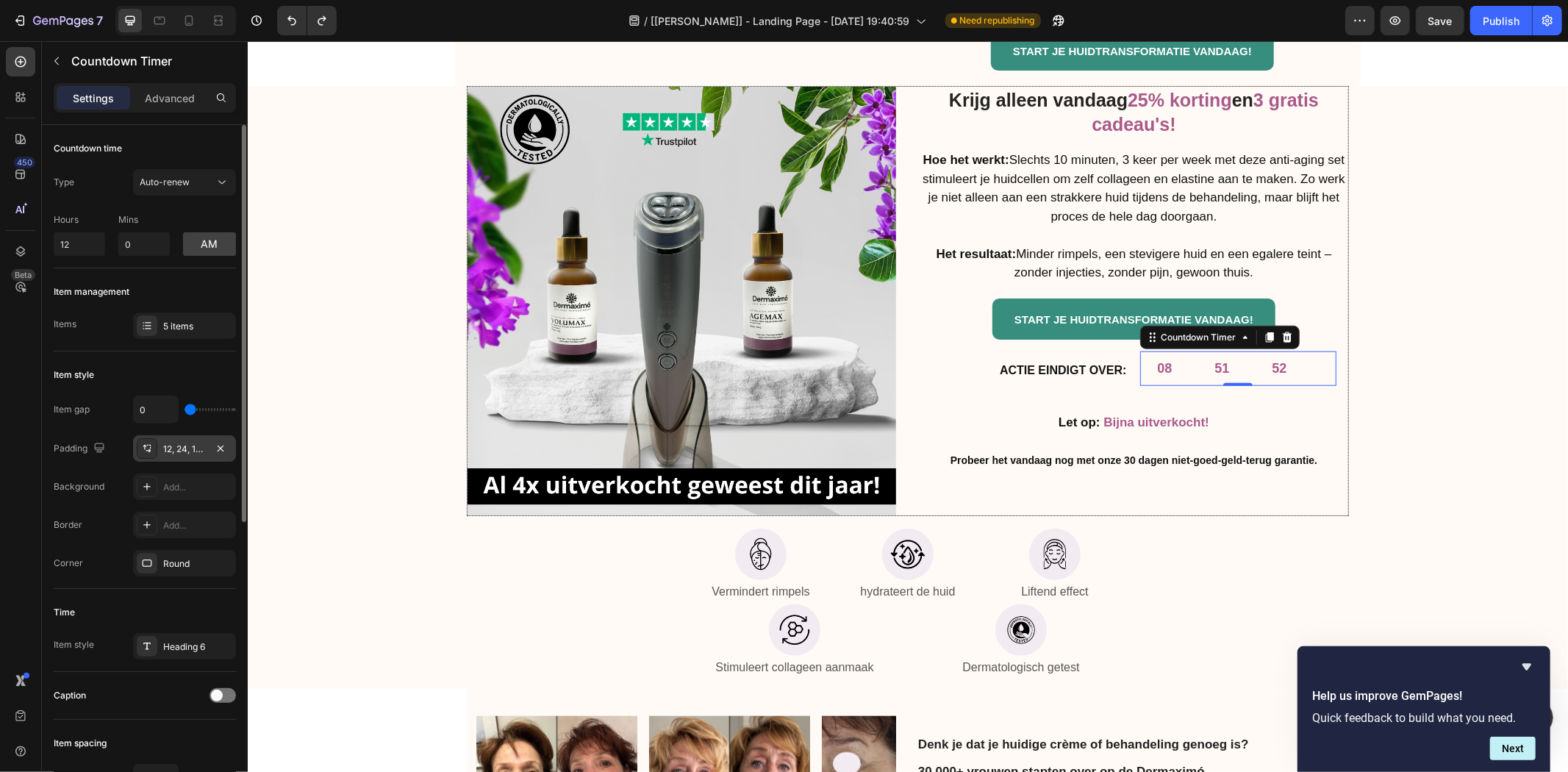
click at [179, 452] on div "12, 24, 12, 24" at bounding box center [185, 450] width 43 height 13
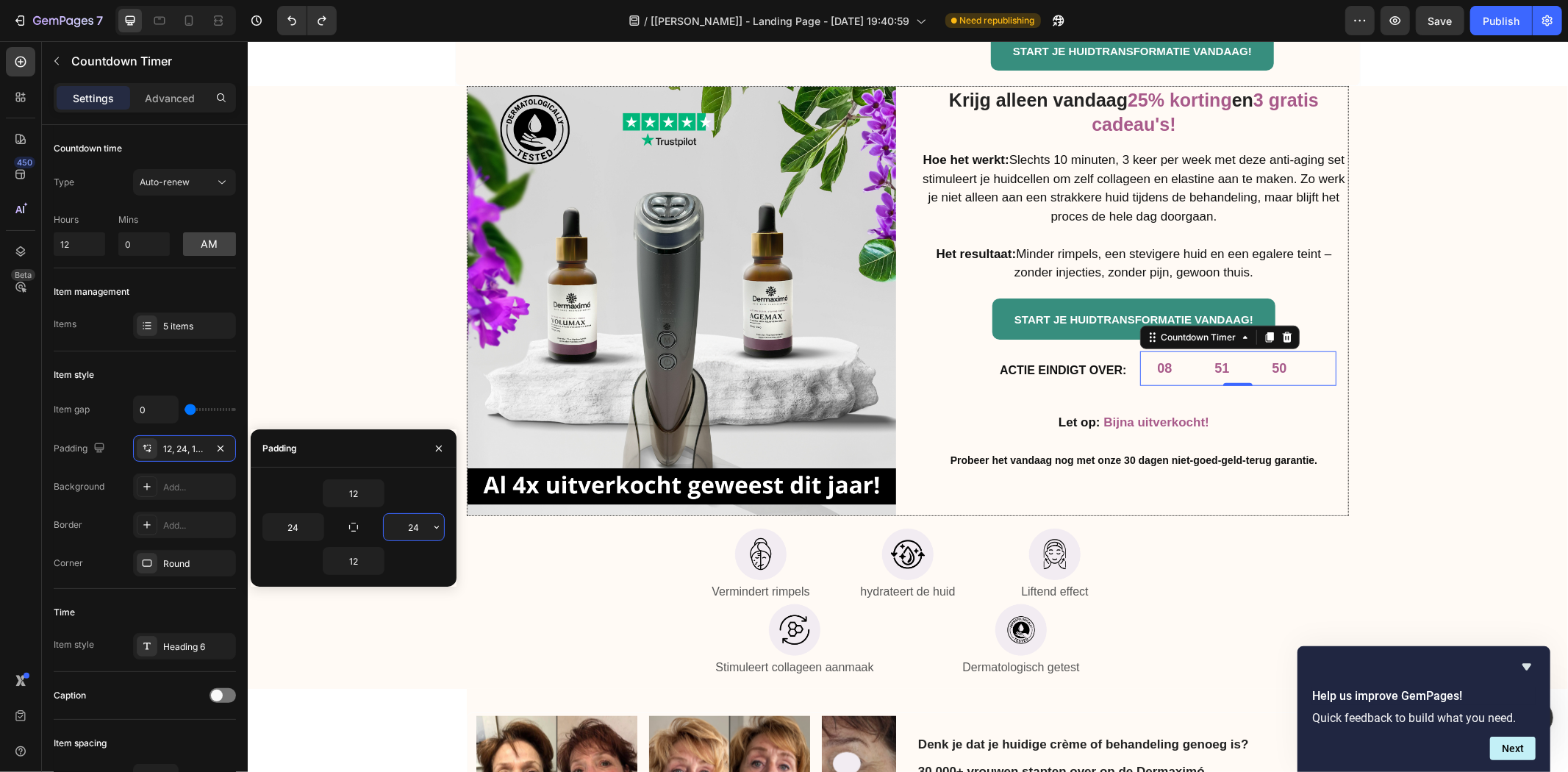
click at [423, 525] on input "24" at bounding box center [413, 527] width 60 height 26
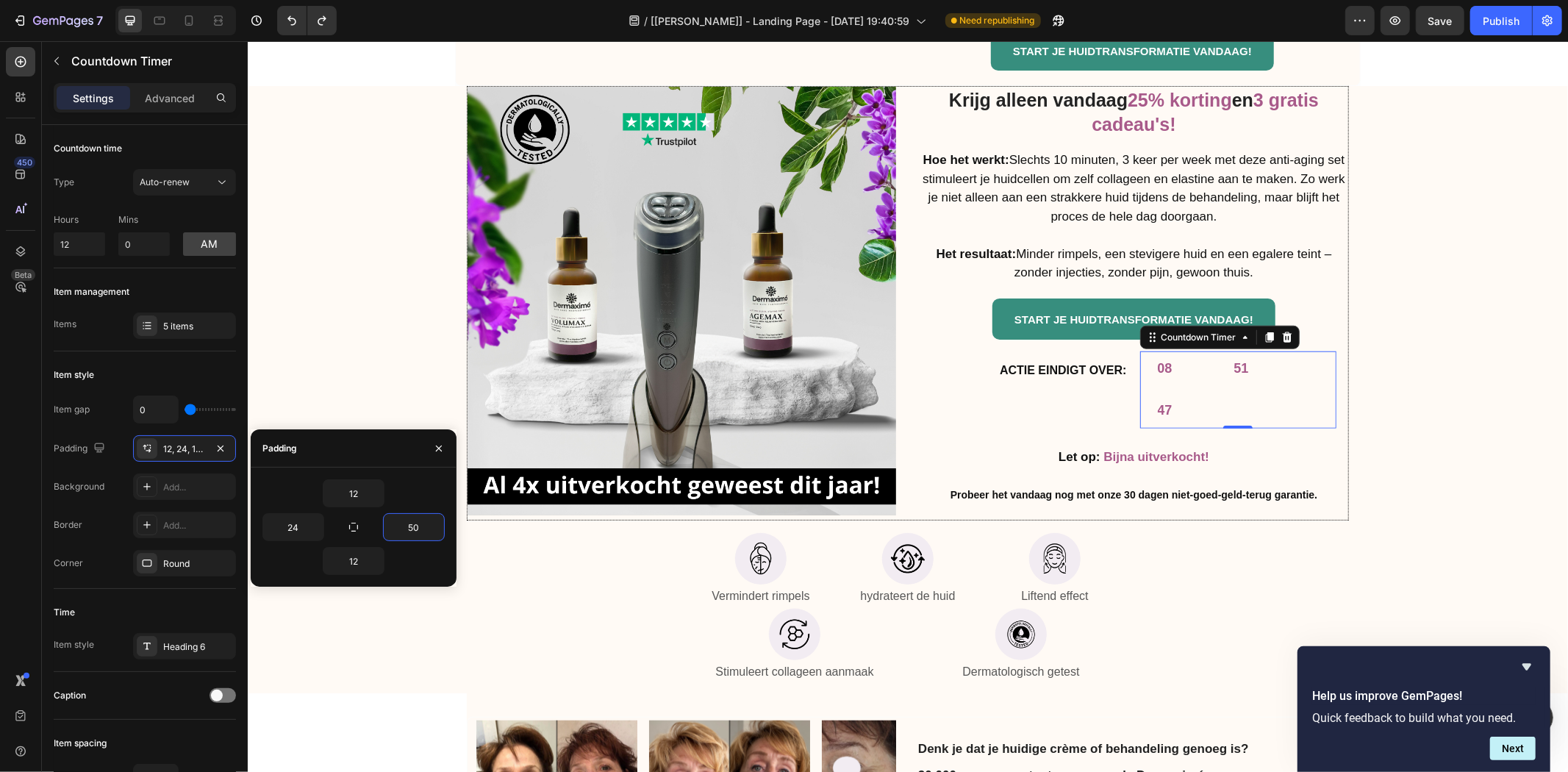
type input "5"
type input "4"
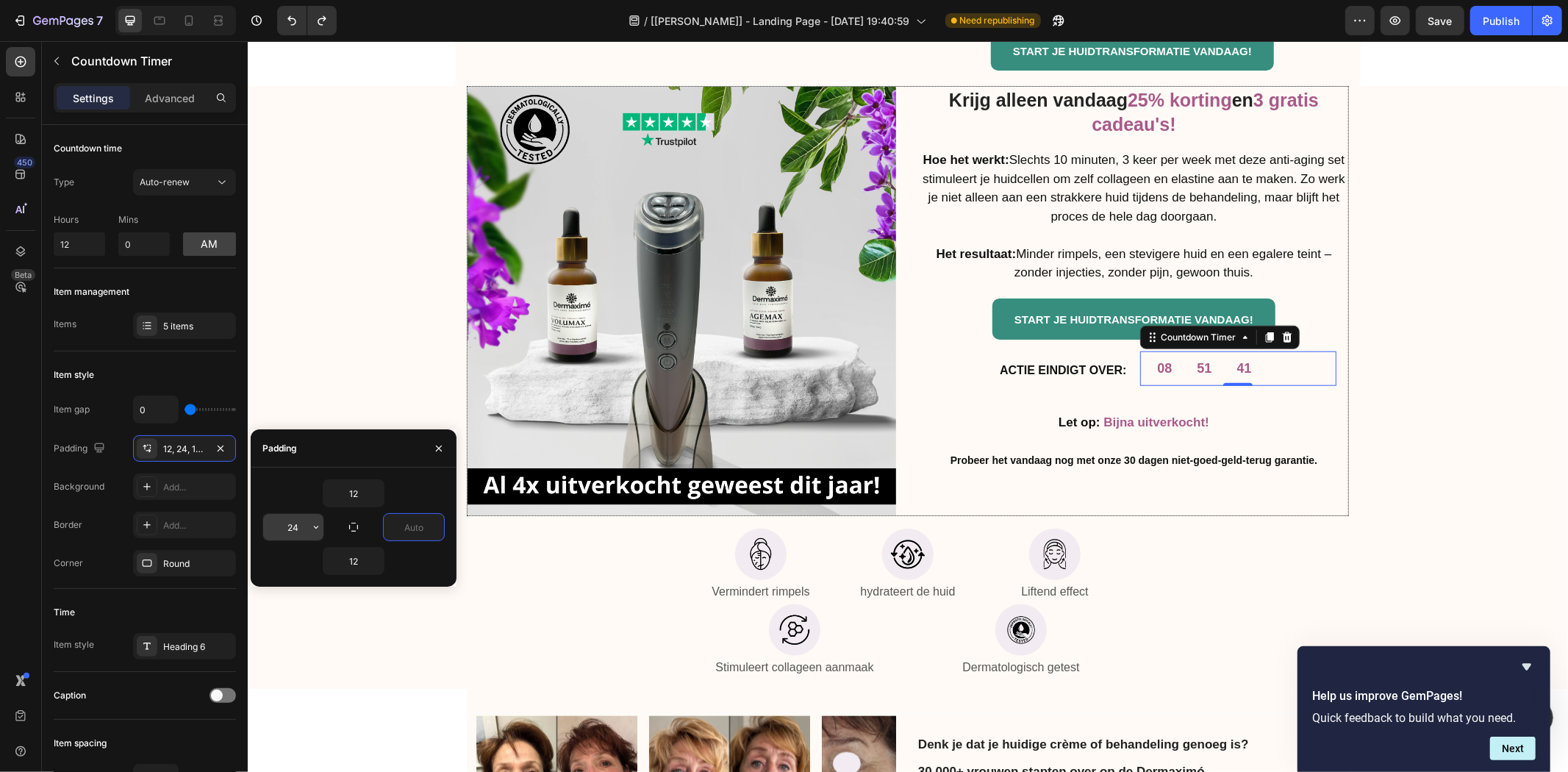
click at [295, 522] on input "24" at bounding box center [293, 527] width 60 height 26
type input "0"
click at [294, 570] on div "12" at bounding box center [354, 561] width 183 height 28
click at [290, 18] on icon "Undo/Redo" at bounding box center [292, 21] width 9 height 10
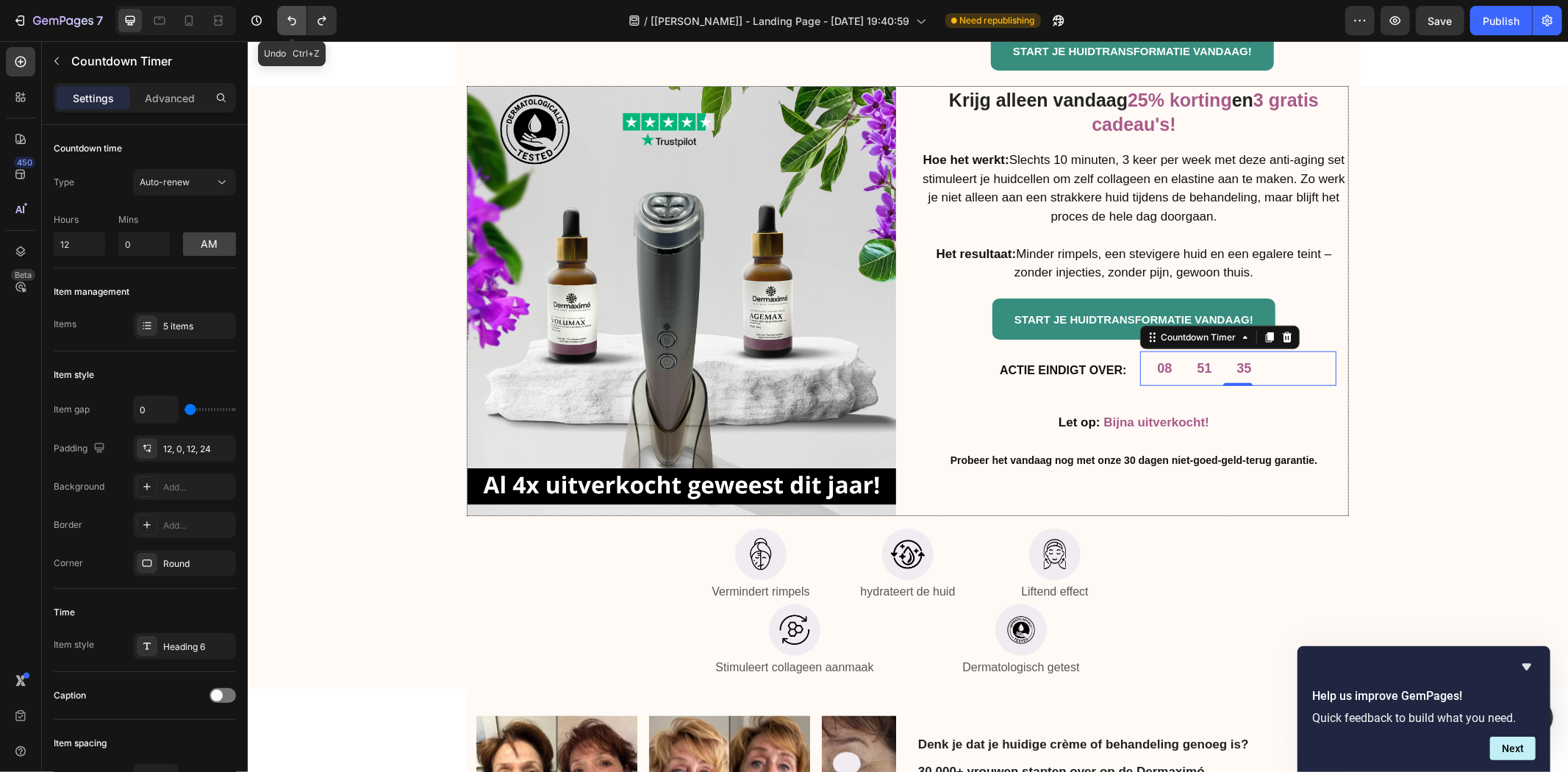
click at [290, 18] on icon "Undo/Redo" at bounding box center [292, 21] width 9 height 10
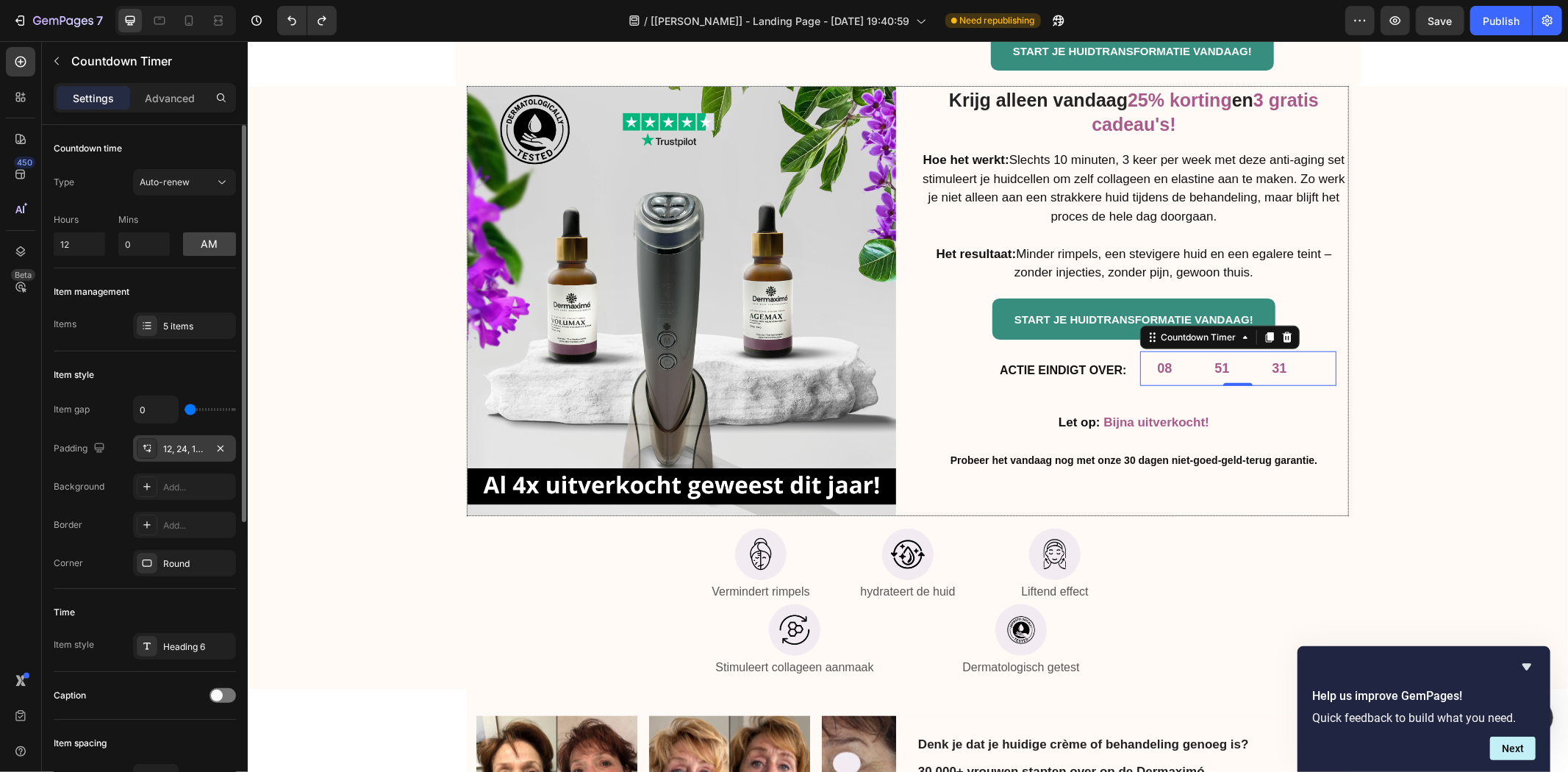
click at [179, 451] on div "12, 24, 12, 24" at bounding box center [185, 450] width 43 height 13
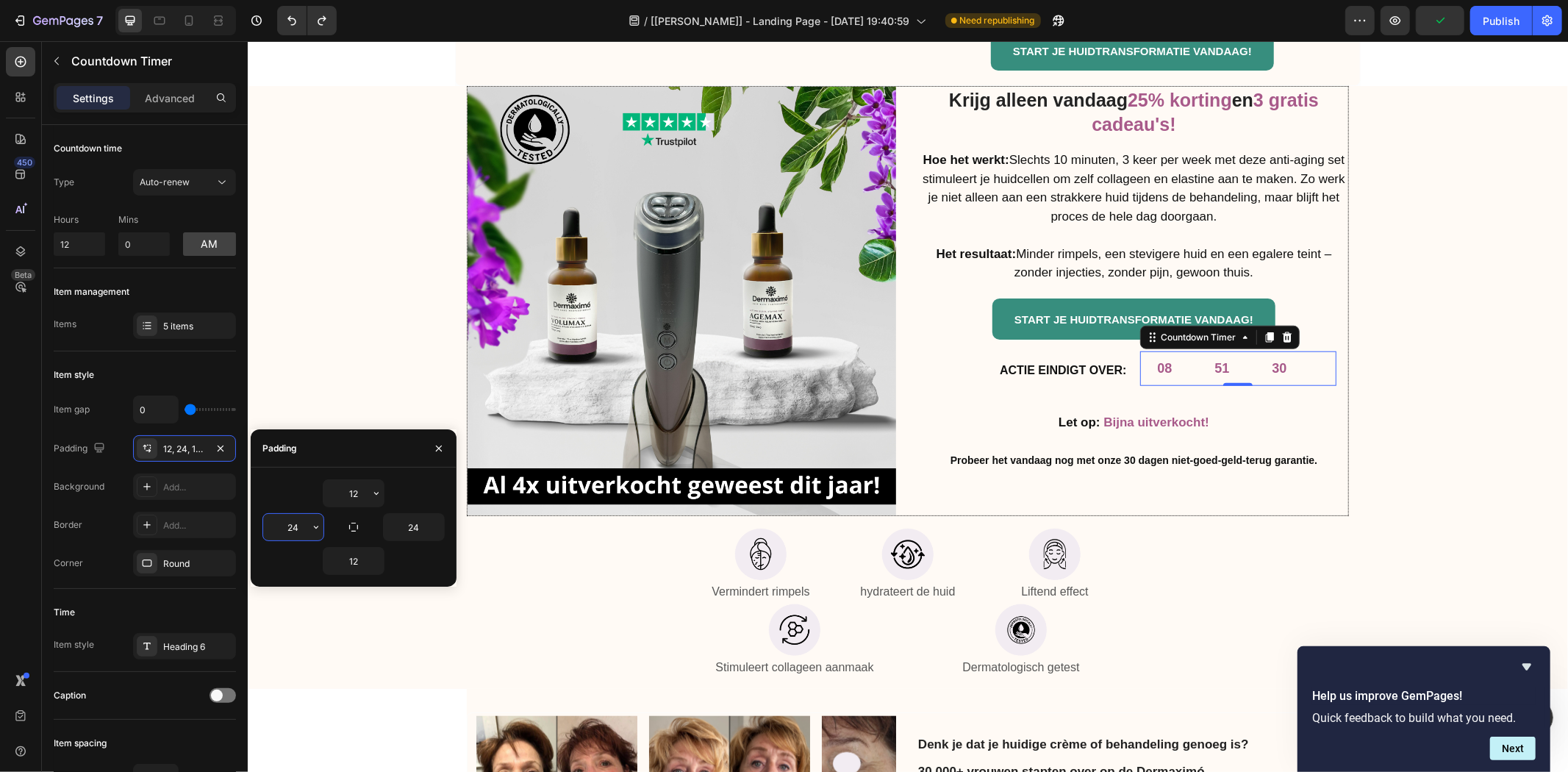
click at [292, 526] on input "24" at bounding box center [293, 527] width 60 height 26
type input "1"
click at [413, 527] on input "24" at bounding box center [413, 527] width 60 height 26
click at [291, 517] on input "0" at bounding box center [293, 527] width 60 height 26
click at [309, 493] on div "12" at bounding box center [354, 493] width 183 height 28
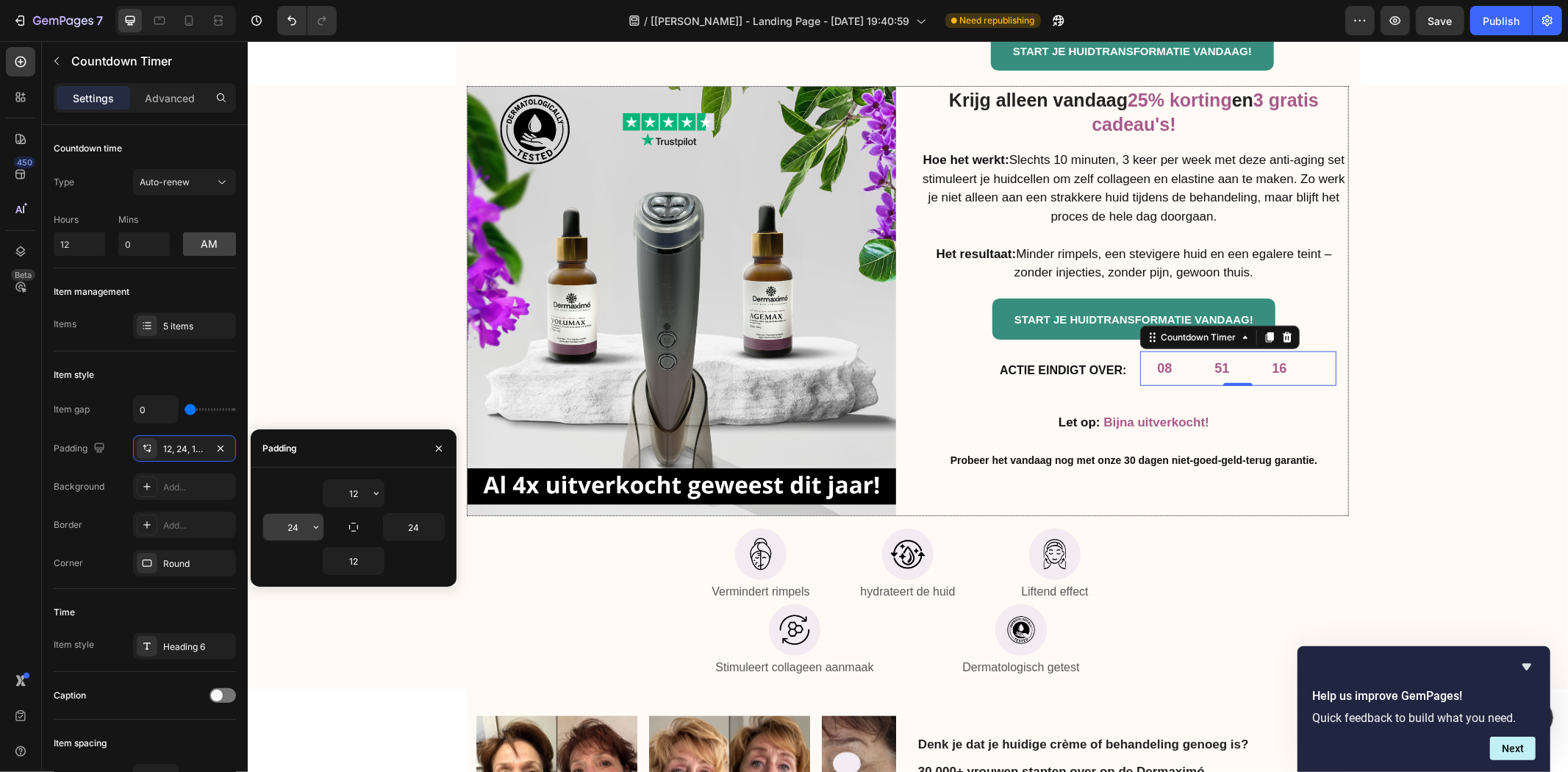
click at [294, 531] on input "24" at bounding box center [293, 527] width 60 height 26
type input "2"
type input "12"
click at [415, 538] on input "24" at bounding box center [413, 527] width 60 height 26
click at [356, 532] on icon "button" at bounding box center [354, 527] width 12 height 12
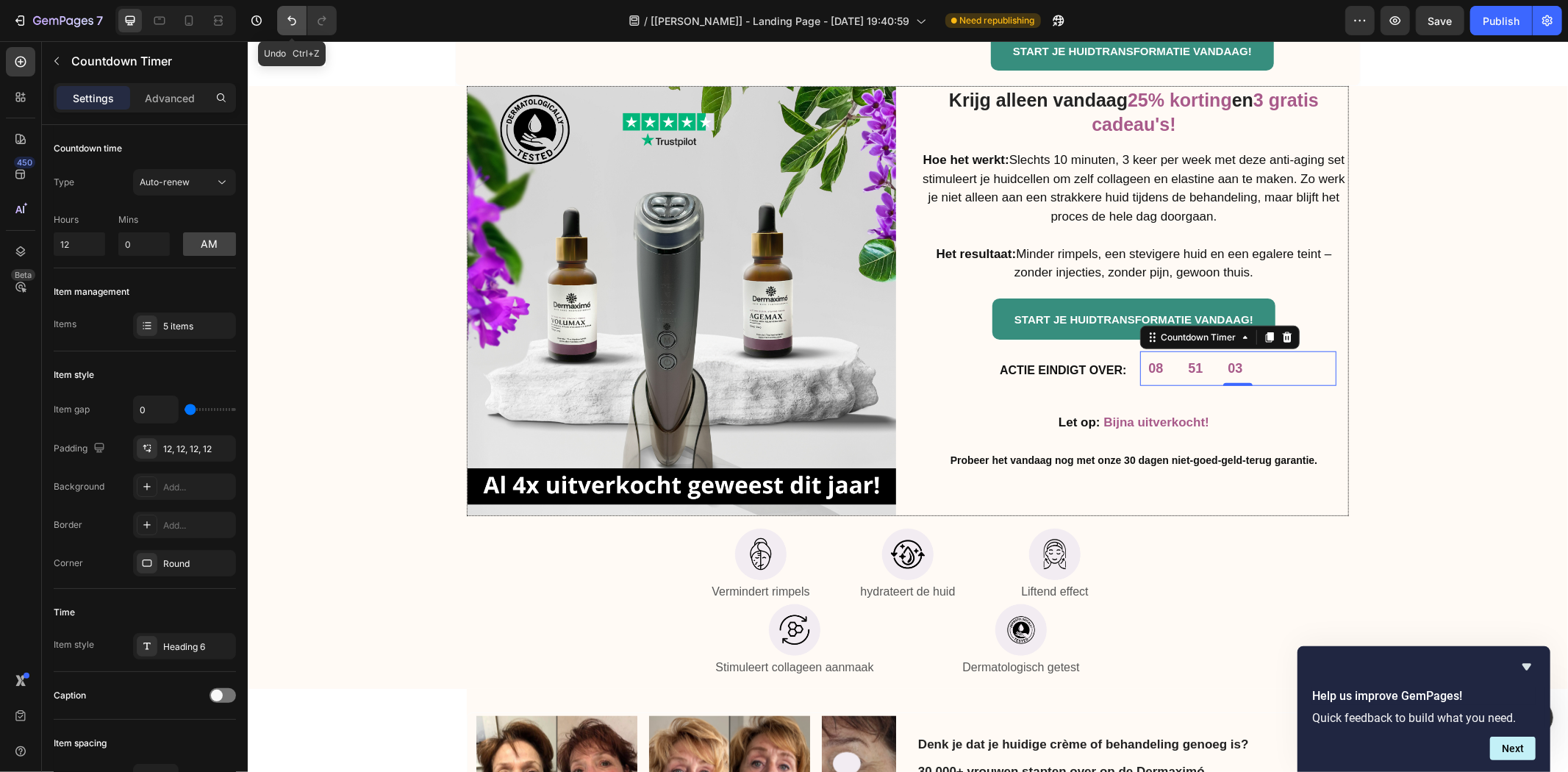
click at [287, 8] on button "Undo/Redo" at bounding box center [292, 21] width 30 height 30
click at [289, 13] on icon "Undo/Redo" at bounding box center [292, 21] width 15 height 15
type input "24"
click at [289, 13] on icon "Undo/Redo" at bounding box center [292, 21] width 15 height 15
type input "24"
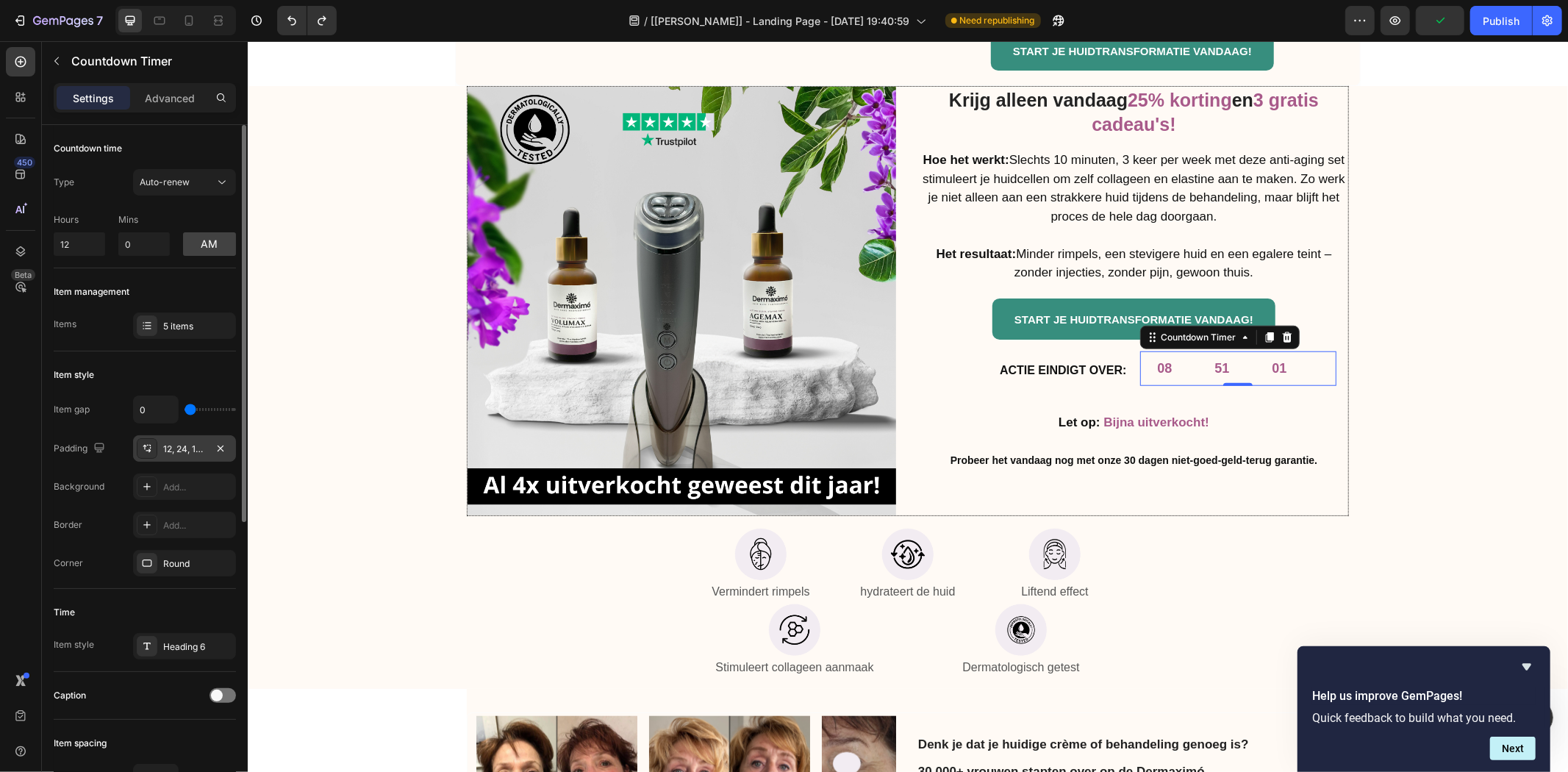
click at [174, 461] on div "12, 24, 12, 24" at bounding box center [184, 449] width 103 height 26
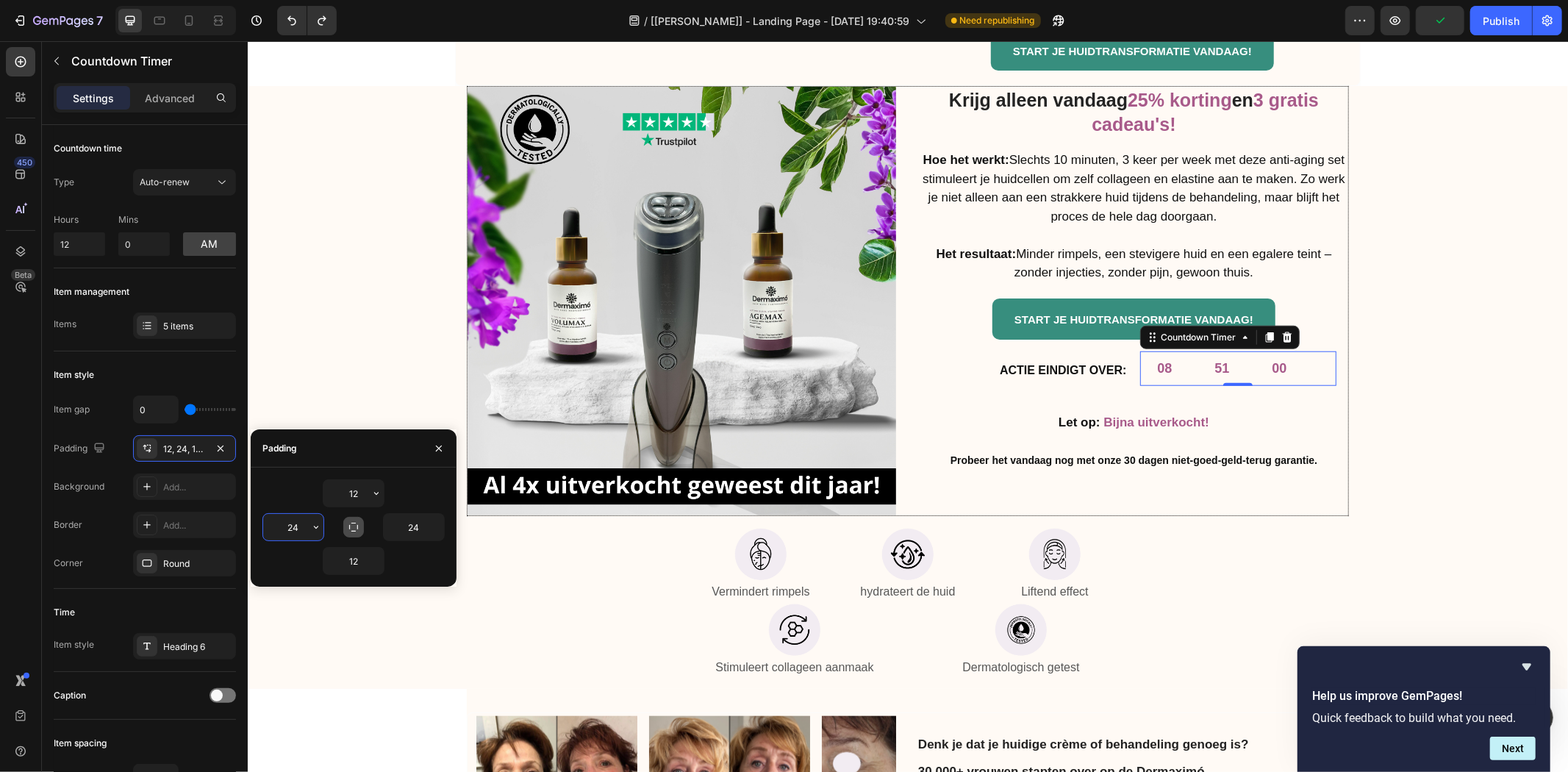
click at [290, 520] on input "24" at bounding box center [293, 527] width 60 height 26
type input "10"
click at [401, 528] on input "24" at bounding box center [413, 527] width 60 height 26
type input "2"
type input "10"
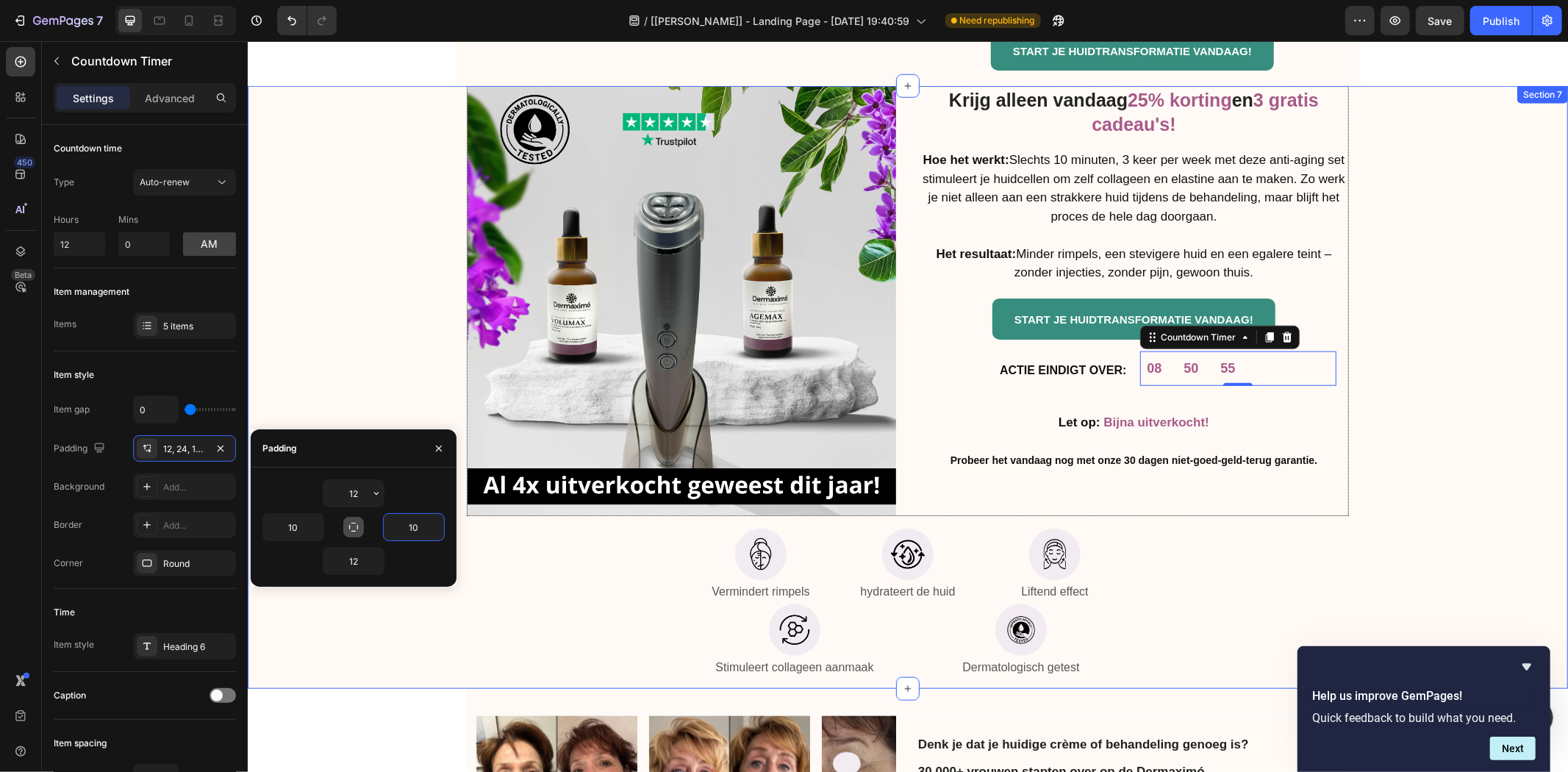
click at [390, 637] on div "Krijg alleen vandaag 25% korting en 3 gratis cadeau's! Heading Hoe het werkt: S…" at bounding box center [906, 383] width 1298 height 596
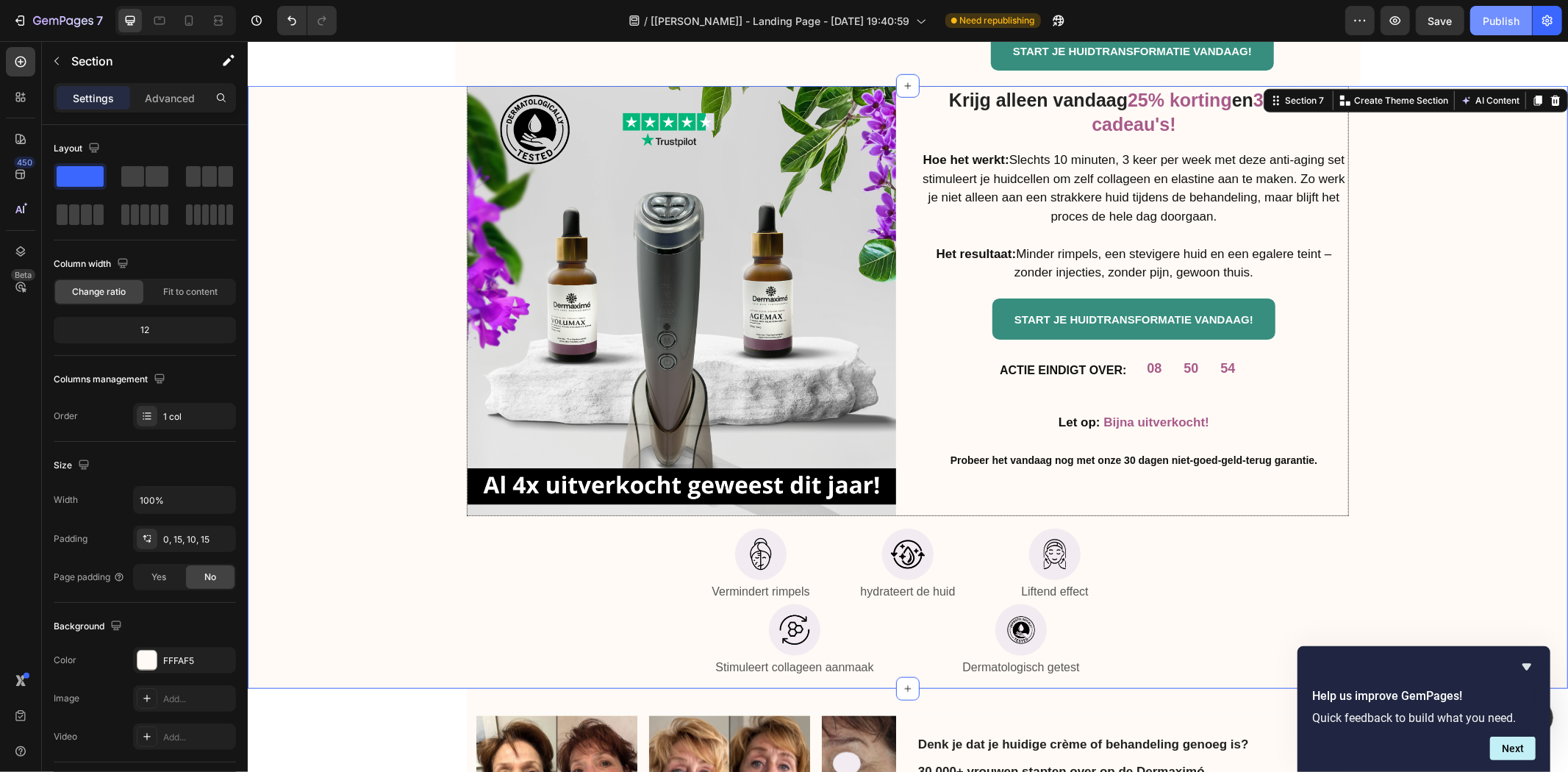
click at [1511, 17] on div "Publish" at bounding box center [1501, 21] width 36 height 16
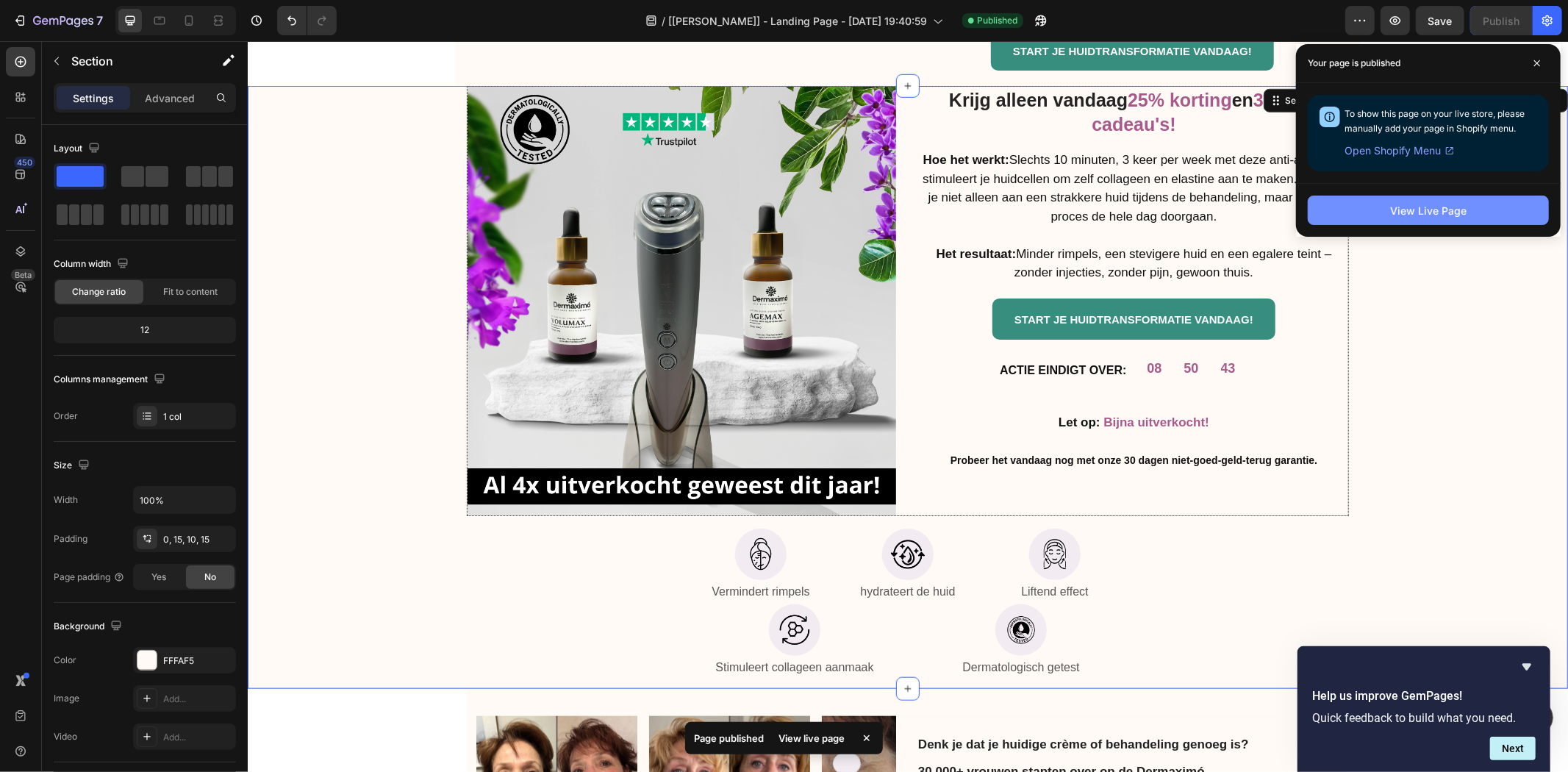
click at [1370, 218] on button "View Live Page" at bounding box center [1428, 211] width 241 height 30
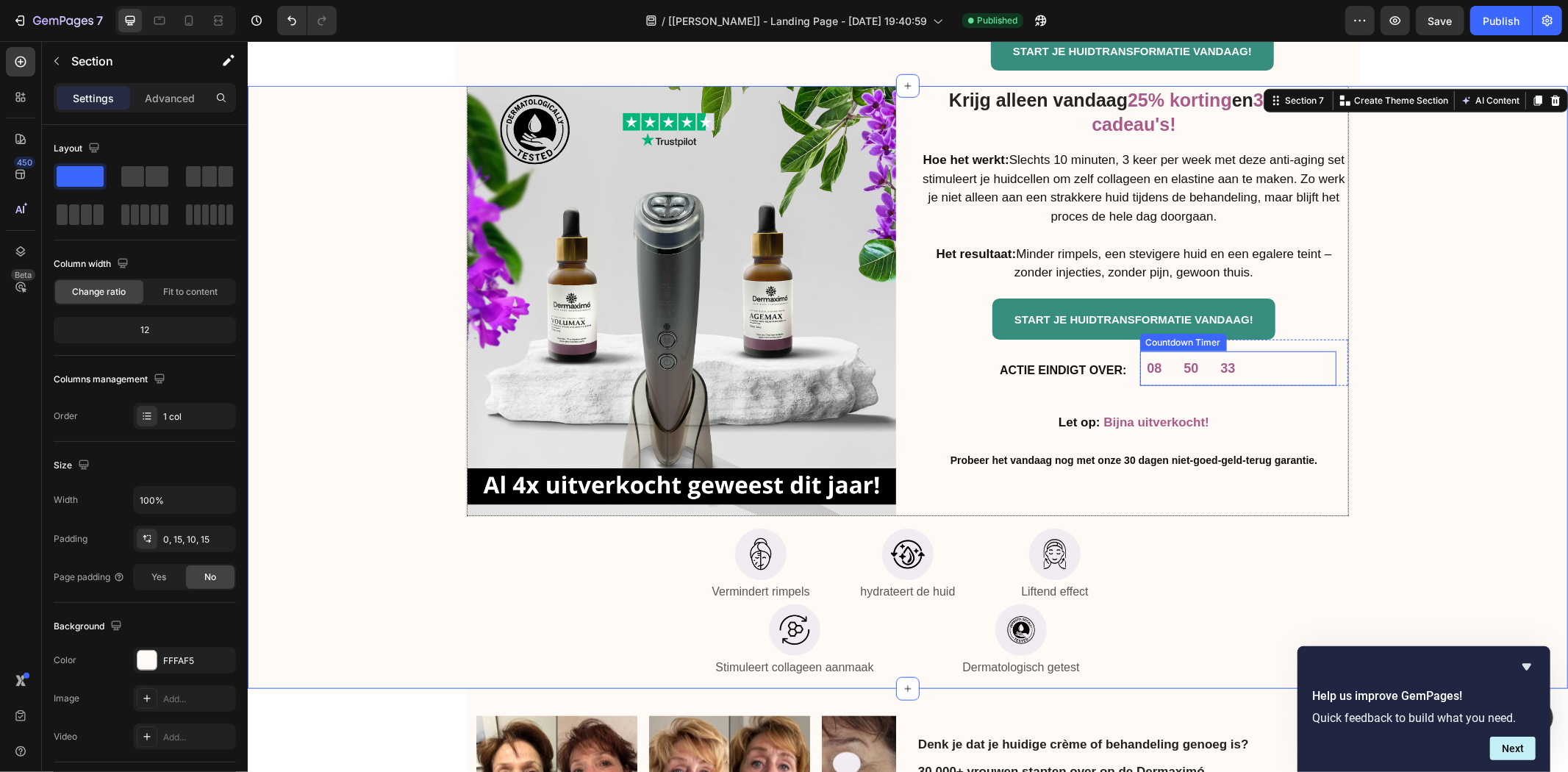
click at [1186, 360] on div "50" at bounding box center [1190, 368] width 15 height 17
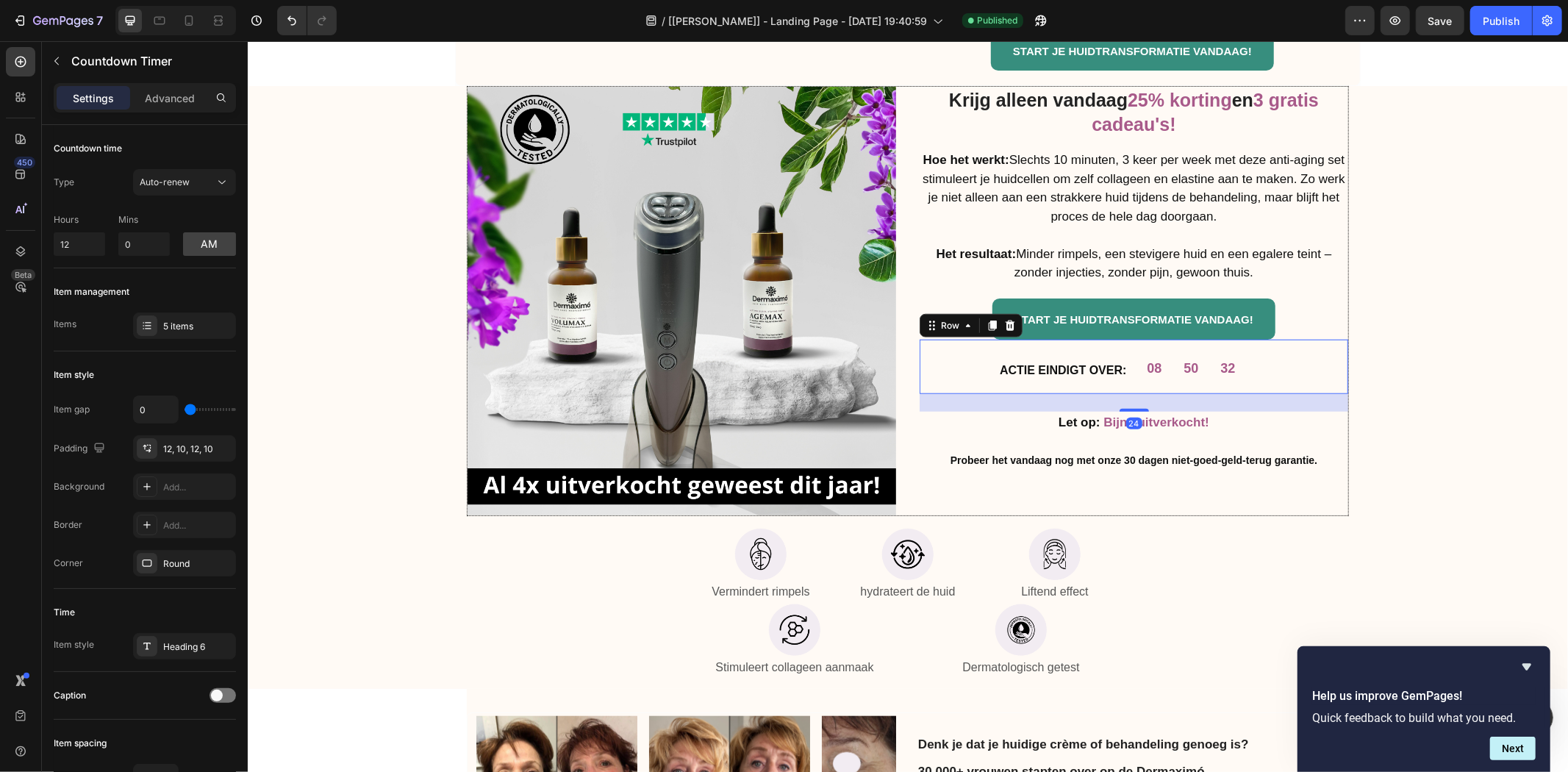
click at [1126, 361] on div "ACTIE EINDIGT OVER: Heading 08 50 32 Countdown Timer Row Row 24" at bounding box center [1133, 366] width 429 height 55
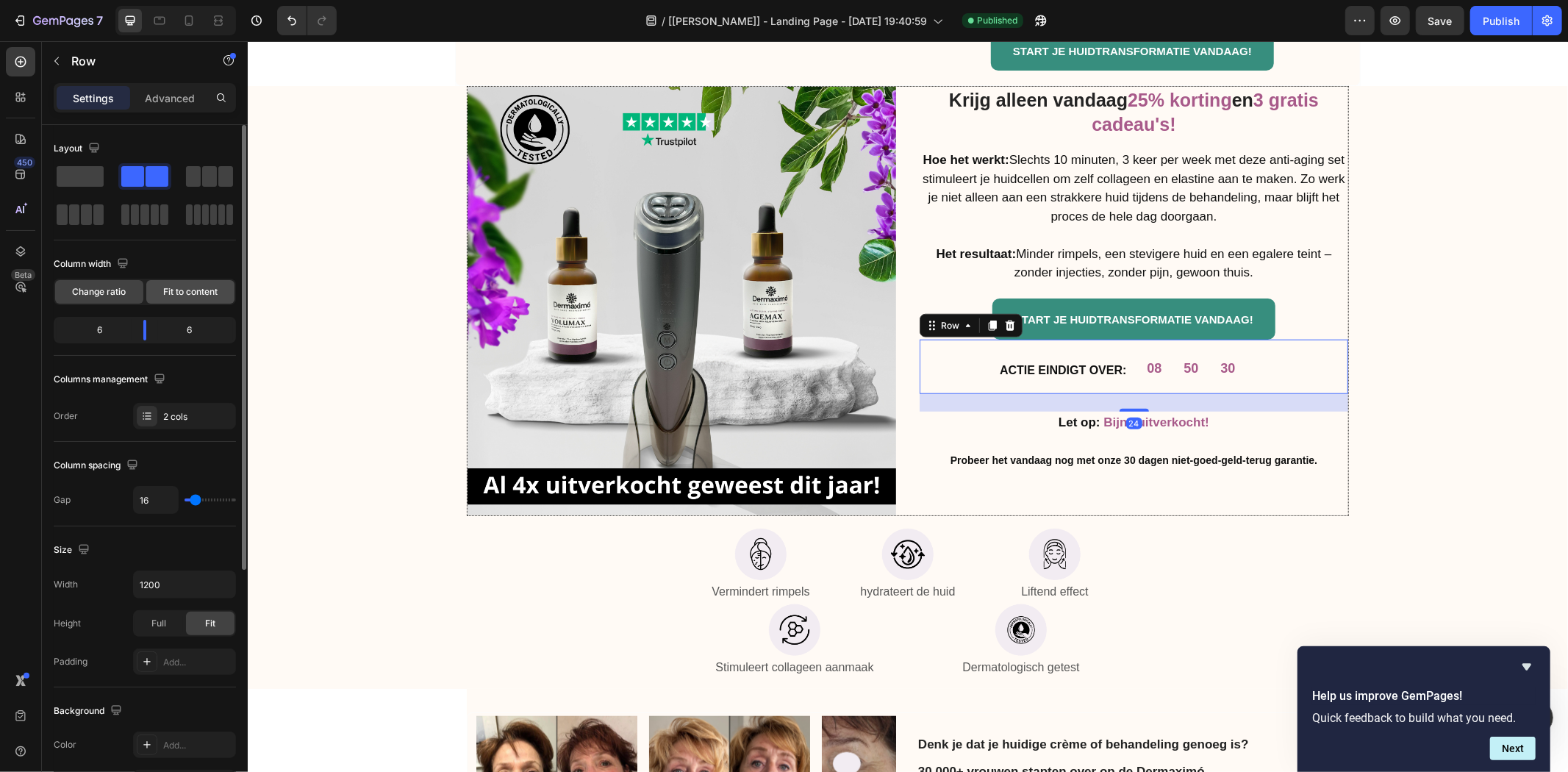
click at [182, 297] on span "Fit to content" at bounding box center [191, 292] width 55 height 13
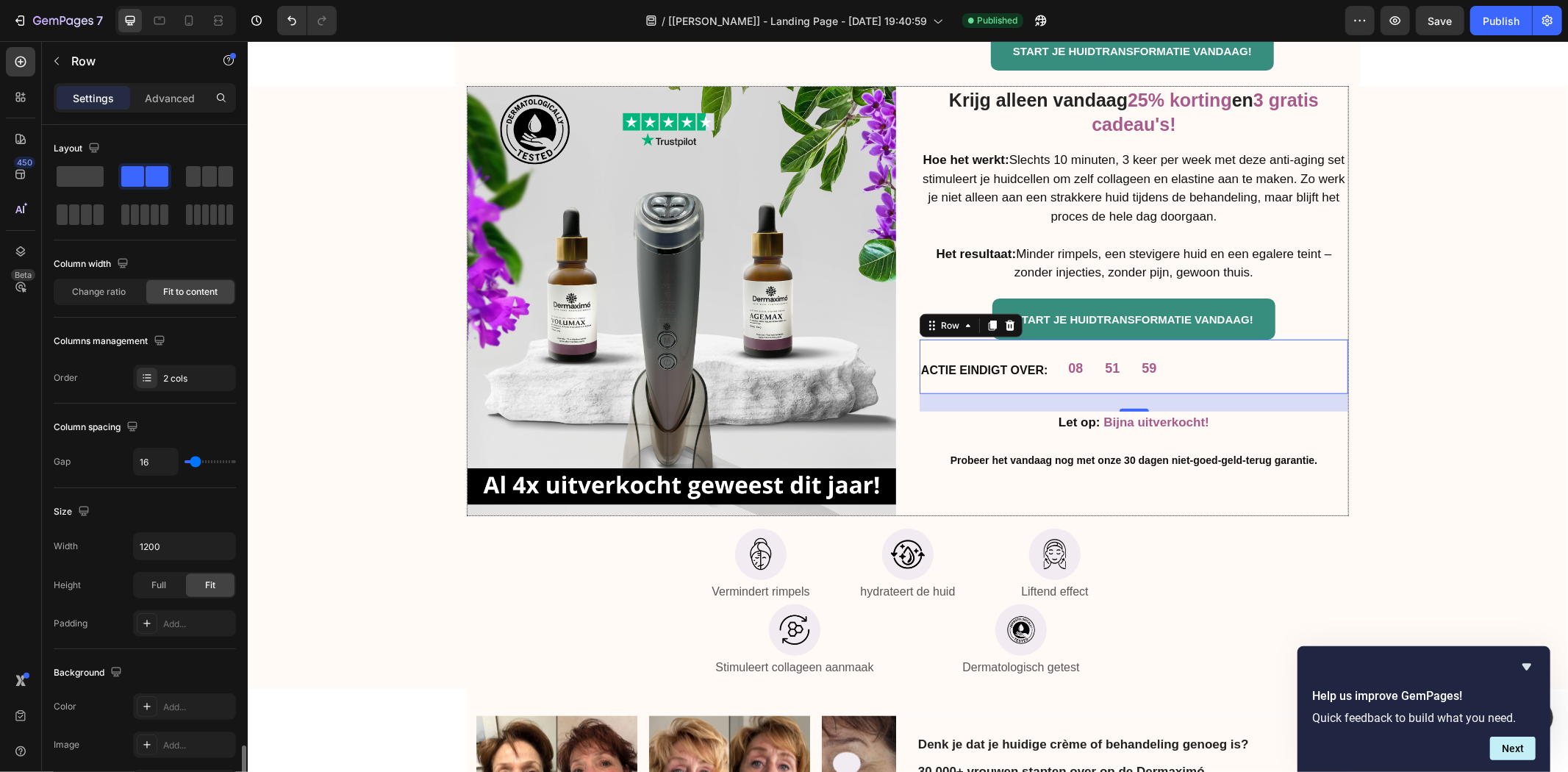
scroll to position [377, 0]
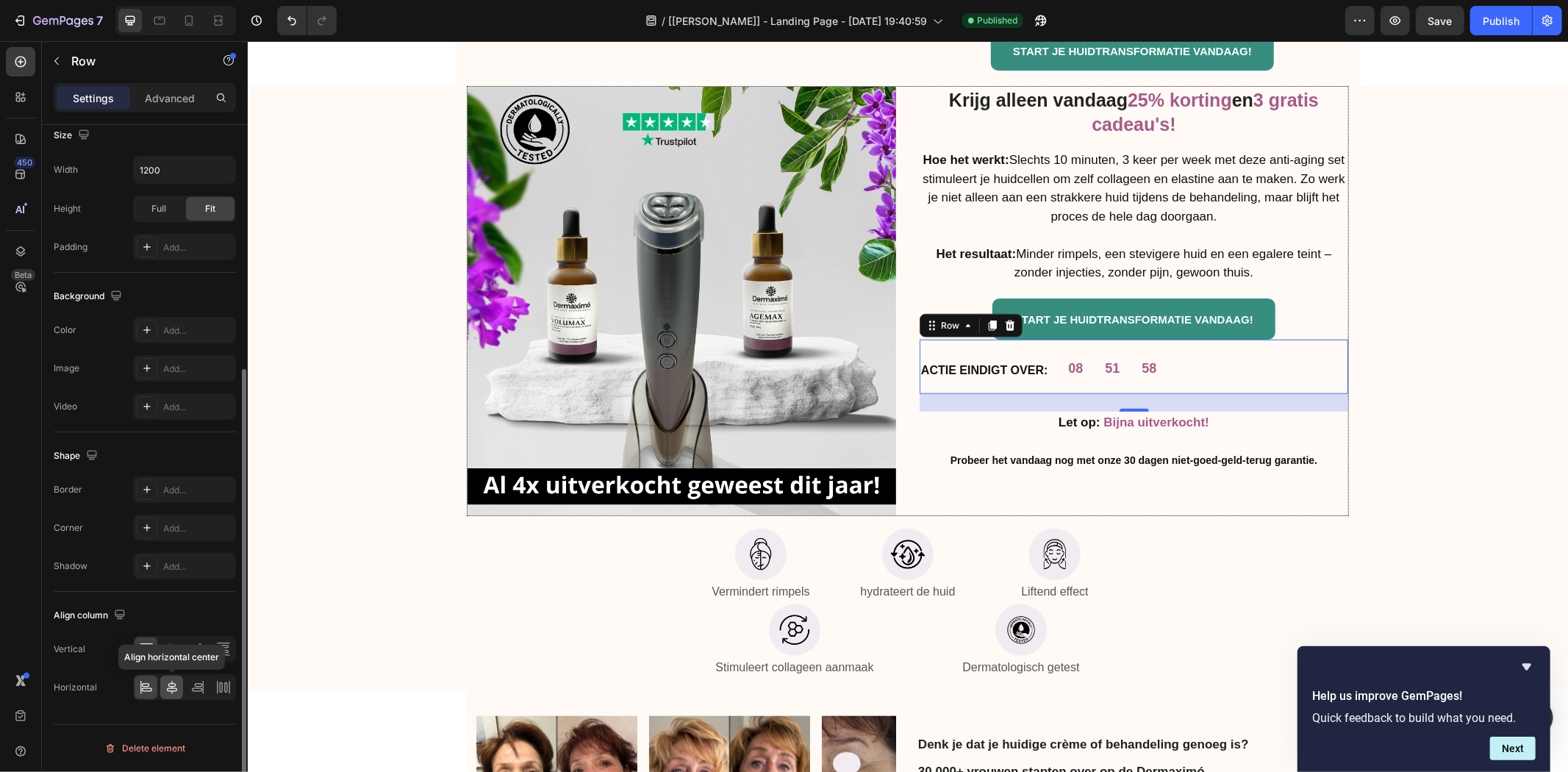
click at [165, 684] on icon at bounding box center [172, 688] width 15 height 15
click at [169, 691] on icon at bounding box center [172, 688] width 15 height 15
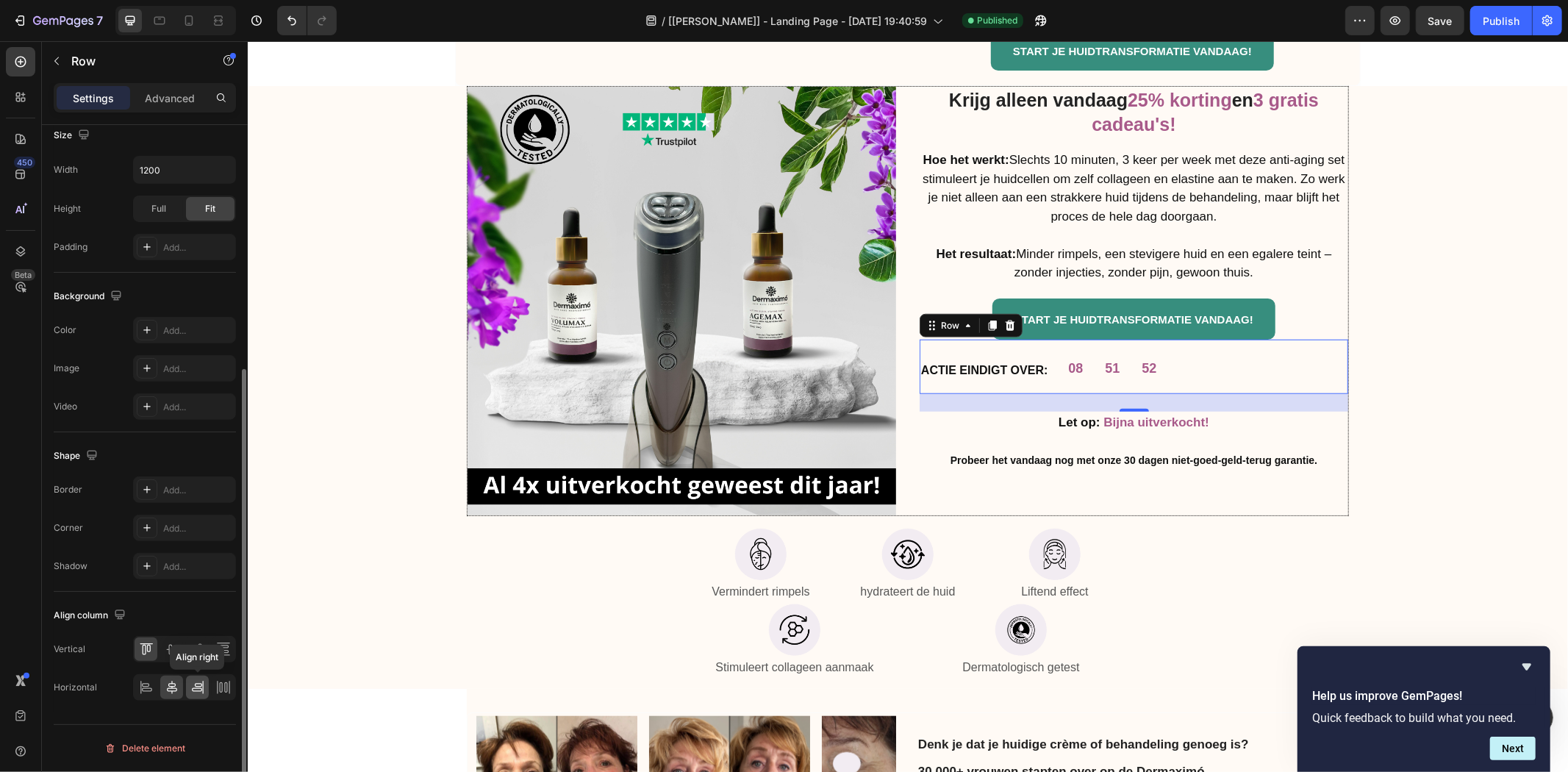
click at [195, 690] on icon at bounding box center [197, 688] width 15 height 15
click at [143, 697] on div at bounding box center [146, 688] width 23 height 23
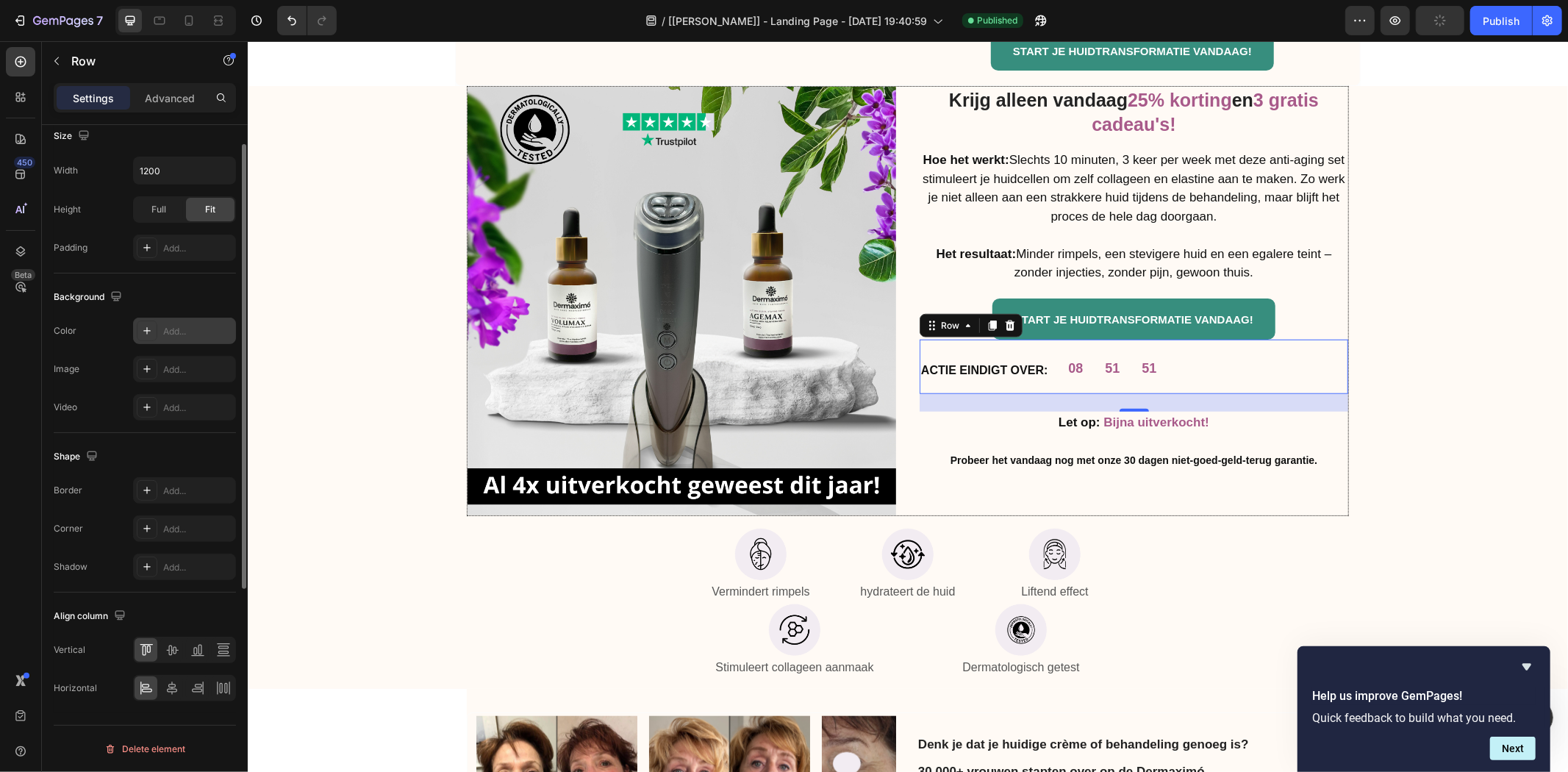
scroll to position [103, 0]
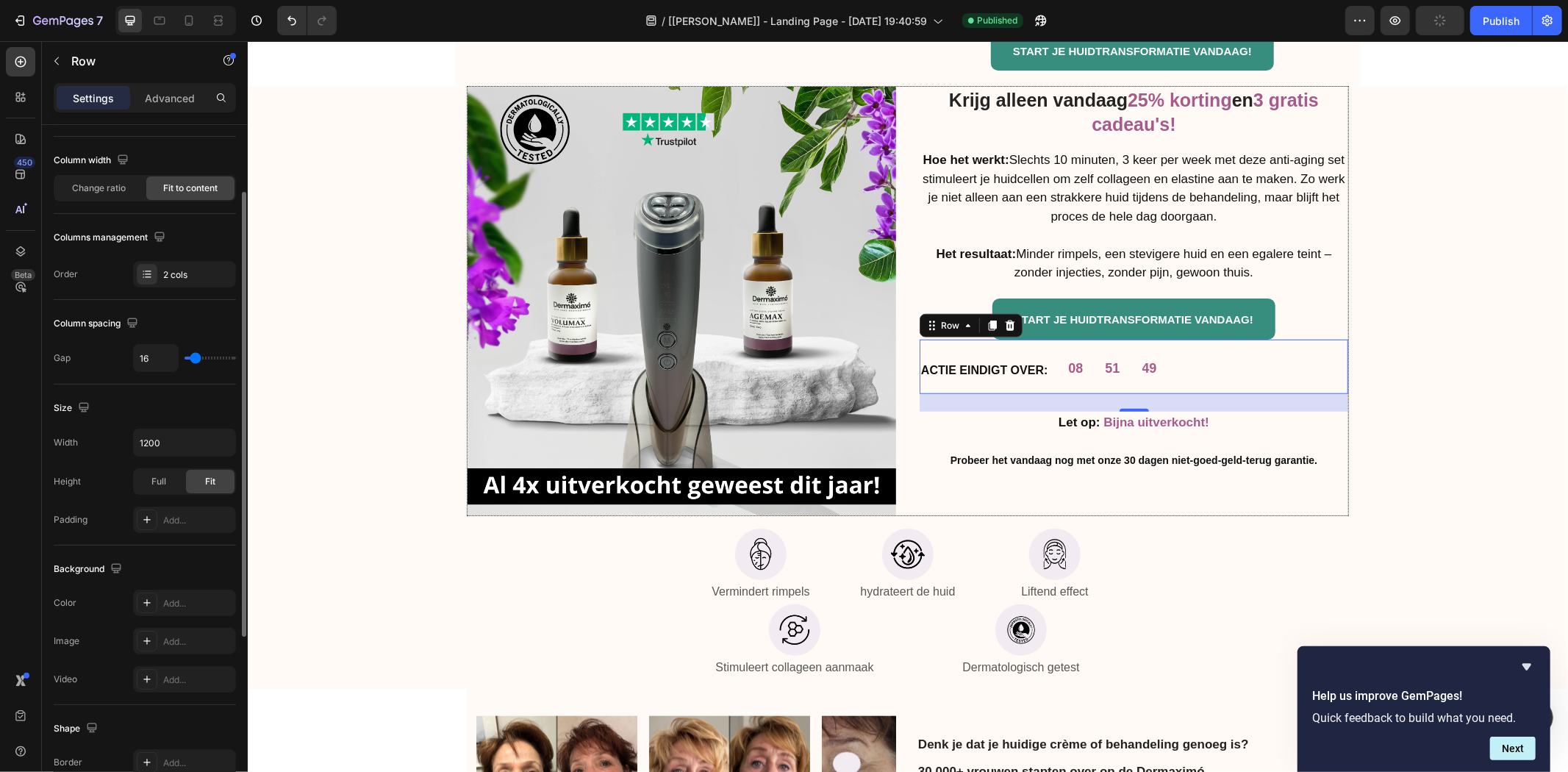
click at [171, 458] on div "Width 1200 Height Full Fit Padding Add..." at bounding box center [145, 481] width 183 height 104
click at [216, 447] on icon "button" at bounding box center [222, 443] width 15 height 15
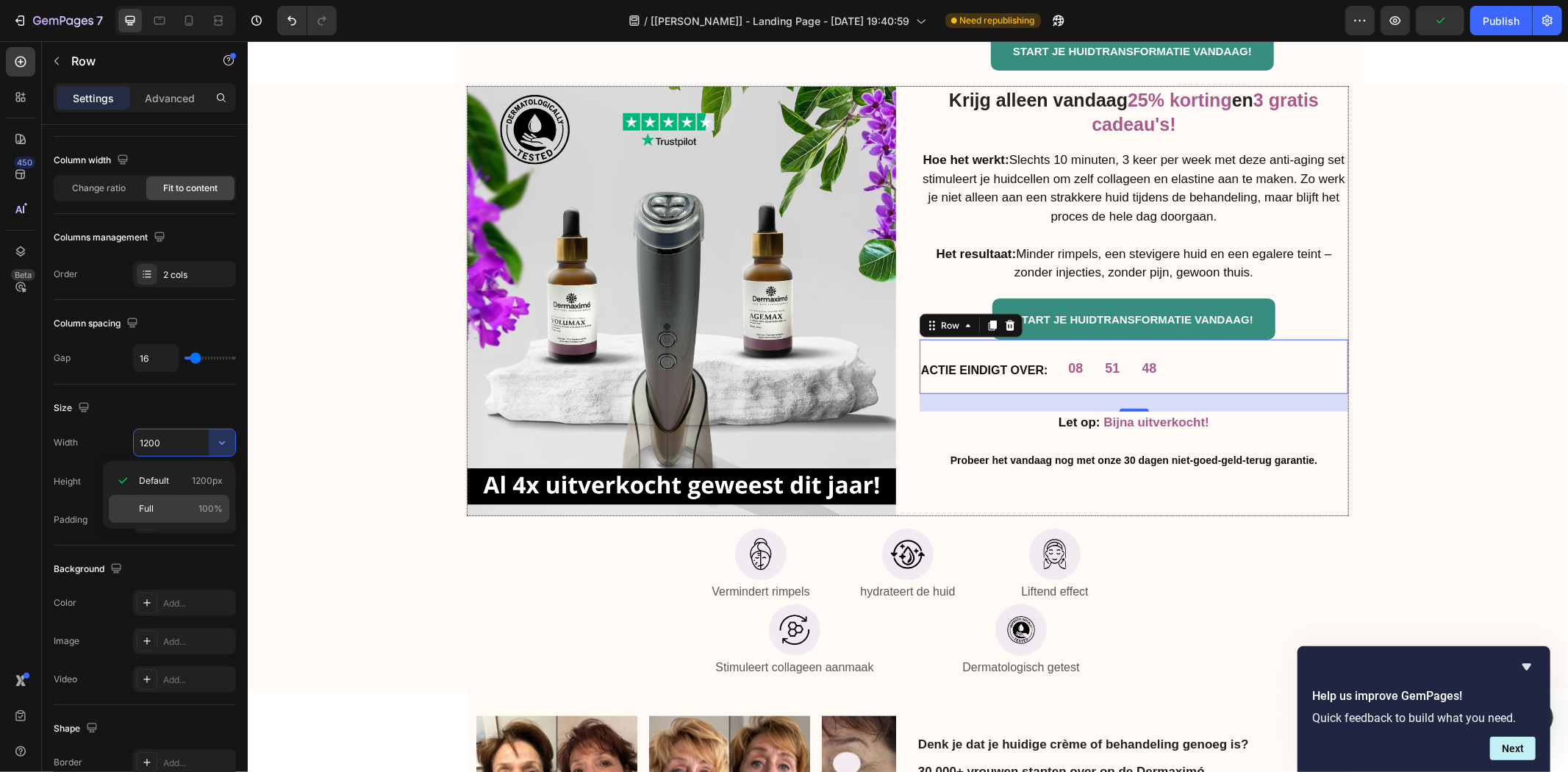
click at [191, 512] on p "Full 100%" at bounding box center [180, 509] width 83 height 13
type input "100%"
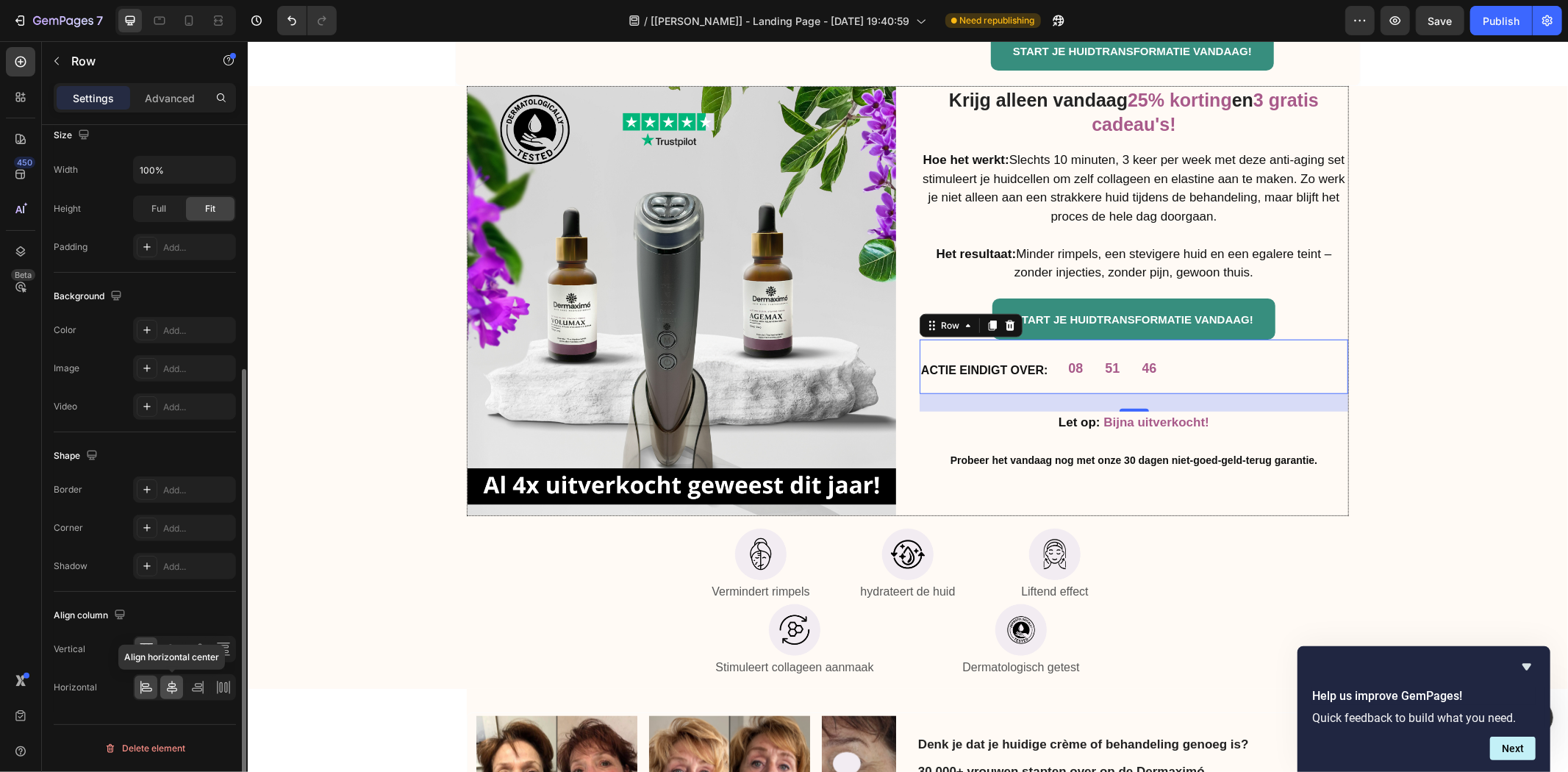
click at [165, 682] on icon at bounding box center [172, 688] width 15 height 15
click at [166, 650] on icon at bounding box center [172, 650] width 12 height 10
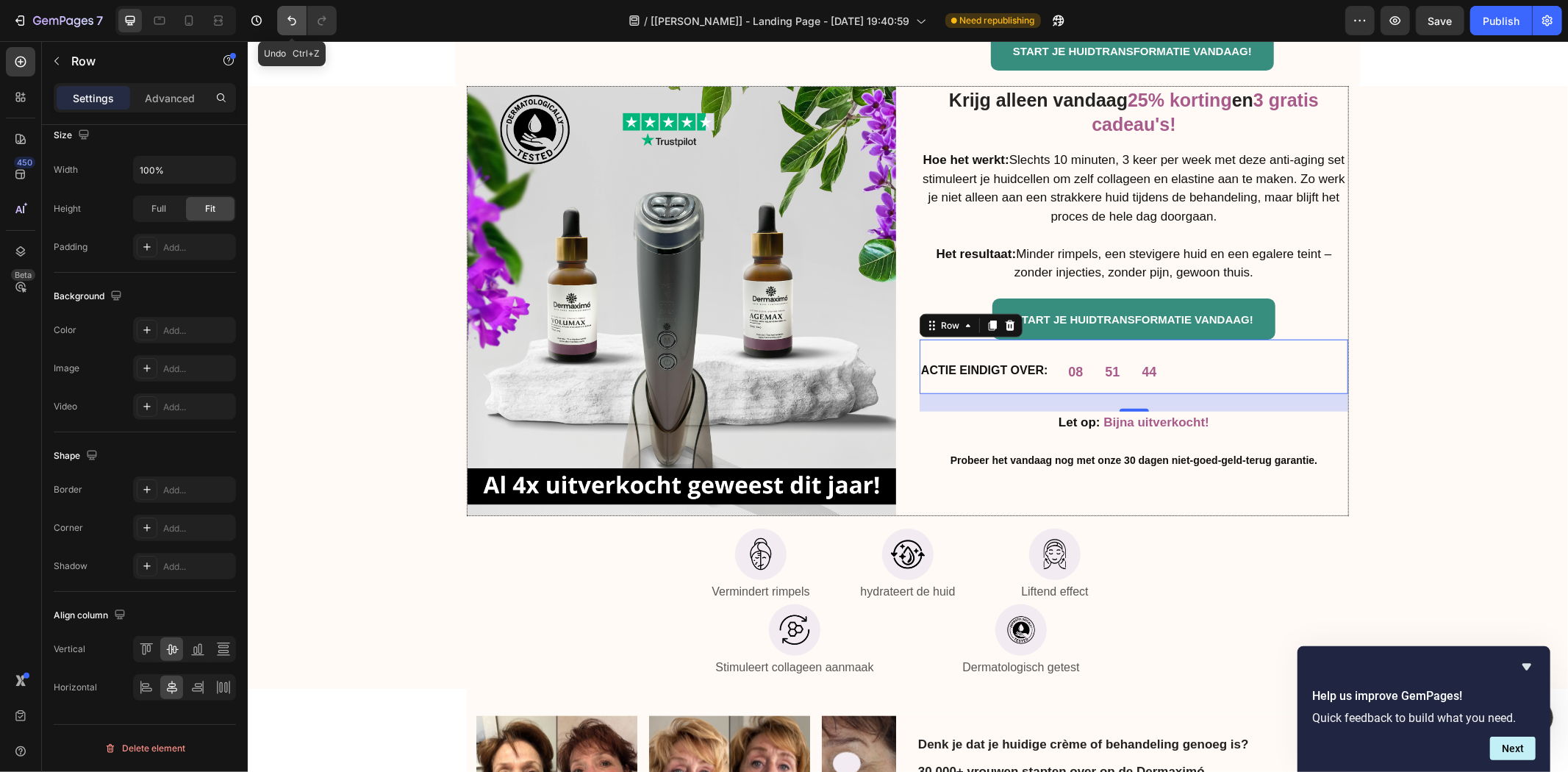
click at [288, 23] on icon "Undo/Redo" at bounding box center [292, 21] width 15 height 15
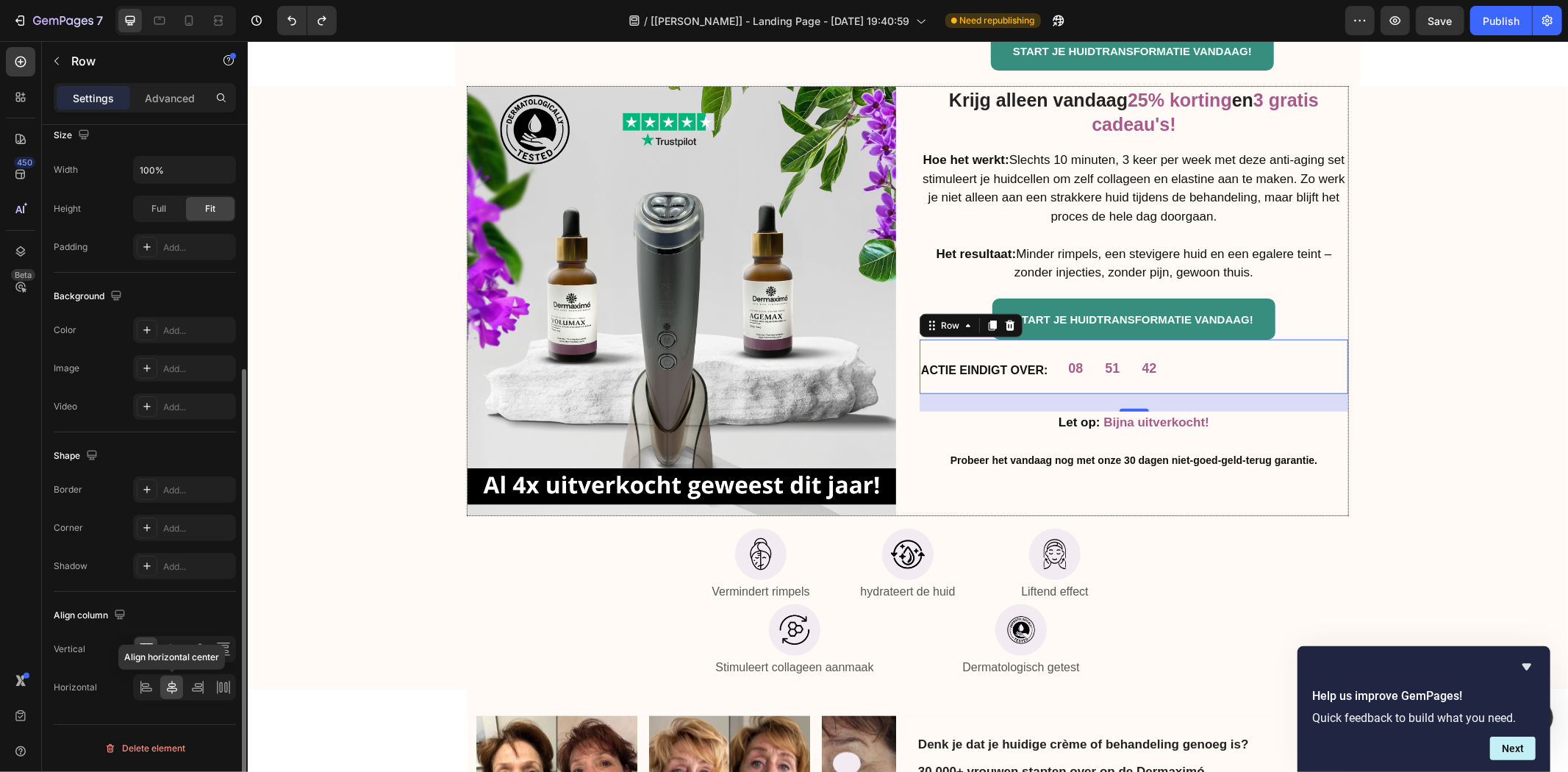
click at [170, 687] on icon at bounding box center [172, 688] width 10 height 13
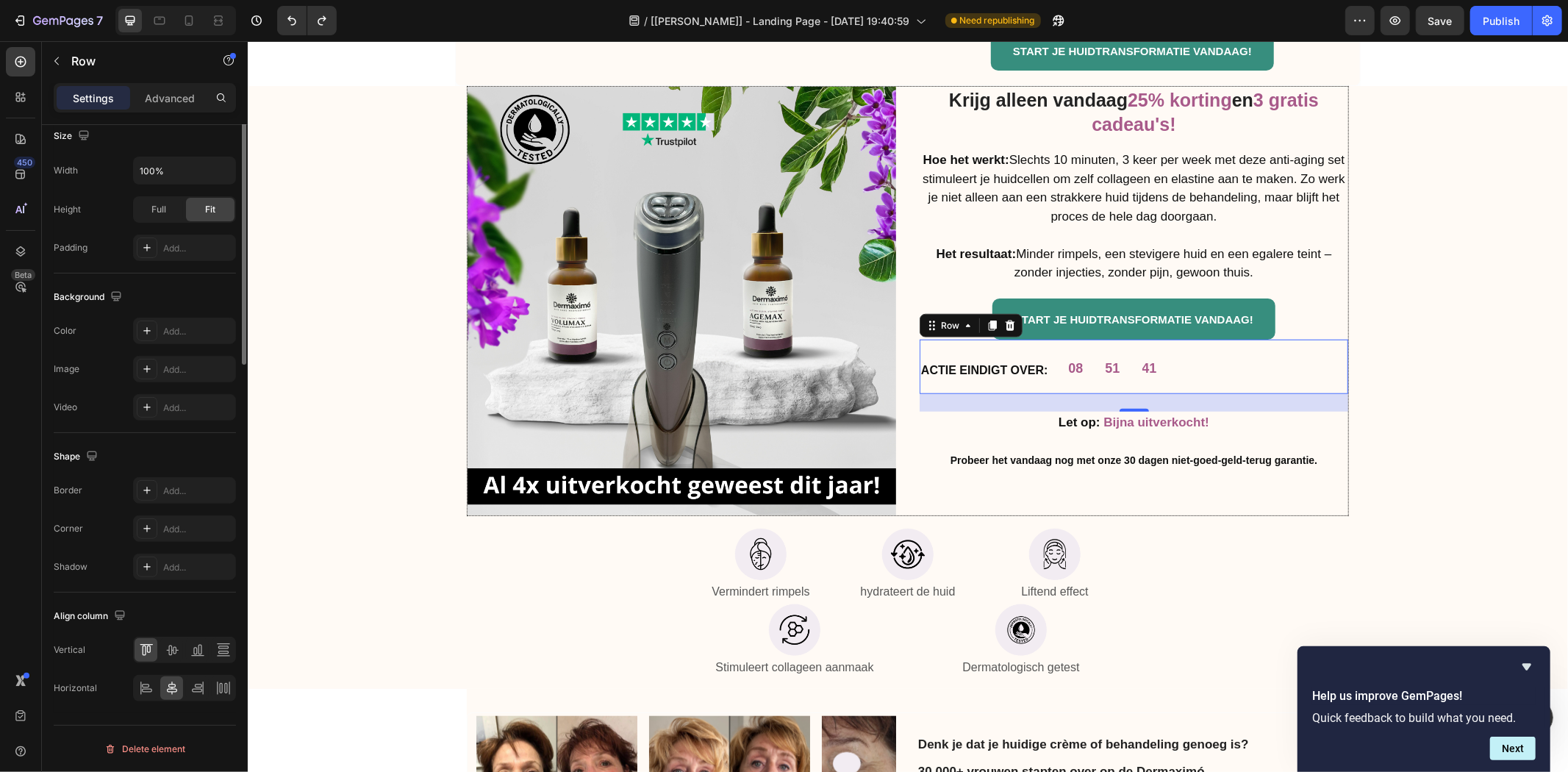
scroll to position [0, 0]
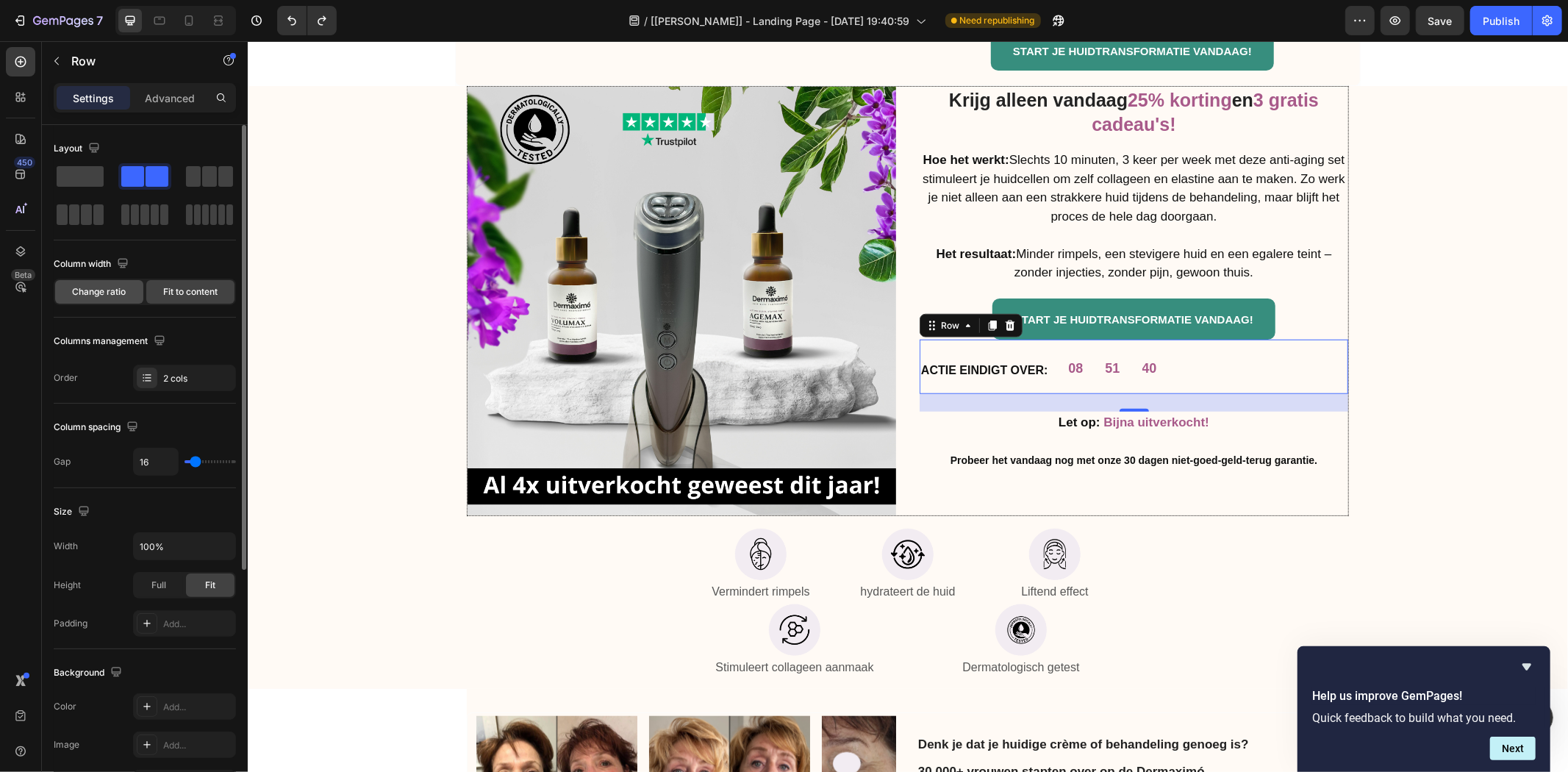
click at [121, 288] on span "Change ratio" at bounding box center [99, 292] width 54 height 13
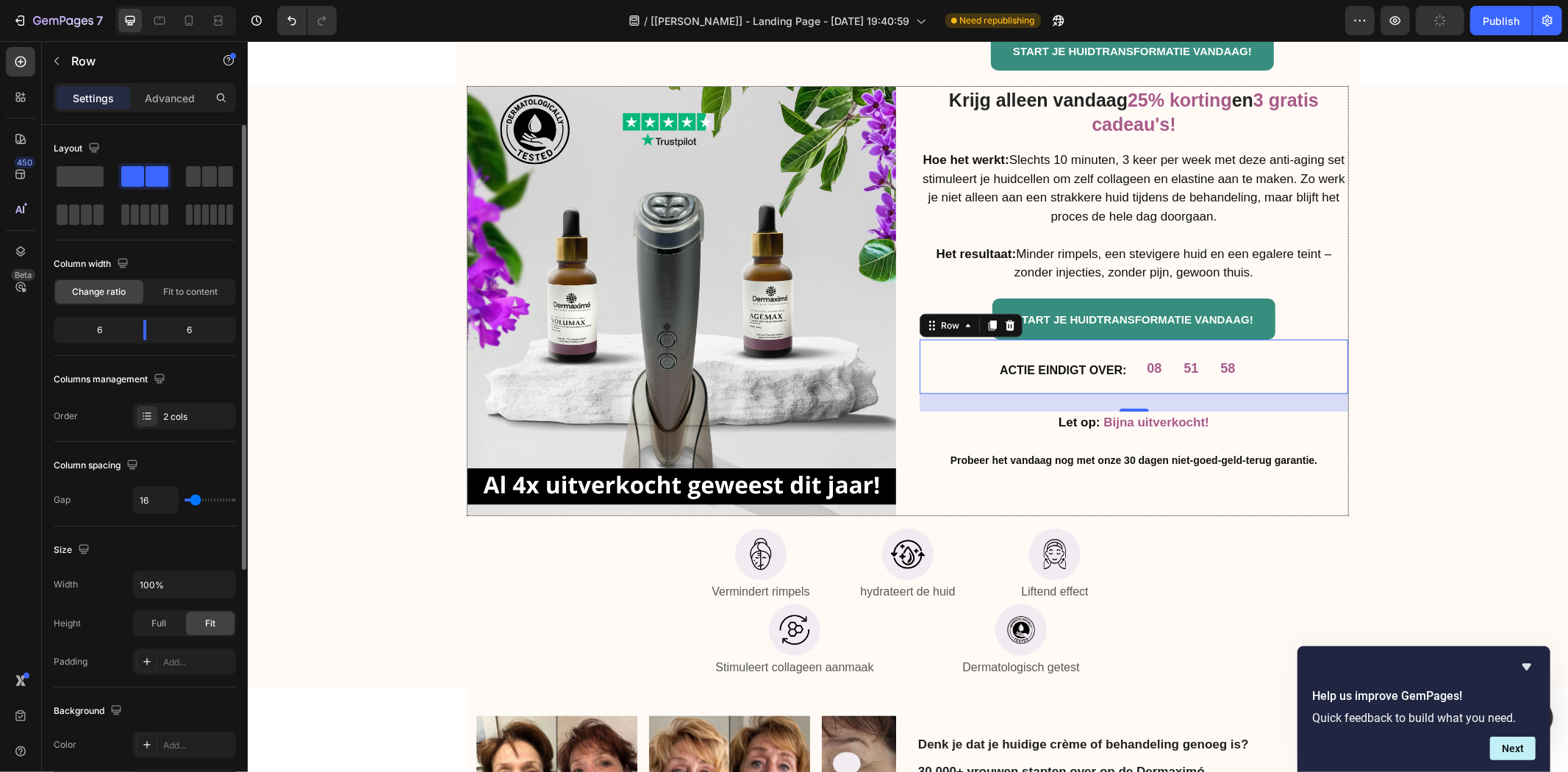
scroll to position [273, 0]
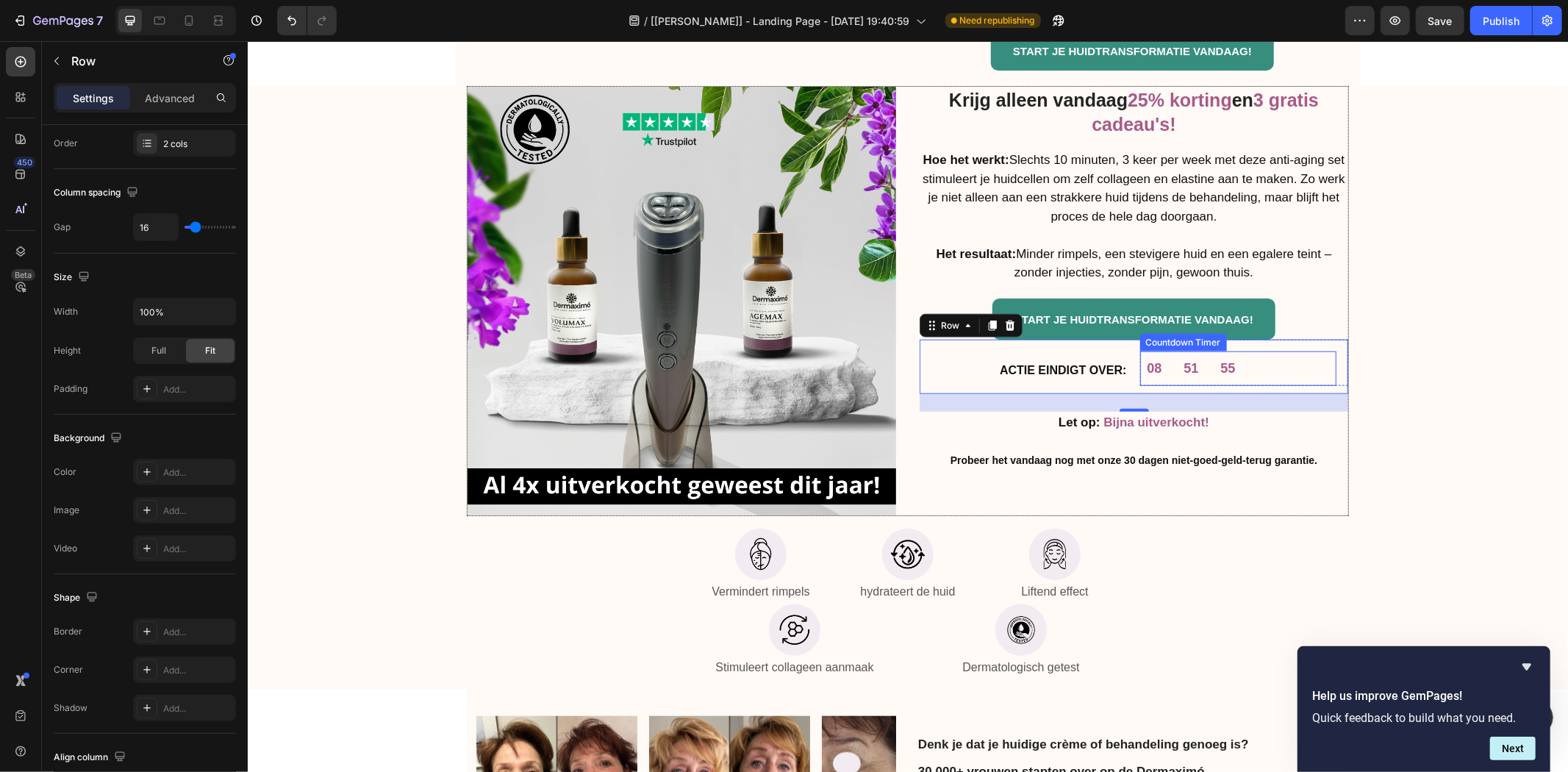
click at [1157, 360] on div "08" at bounding box center [1154, 368] width 30 height 35
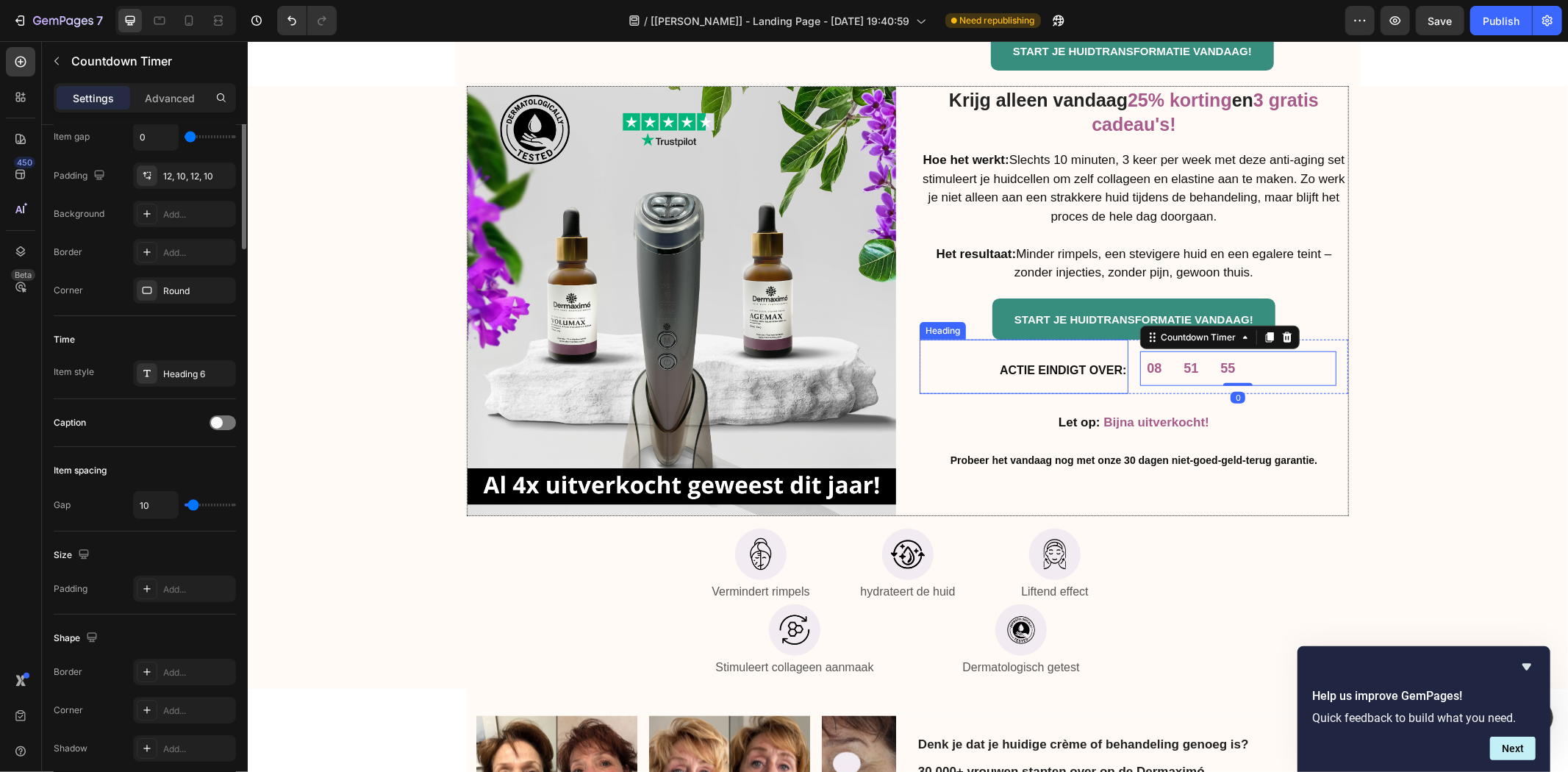
scroll to position [0, 0]
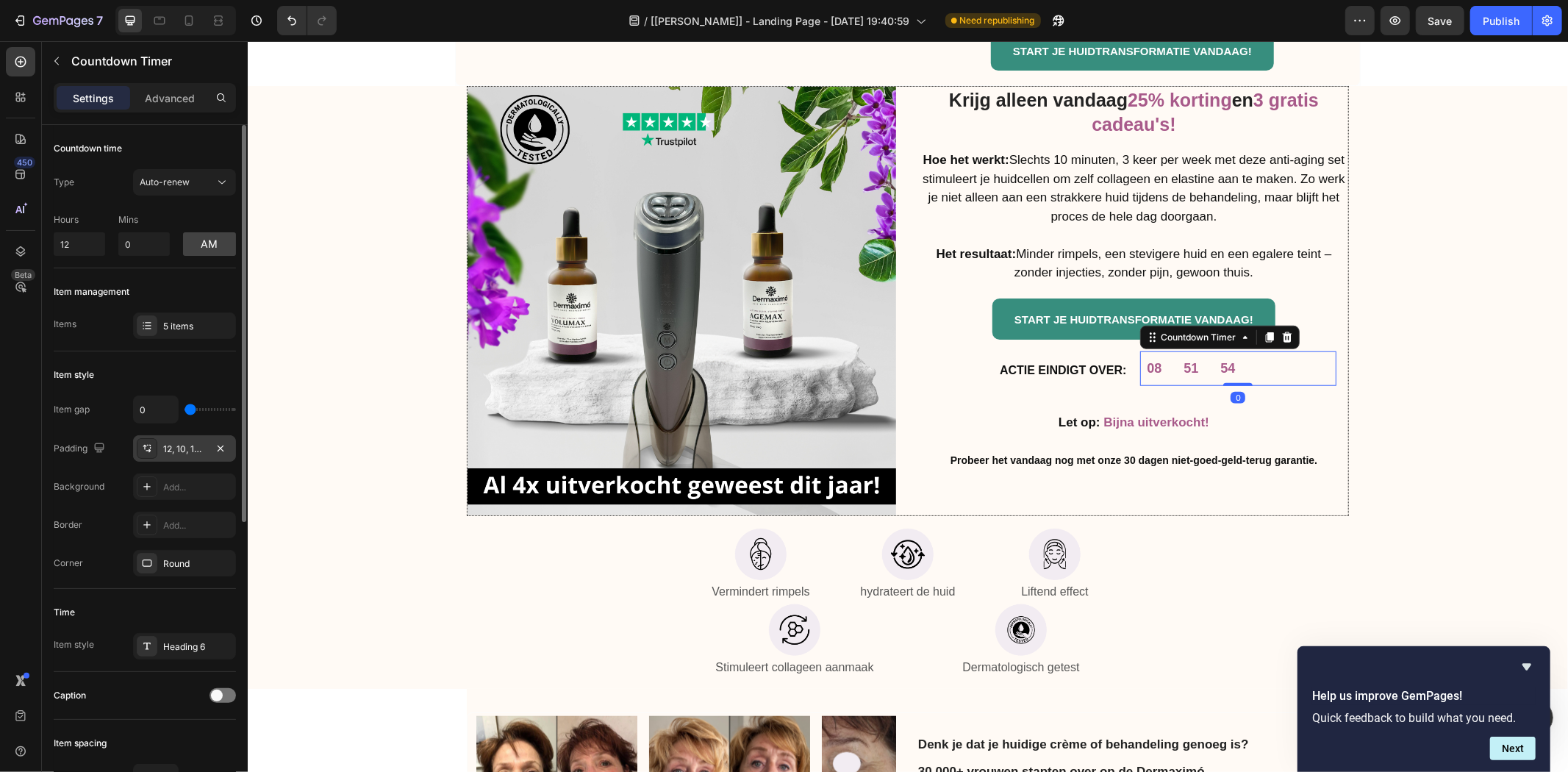
click at [192, 444] on div "12, 10, 12, 10" at bounding box center [185, 450] width 43 height 13
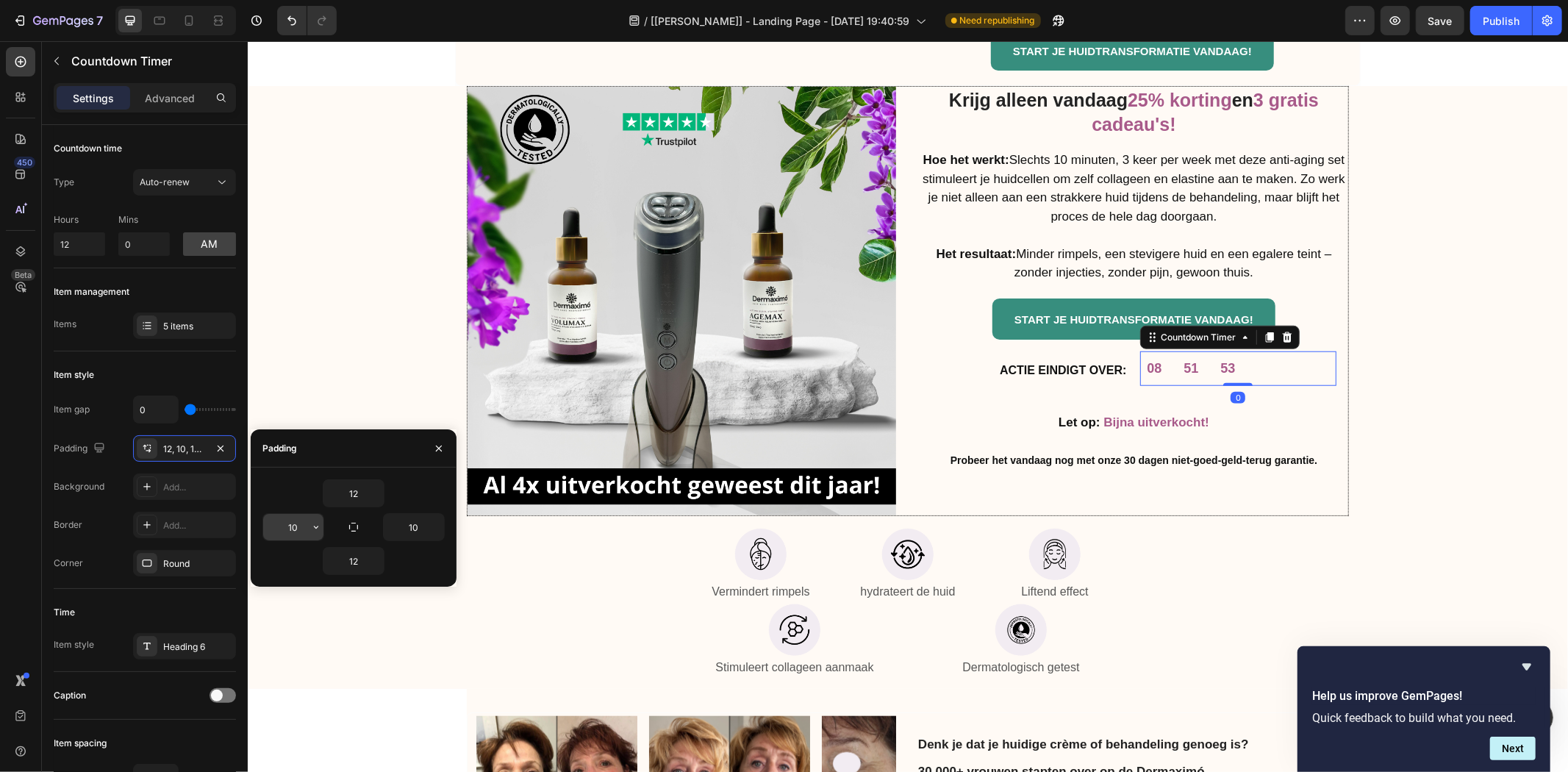
click at [292, 523] on input "10" at bounding box center [293, 527] width 60 height 26
click at [399, 524] on input "10" at bounding box center [413, 527] width 60 height 26
type input "0"
click at [423, 560] on div "12" at bounding box center [354, 561] width 183 height 28
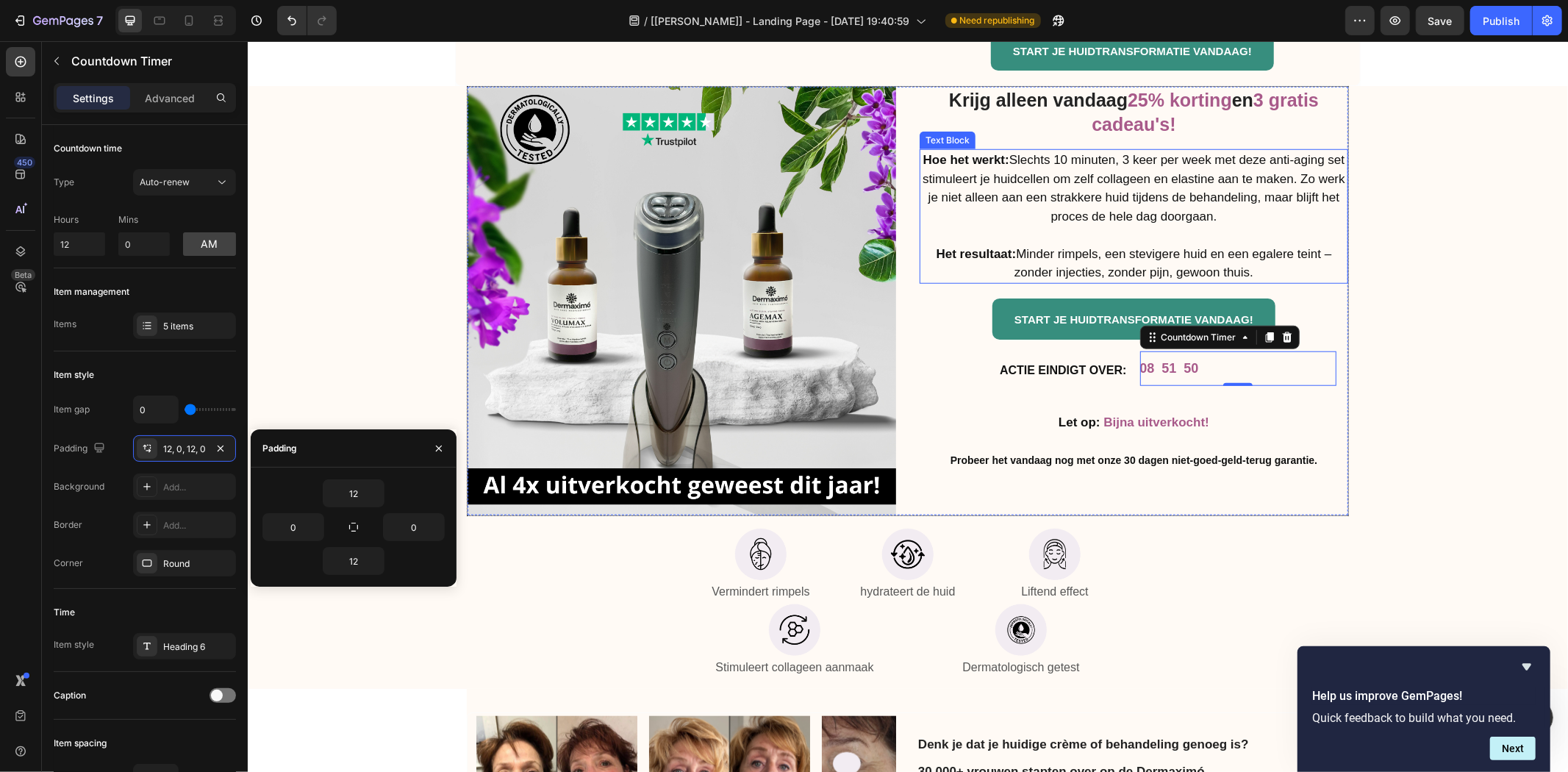
click at [1304, 257] on p "Het resultaat: Minder rimpels, een stevigere huid en een egalere teint – zonder…" at bounding box center [1133, 262] width 425 height 37
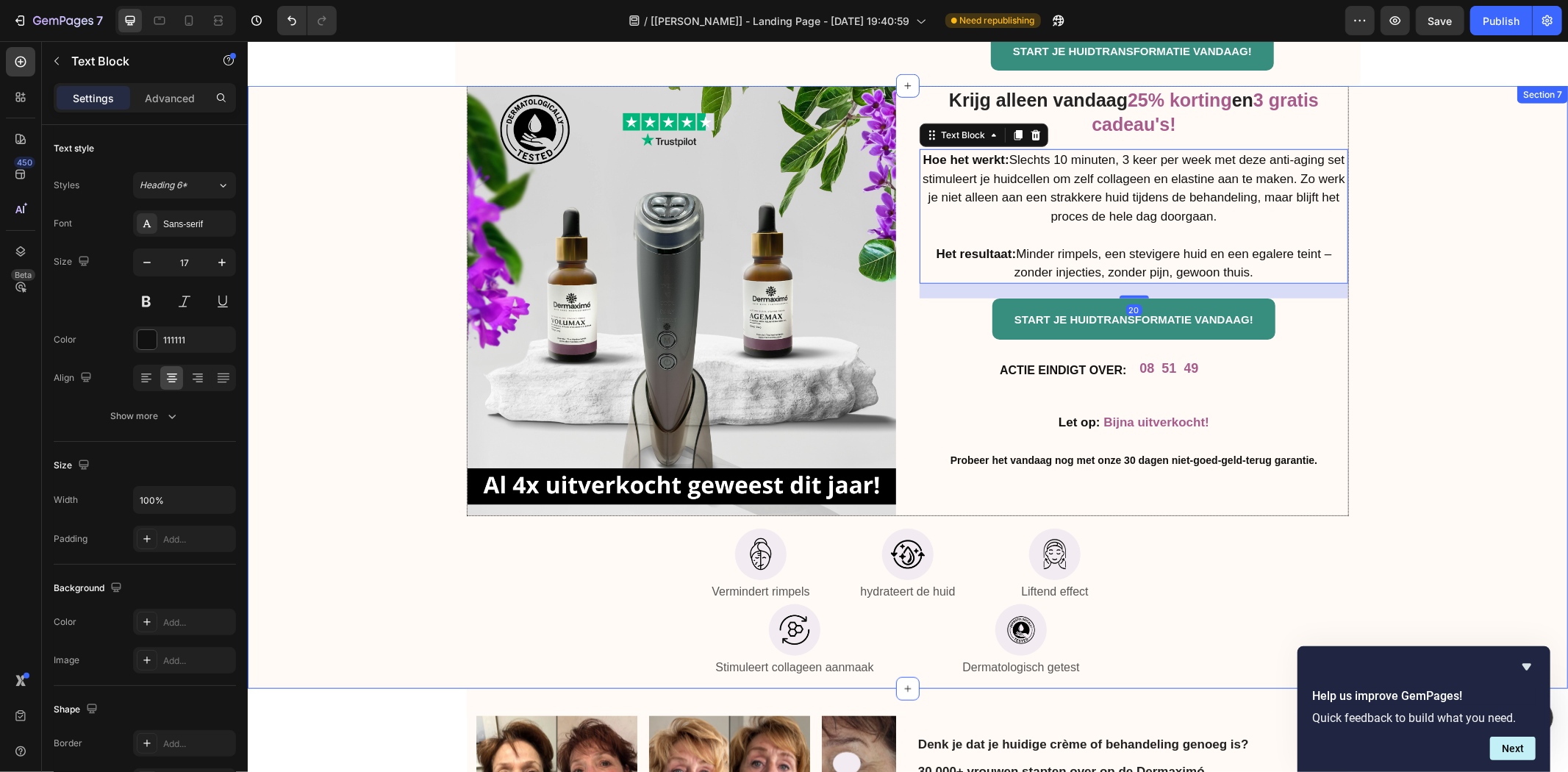
click at [1427, 284] on div "Krijg alleen vandaag 25% korting en 3 gratis cadeau's! Heading Hoe het werkt: S…" at bounding box center [906, 383] width 1298 height 596
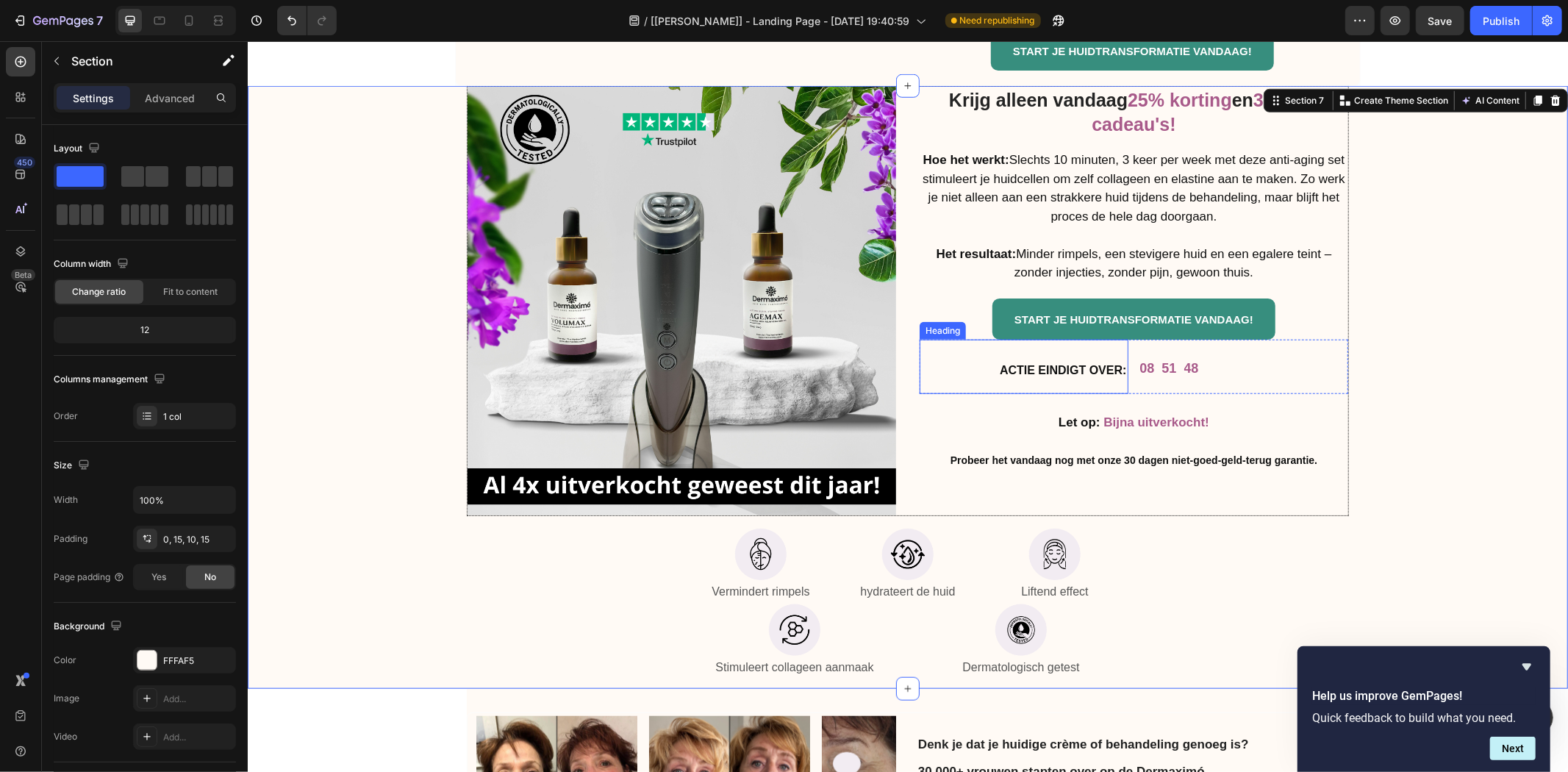
click at [1096, 362] on h2 "ACTIE EINDIGT OVER:" at bounding box center [1023, 366] width 209 height 55
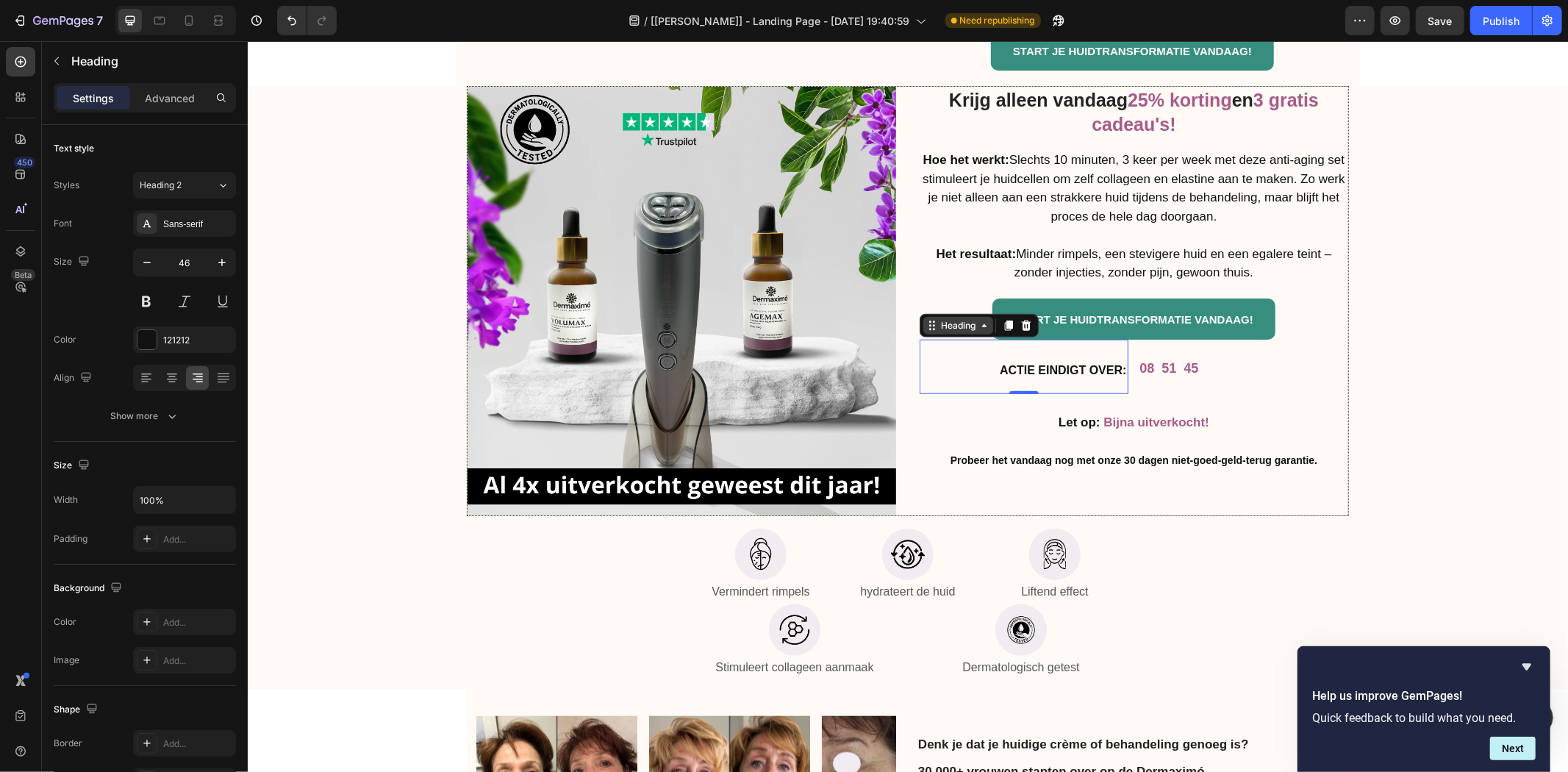
click at [961, 318] on div "Heading" at bounding box center [957, 325] width 40 height 13
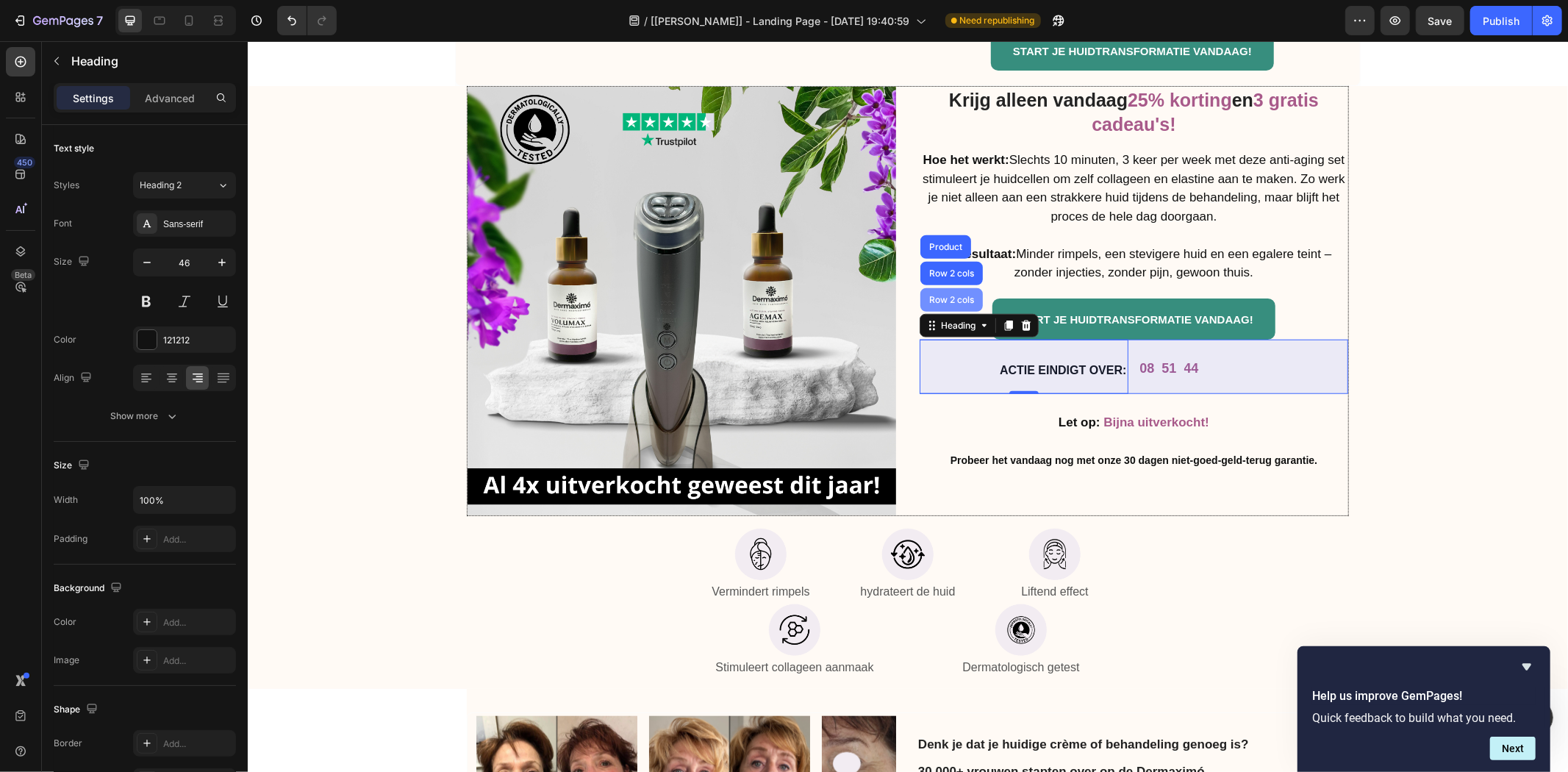
click at [930, 295] on div "Row 2 cols" at bounding box center [950, 299] width 50 height 9
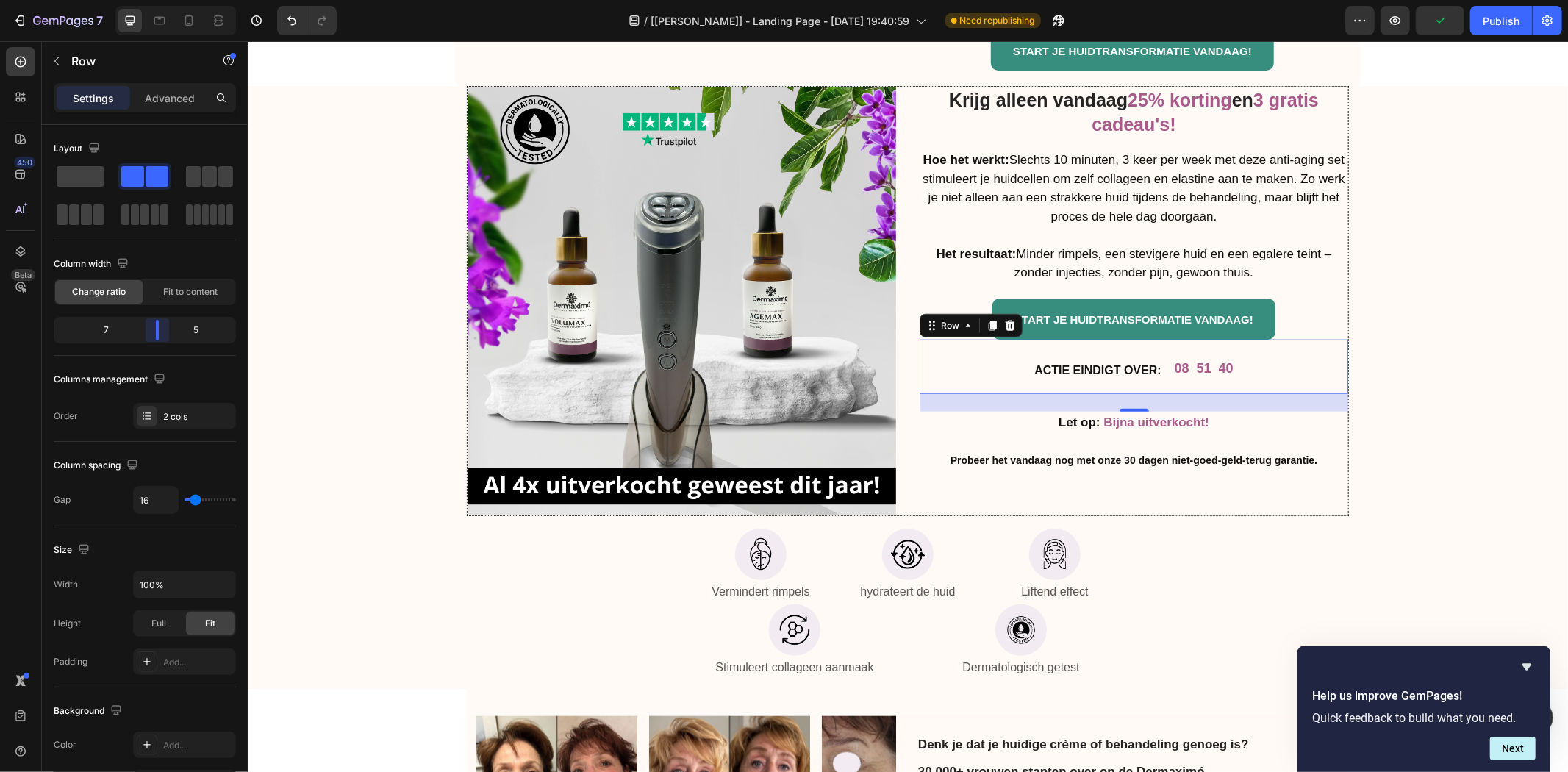
drag, startPoint x: 136, startPoint y: 333, endPoint x: 926, endPoint y: 26, distance: 847.6
click at [157, 0] on body "7 / [[PERSON_NAME]] - Landing Page - [DATE] 19:40:59 Need republishing Preview …" at bounding box center [784, 0] width 1568 height 0
click at [1486, 35] on button "Publish" at bounding box center [1500, 21] width 62 height 30
click at [192, 26] on icon at bounding box center [189, 21] width 15 height 15
type input "0"
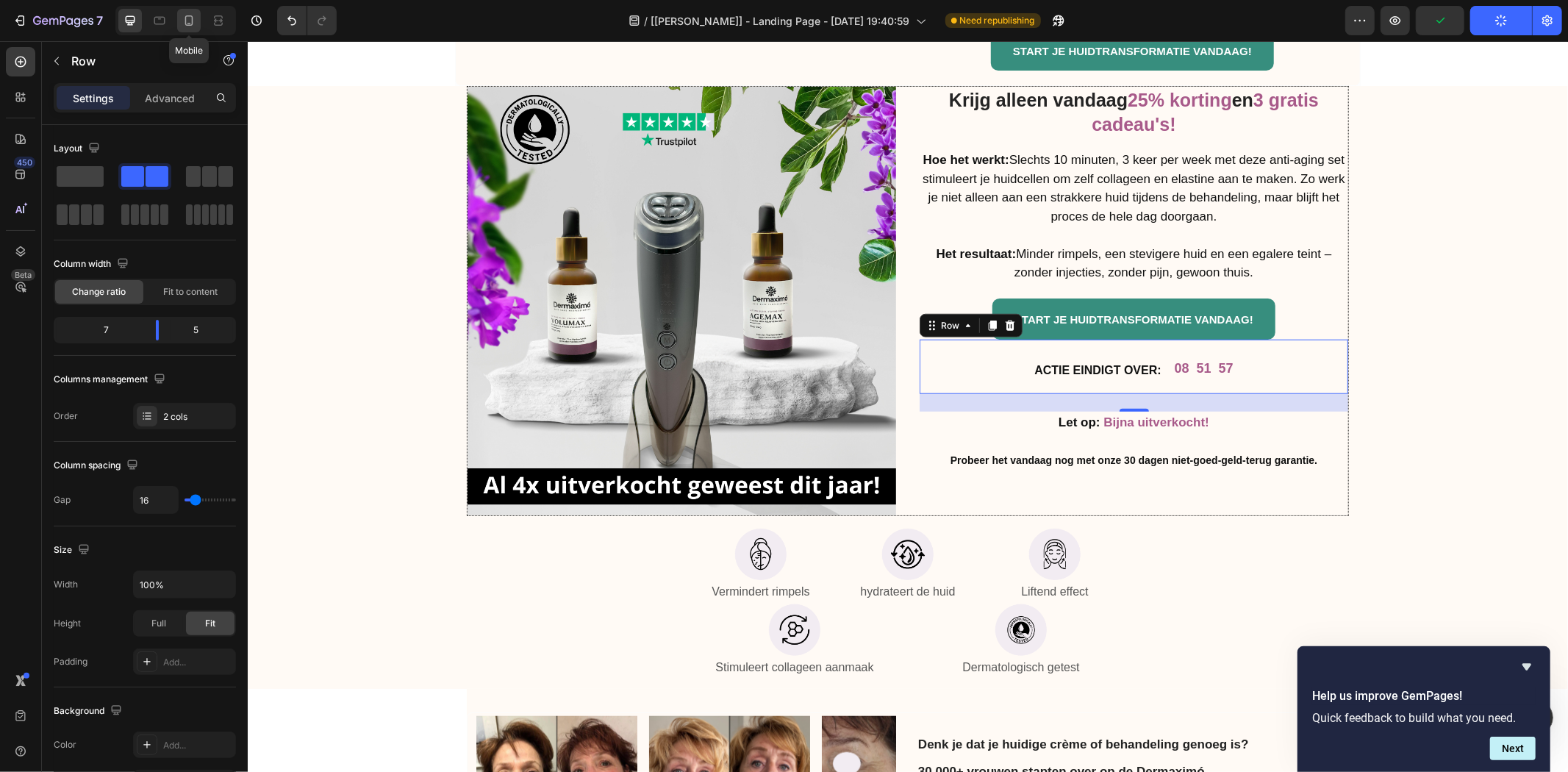
type input "0"
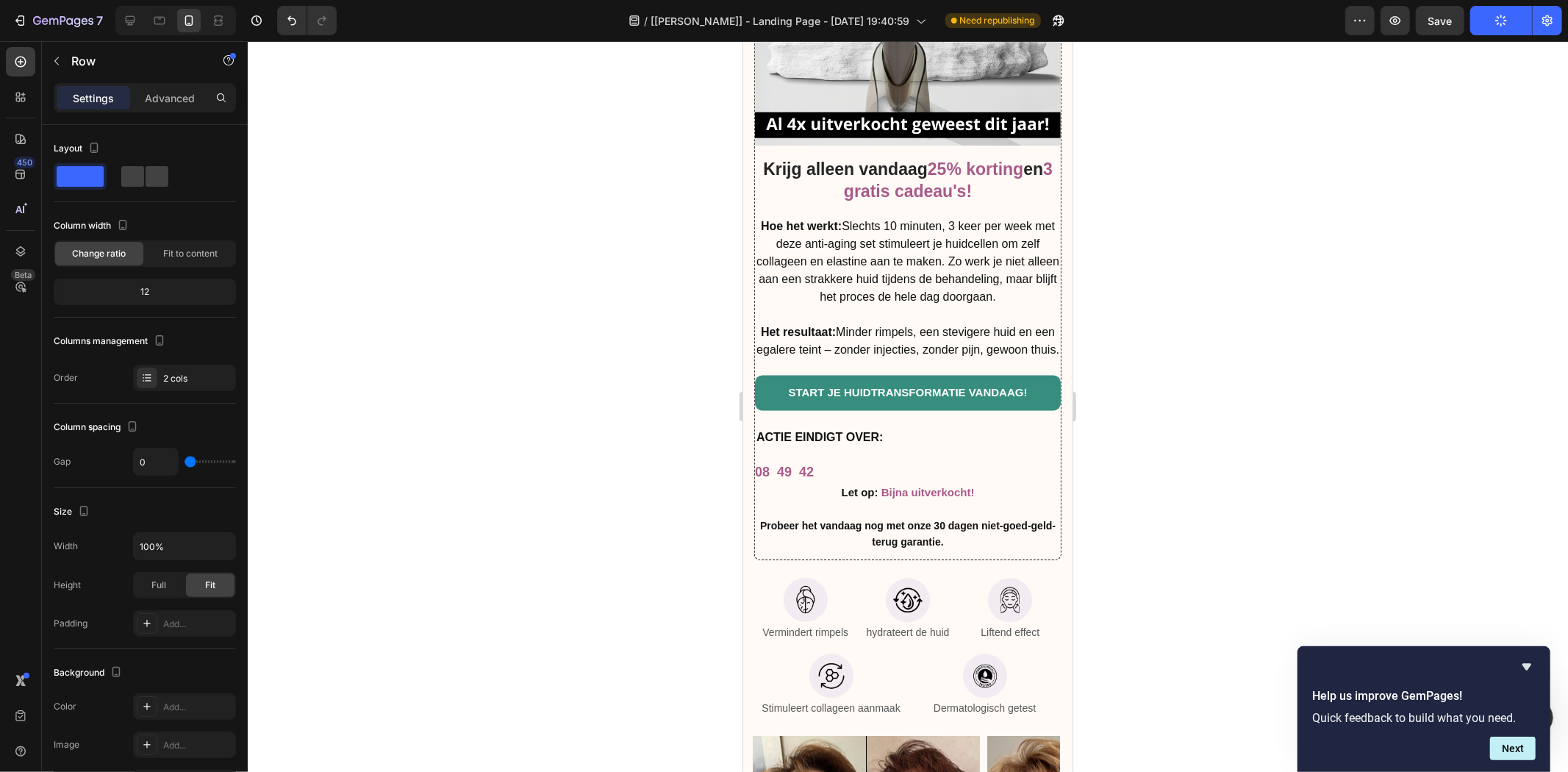
scroll to position [7235, 0]
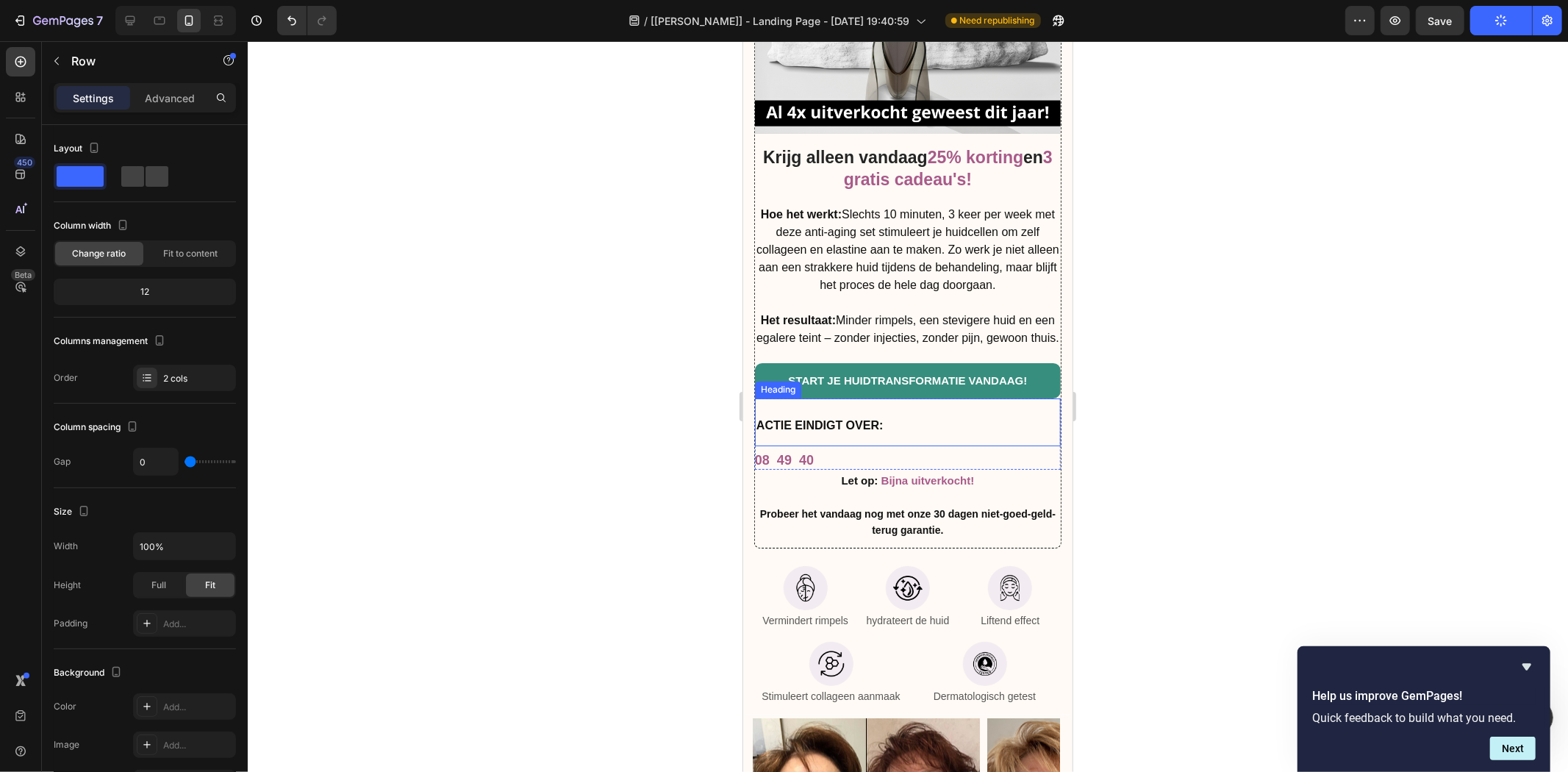
click at [869, 446] on h2 "ACTIE EINDIGT OVER:" at bounding box center [907, 422] width 306 height 48
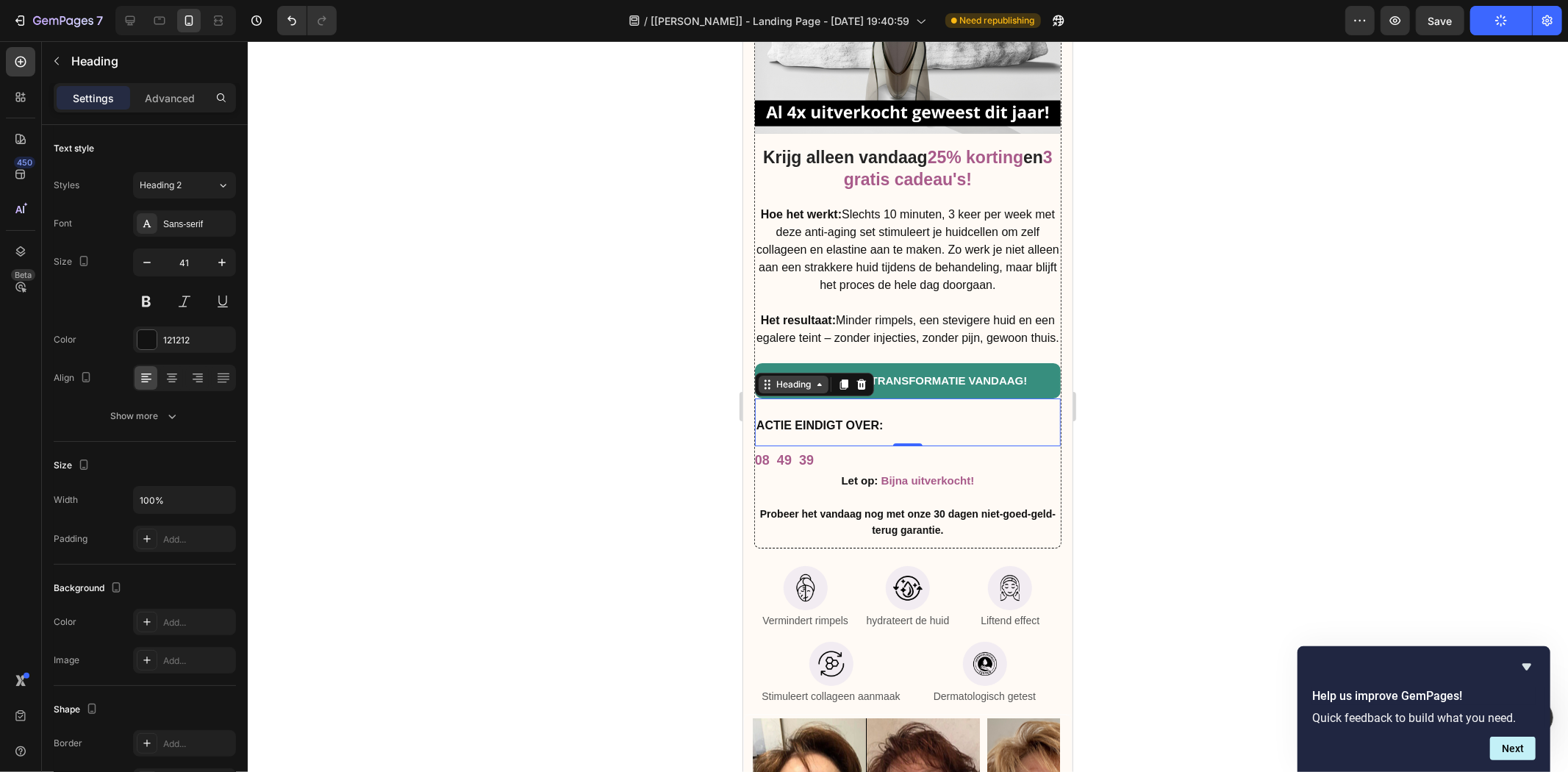
click at [810, 385] on div "Heading" at bounding box center [792, 384] width 40 height 13
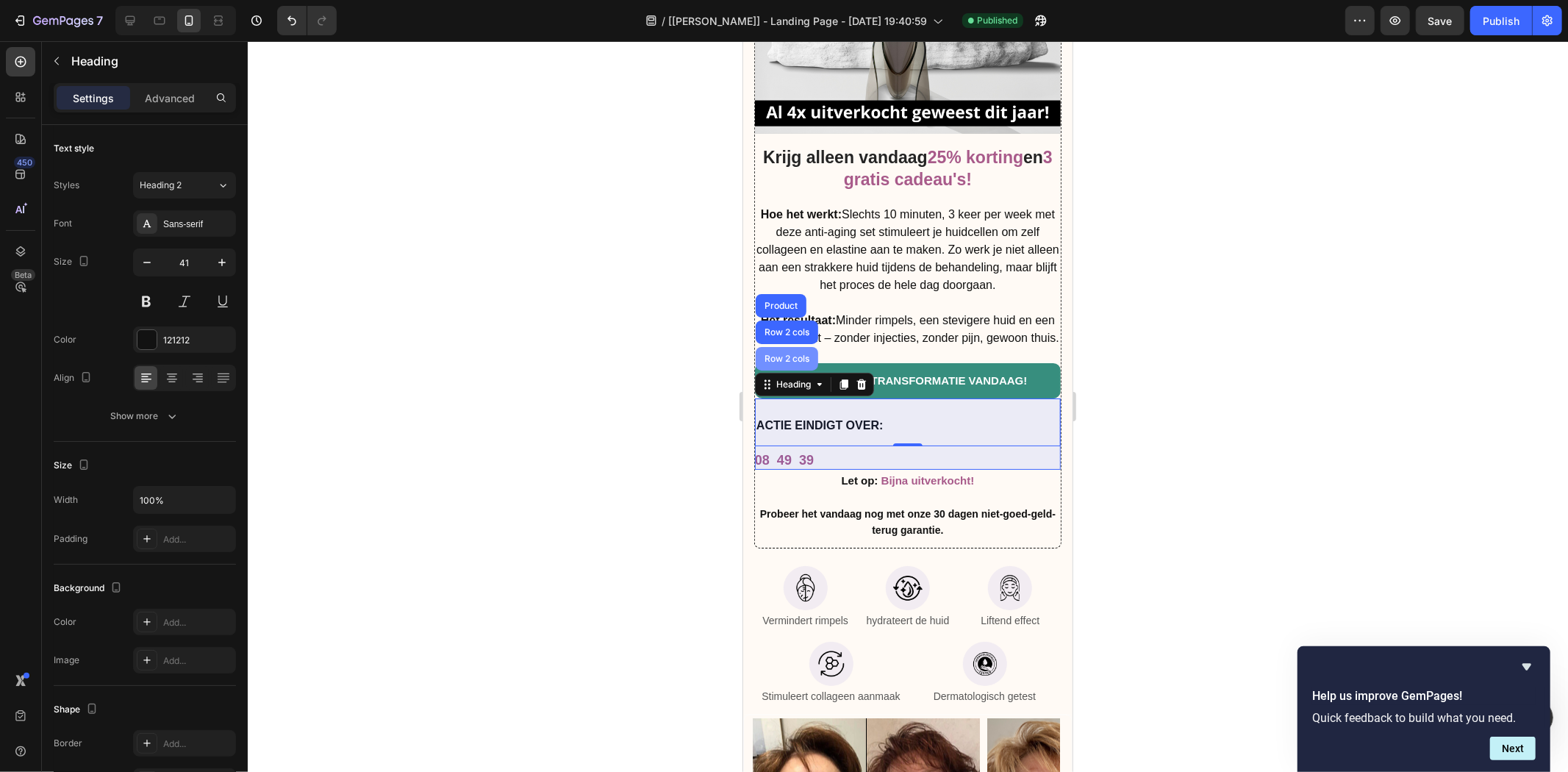
click at [784, 360] on div "Row 2 cols" at bounding box center [786, 358] width 50 height 9
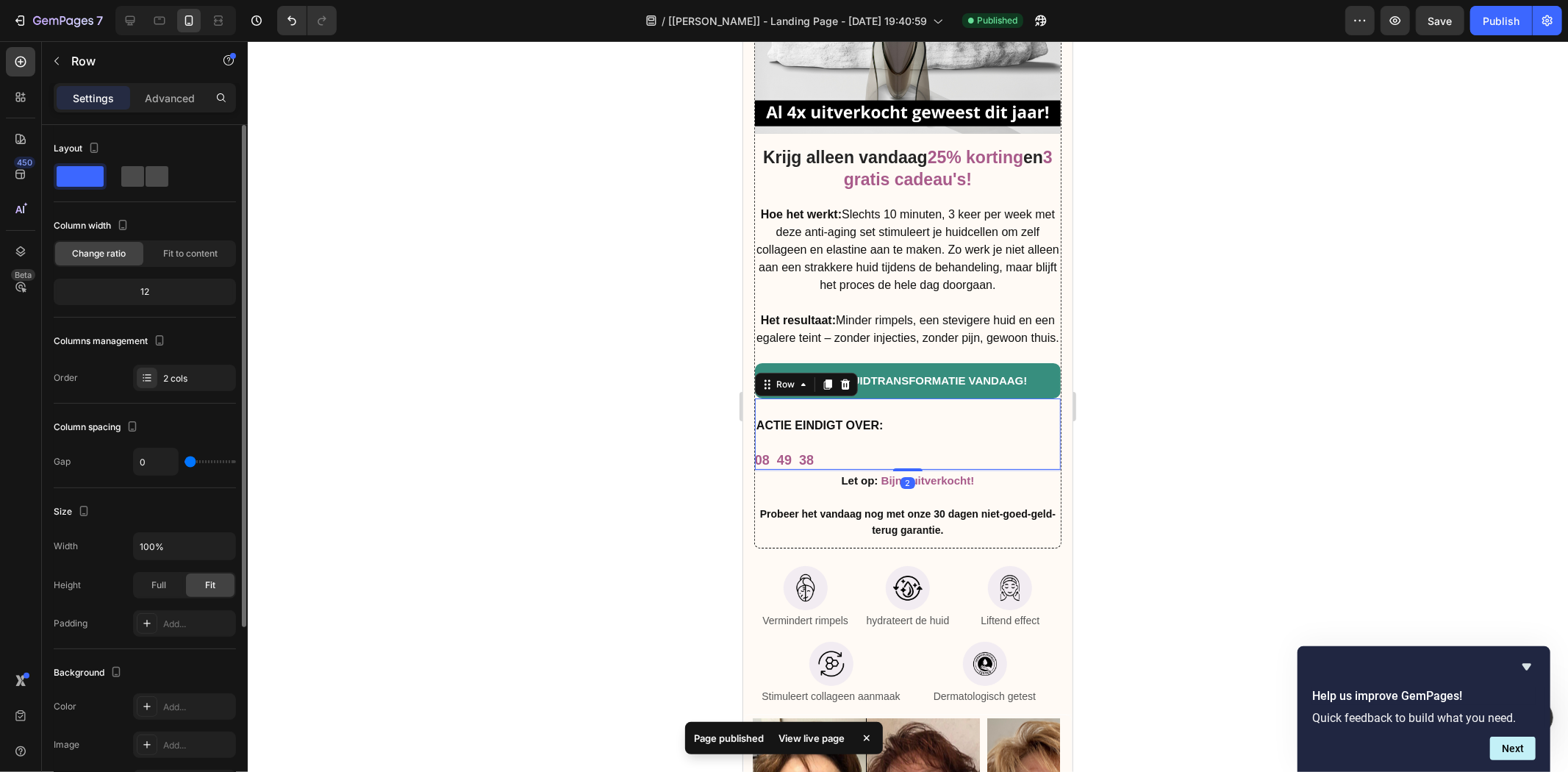
click at [148, 164] on div at bounding box center [145, 177] width 53 height 26
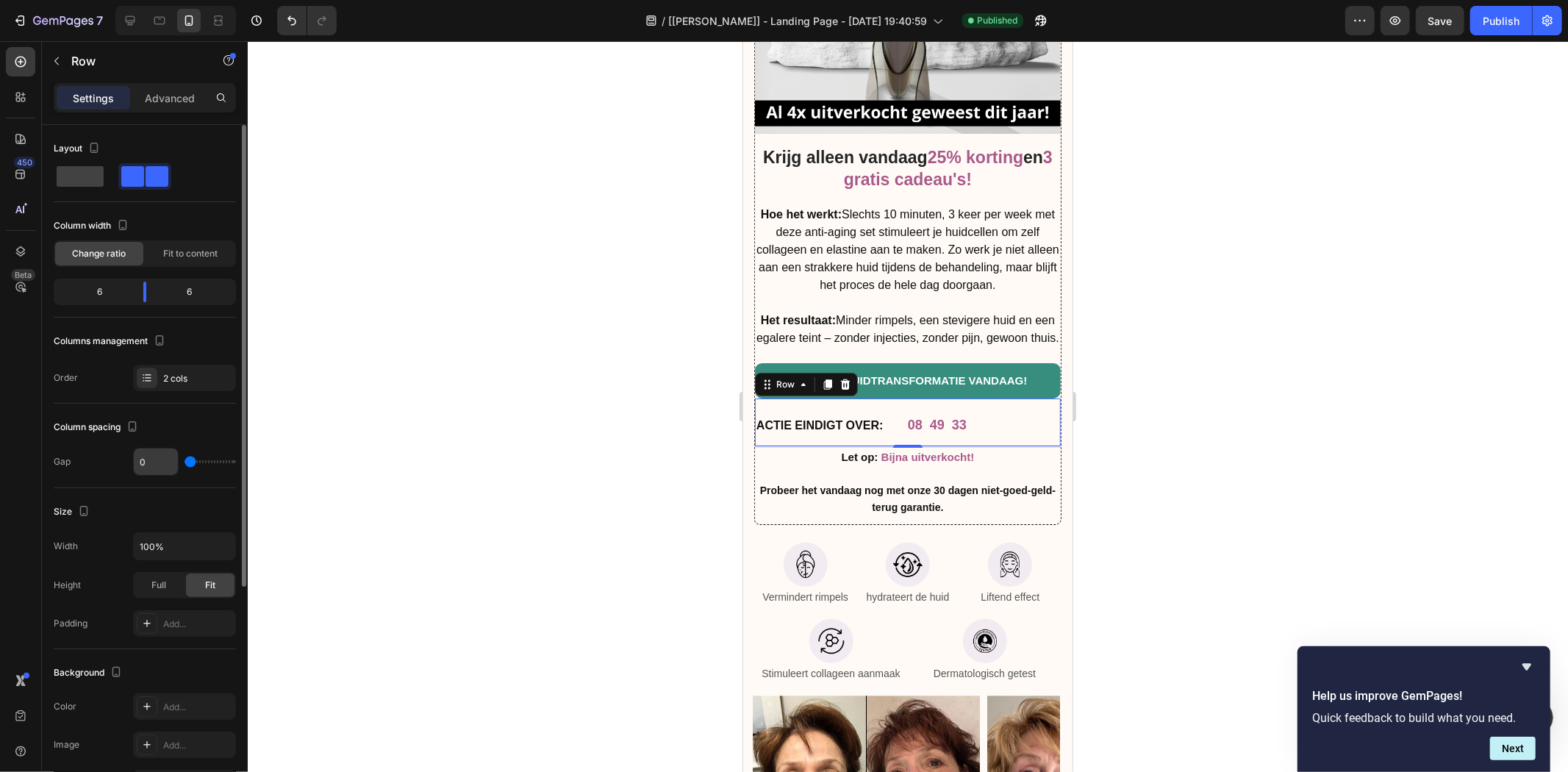
scroll to position [338, 0]
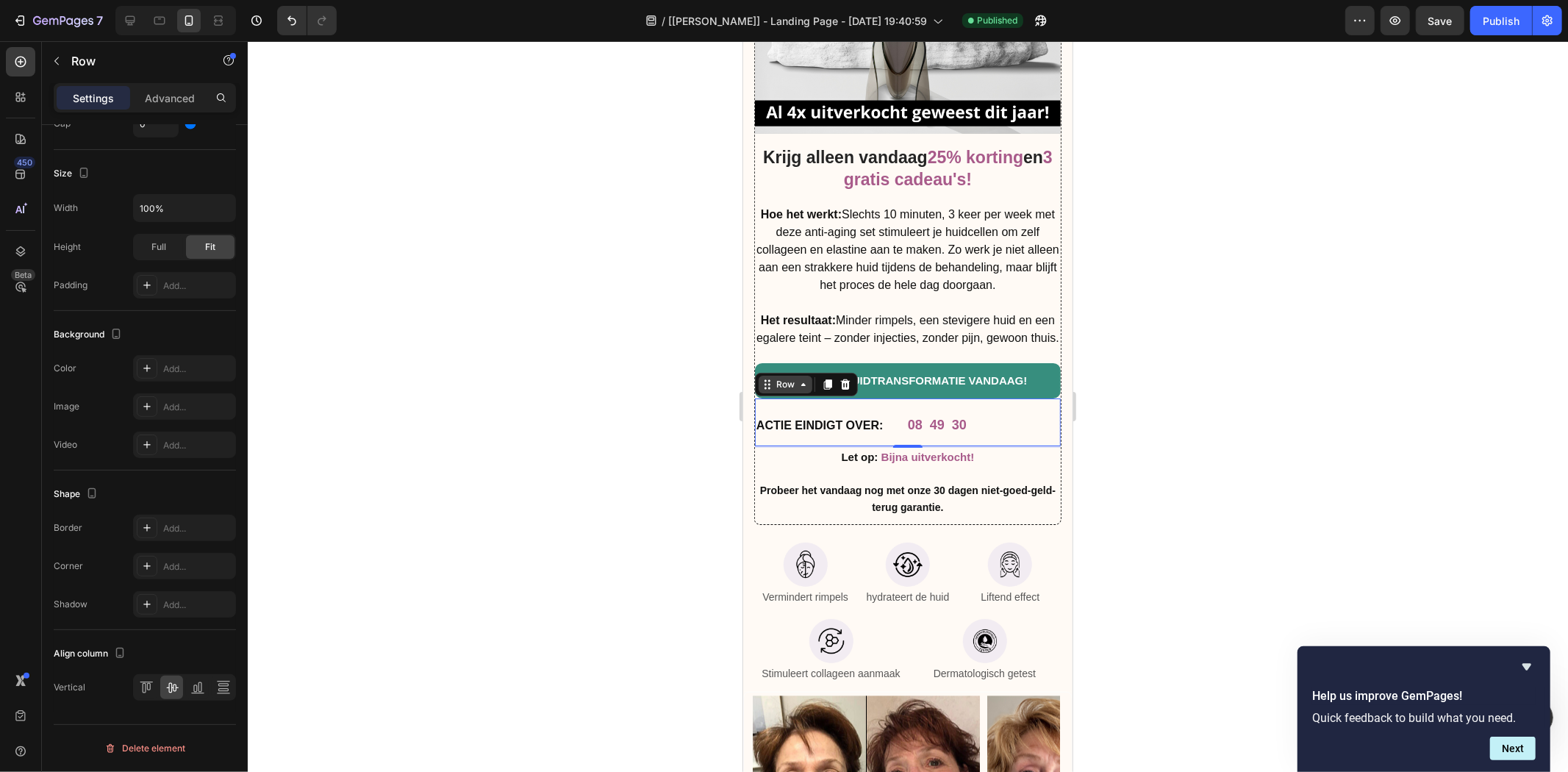
click at [771, 390] on icon at bounding box center [767, 384] width 12 height 12
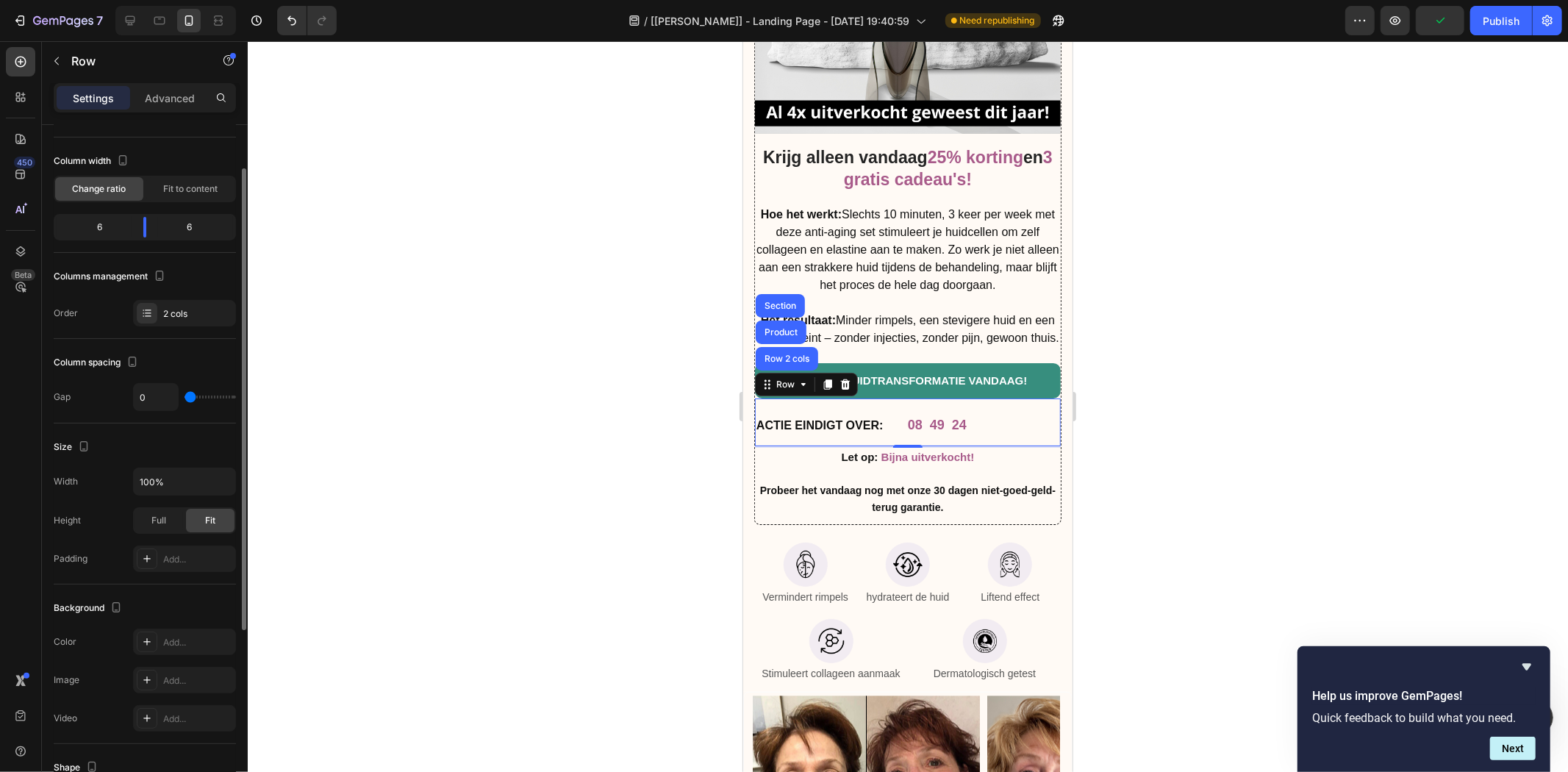
scroll to position [0, 0]
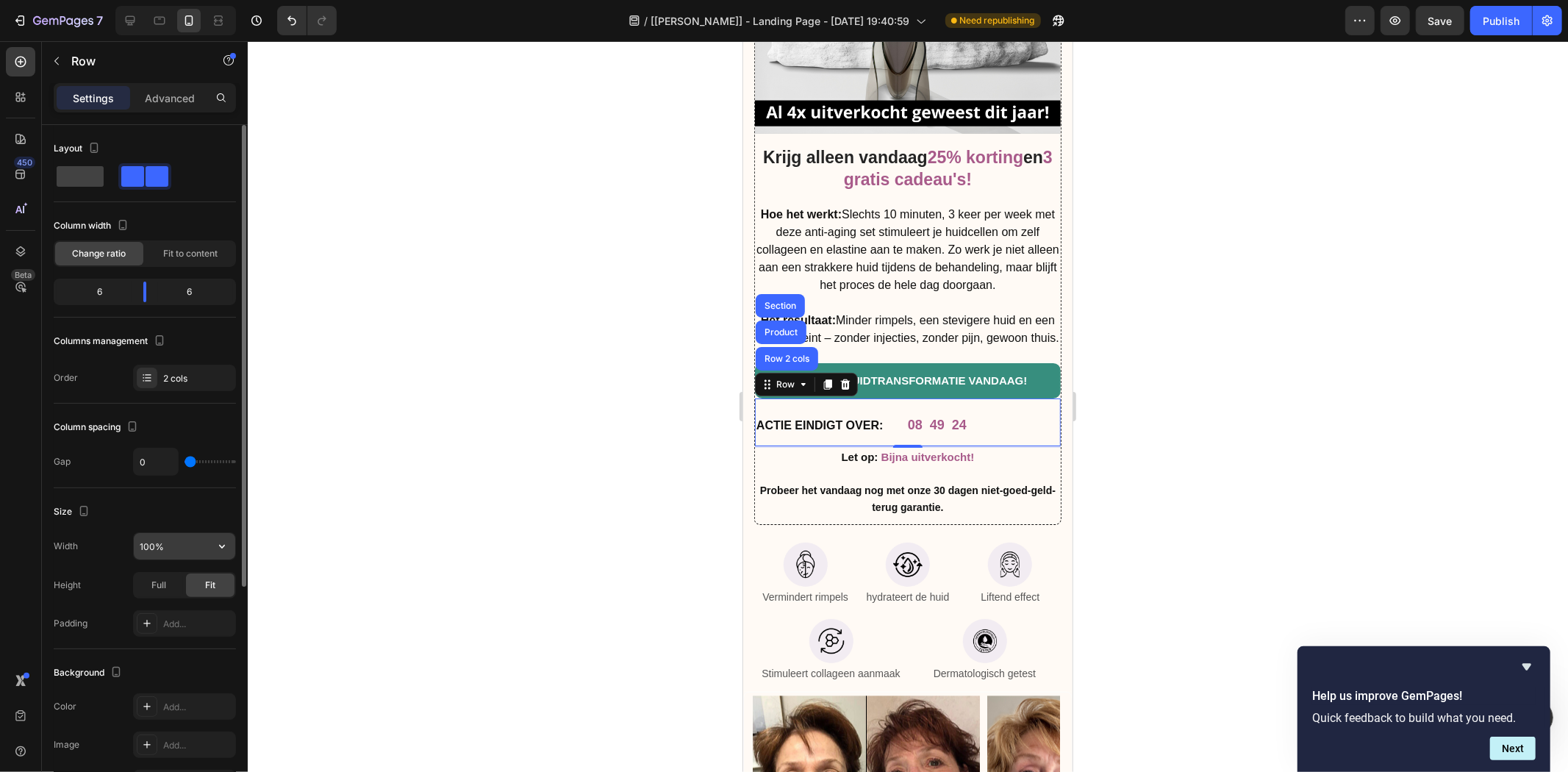
click at [198, 559] on input "100%" at bounding box center [184, 546] width 102 height 26
click at [223, 551] on icon "button" at bounding box center [222, 546] width 15 height 15
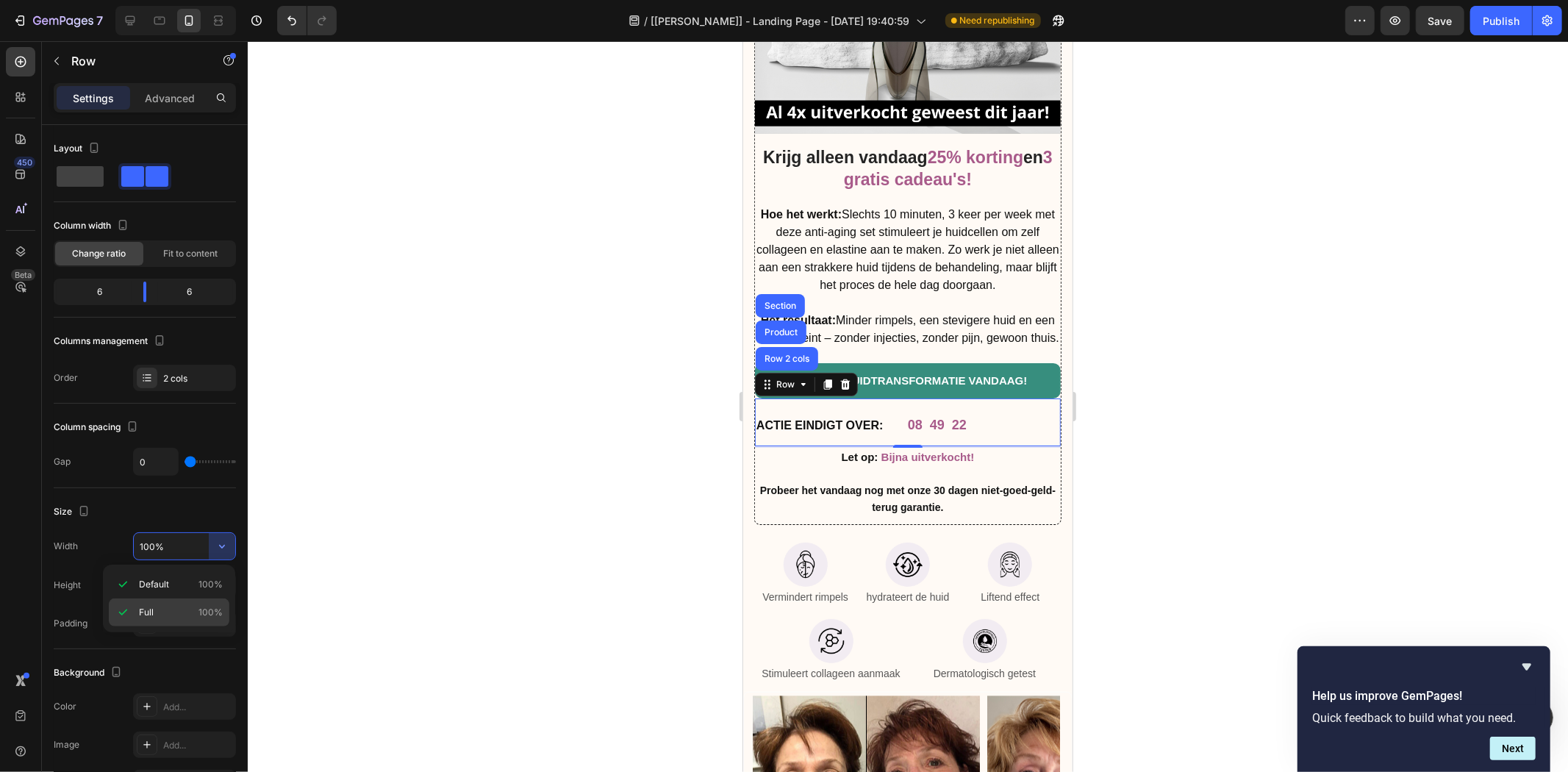
click at [189, 611] on p "Full 100%" at bounding box center [180, 612] width 83 height 13
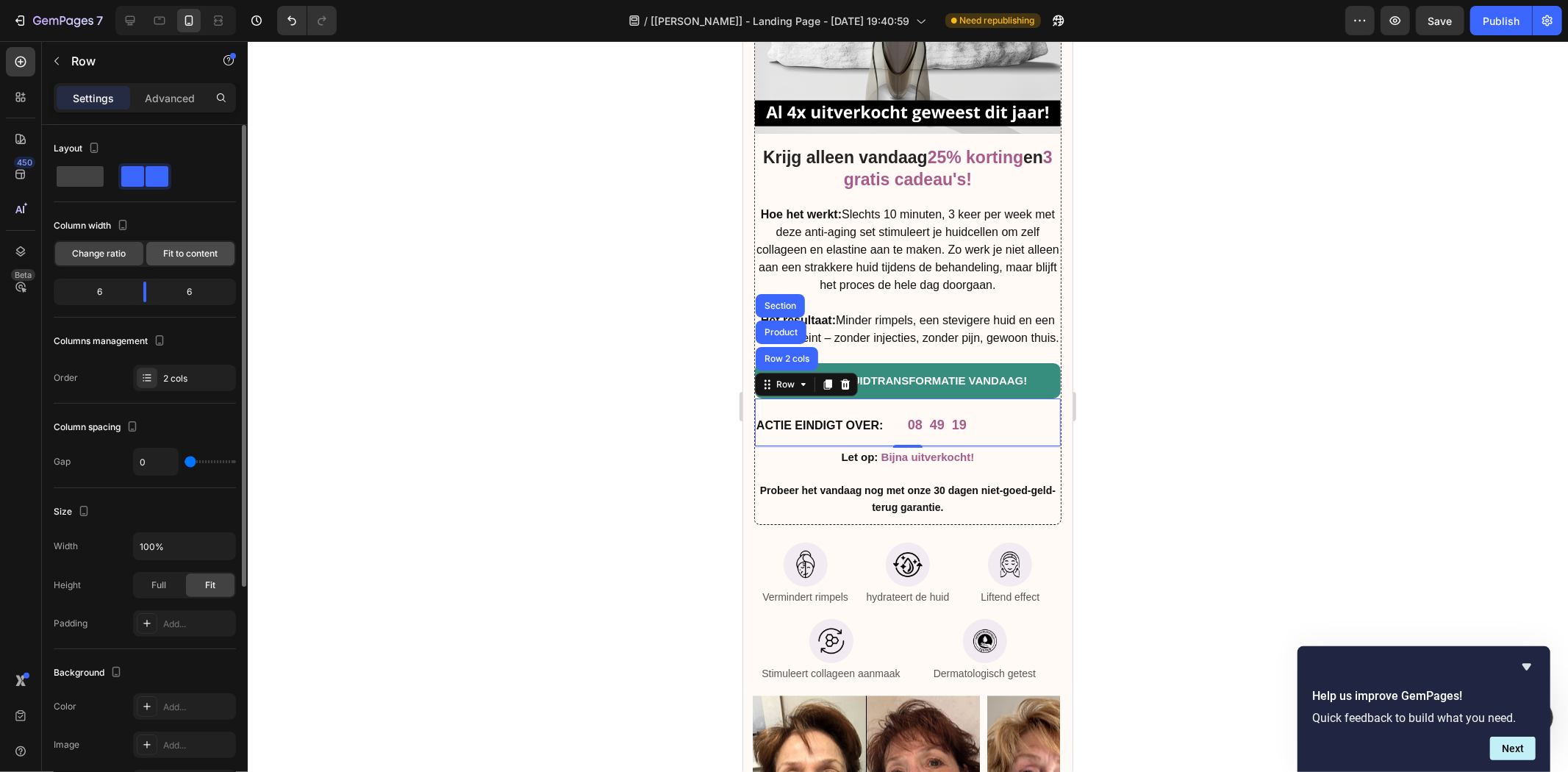
click at [186, 252] on span "Fit to content" at bounding box center [191, 254] width 55 height 13
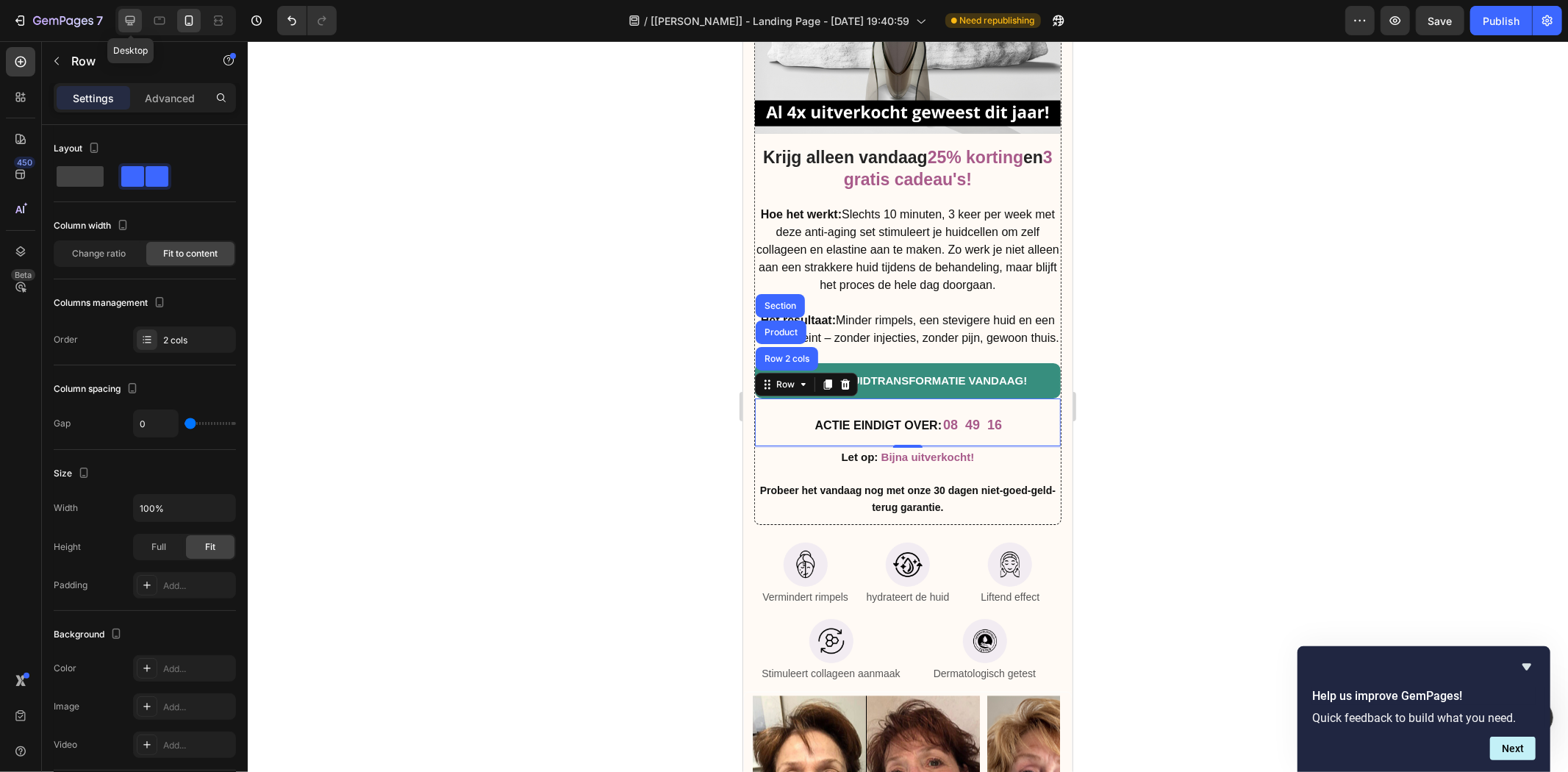
click at [128, 17] on icon at bounding box center [131, 21] width 15 height 15
type input "16"
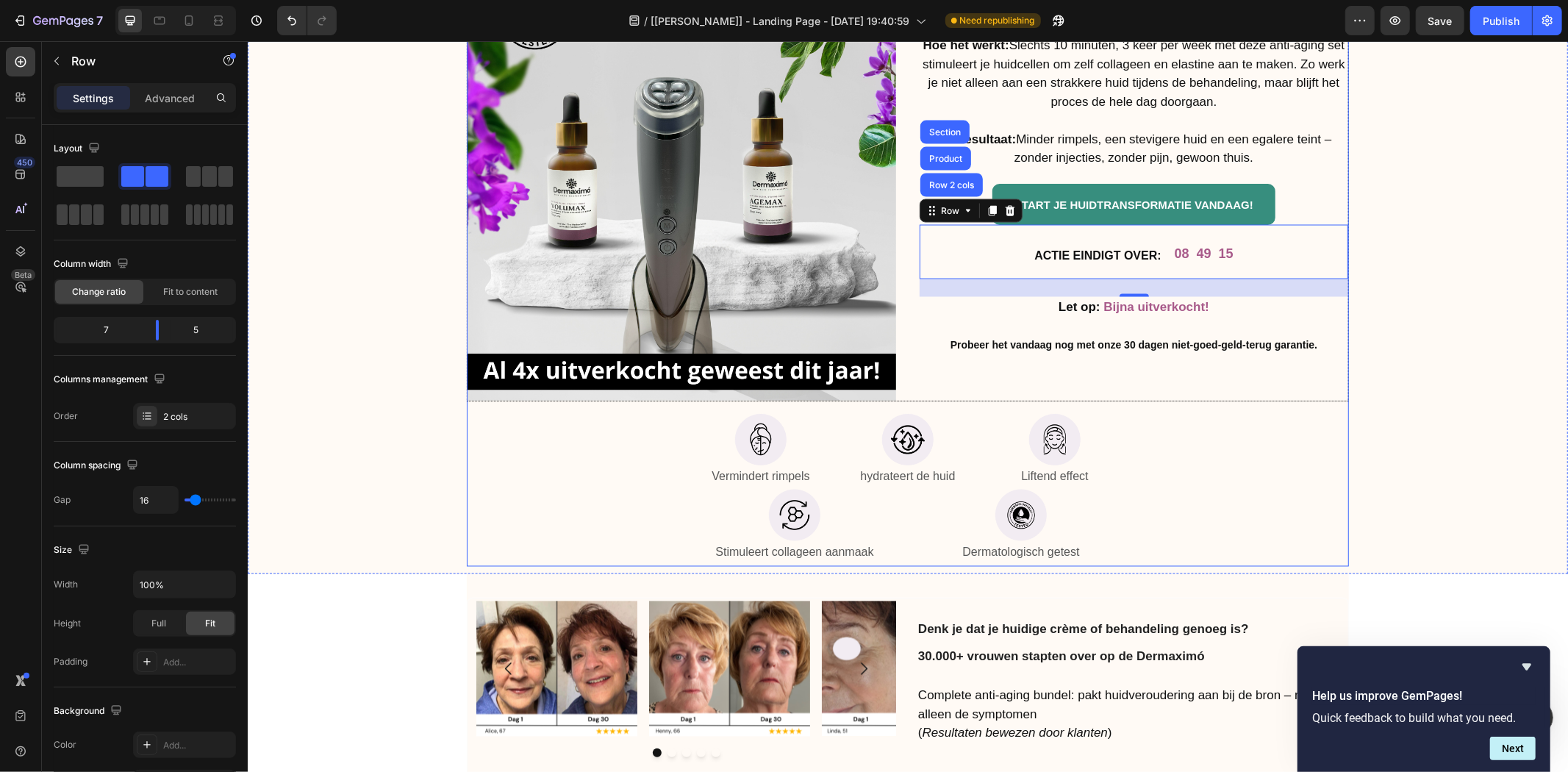
scroll to position [6649, 0]
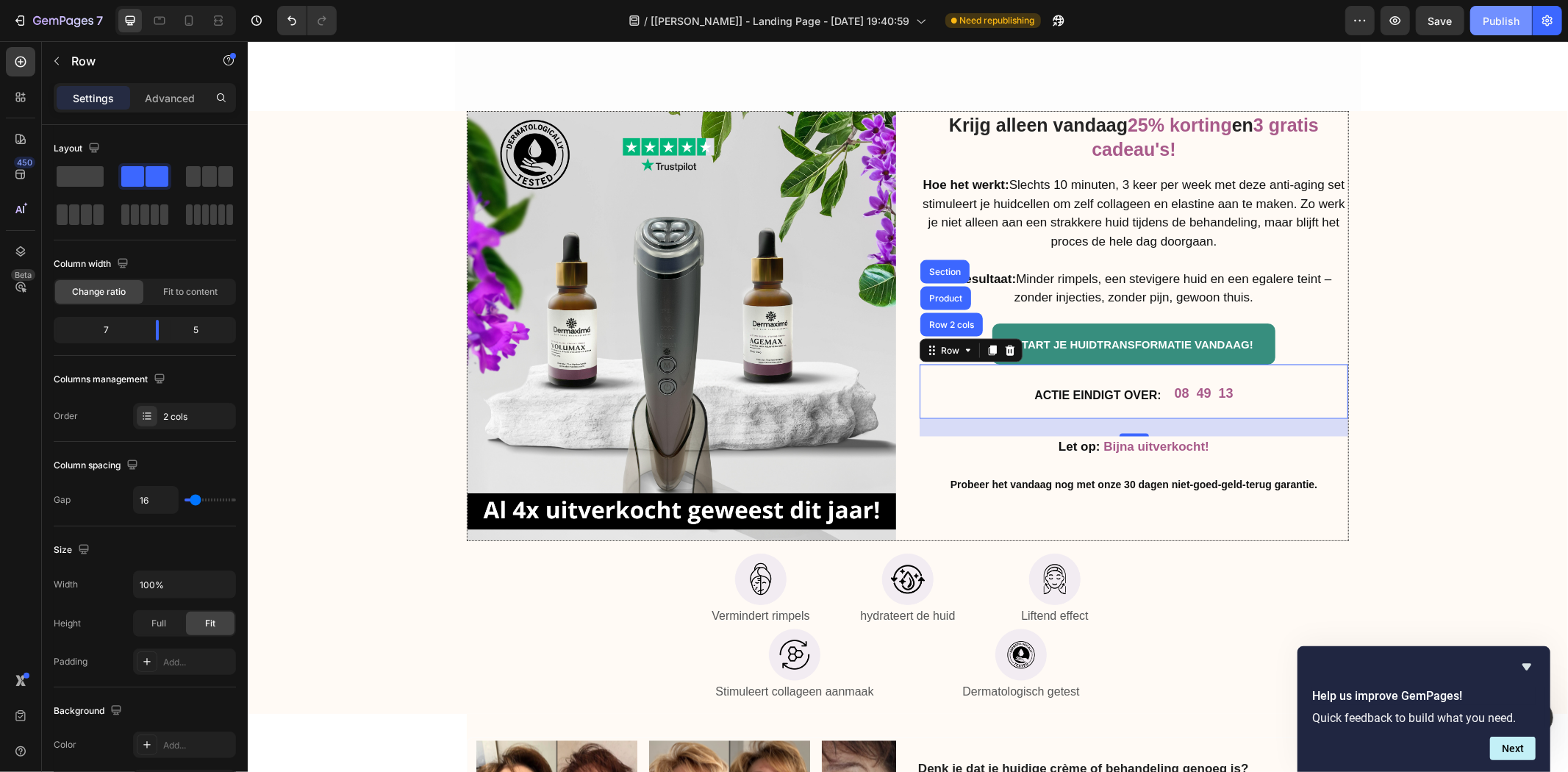
click at [1510, 31] on button "Publish" at bounding box center [1500, 21] width 62 height 30
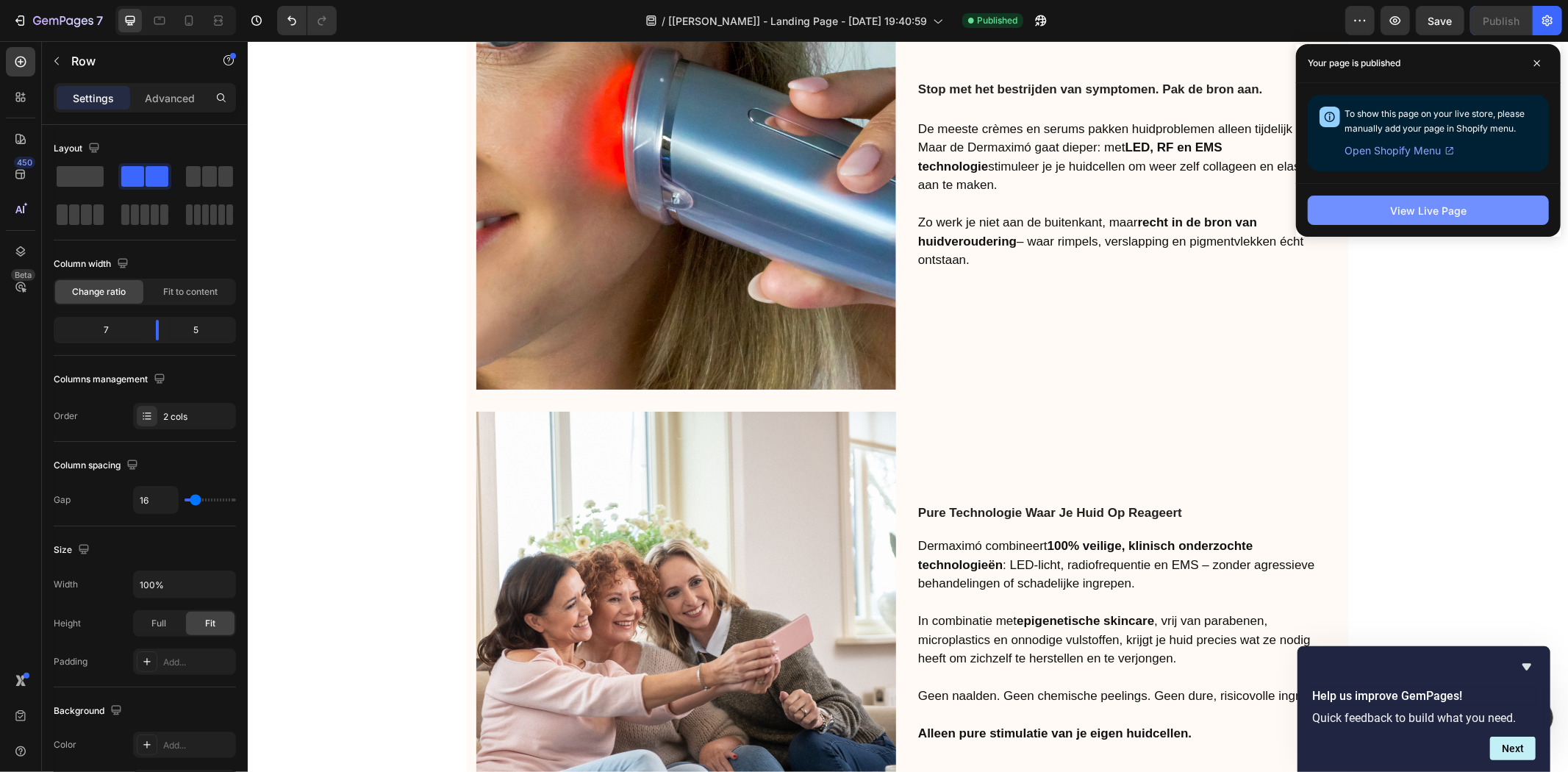
click at [1346, 197] on button "View Live Page" at bounding box center [1428, 211] width 241 height 30
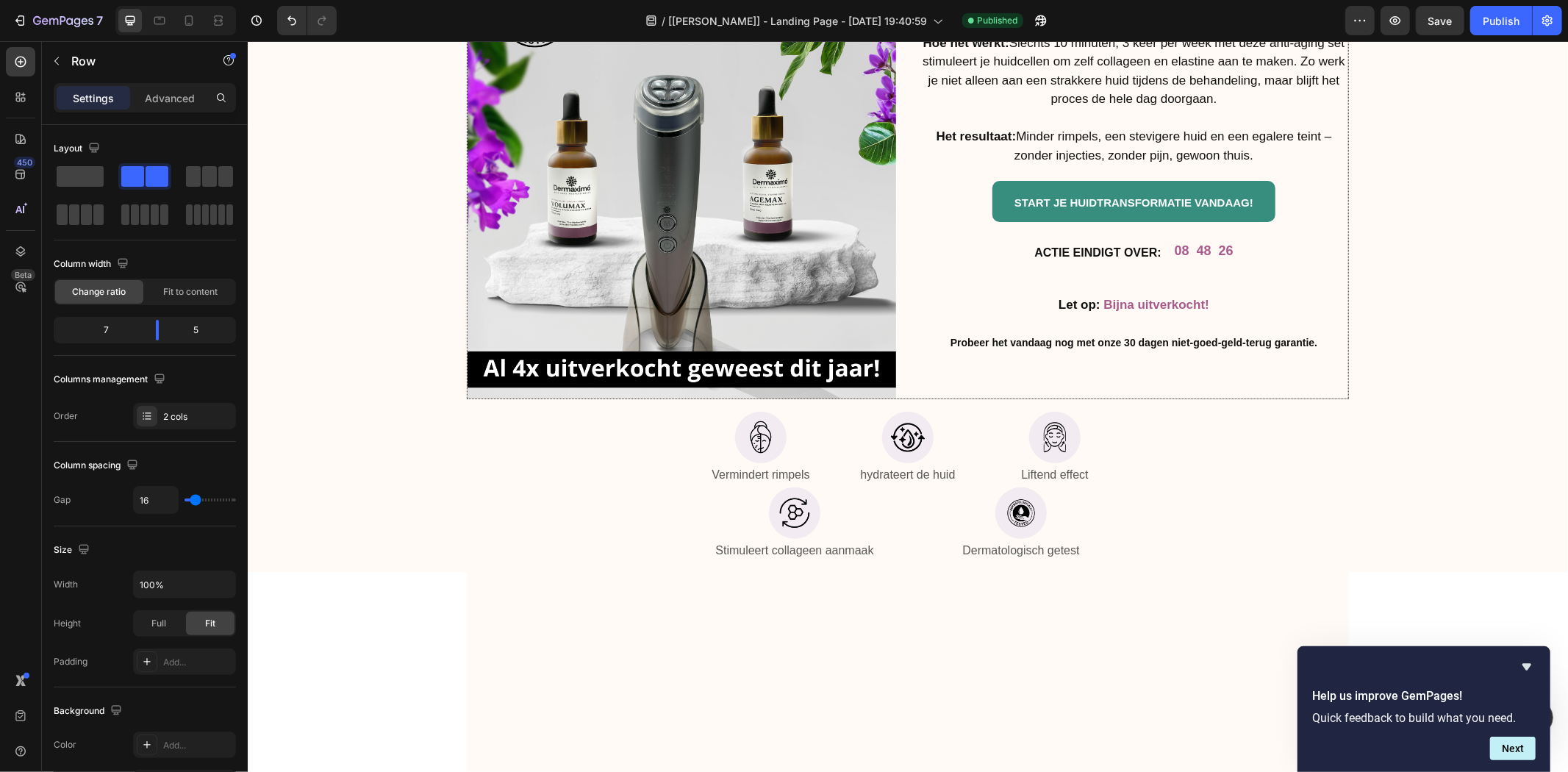
scroll to position [5423, 0]
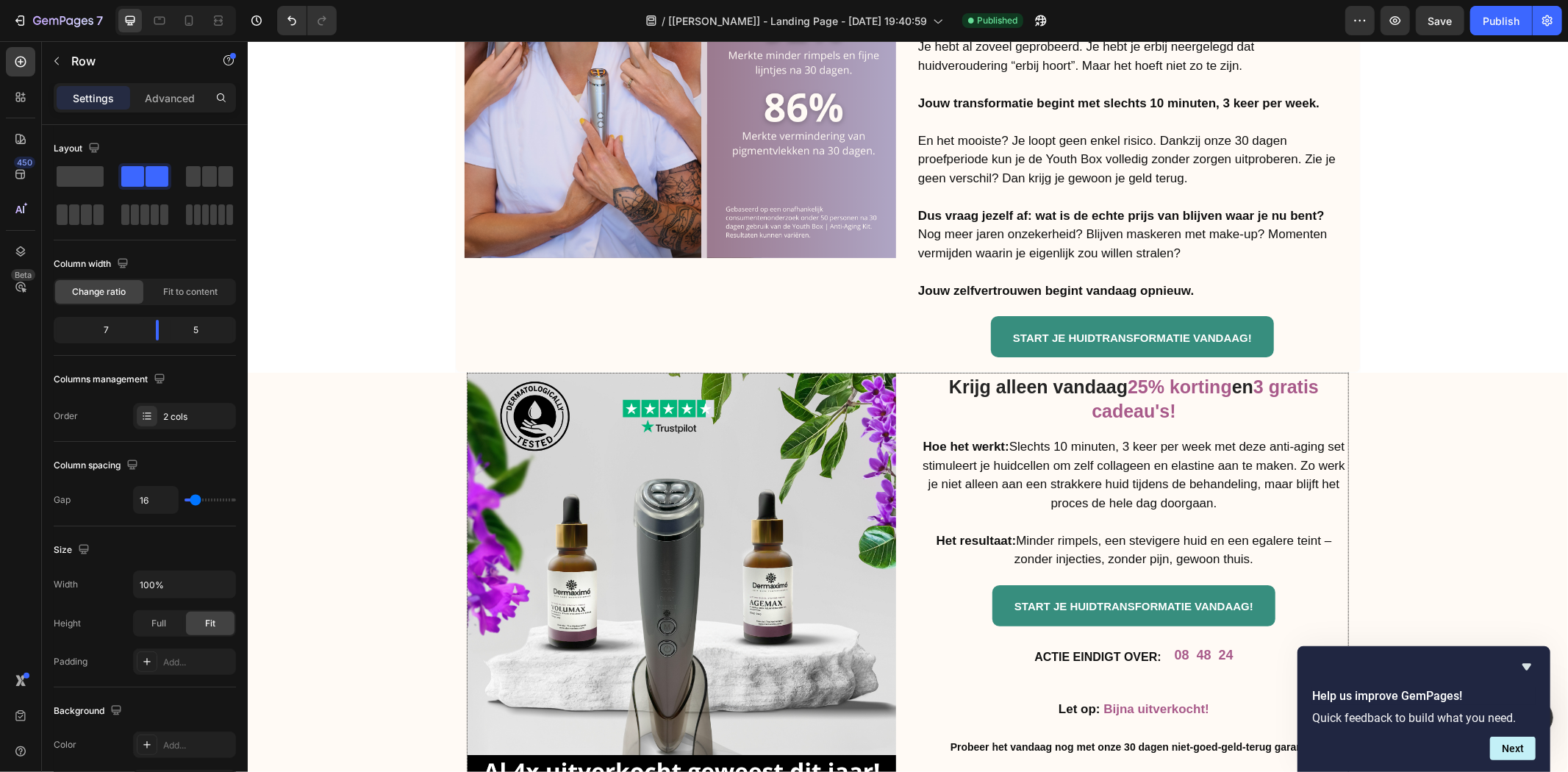
click at [1161, 645] on div "ACTIE EINDIGT OVER: Heading 08 48 24 Countdown Timer Row Row" at bounding box center [1133, 653] width 429 height 55
click at [1180, 646] on div "08" at bounding box center [1181, 655] width 15 height 17
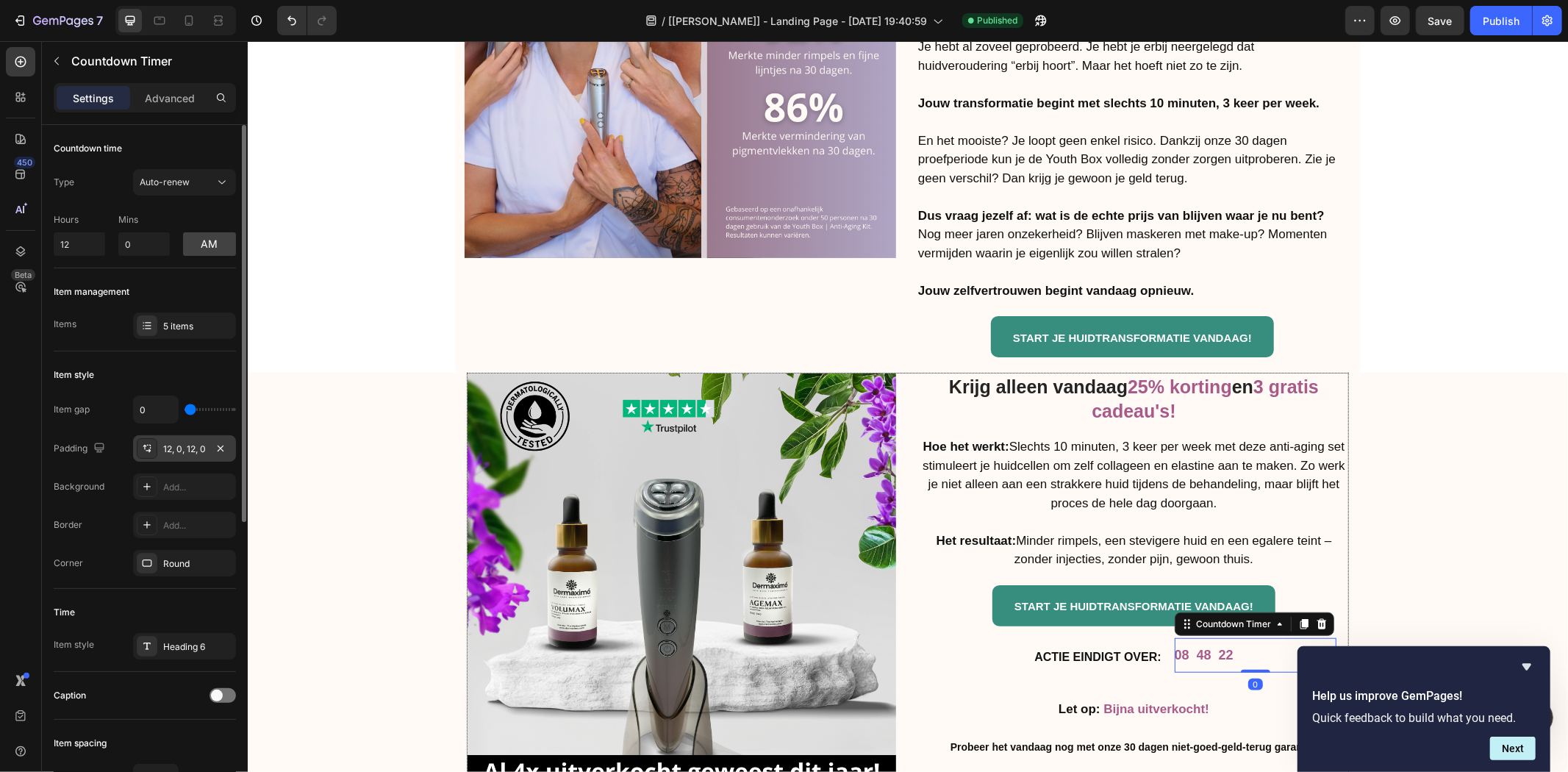
click at [169, 456] on div "12, 0, 12, 0" at bounding box center [184, 449] width 103 height 26
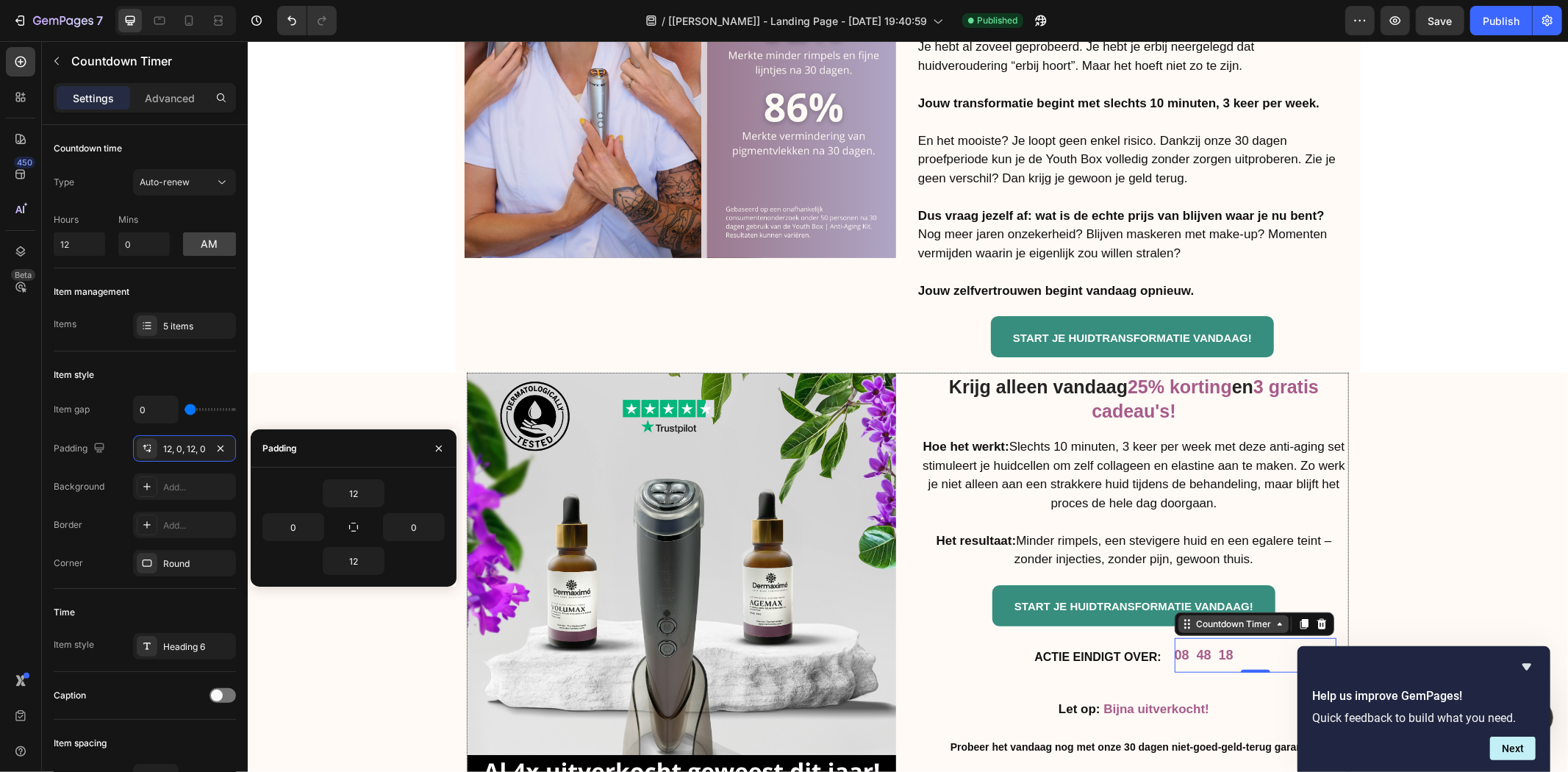
click at [1196, 617] on div "Countdown Timer" at bounding box center [1233, 623] width 81 height 13
click at [1192, 586] on div "Row 1 col" at bounding box center [1203, 598] width 57 height 23
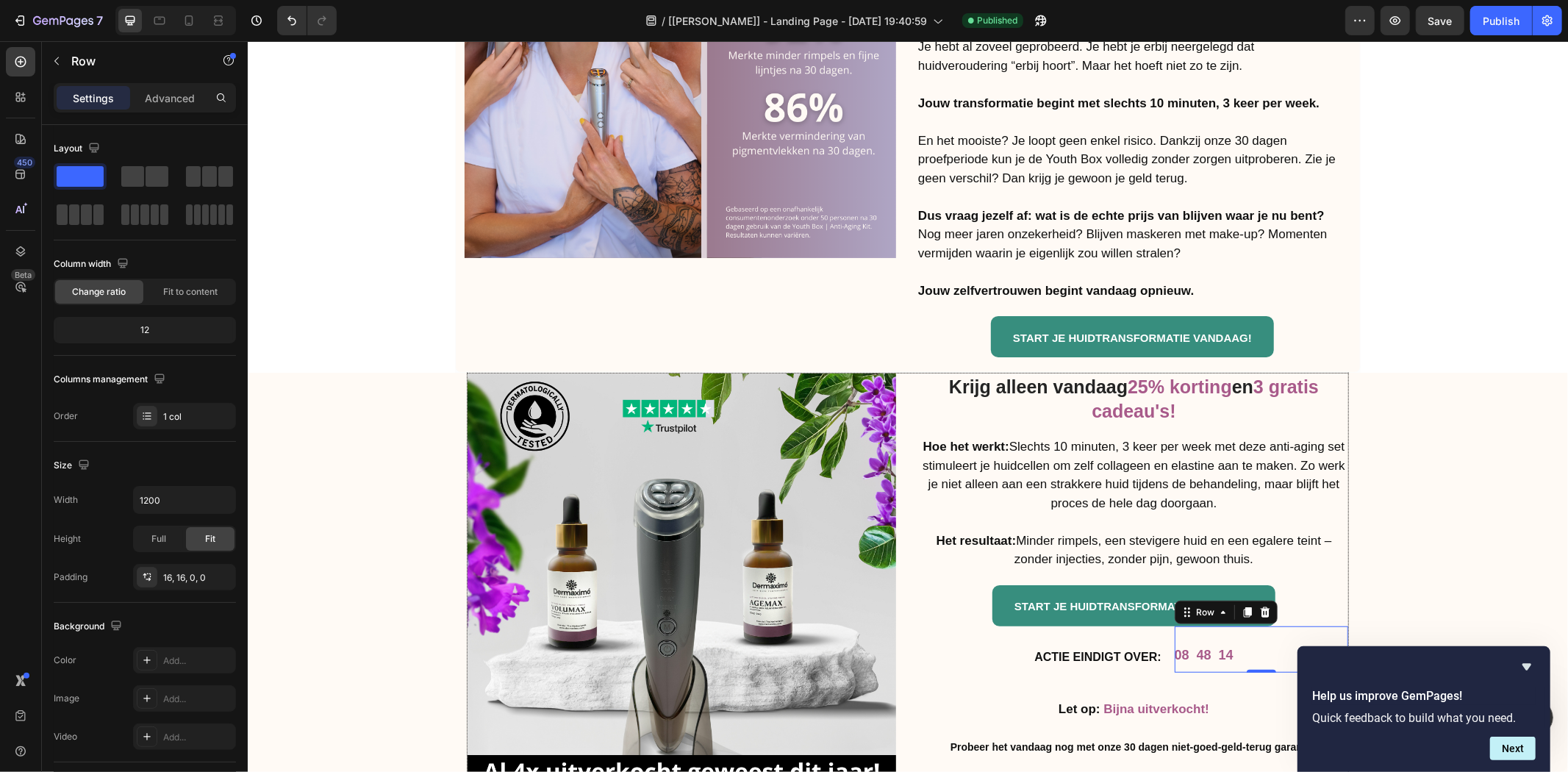
click at [1206, 600] on div "Row" at bounding box center [1225, 612] width 103 height 23
click at [1206, 605] on div "Row" at bounding box center [1204, 612] width 24 height 13
click at [160, 100] on p "Advanced" at bounding box center [169, 98] width 50 height 16
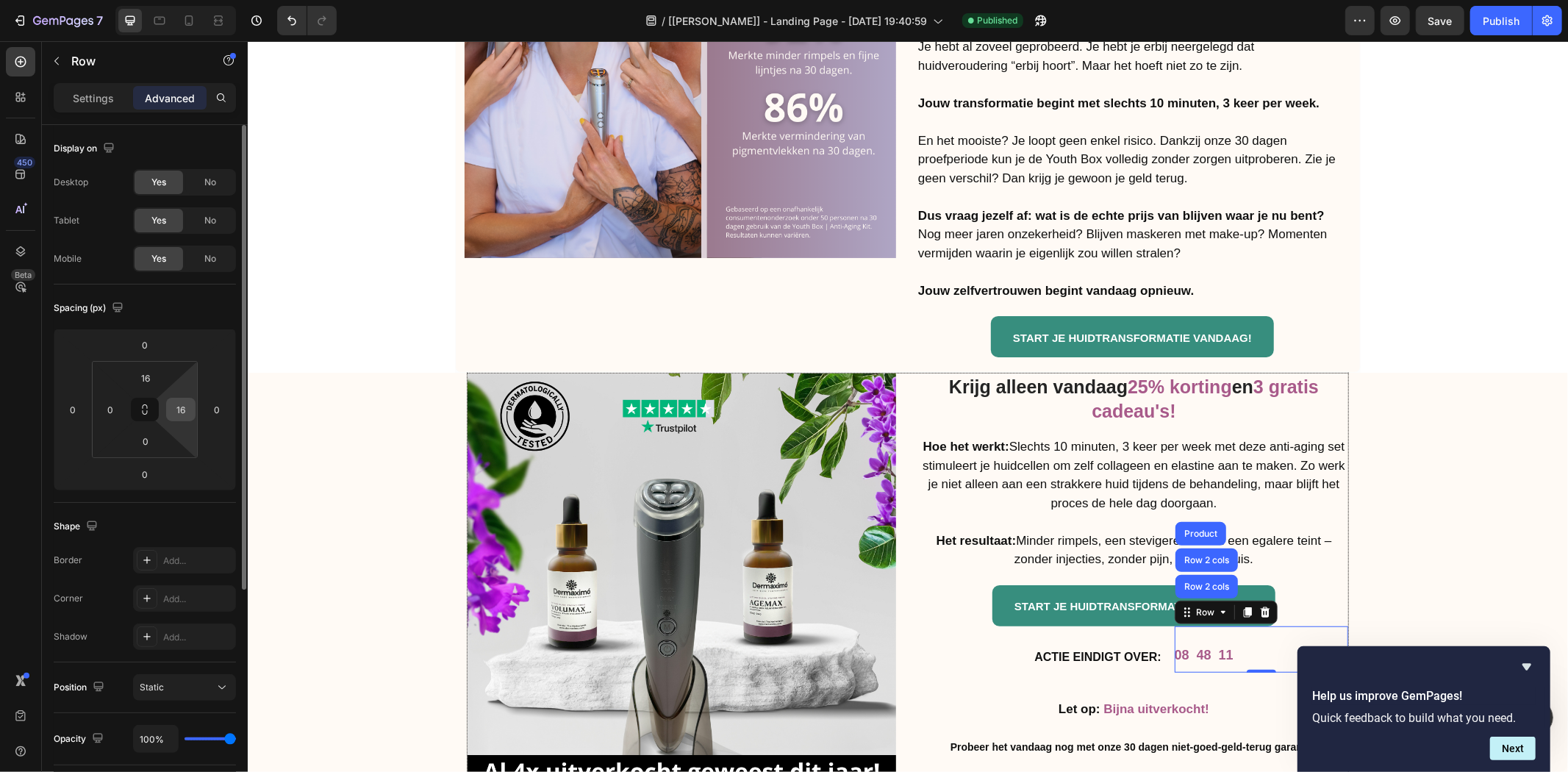
click at [183, 404] on input "16" at bounding box center [181, 409] width 22 height 22
type input "0"
click at [122, 421] on div "0" at bounding box center [111, 409] width 30 height 23
click at [105, 404] on input "0" at bounding box center [110, 409] width 22 height 22
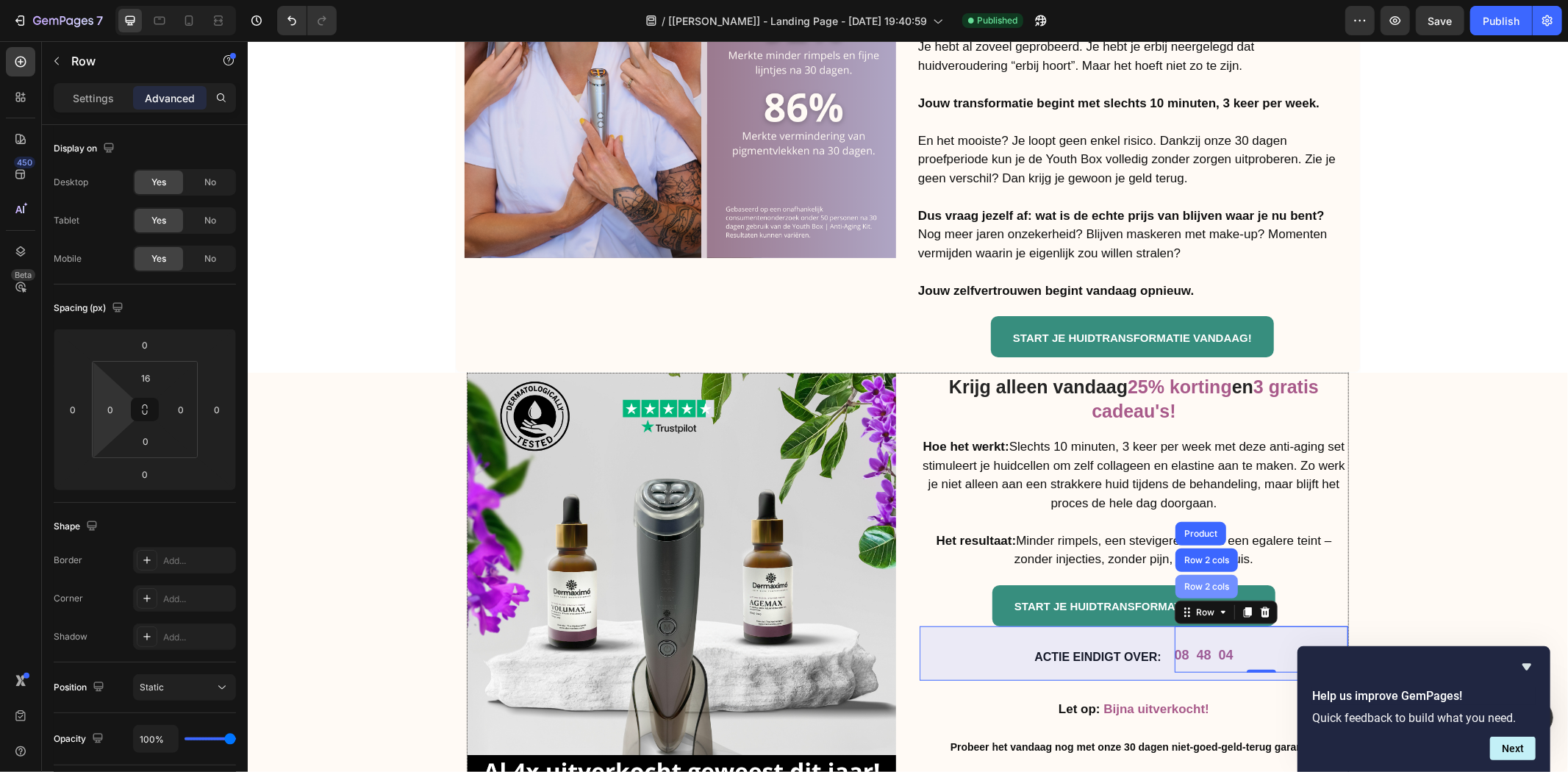
click at [1190, 582] on div "Row 2 cols" at bounding box center [1205, 586] width 50 height 9
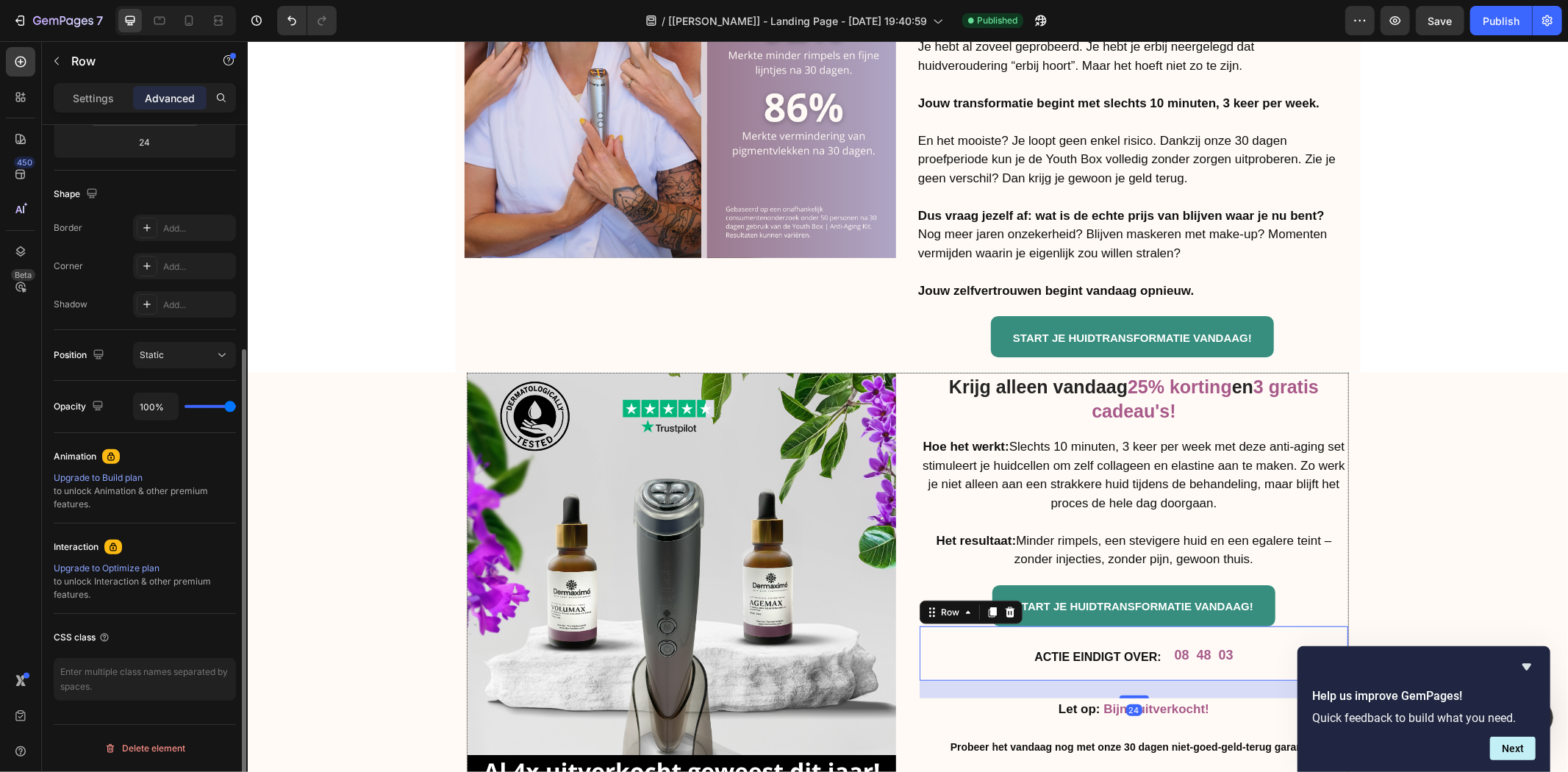
scroll to position [0, 0]
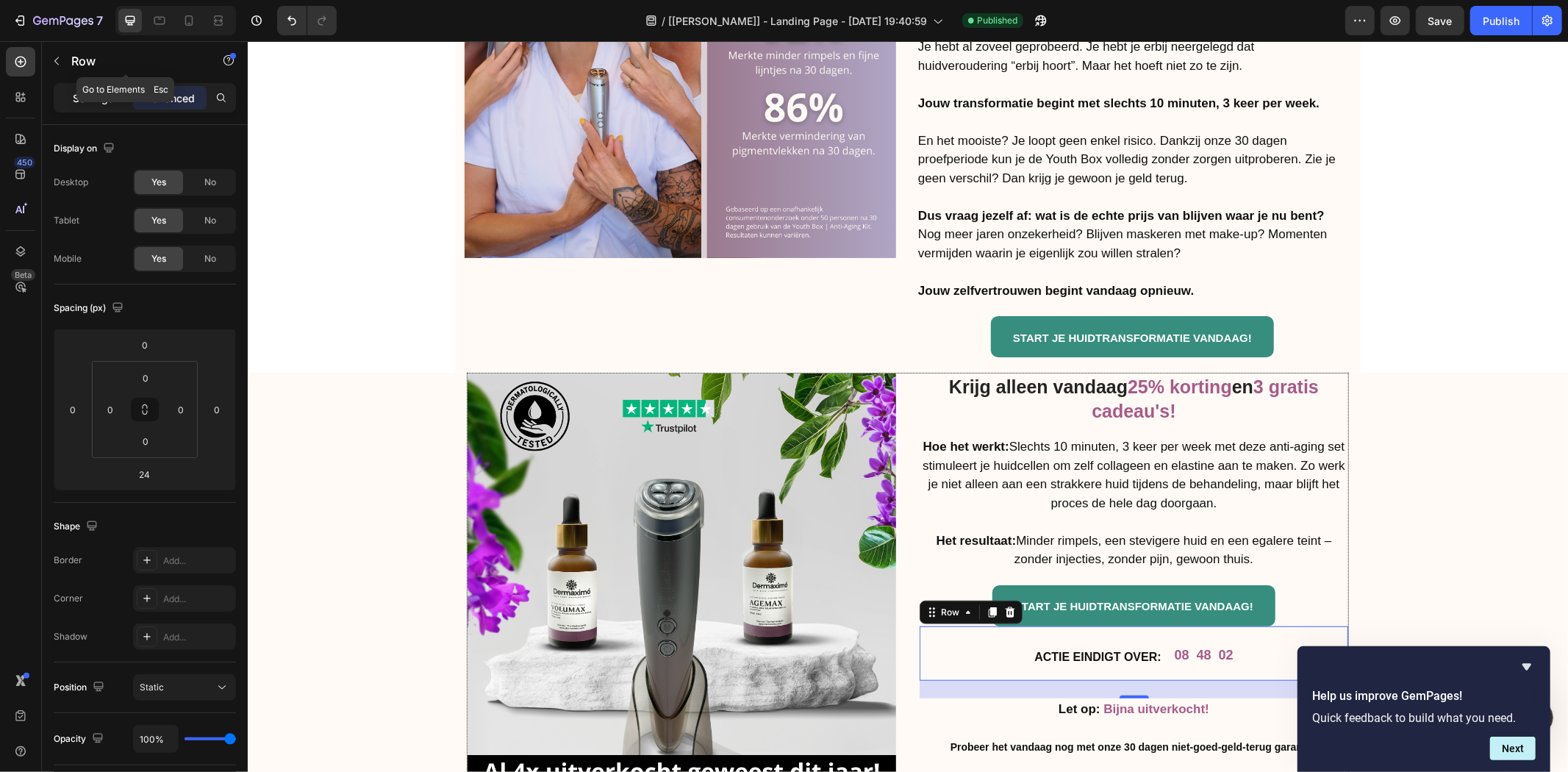
click at [77, 97] on p "Settings" at bounding box center [93, 98] width 41 height 16
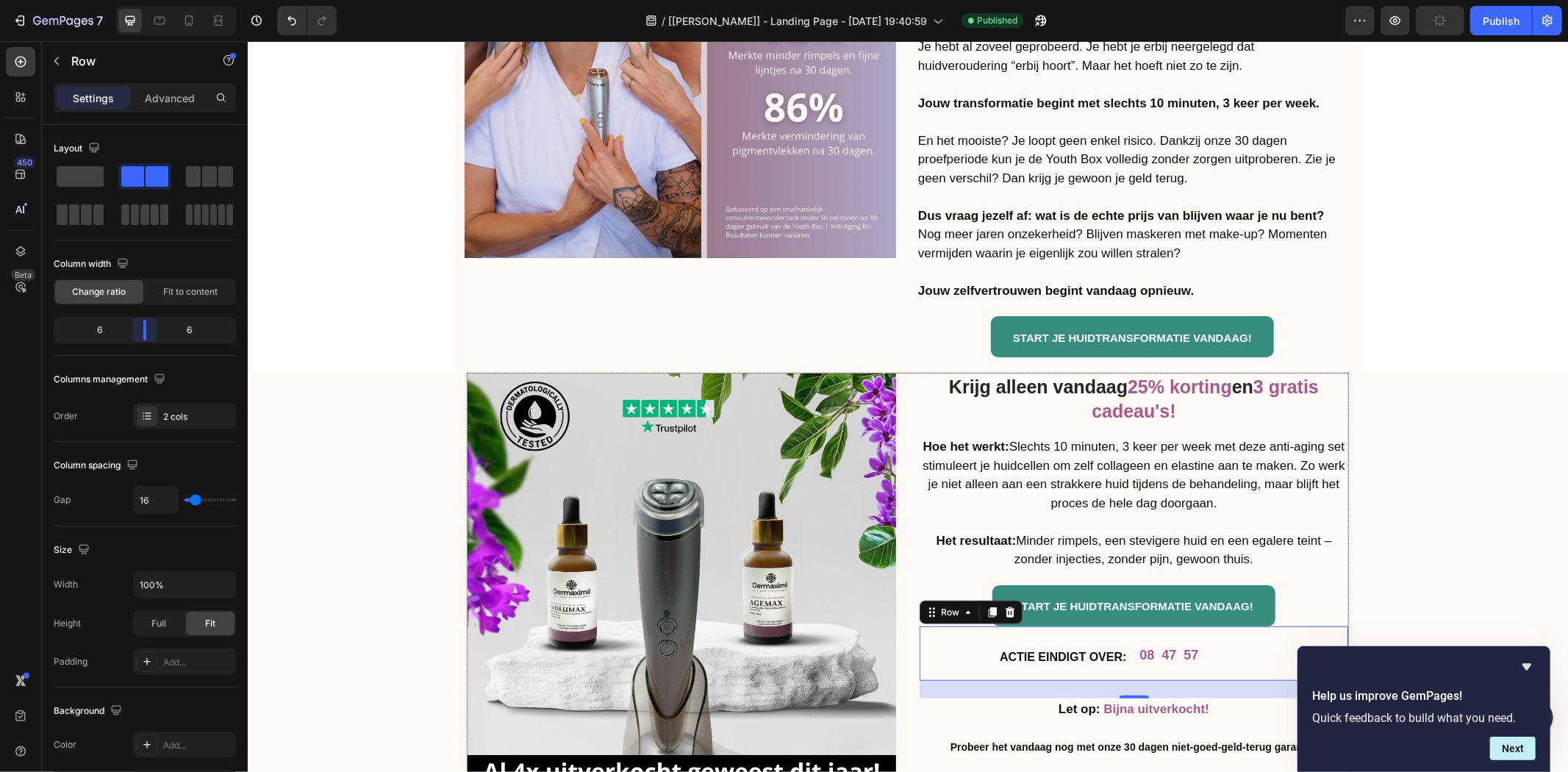
drag, startPoint x: 159, startPoint y: 332, endPoint x: 143, endPoint y: 335, distance: 16.3
click at [143, 0] on body "7 / [[PERSON_NAME]] - Landing Page - [DATE] 19:40:59 Published Preview Publish …" at bounding box center [784, 0] width 1568 height 0
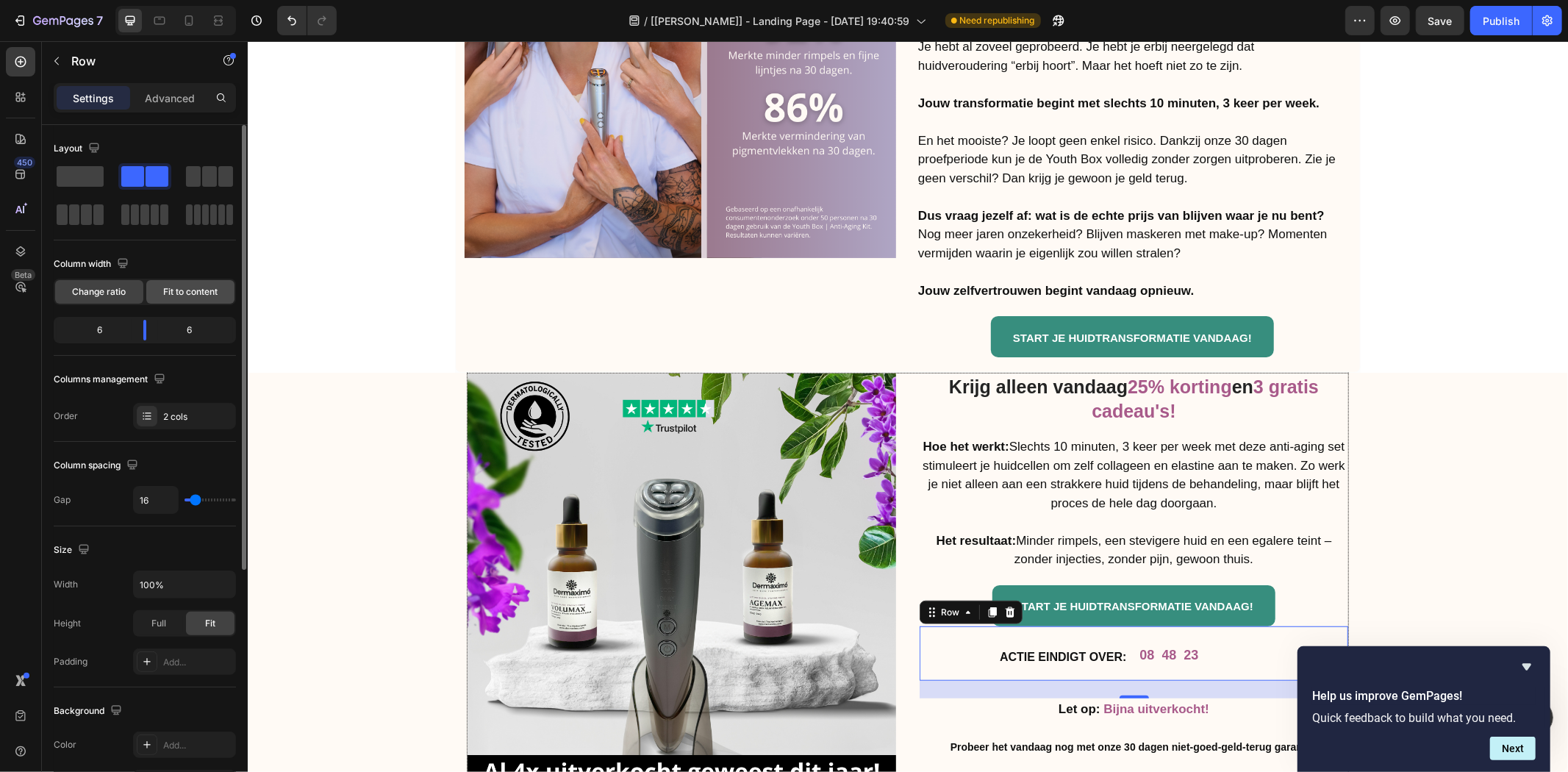
click at [172, 292] on span "Fit to content" at bounding box center [191, 292] width 55 height 13
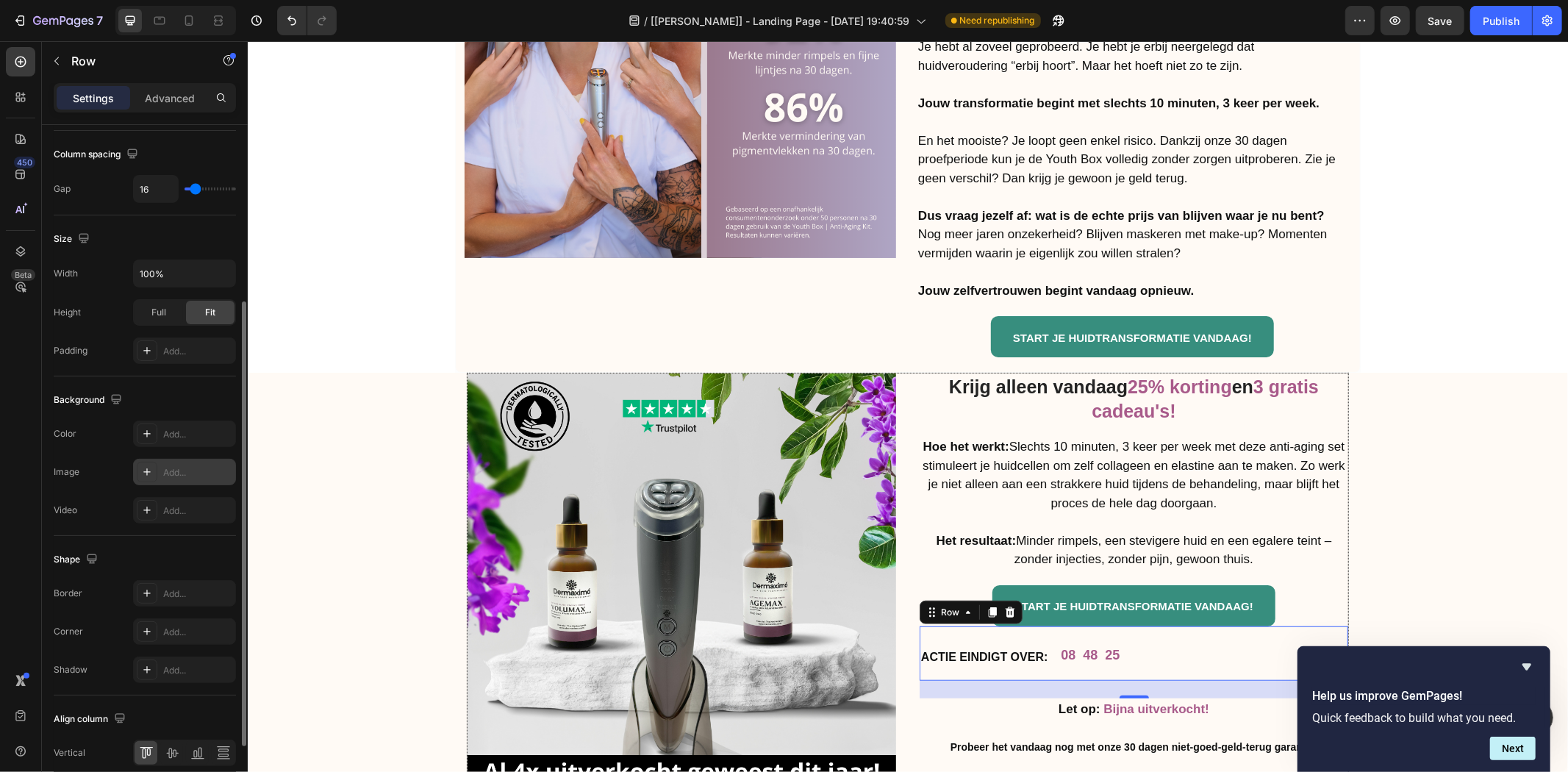
scroll to position [377, 0]
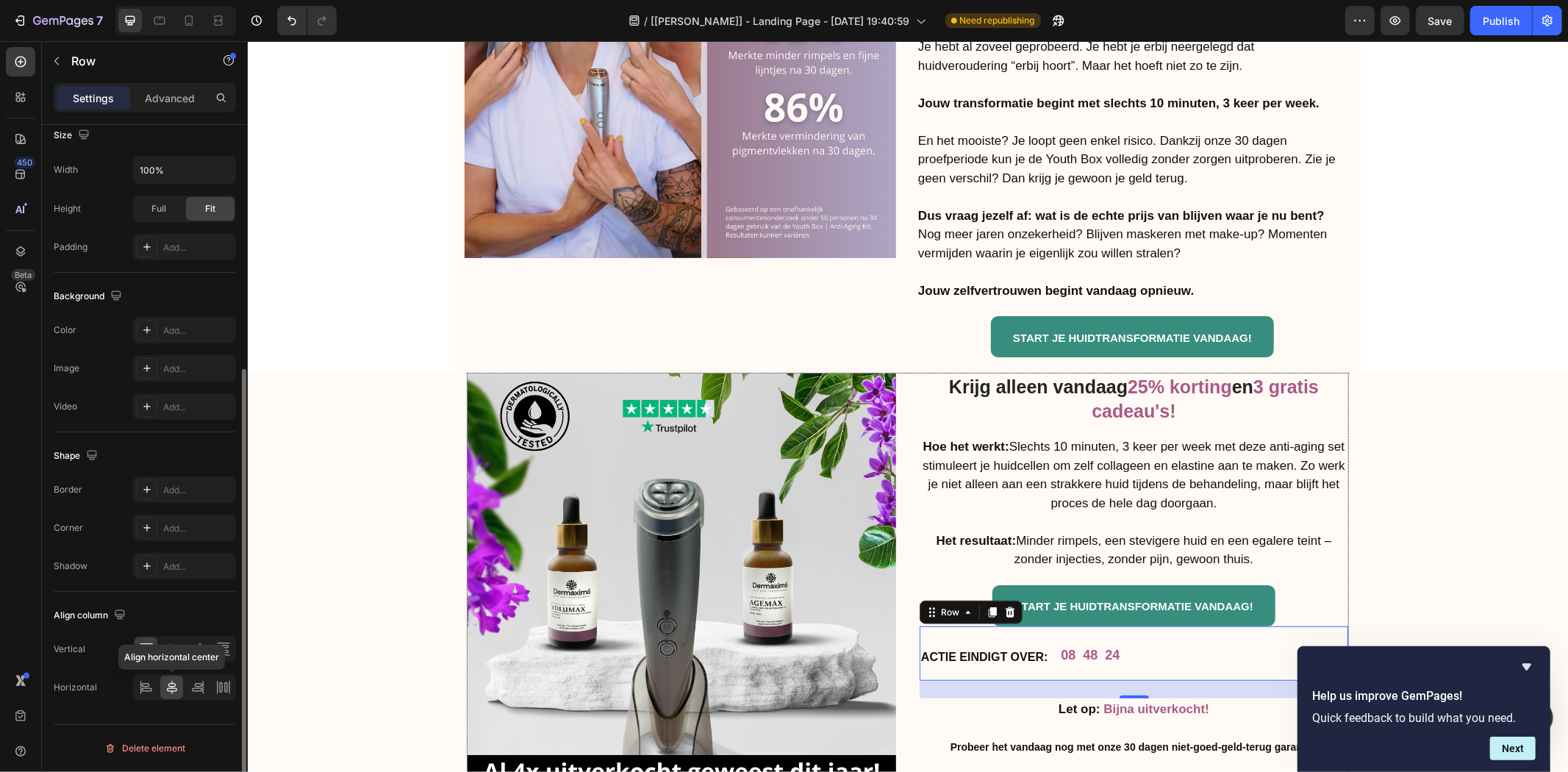
click at [173, 683] on icon at bounding box center [172, 688] width 15 height 15
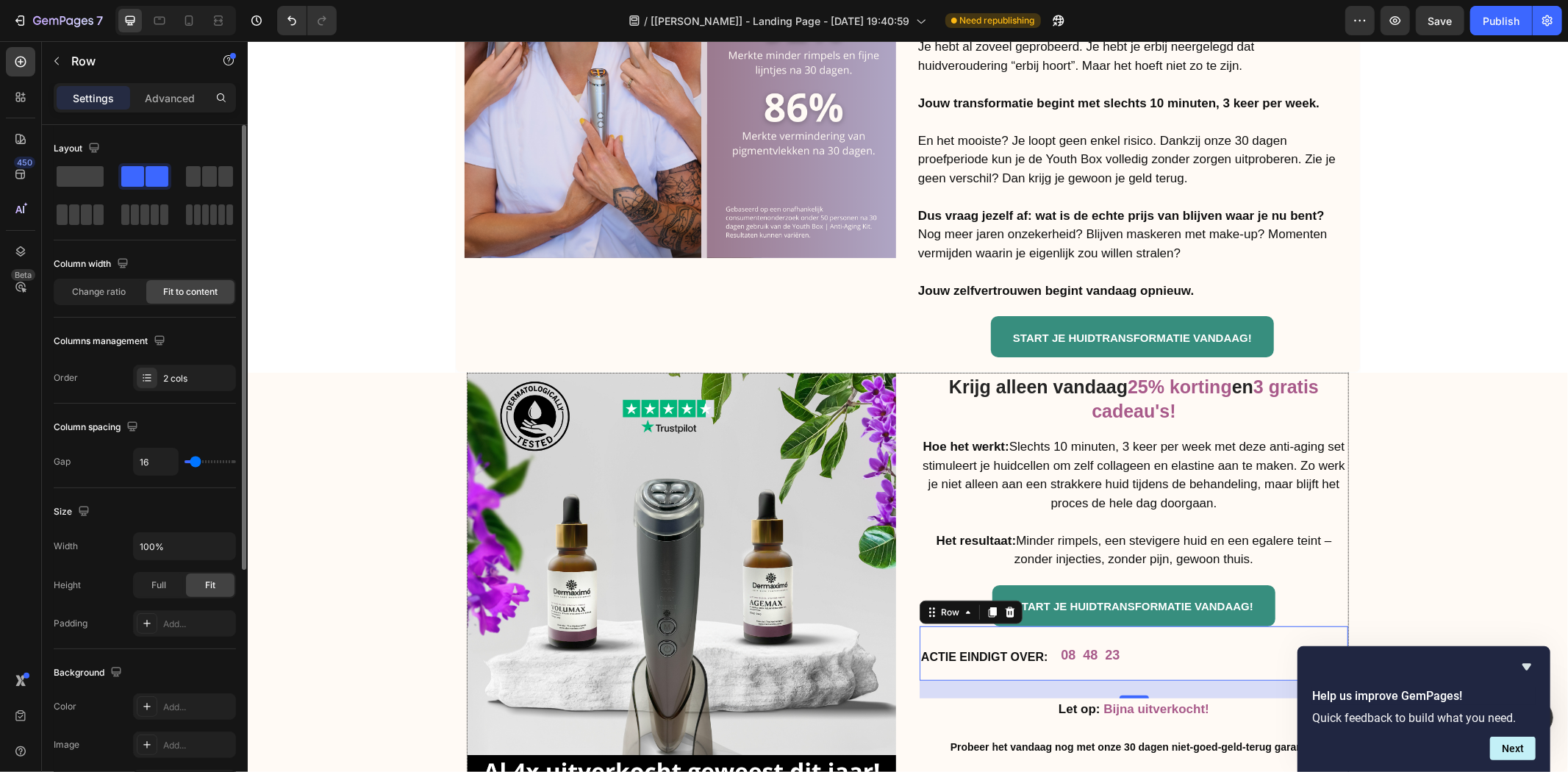
drag, startPoint x: 115, startPoint y: 300, endPoint x: 165, endPoint y: 344, distance: 66.6
click at [114, 302] on div "Change ratio" at bounding box center [99, 292] width 88 height 23
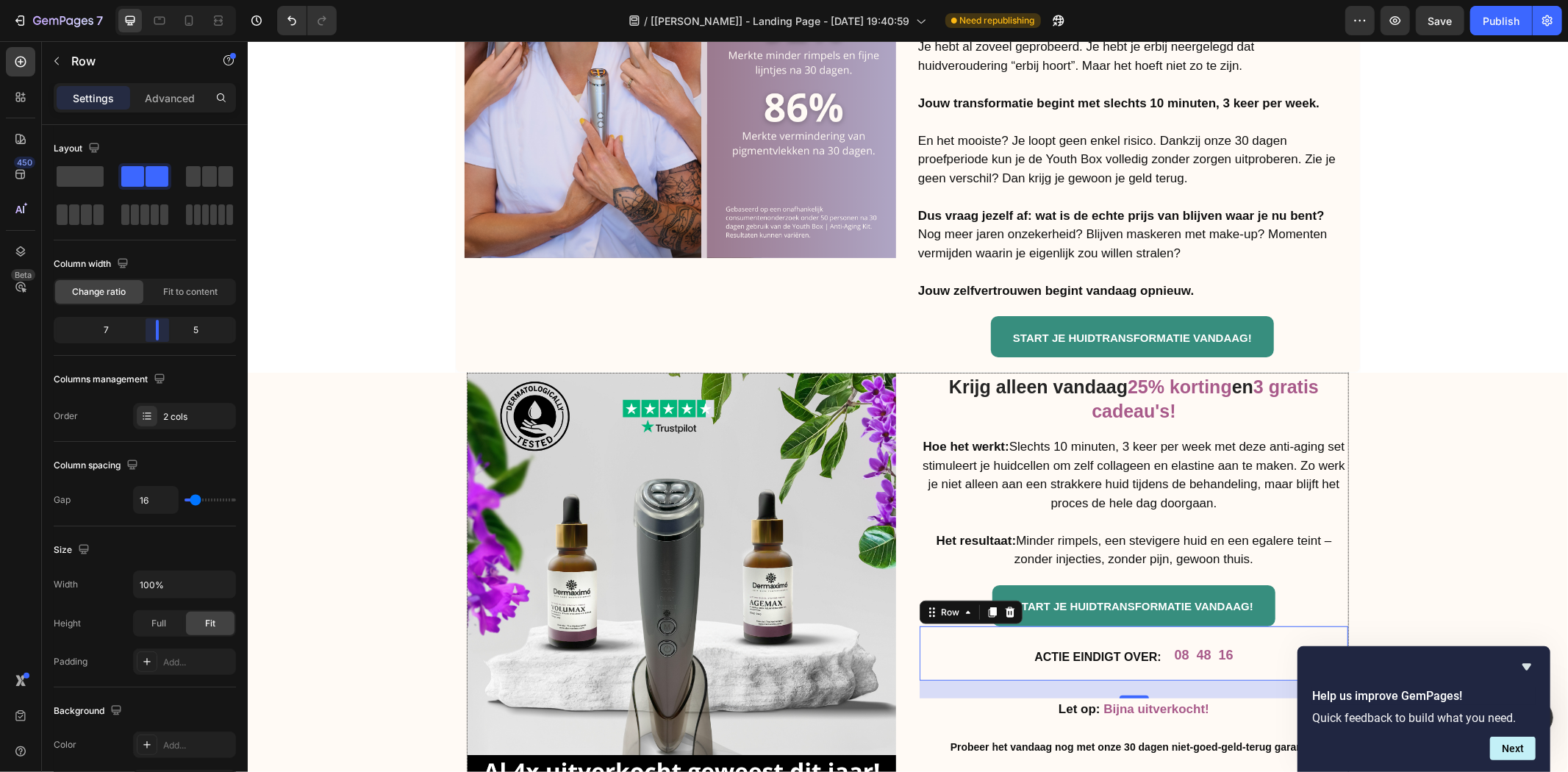
drag, startPoint x: 145, startPoint y: 326, endPoint x: 163, endPoint y: 327, distance: 18.0
click at [163, 0] on body "7 / [[PERSON_NAME]] - Landing Page - [DATE] 19:40:59 Need republishing Preview …" at bounding box center [784, 0] width 1568 height 0
type input "27"
type input "20"
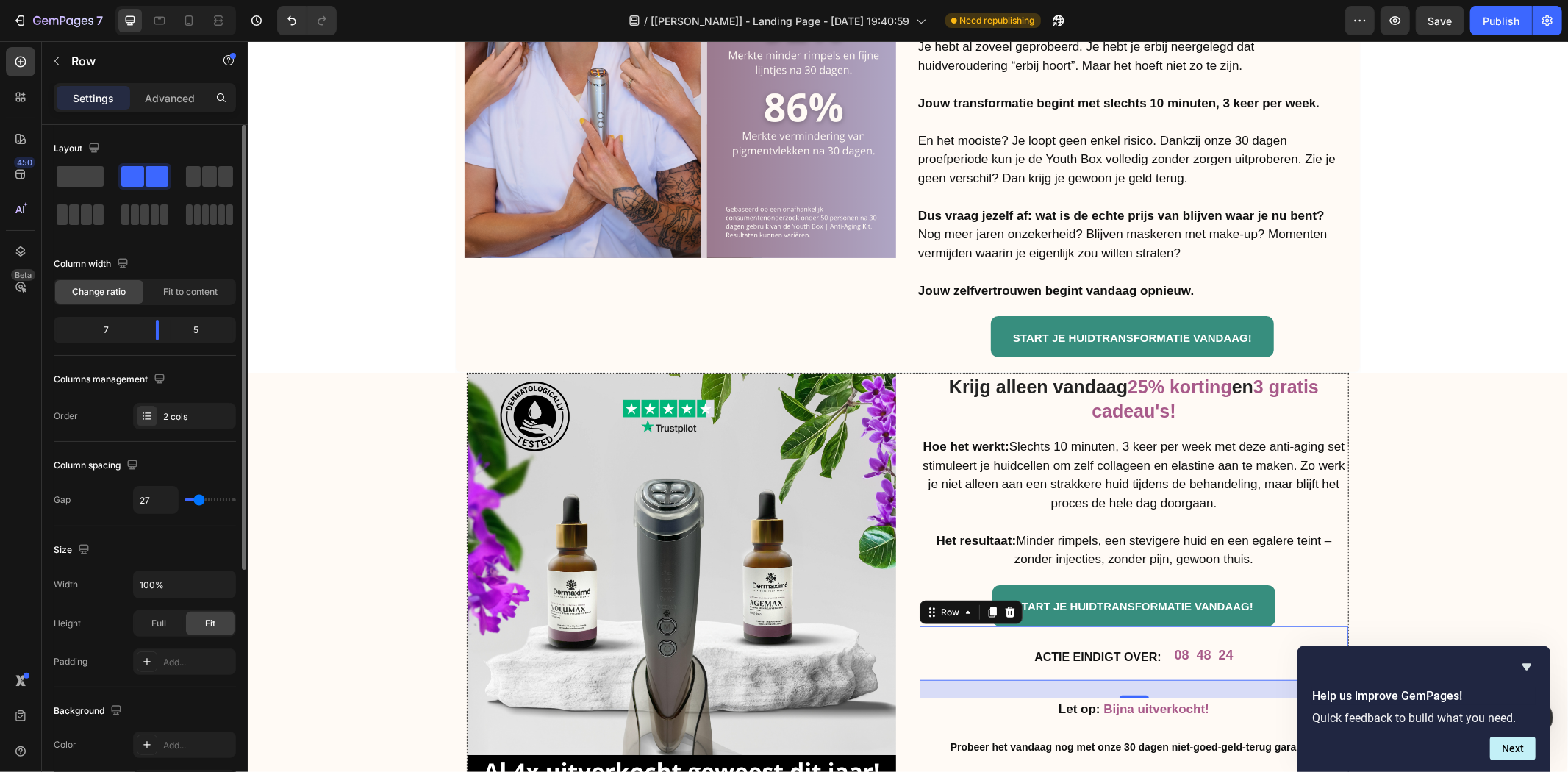
type input "20"
type input "17"
type input "15"
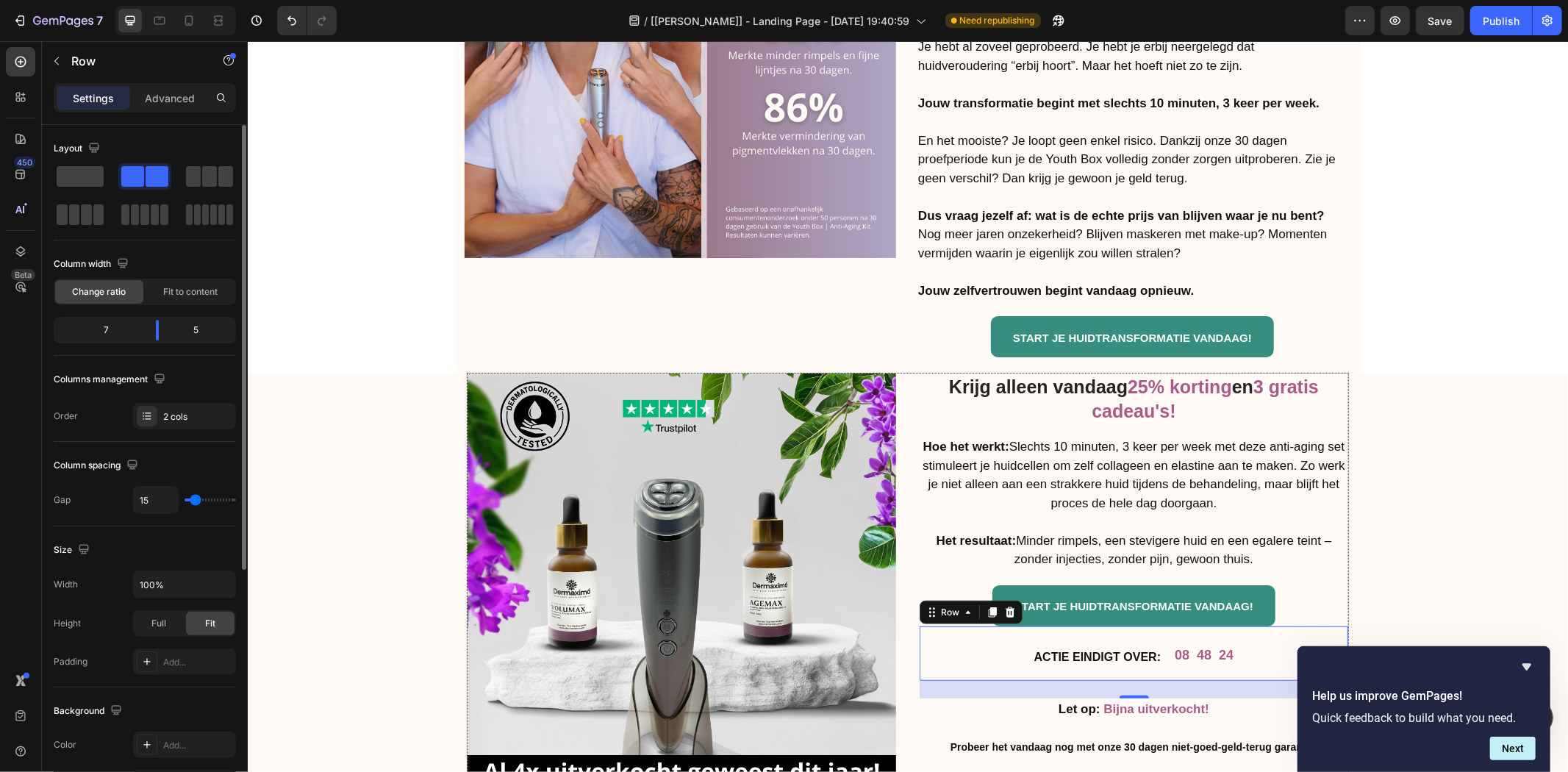
type input "12"
type input "10"
type input "7"
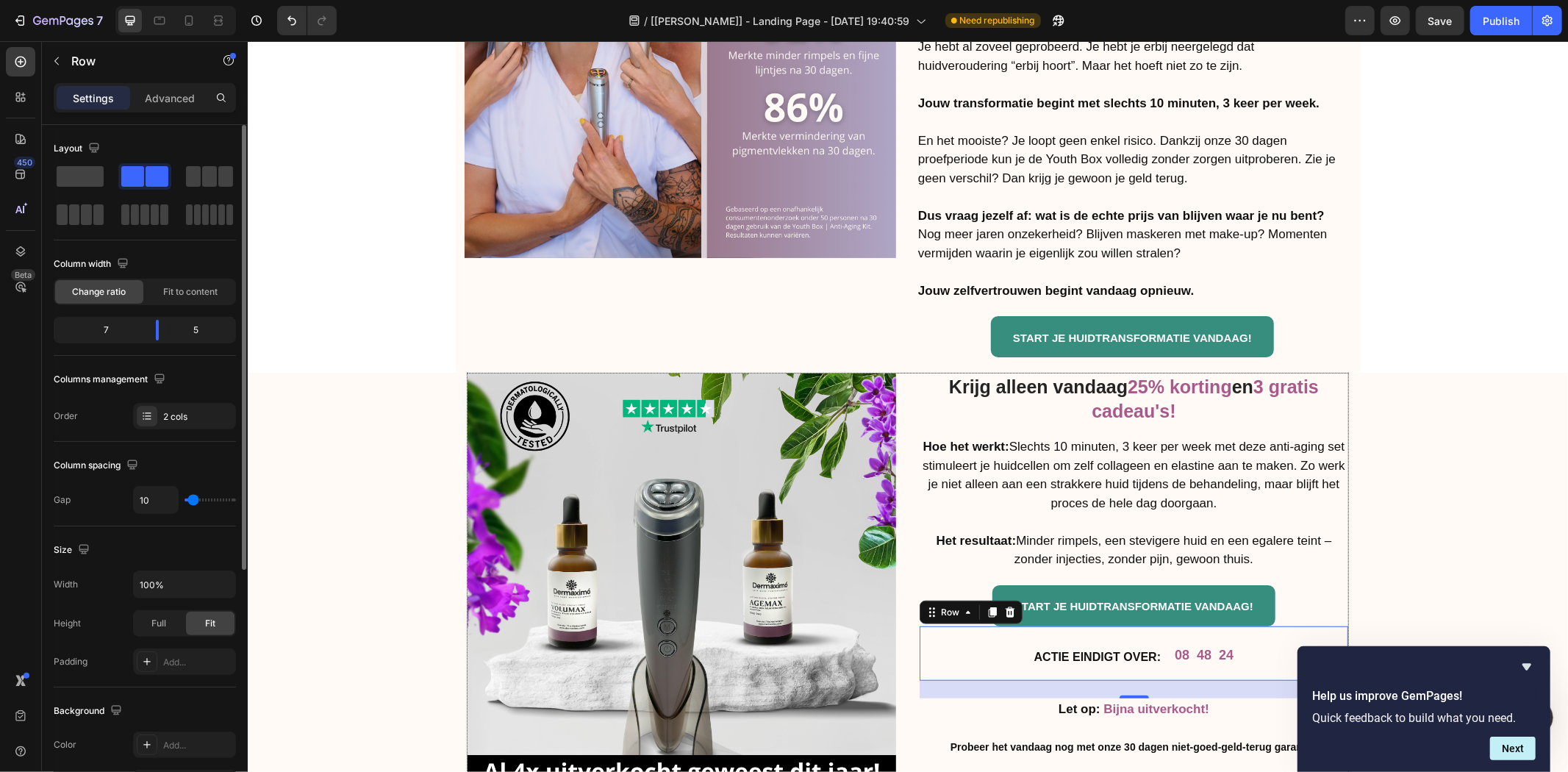
type input "7"
type input "5"
type input "2"
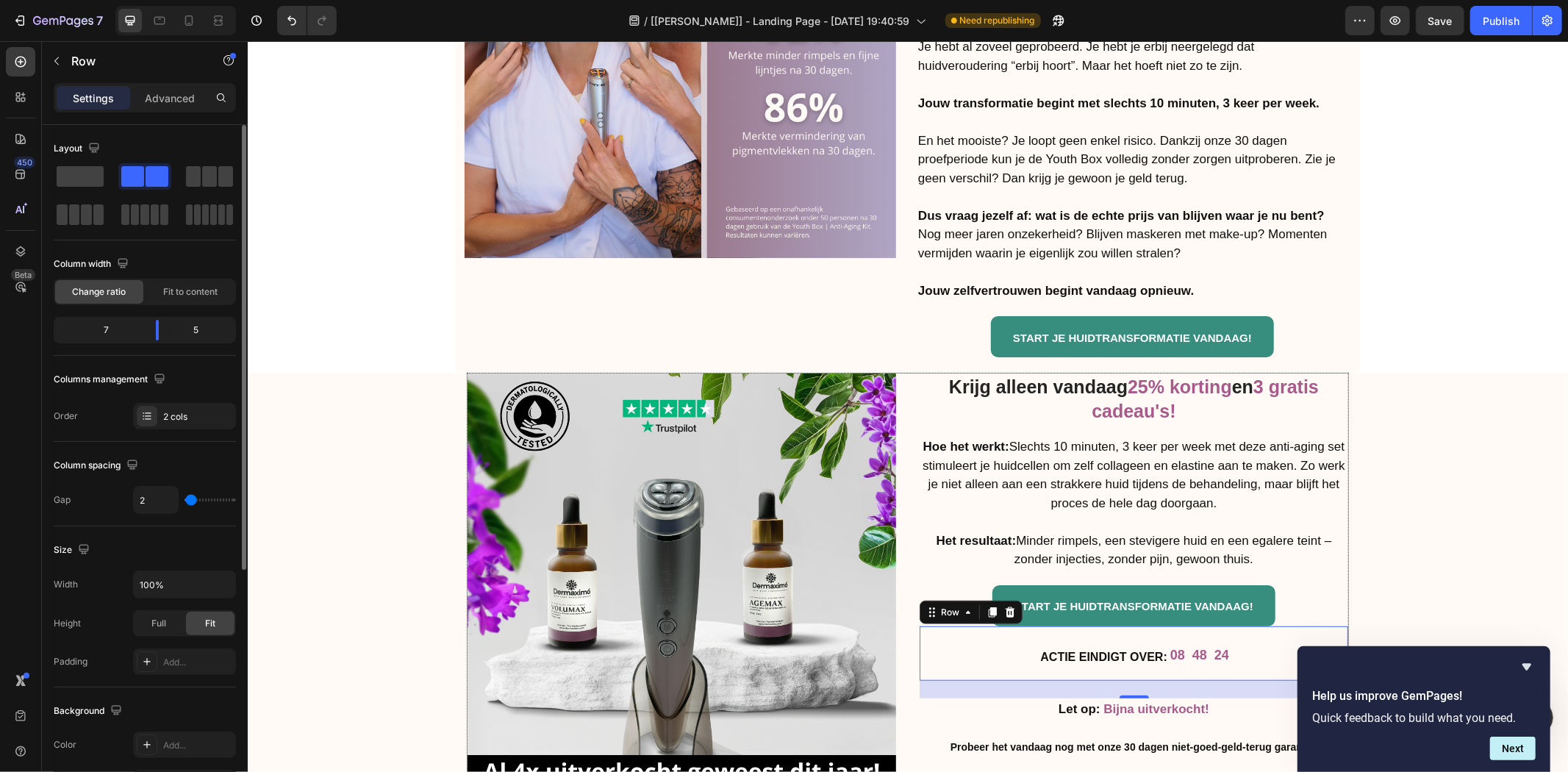
type input "0"
type input "2"
type input "7"
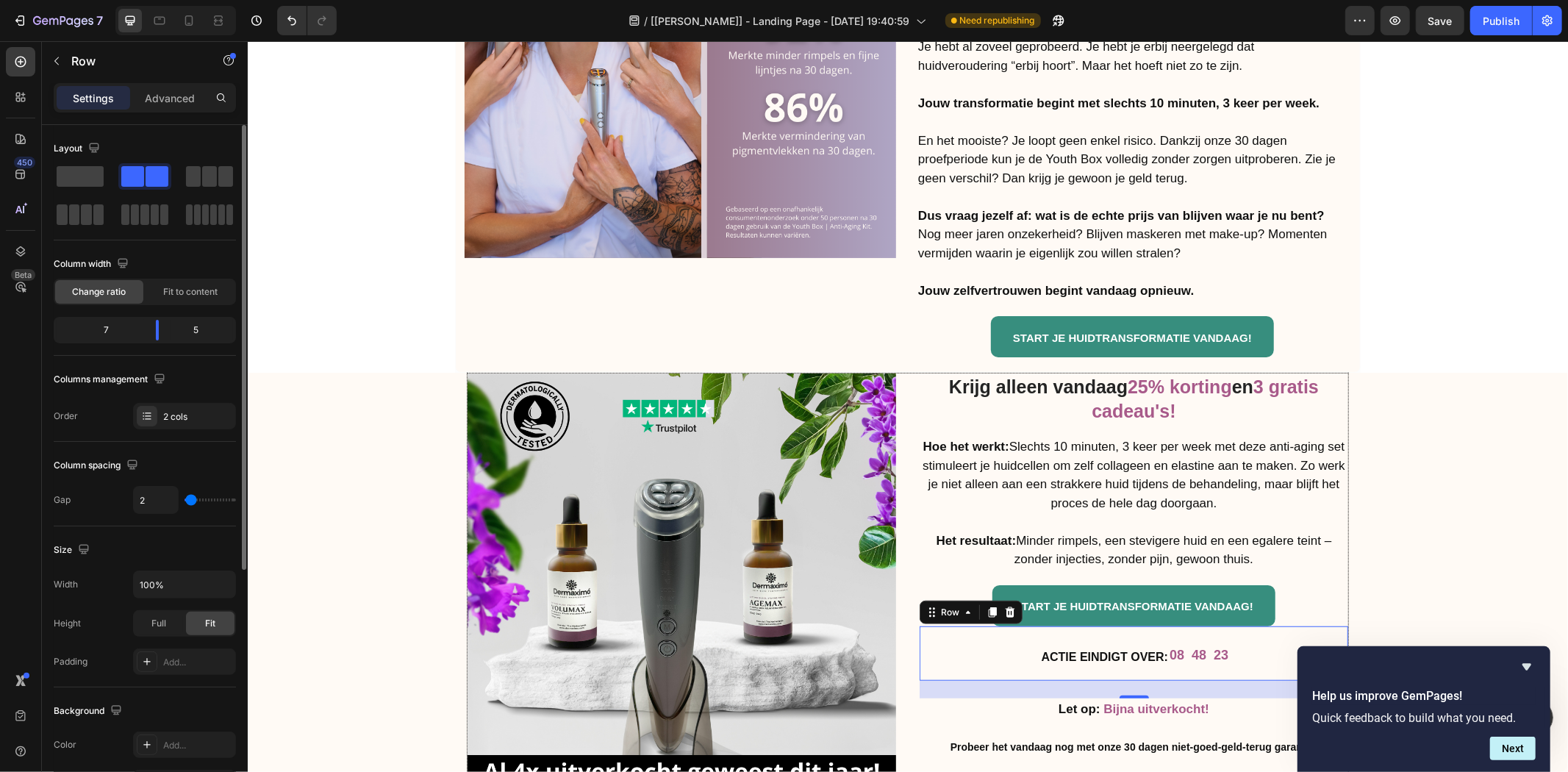
type input "7"
type input "10"
type input "12"
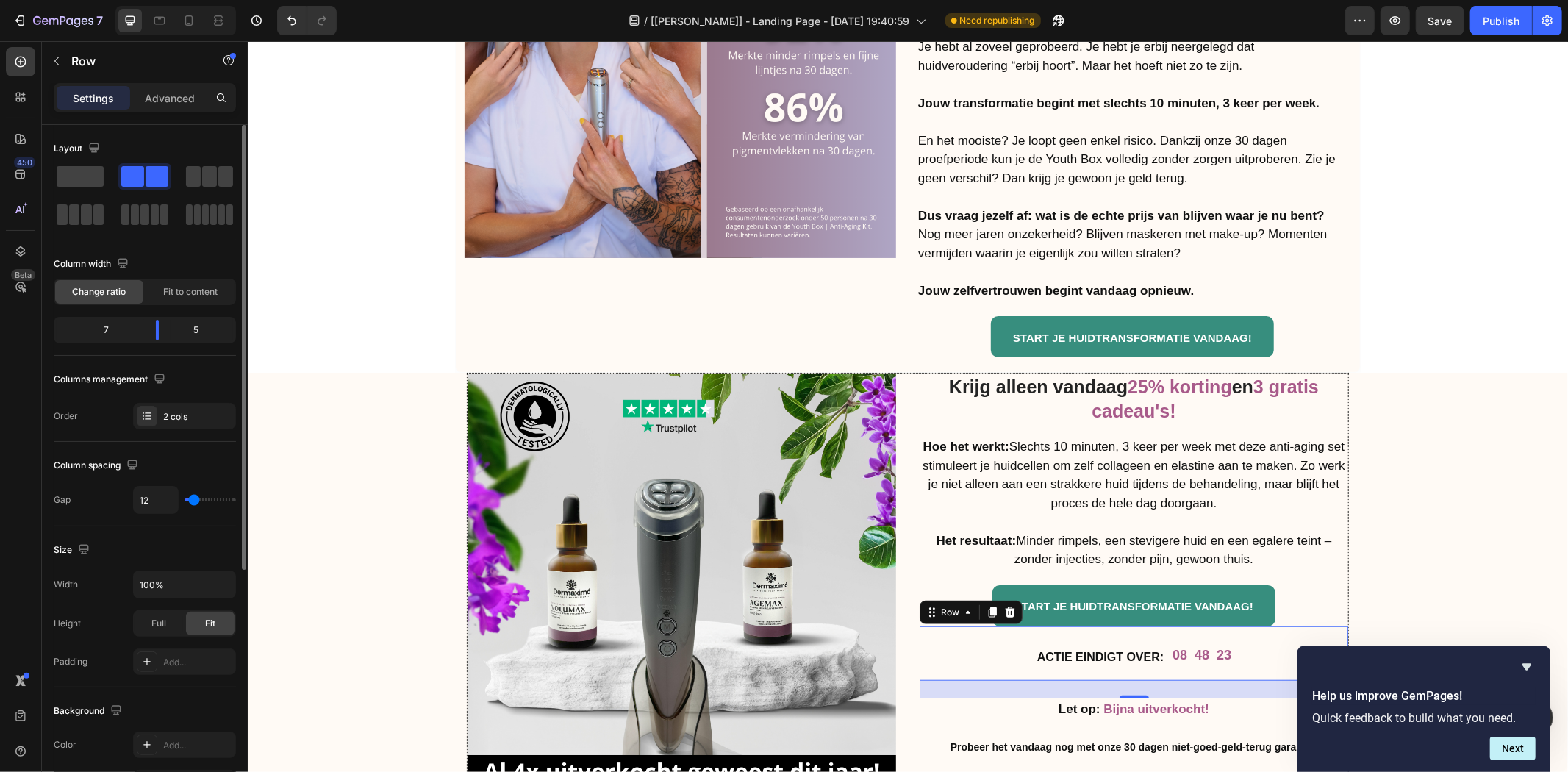
type input "15"
type input "12"
click at [194, 502] on input "range" at bounding box center [210, 500] width 51 height 3
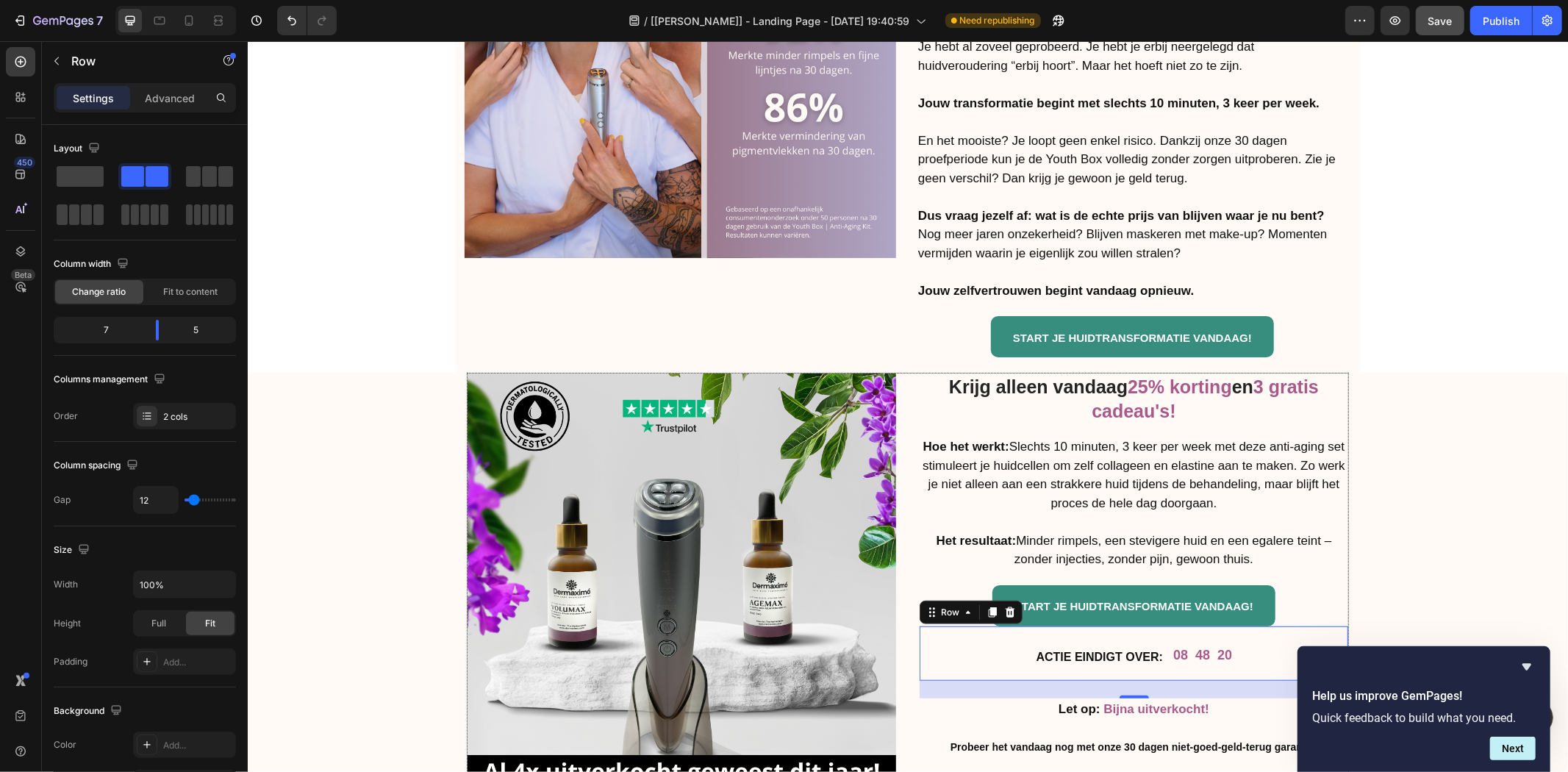
click at [1481, 23] on button "Publish" at bounding box center [1500, 21] width 62 height 30
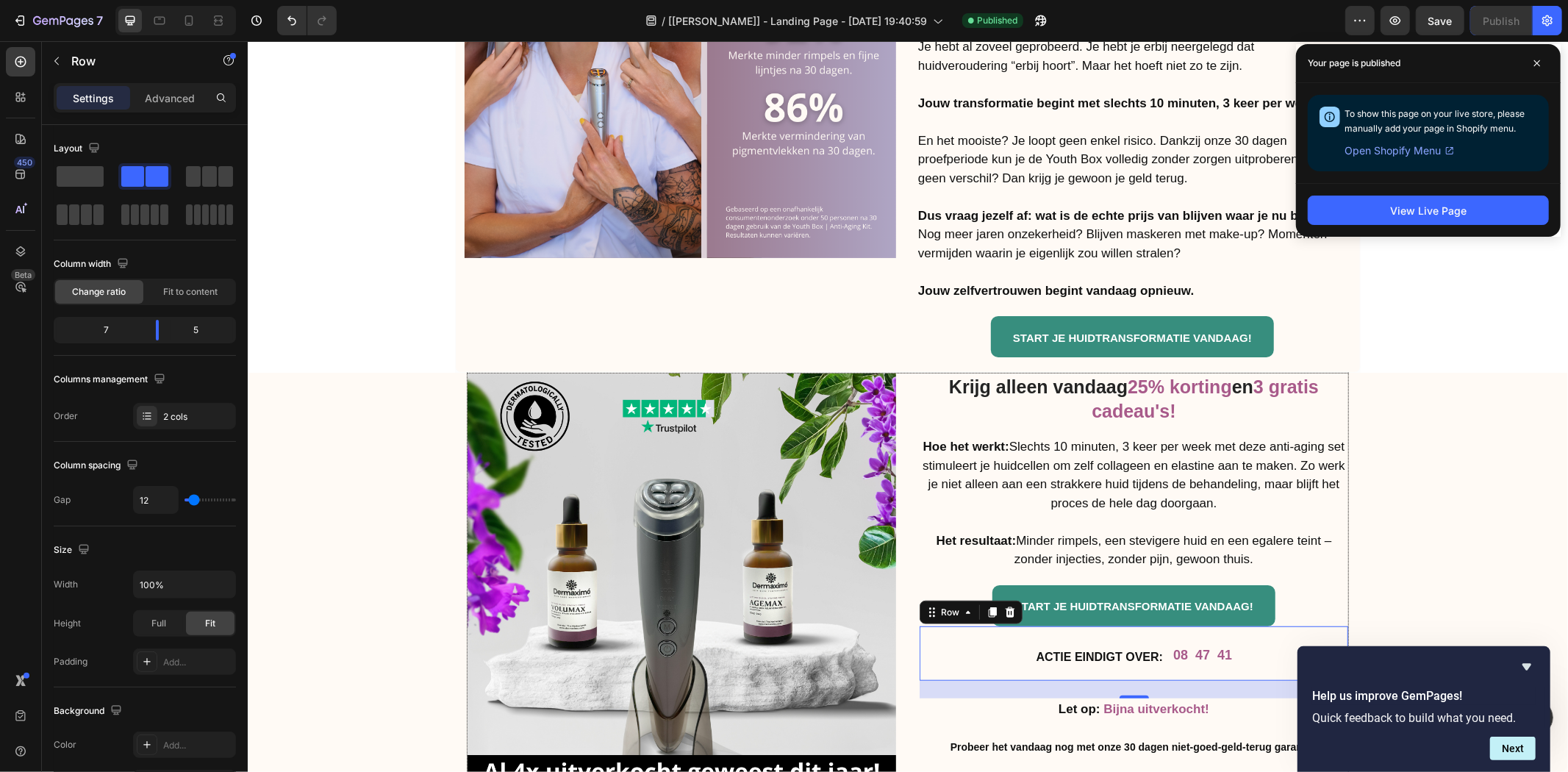
click at [1423, 226] on div "View Live Page" at bounding box center [1428, 210] width 264 height 54
click at [1421, 222] on button "View Live Page" at bounding box center [1428, 211] width 241 height 30
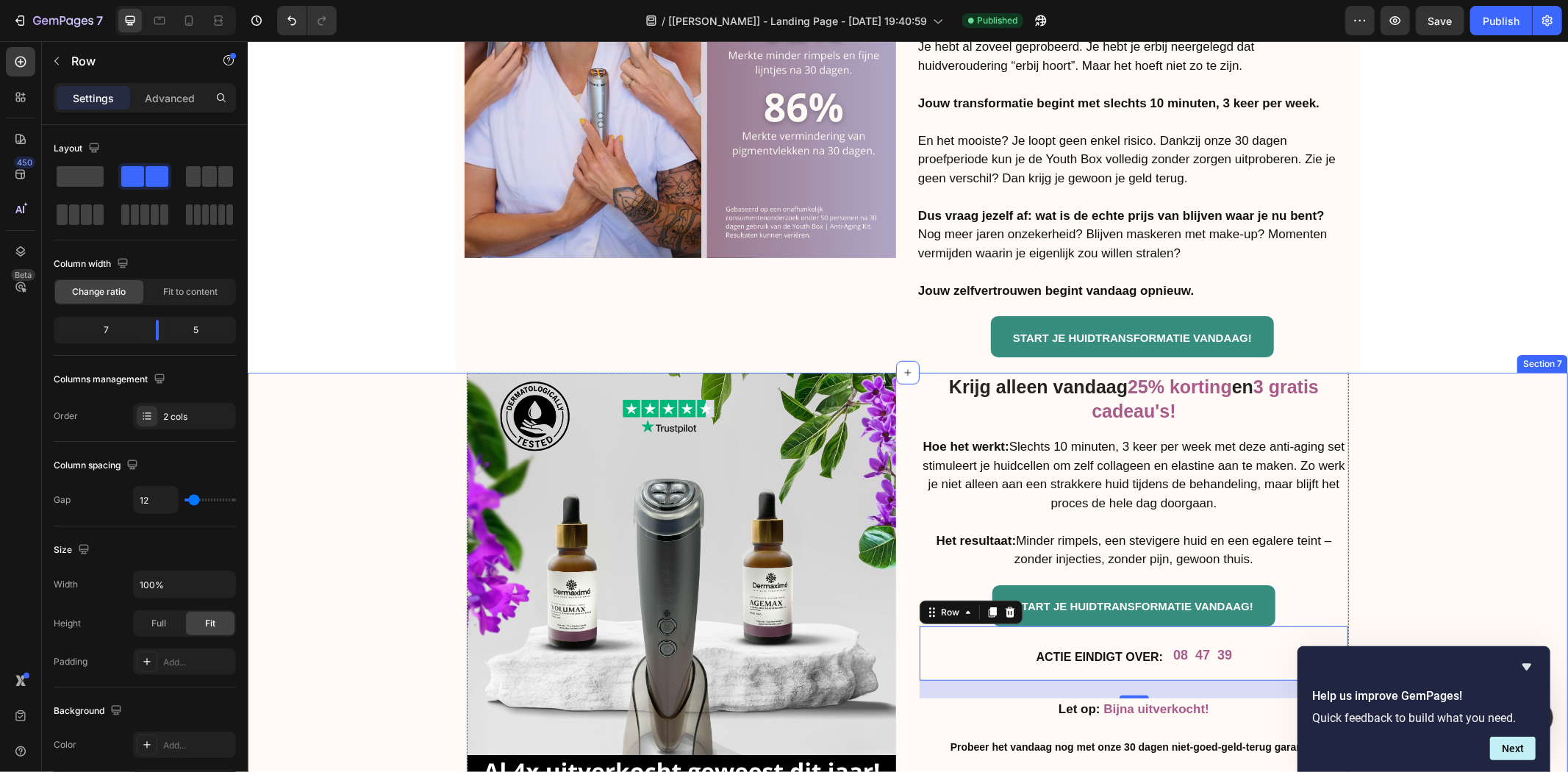
click at [1457, 403] on div "Krijg alleen vandaag 25% korting en 3 gratis cadeau's! Heading Hoe het werkt: S…" at bounding box center [906, 670] width 1298 height 596
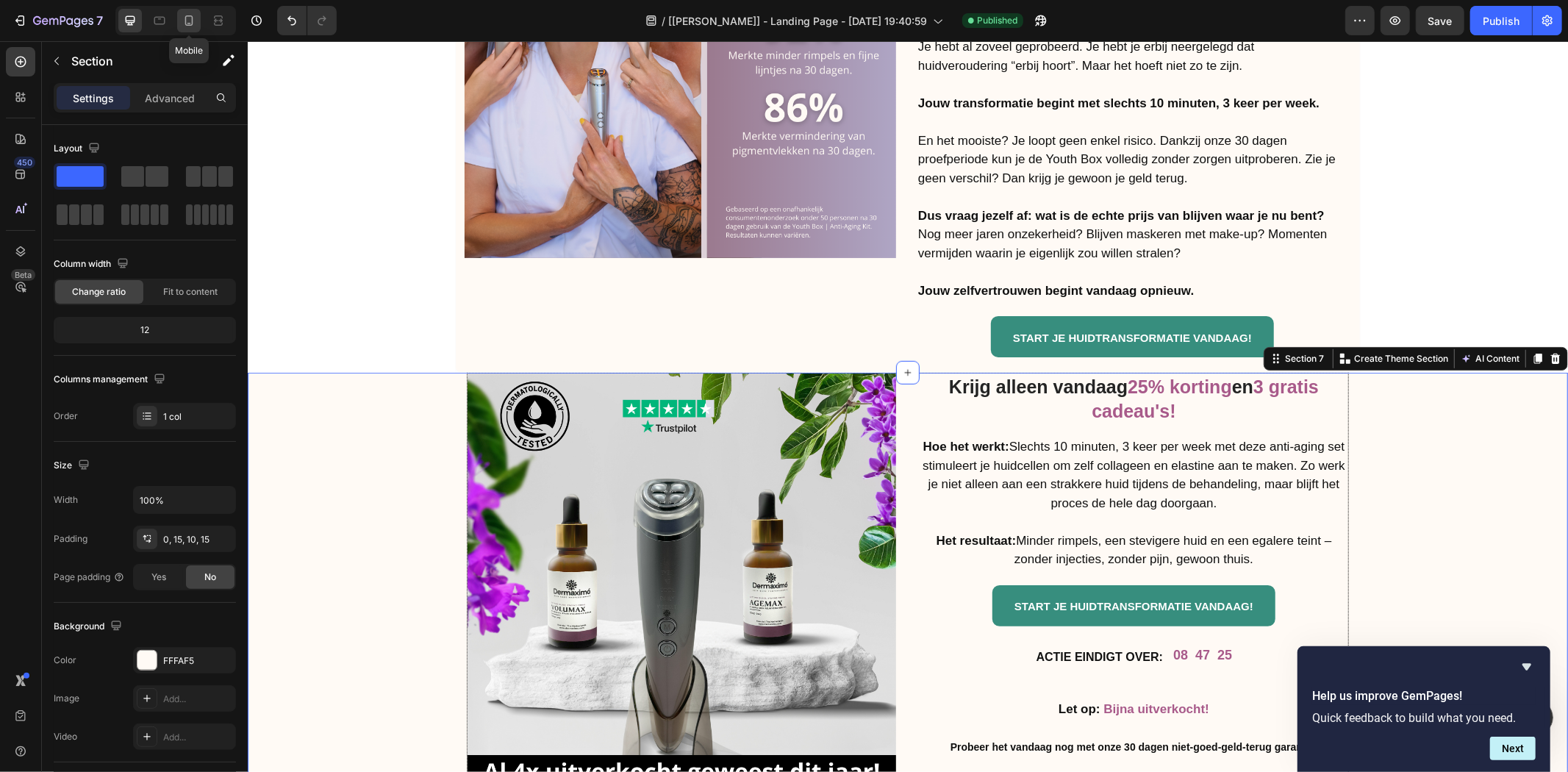
click at [185, 17] on icon at bounding box center [189, 21] width 8 height 10
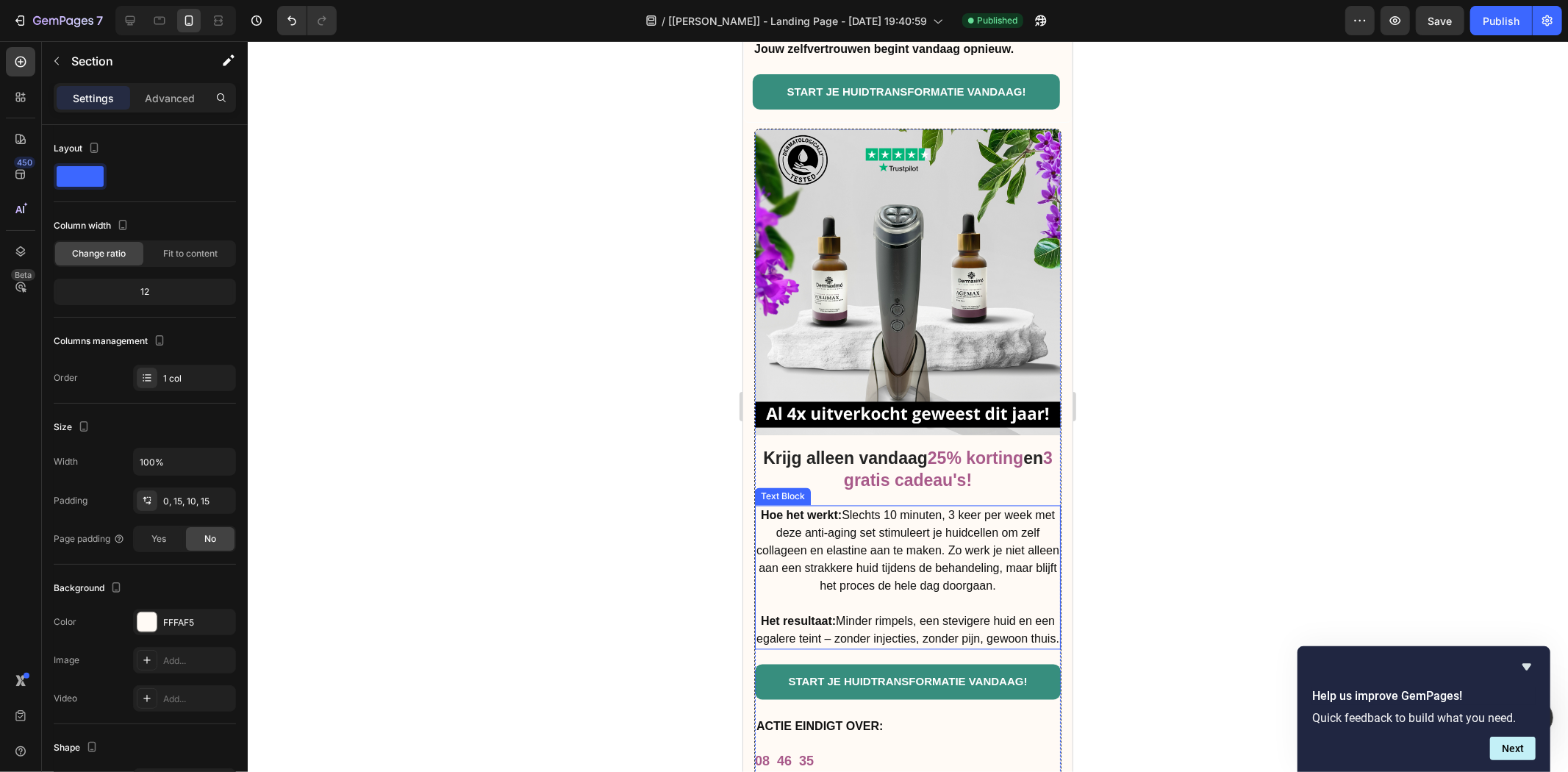
scroll to position [6969, 0]
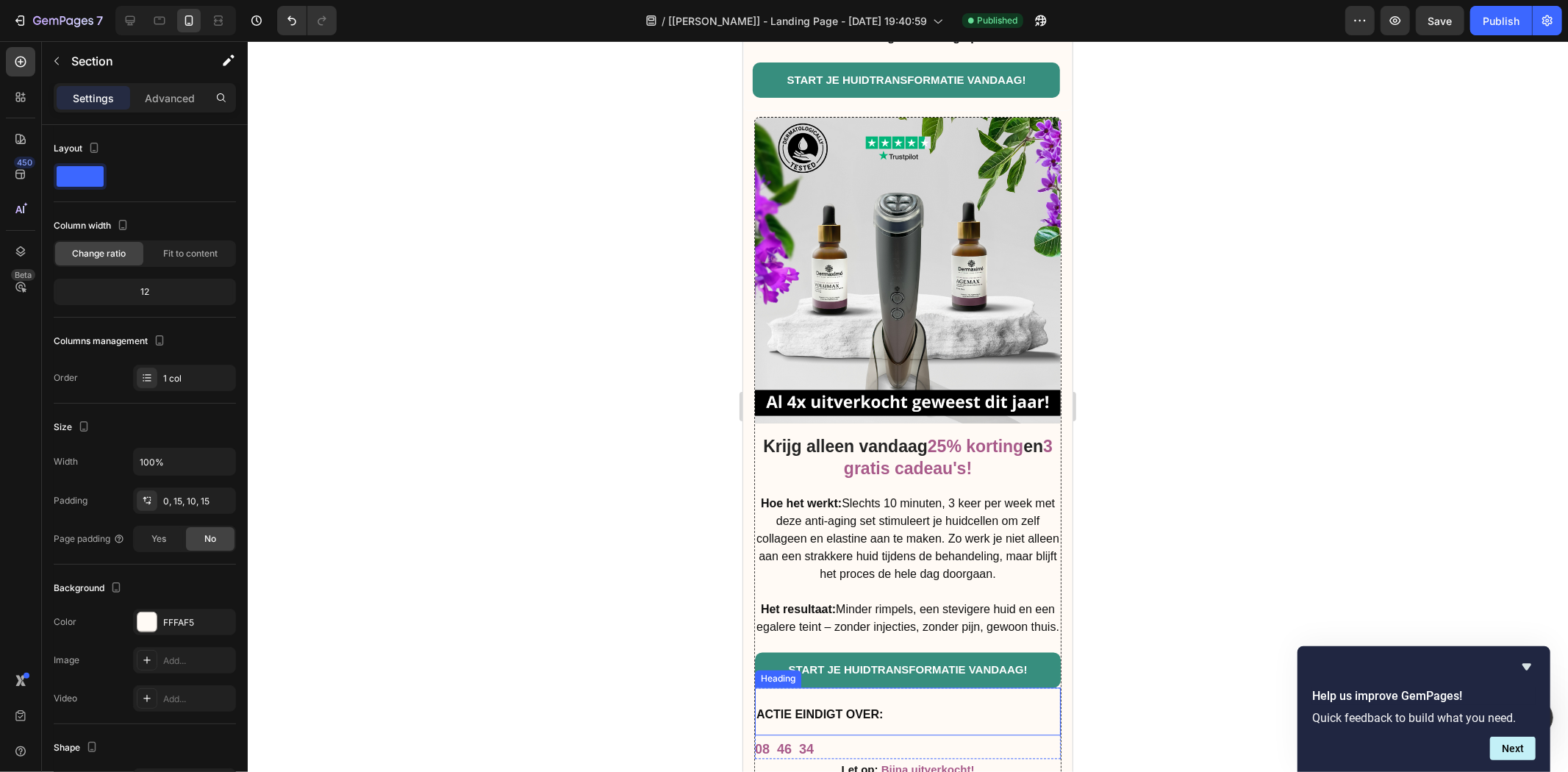
click at [920, 703] on h2 "ACTIE EINDIGT OVER:" at bounding box center [907, 712] width 306 height 48
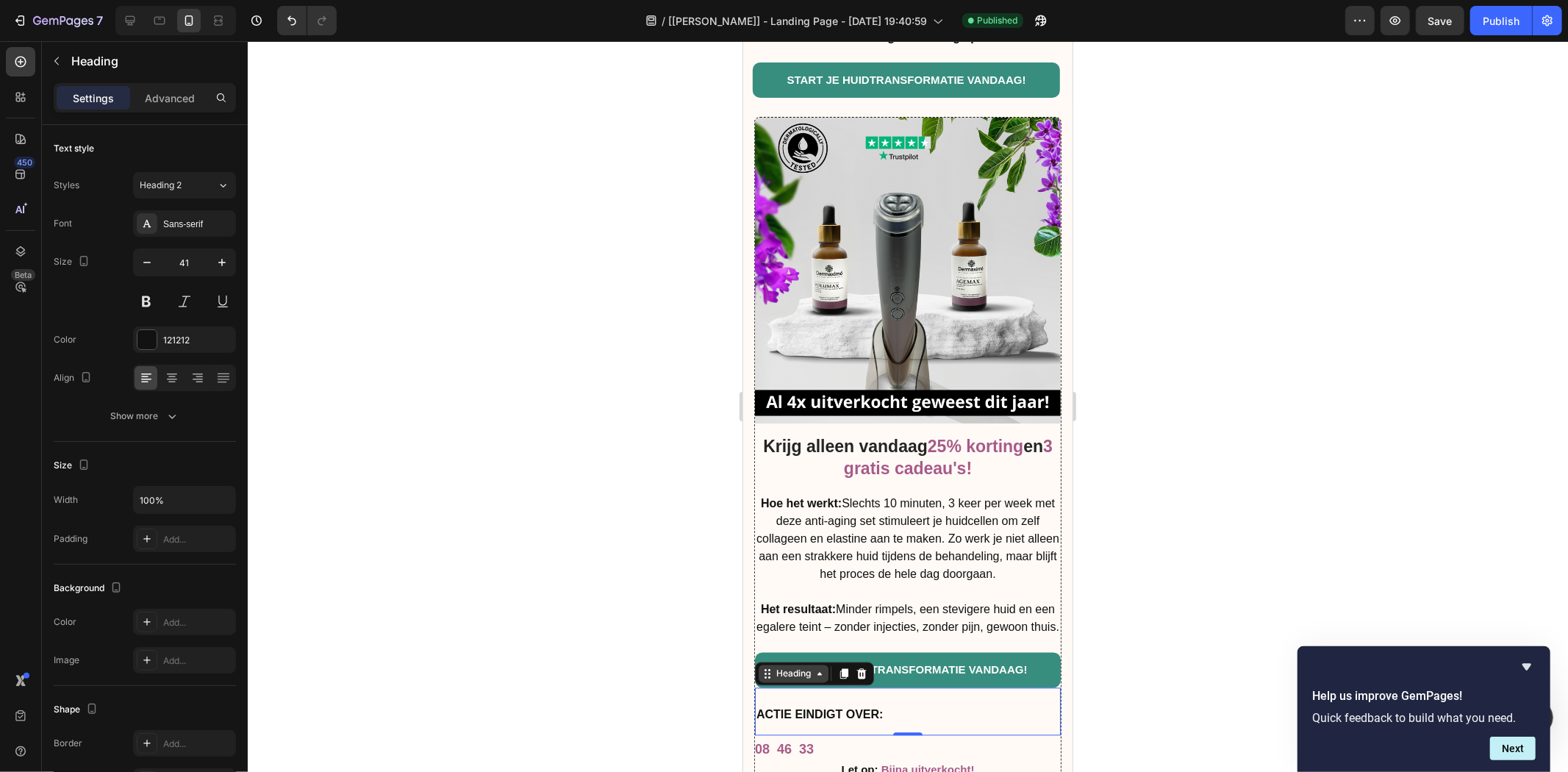
click at [788, 667] on div "Heading" at bounding box center [792, 674] width 40 height 13
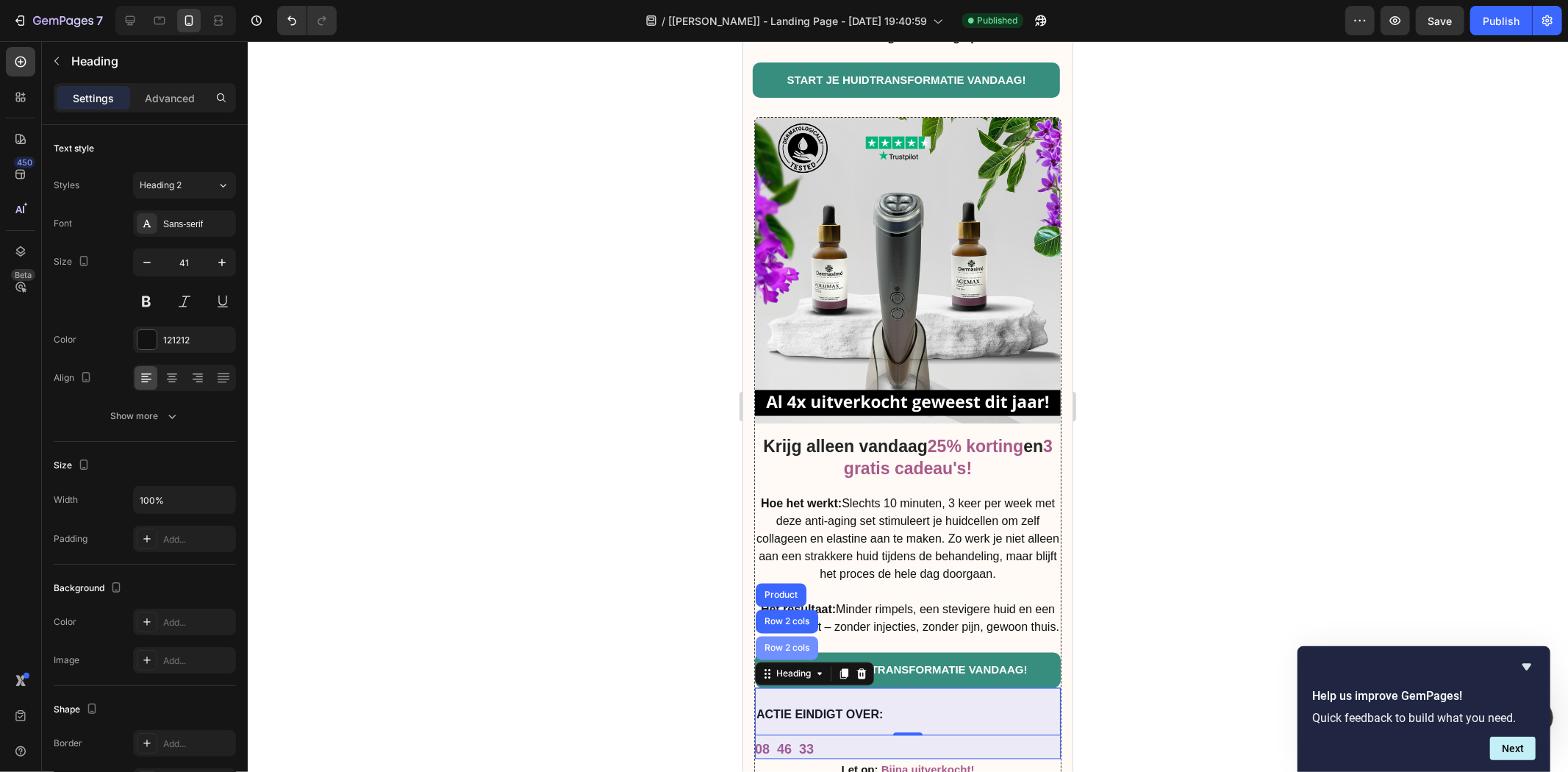
click at [783, 636] on div "Row 2 cols" at bounding box center [786, 648] width 63 height 23
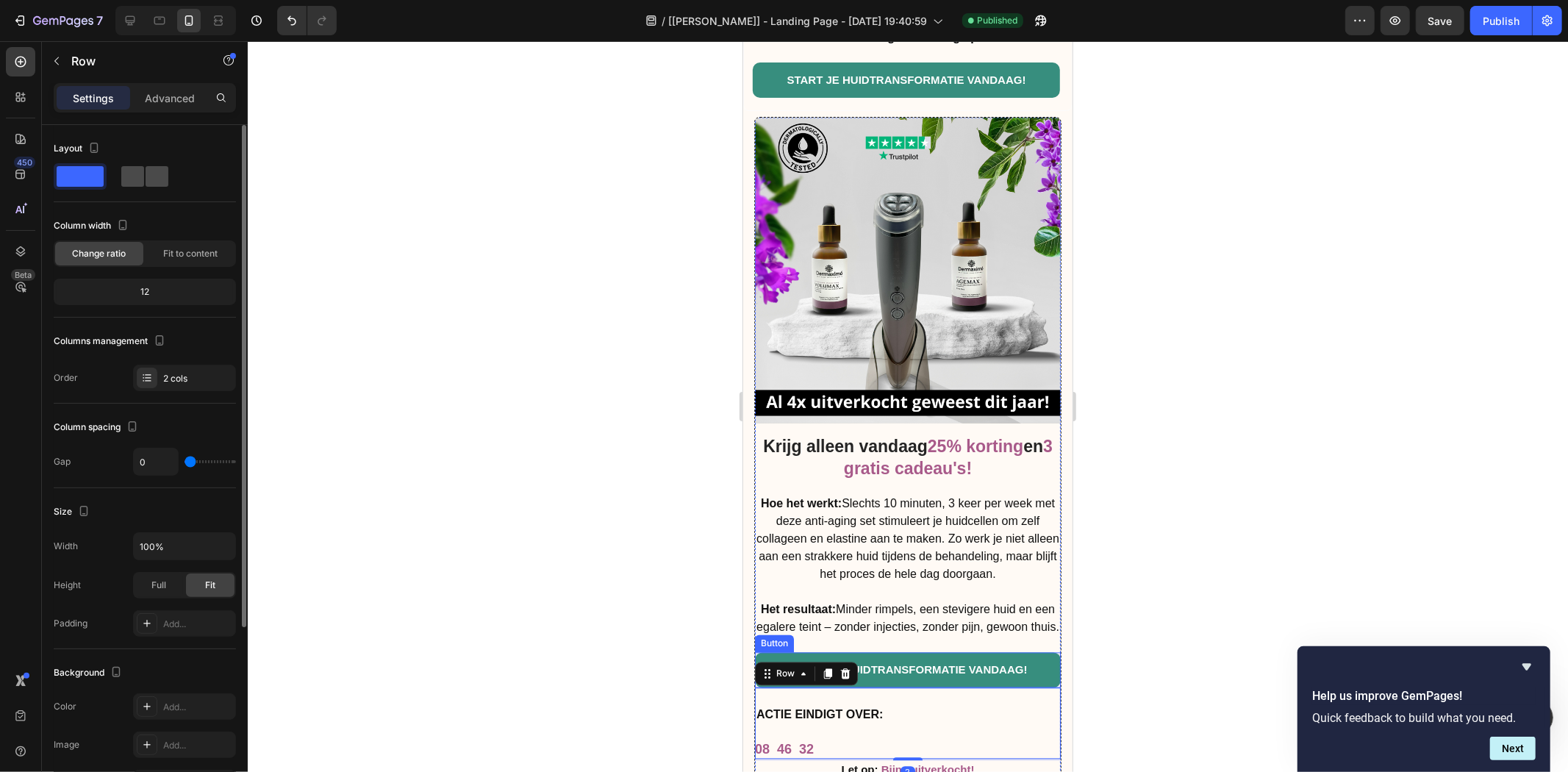
click at [145, 177] on span at bounding box center [157, 176] width 23 height 21
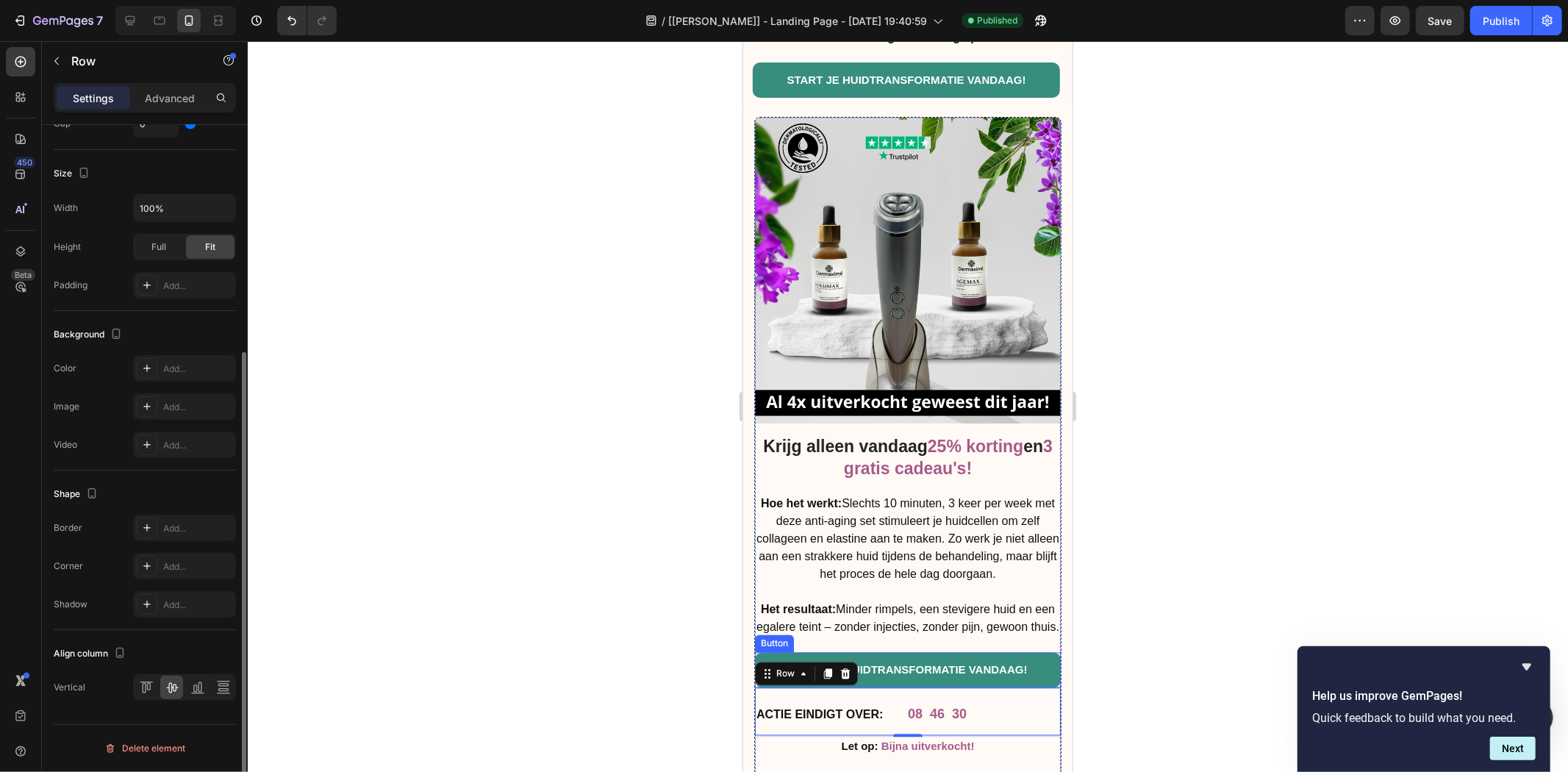
scroll to position [0, 0]
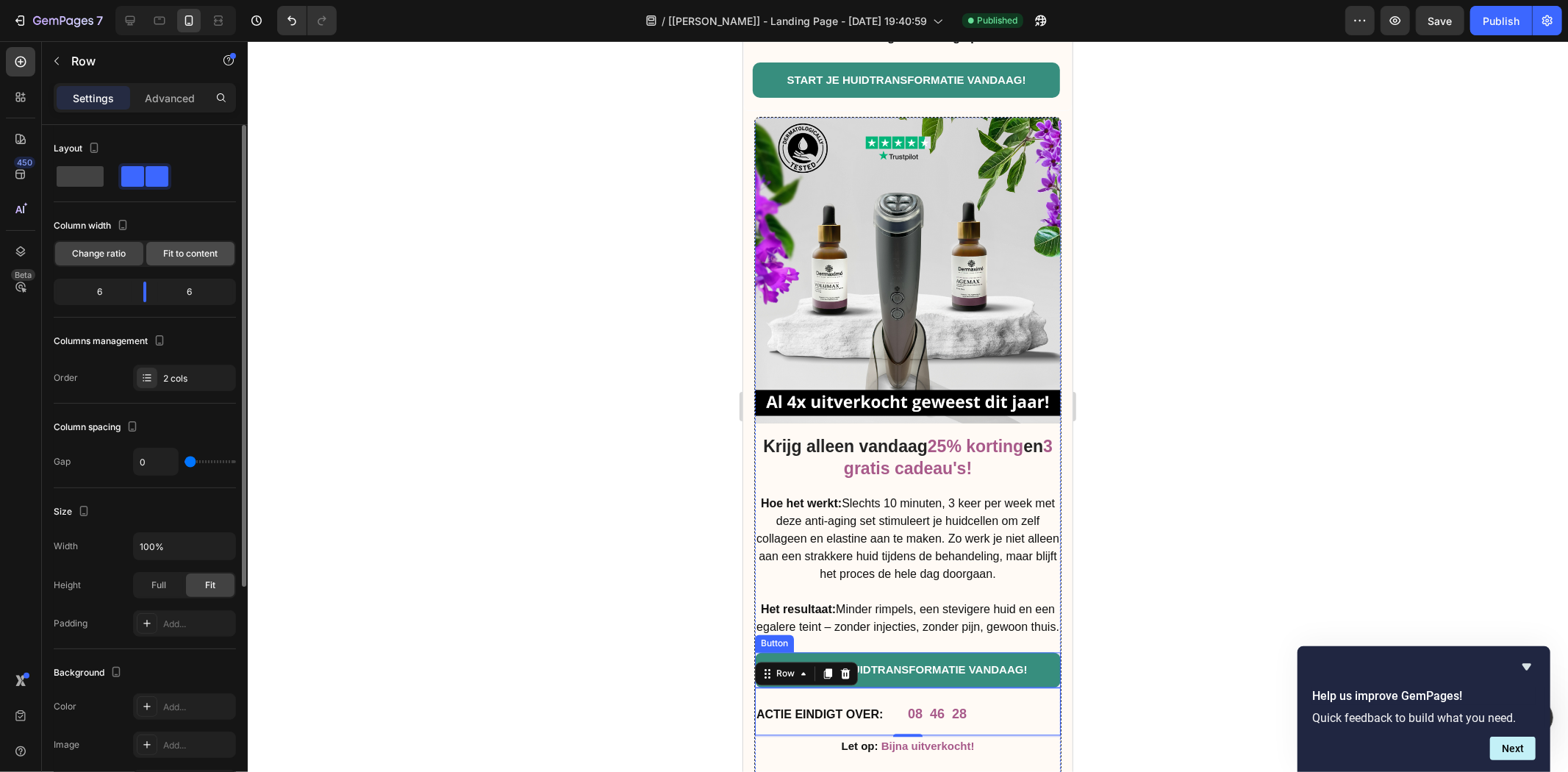
click at [198, 254] on span "Fit to content" at bounding box center [191, 254] width 55 height 13
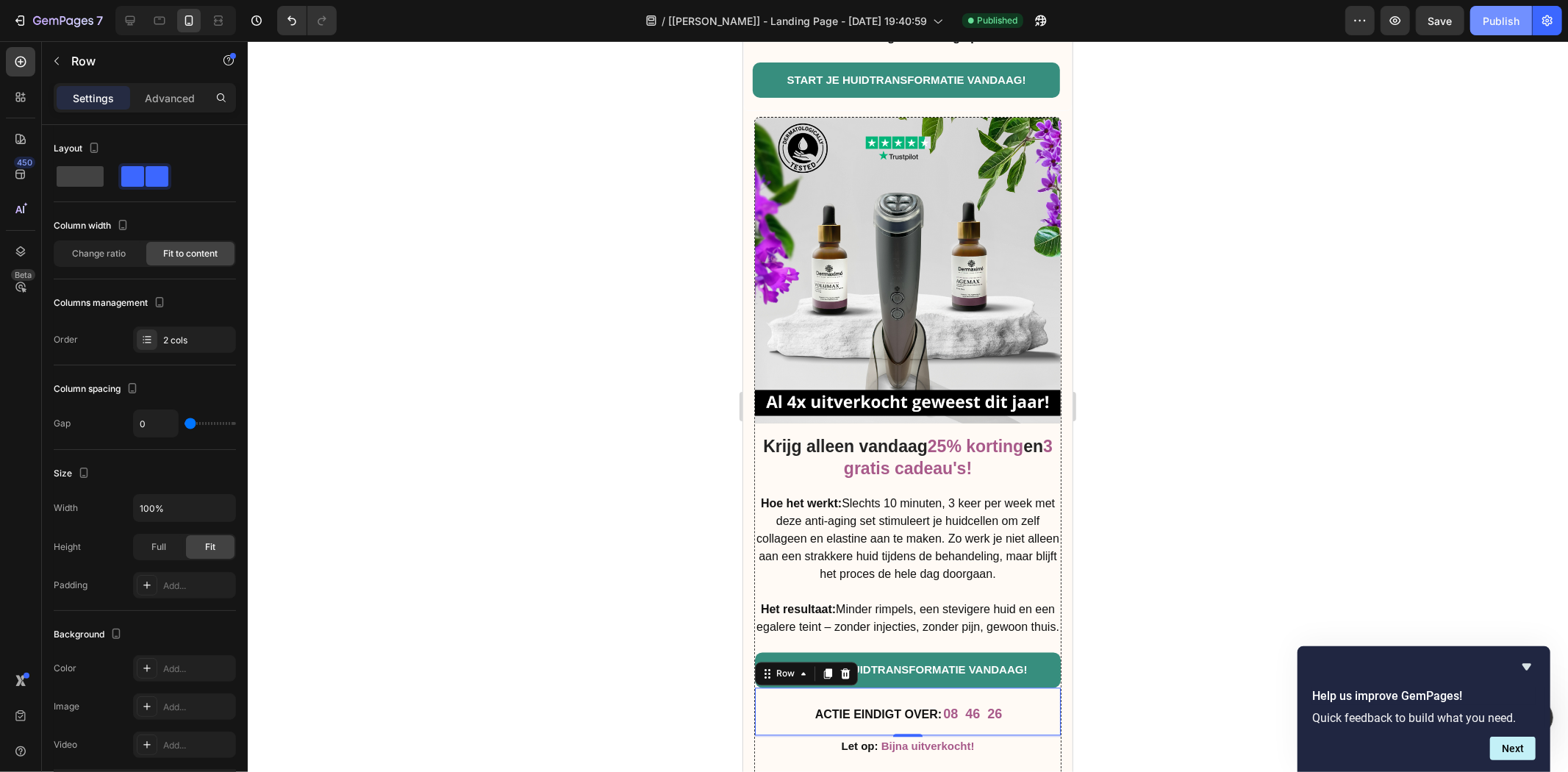
click at [1503, 23] on div "Publish" at bounding box center [1501, 21] width 36 height 16
click at [133, 24] on icon at bounding box center [131, 21] width 10 height 10
type input "12"
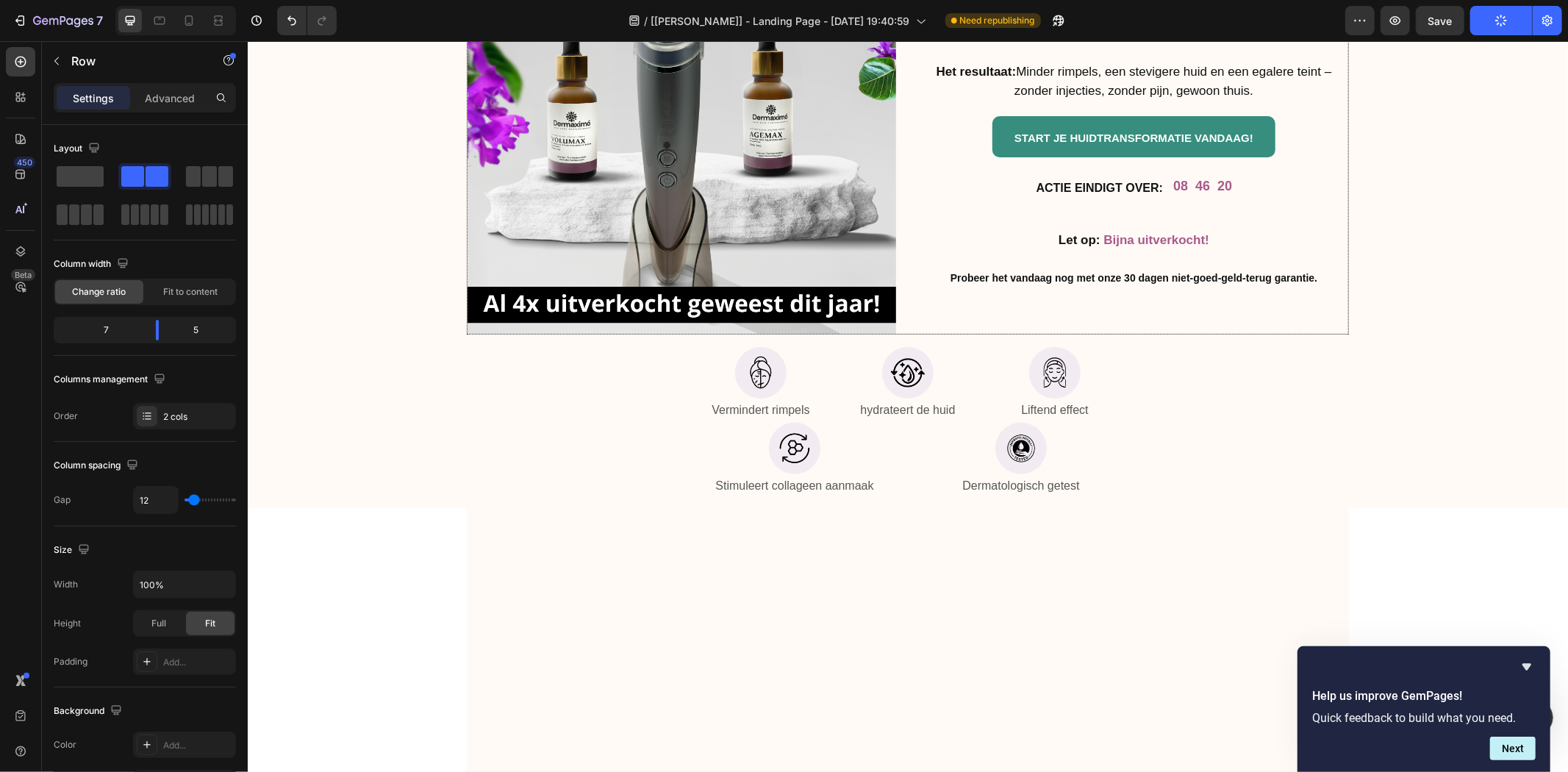
scroll to position [5475, 0]
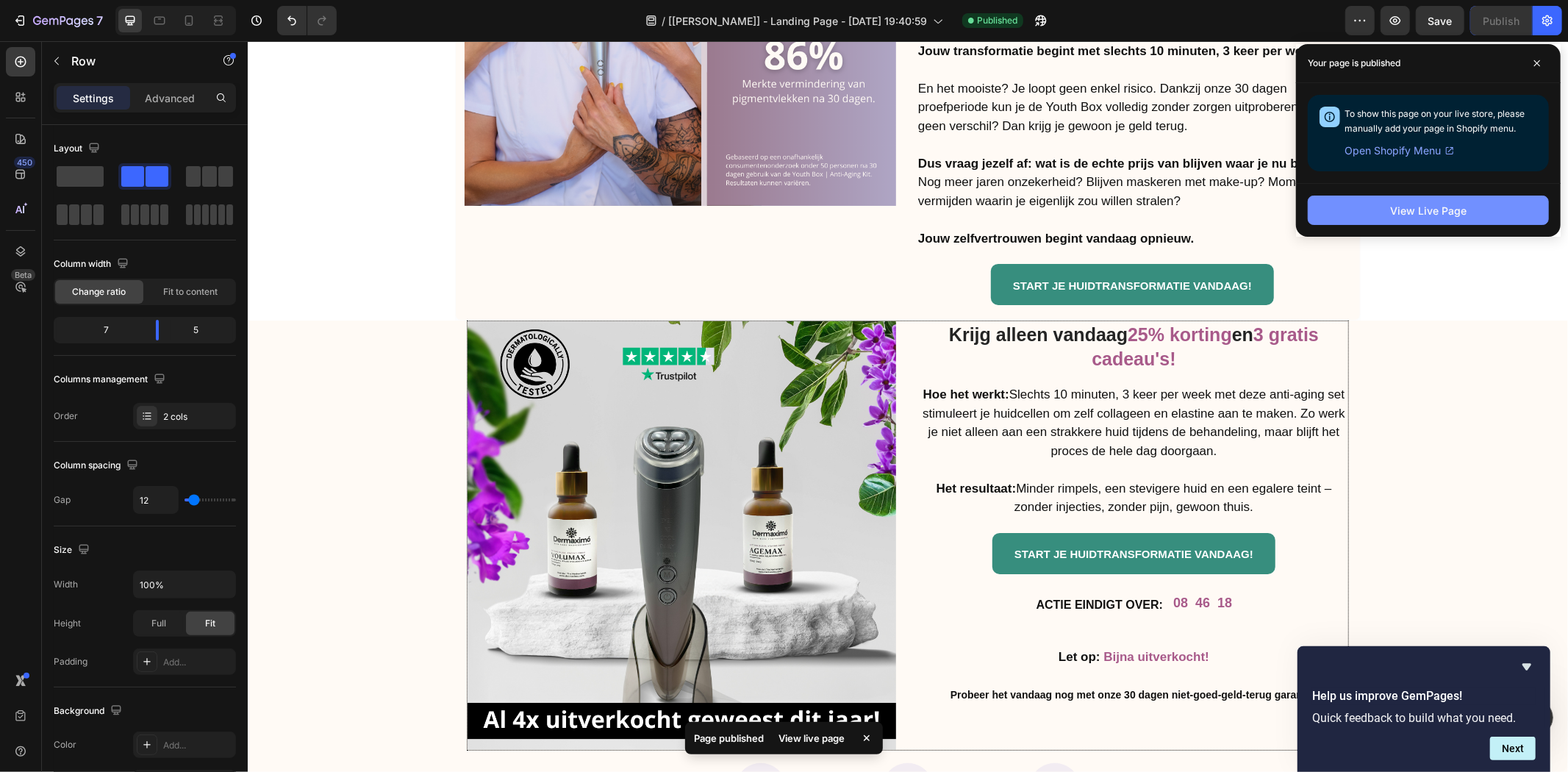
click at [1483, 221] on button "View Live Page" at bounding box center [1428, 211] width 241 height 30
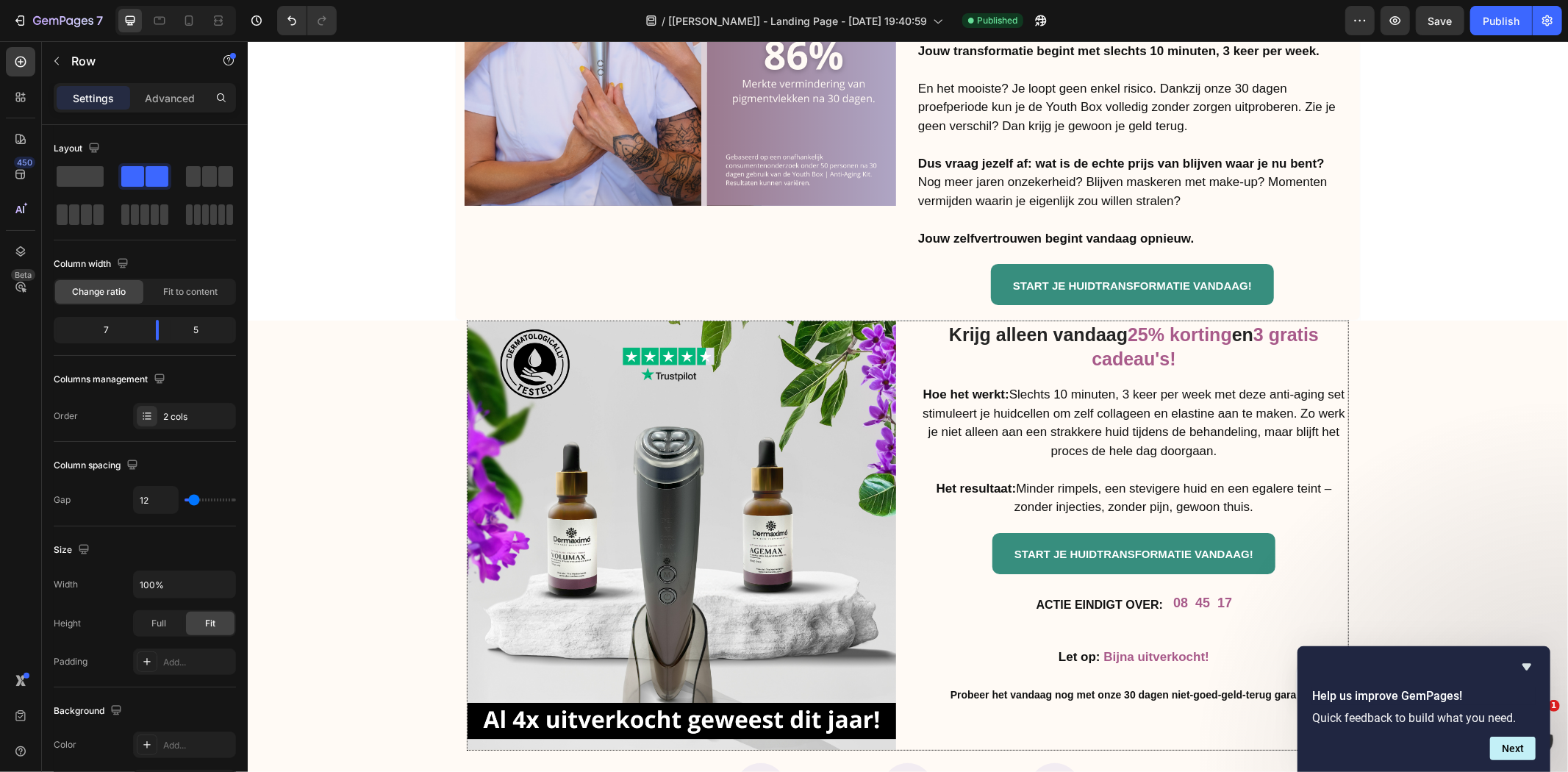
click at [1157, 604] on div "ACTIE EINDIGT OVER: Heading 08 45 17 Countdown Timer Row Row" at bounding box center [1133, 601] width 429 height 55
click at [1163, 597] on div "ACTIE EINDIGT OVER: Heading 08 45 17 Countdown Timer Row Row" at bounding box center [1133, 601] width 429 height 55
click at [1172, 594] on div "08" at bounding box center [1180, 603] width 15 height 17
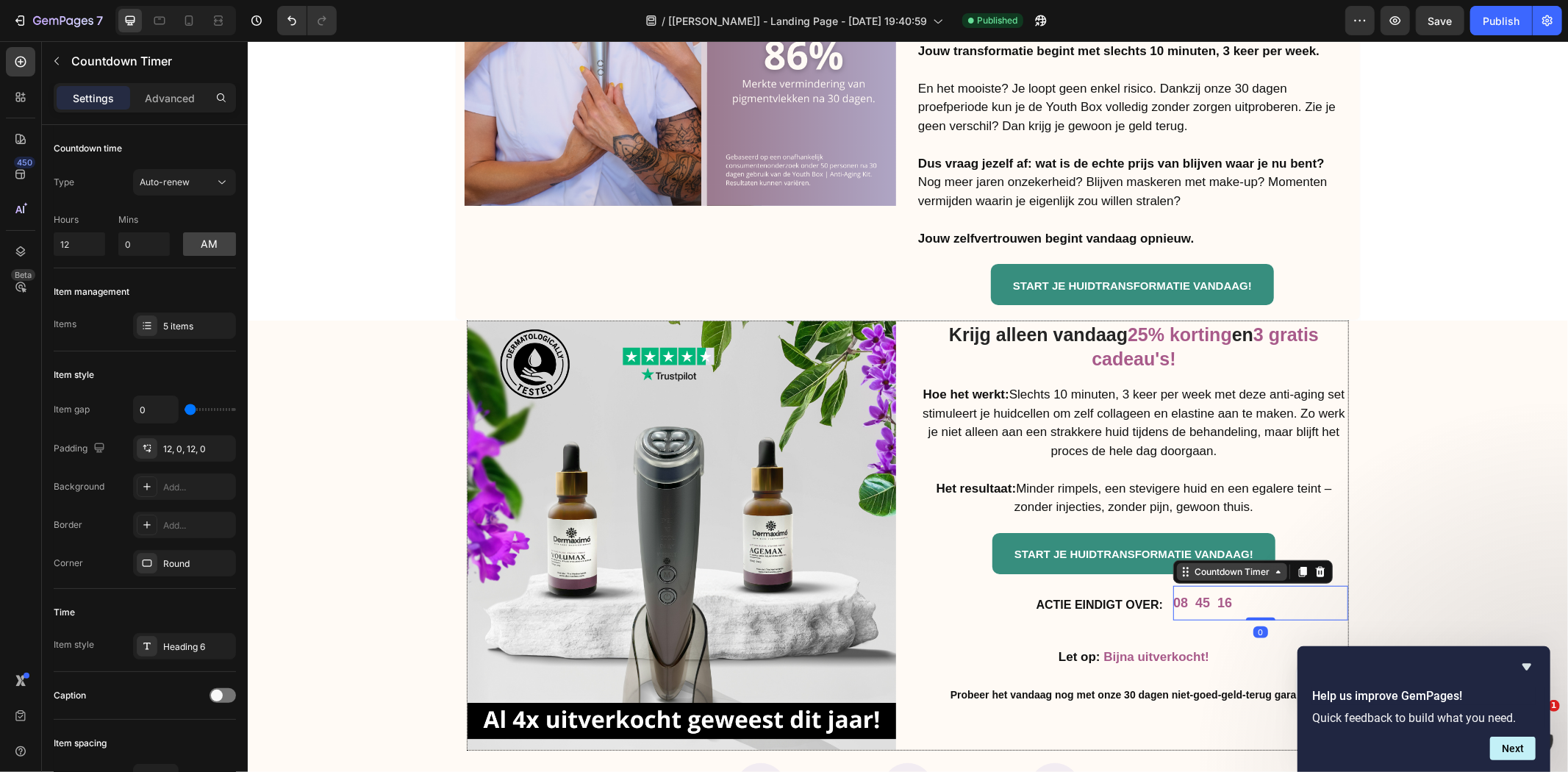
click at [1190, 563] on div "Countdown Timer" at bounding box center [1231, 571] width 110 height 17
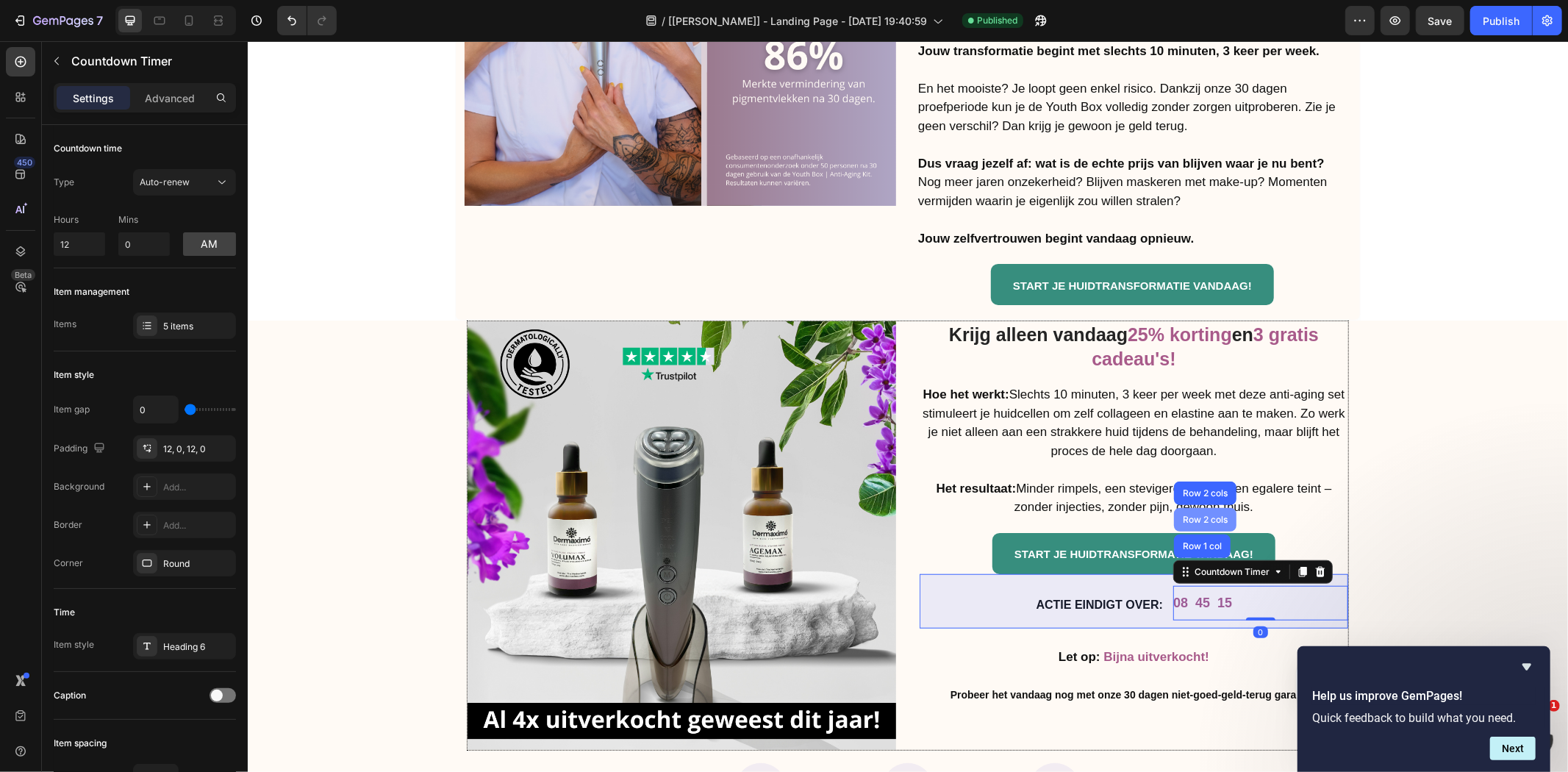
click at [1190, 515] on div "Row 2 cols" at bounding box center [1204, 519] width 50 height 9
